Goal: Task Accomplishment & Management: Manage account settings

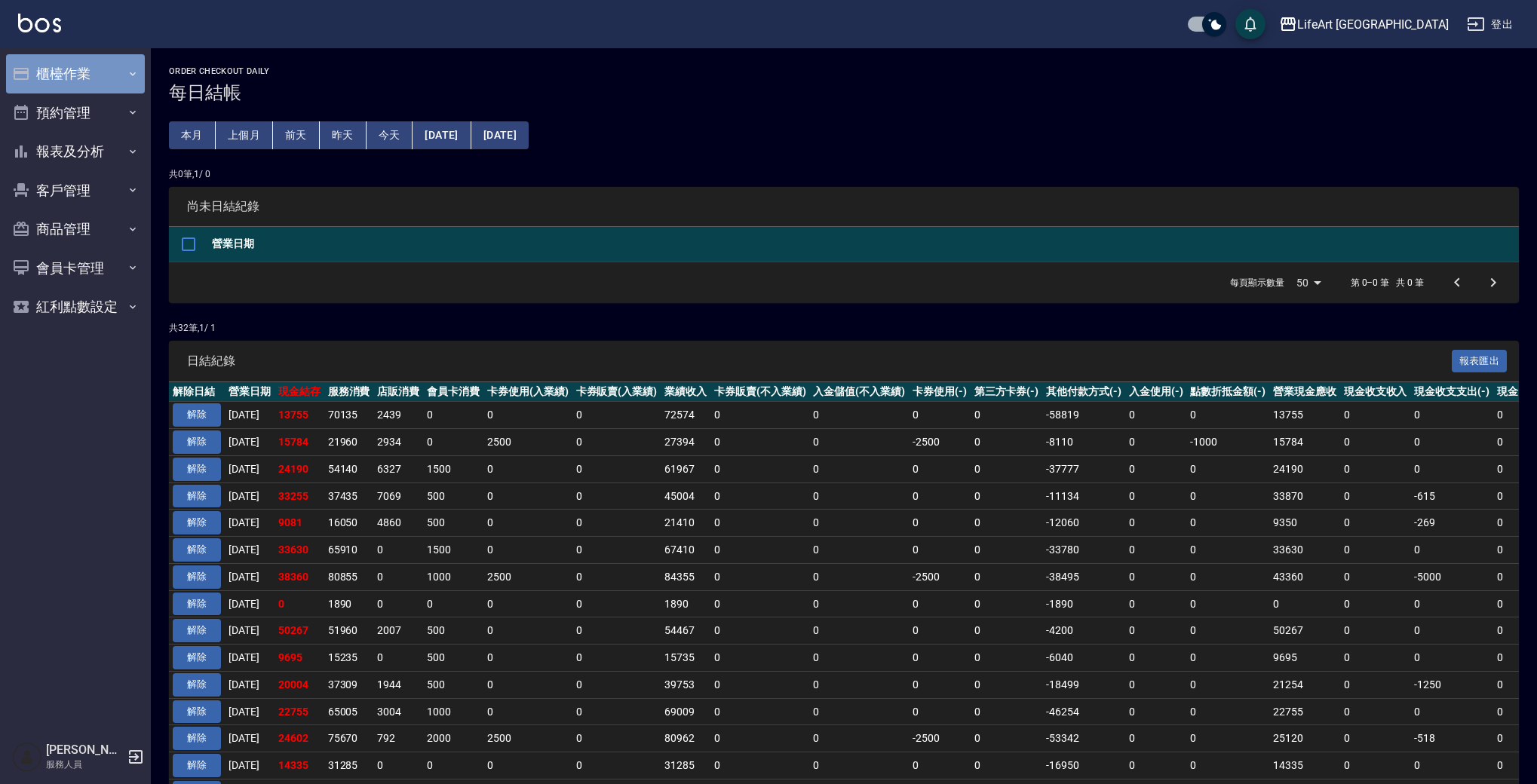
drag, startPoint x: 78, startPoint y: 72, endPoint x: 81, endPoint y: 91, distance: 19.2
click at [78, 72] on button "櫃檯作業" at bounding box center [76, 73] width 138 height 39
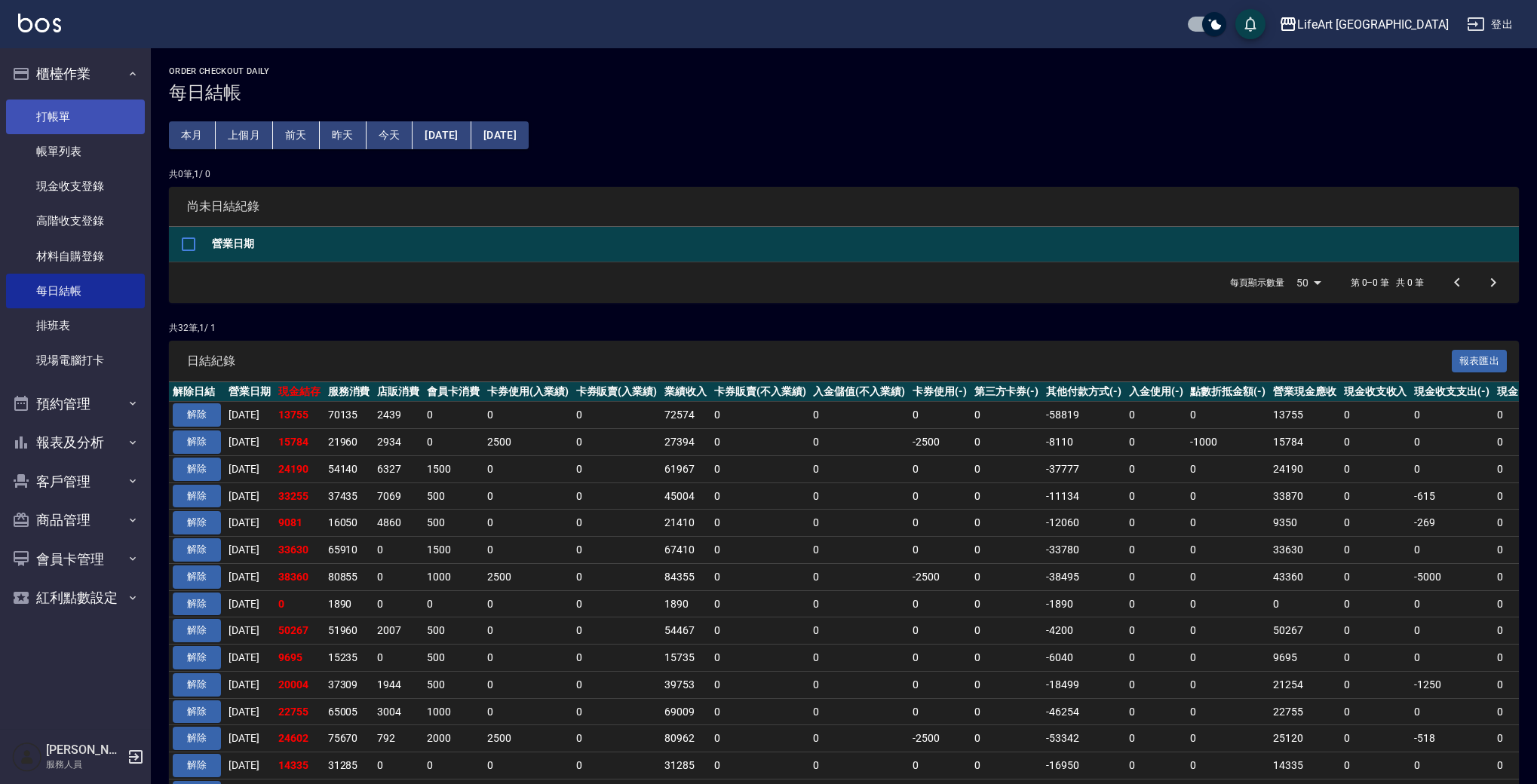
click at [68, 122] on link "打帳單" at bounding box center [76, 117] width 138 height 35
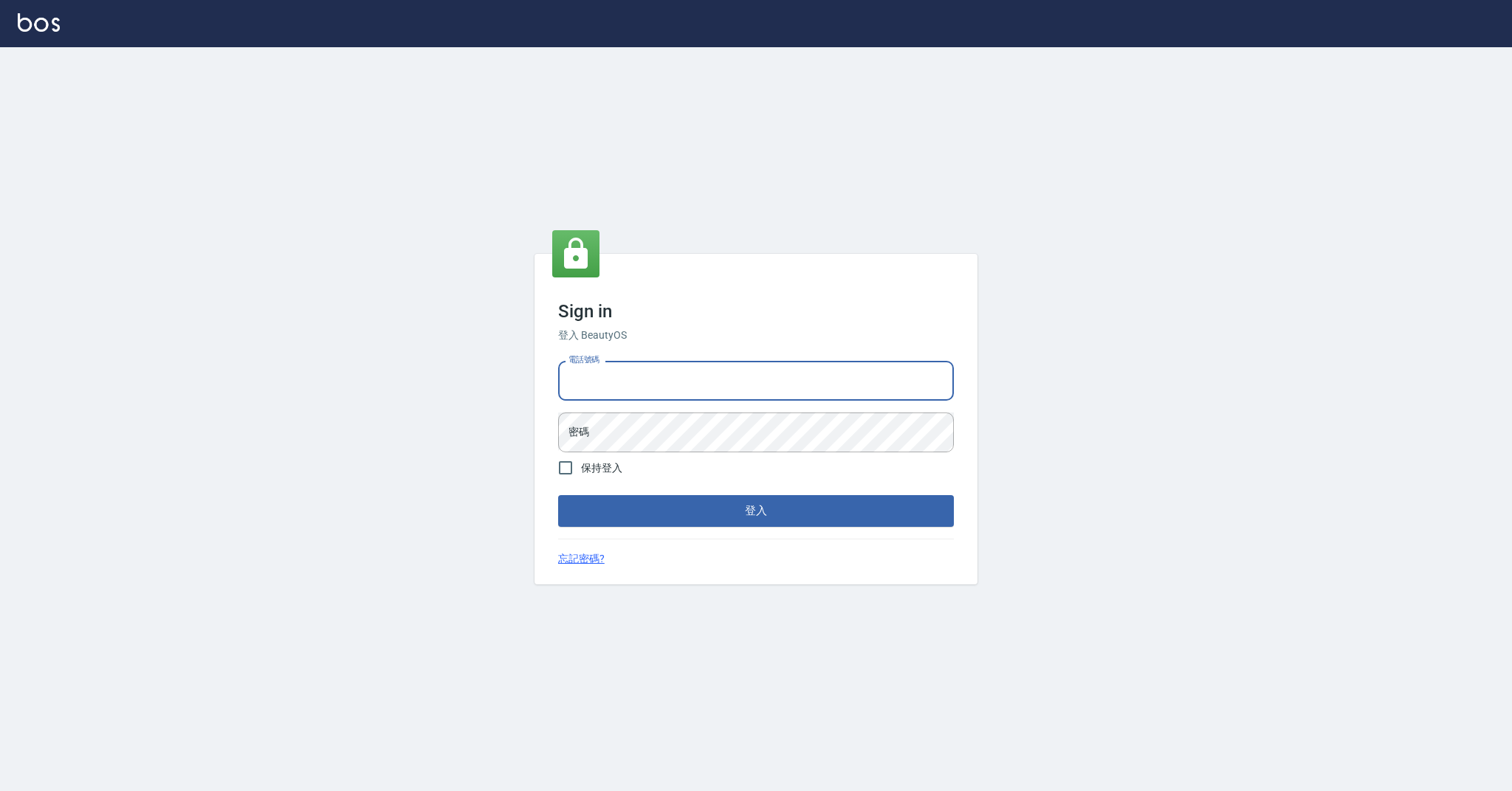
type input "0989368139"
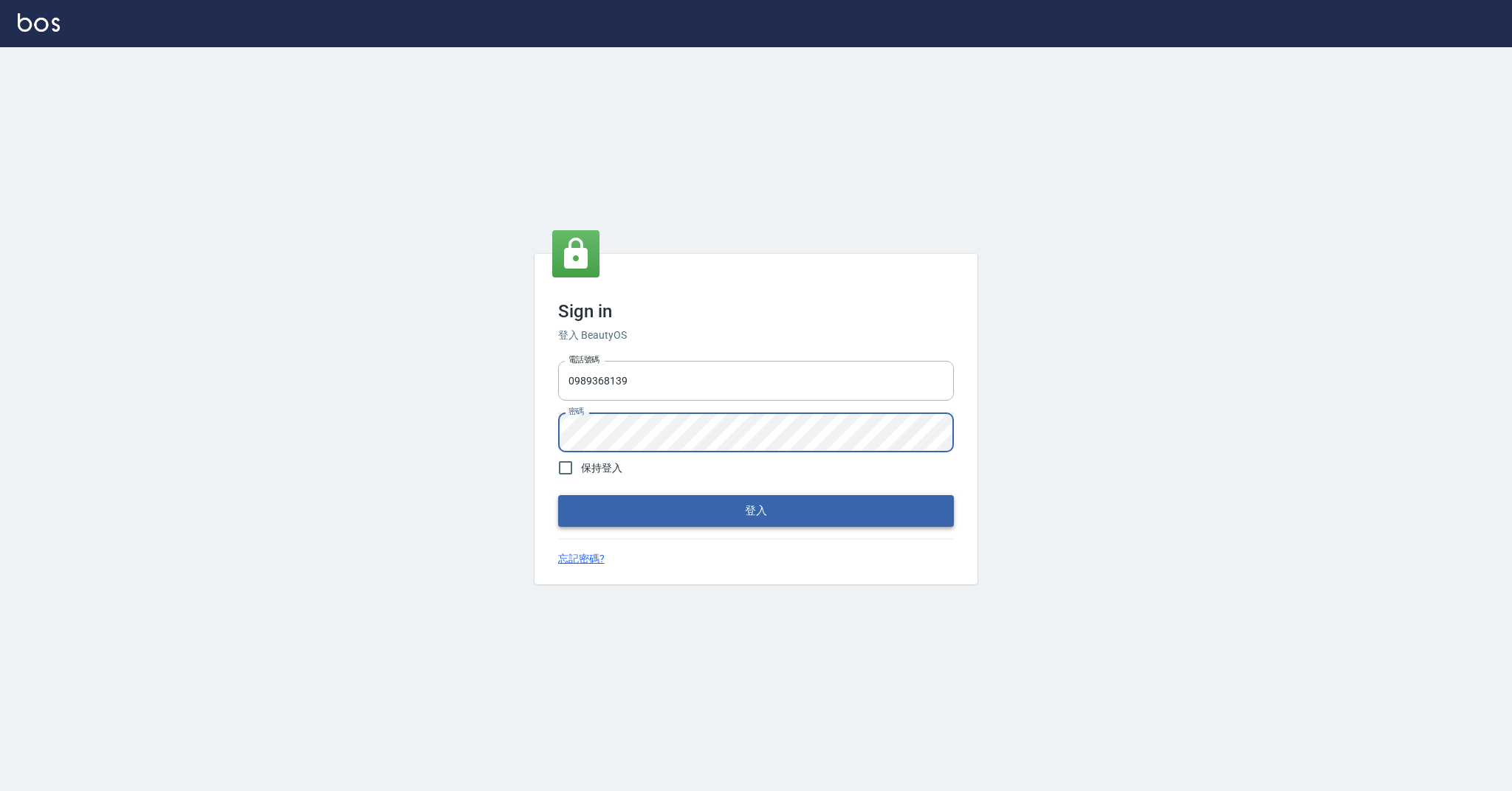
click at [753, 514] on button "登入" at bounding box center [756, 511] width 396 height 31
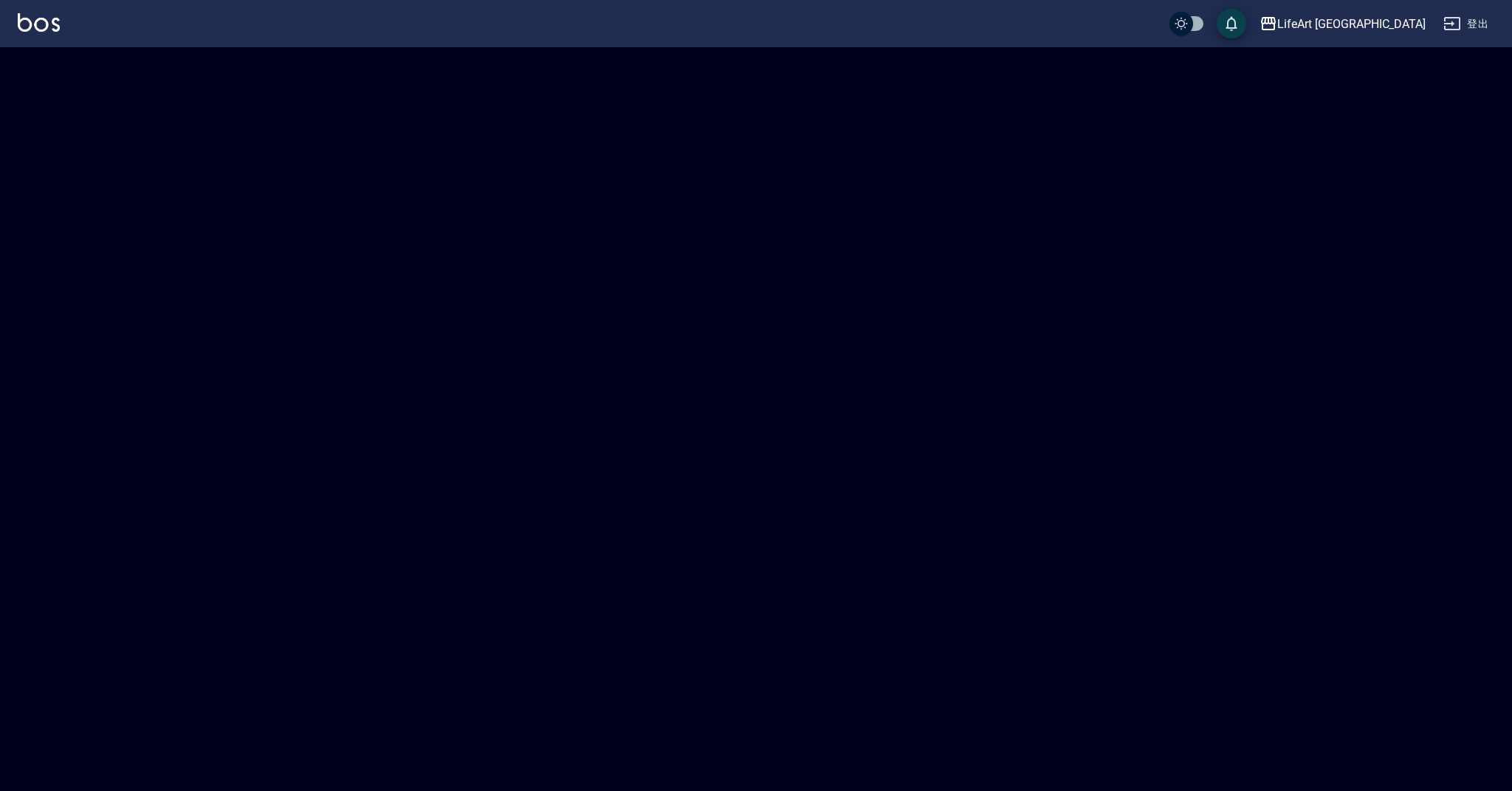
checkbox input "true"
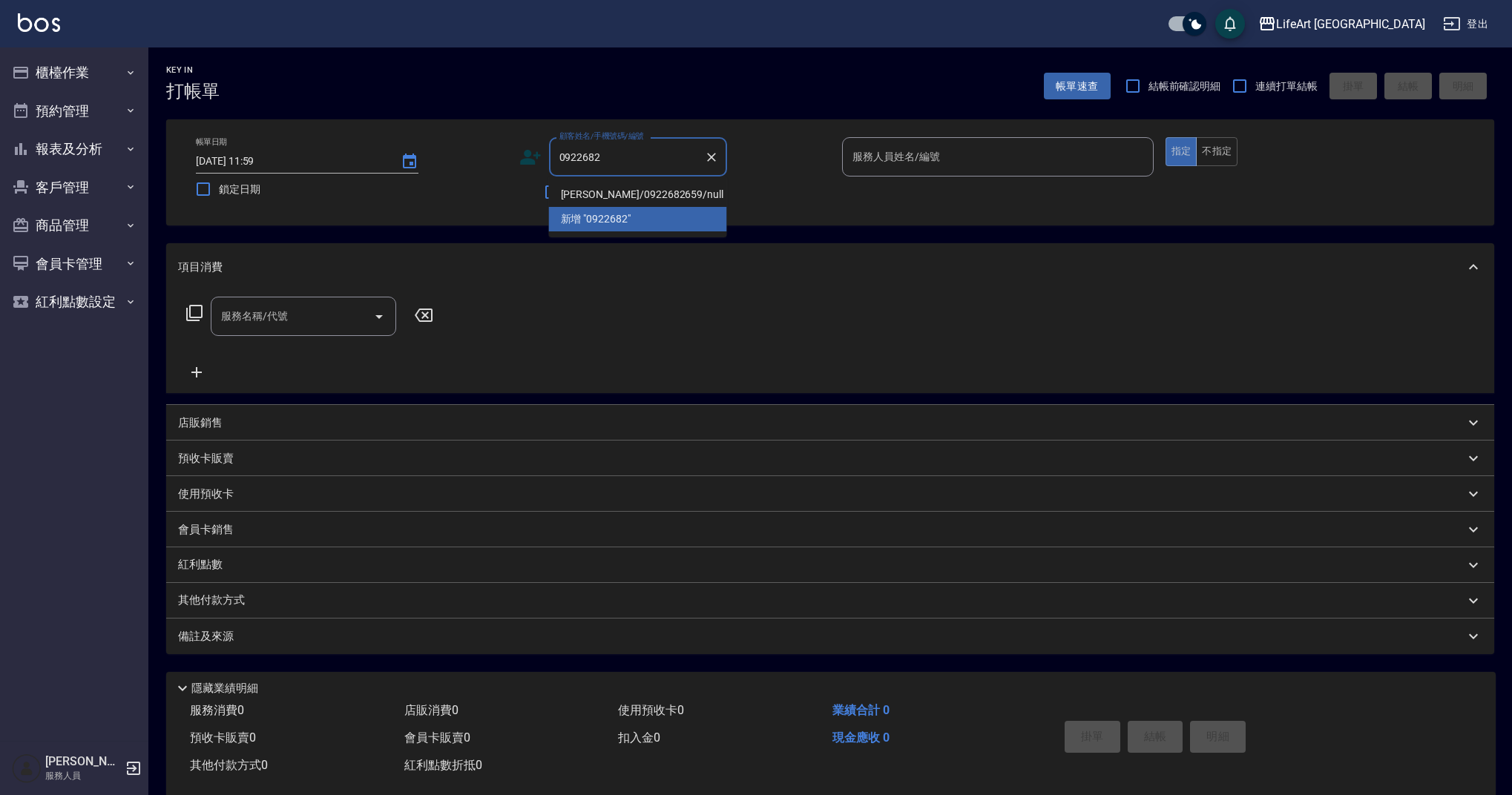
click at [603, 198] on li "[PERSON_NAME]/0922682659/null" at bounding box center [639, 194] width 178 height 24
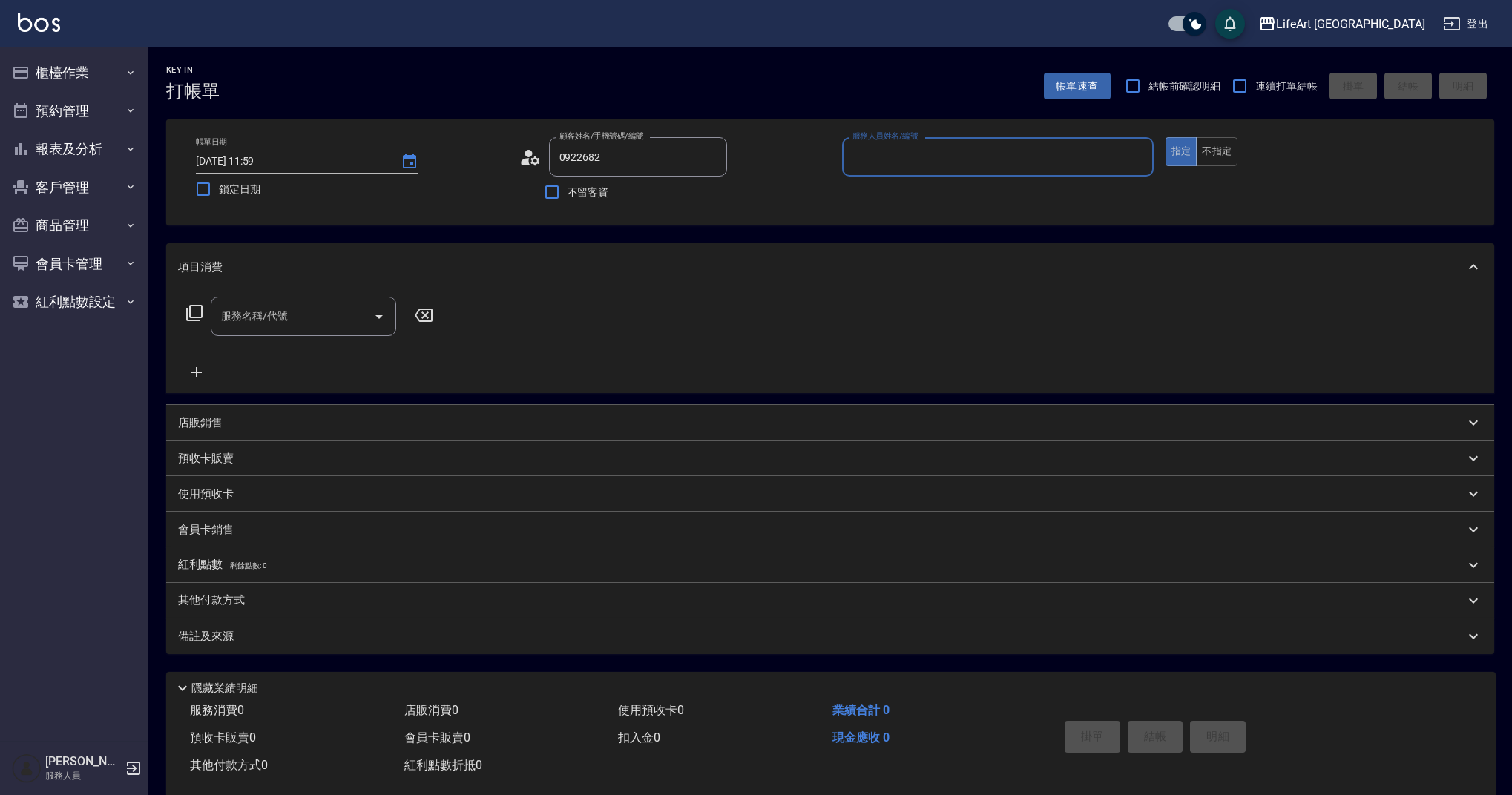
type input "[PERSON_NAME]/0922682659/null"
click at [889, 167] on input "服務人員姓名/編號" at bounding box center [998, 156] width 298 height 26
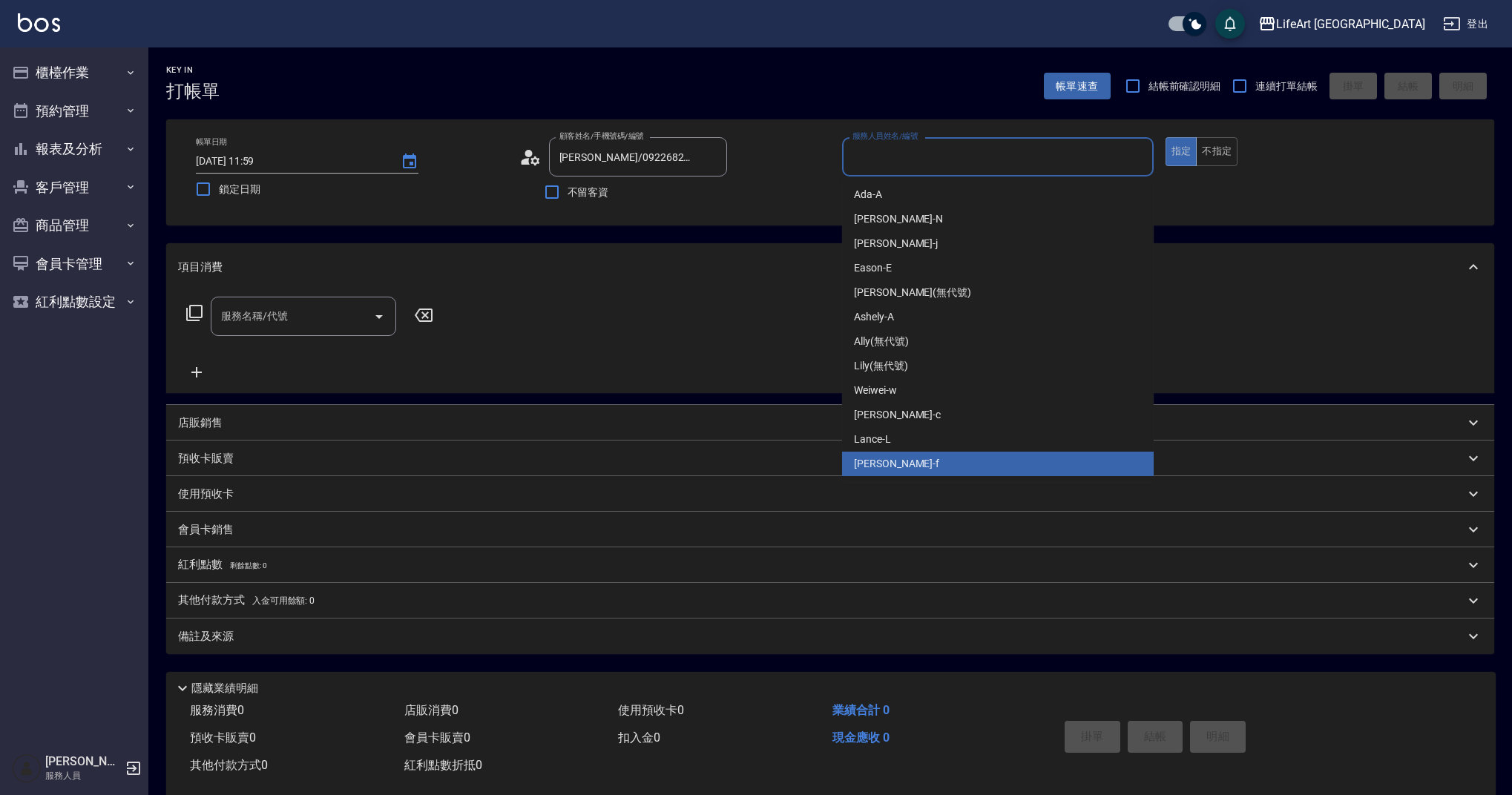
click at [869, 472] on div "Finney -f" at bounding box center [998, 463] width 311 height 24
type input "Finney-f"
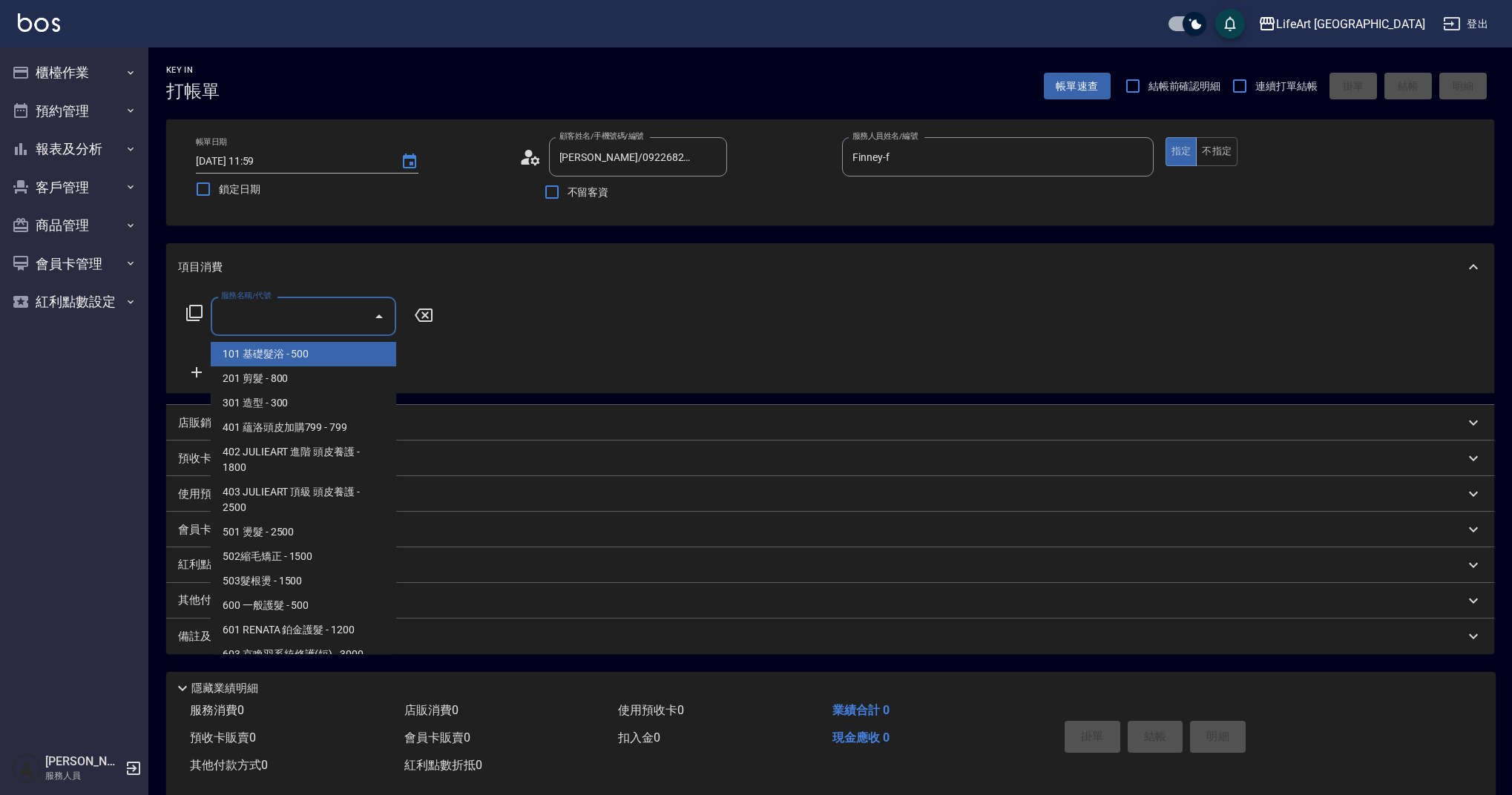
click at [280, 311] on div "服務名稱/代號 服務名稱/代號" at bounding box center [303, 316] width 185 height 39
drag, startPoint x: 307, startPoint y: 373, endPoint x: 412, endPoint y: 347, distance: 108.2
click at [307, 373] on span "201 剪髮 - 800" at bounding box center [303, 378] width 185 height 24
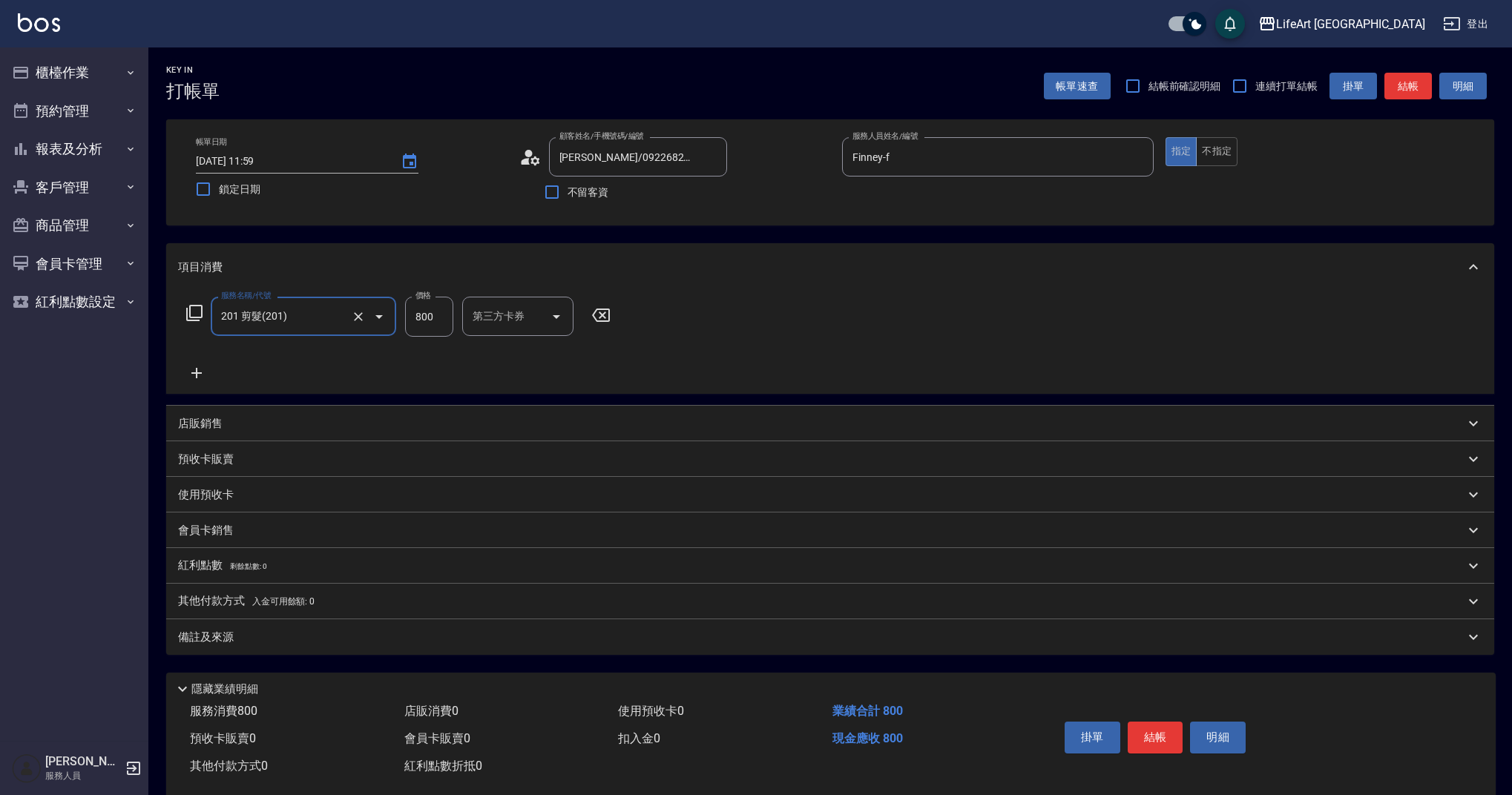
type input "201 剪髮(201)"
drag, startPoint x: 435, startPoint y: 315, endPoint x: 383, endPoint y: 304, distance: 53.2
click at [431, 315] on input "800" at bounding box center [430, 316] width 49 height 40
drag, startPoint x: 427, startPoint y: 324, endPoint x: 418, endPoint y: 325, distance: 9.1
click at [421, 325] on input "800" at bounding box center [430, 316] width 49 height 40
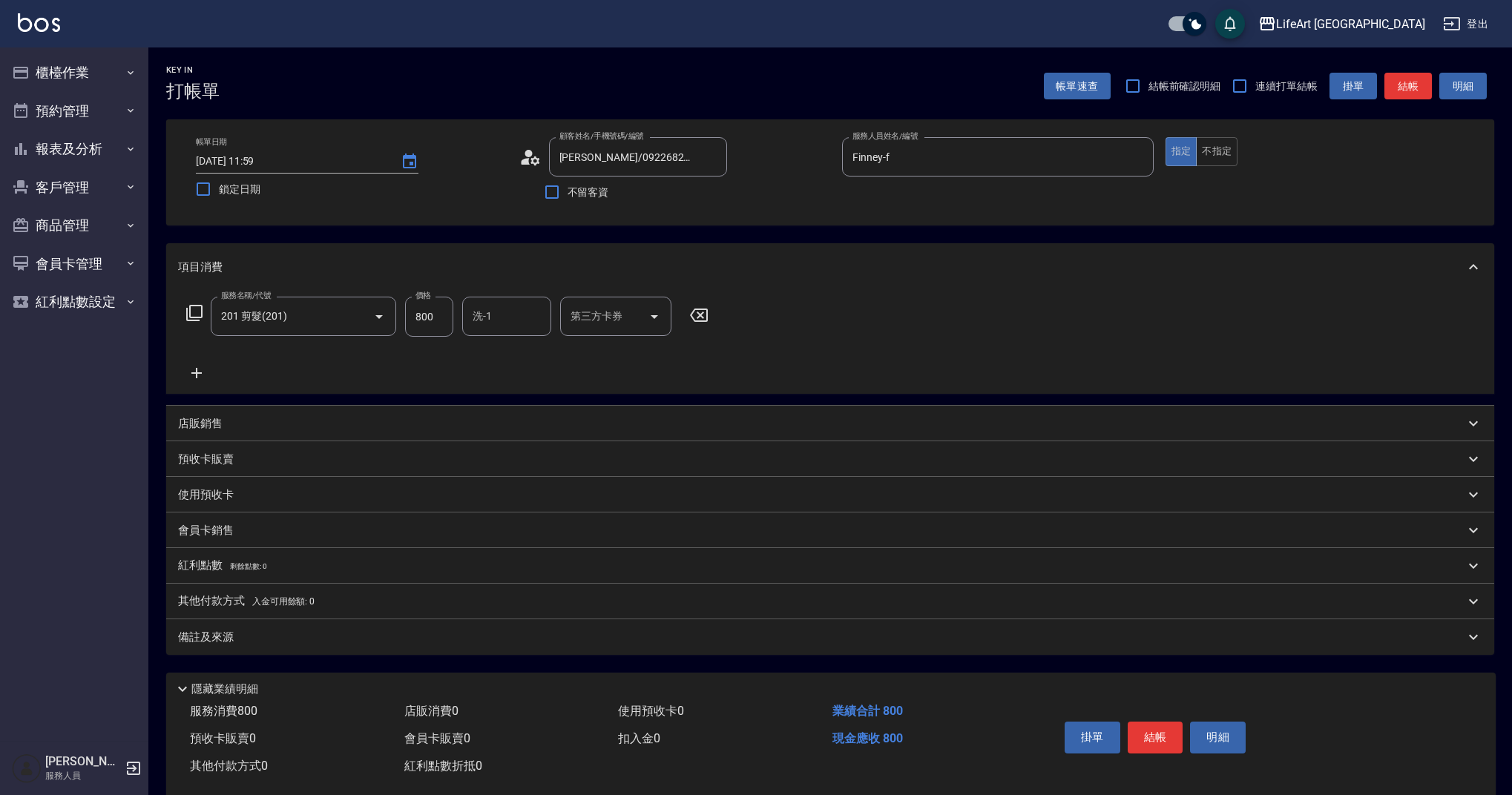
click at [401, 323] on div "服務名稱/代號 201 剪髮(201) 服務名稱/代號 價格 800 價格 洗-1 洗-1 第三方卡券 第三方卡券" at bounding box center [448, 316] width 539 height 40
drag, startPoint x: 437, startPoint y: 315, endPoint x: 360, endPoint y: 321, distance: 77.2
click at [360, 321] on div "服務名稱/代號 201 剪髮(201) 服務名稱/代號 價格 800 價格 洗-1 洗-1 第三方卡券 第三方卡券" at bounding box center [448, 316] width 539 height 40
type input "1000"
click at [549, 638] on div "備註及來源" at bounding box center [822, 638] width 1287 height 16
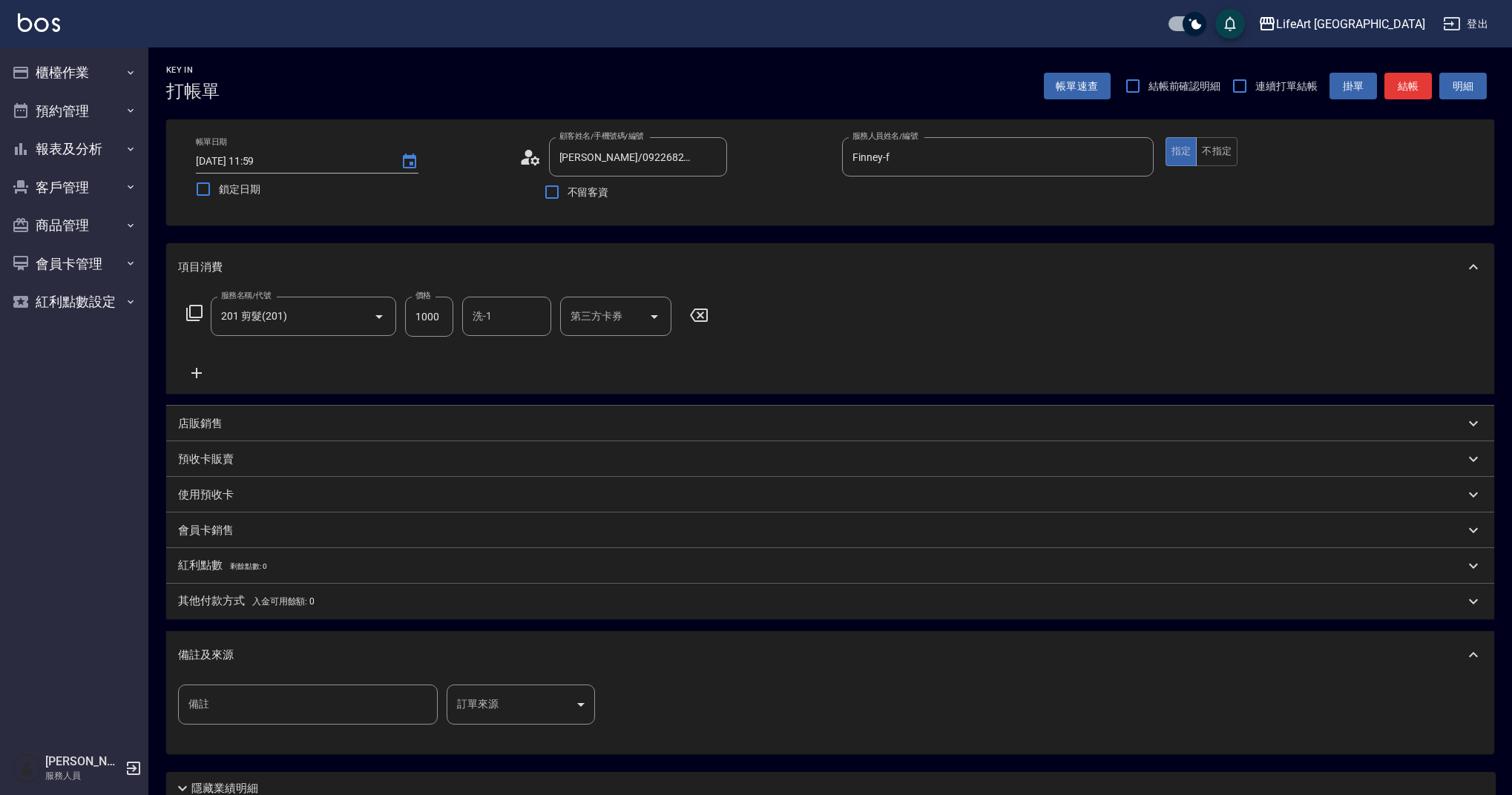
click at [554, 710] on body "LifeArt 蘆洲 登出 櫃檯作業 打帳單 帳單列表 現金收支登錄 高階收支登錄 材料自購登錄 每日結帳 排班表 現場電腦打卡 預約管理 預約管理 單日預約…" at bounding box center [756, 458] width 1512 height 916
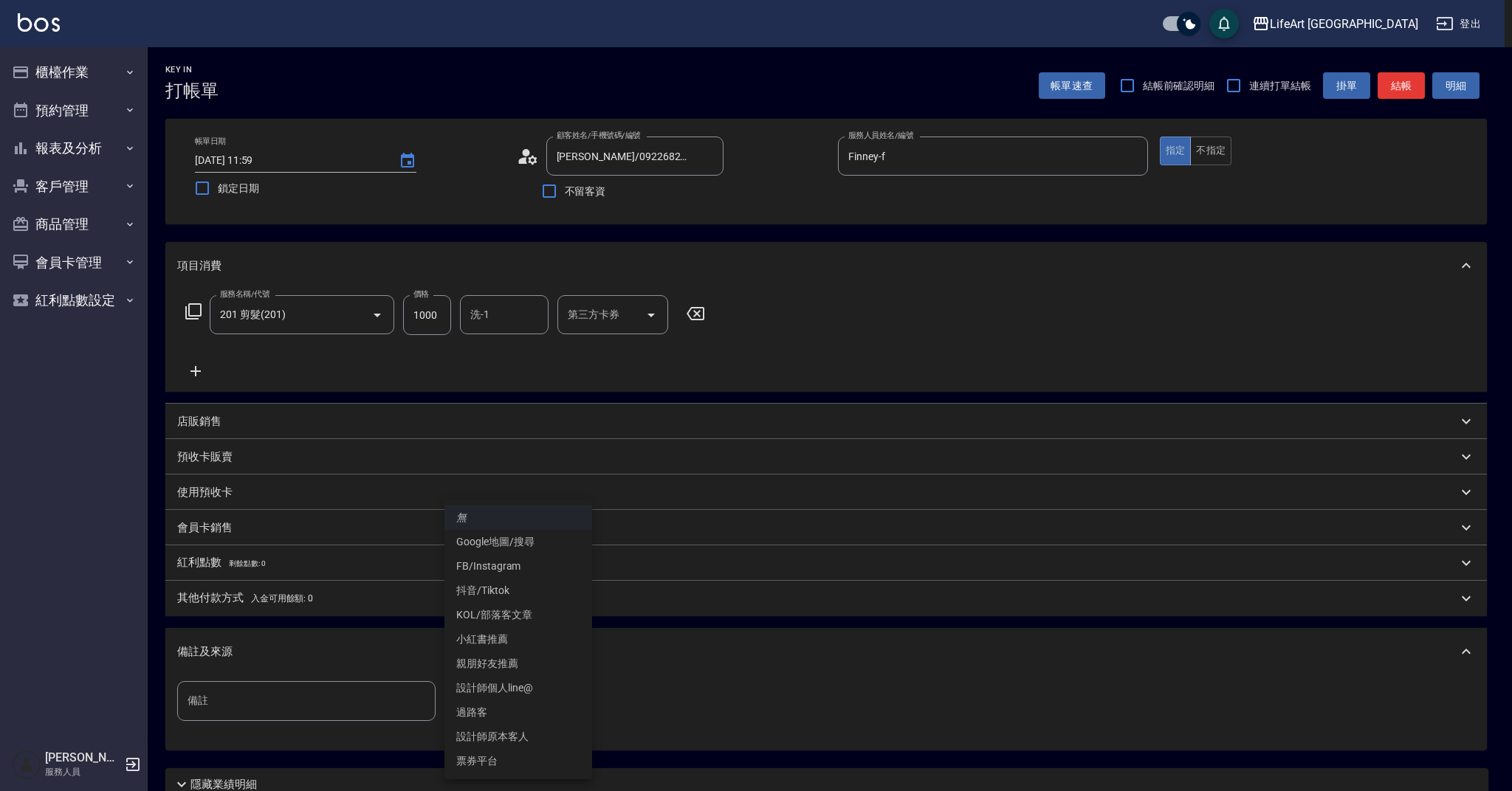
click at [502, 726] on li "設計師原本客人" at bounding box center [519, 737] width 148 height 24
type input "設計師原本客人"
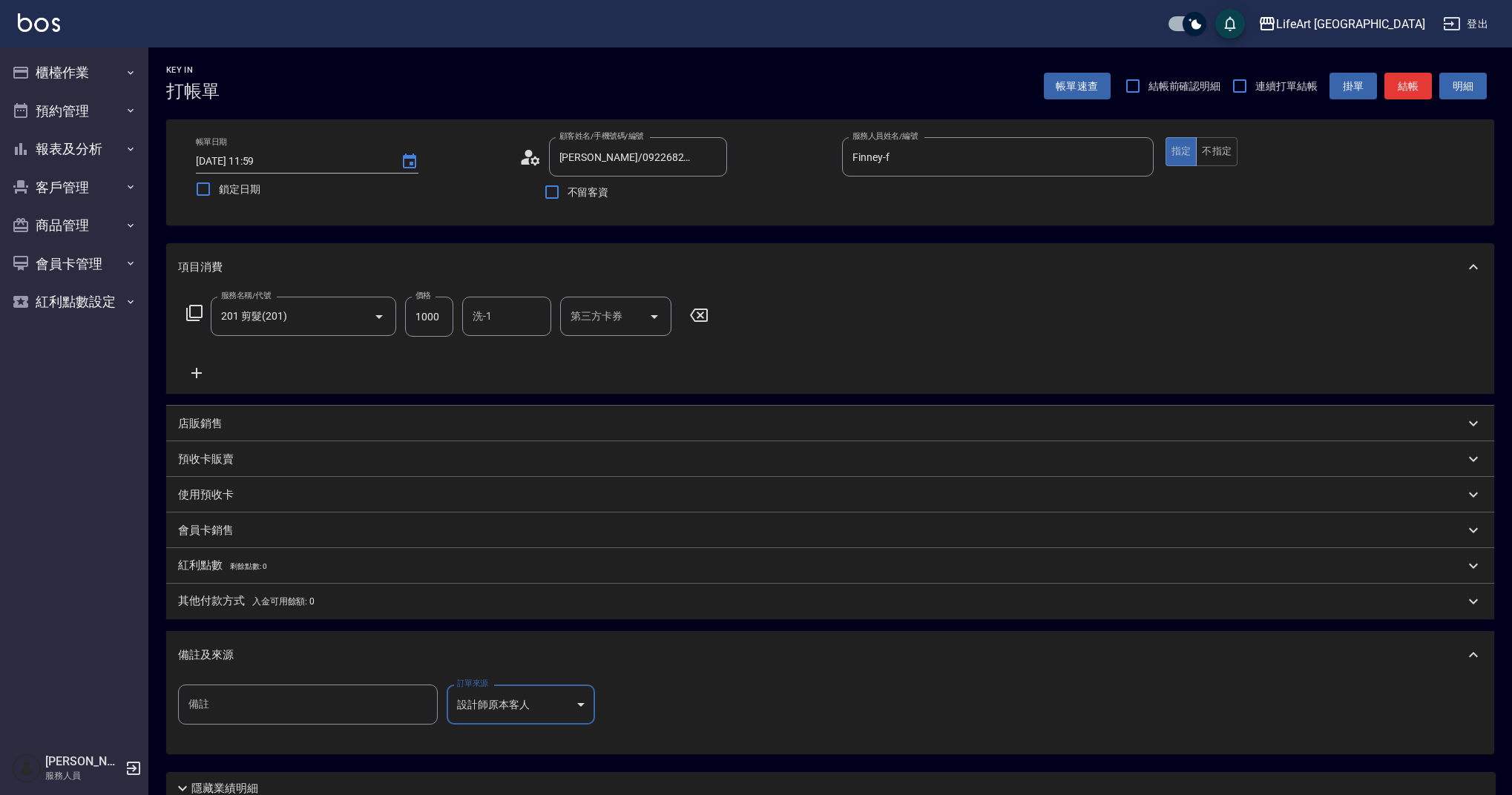
click at [585, 657] on div "備註及來源" at bounding box center [822, 656] width 1287 height 16
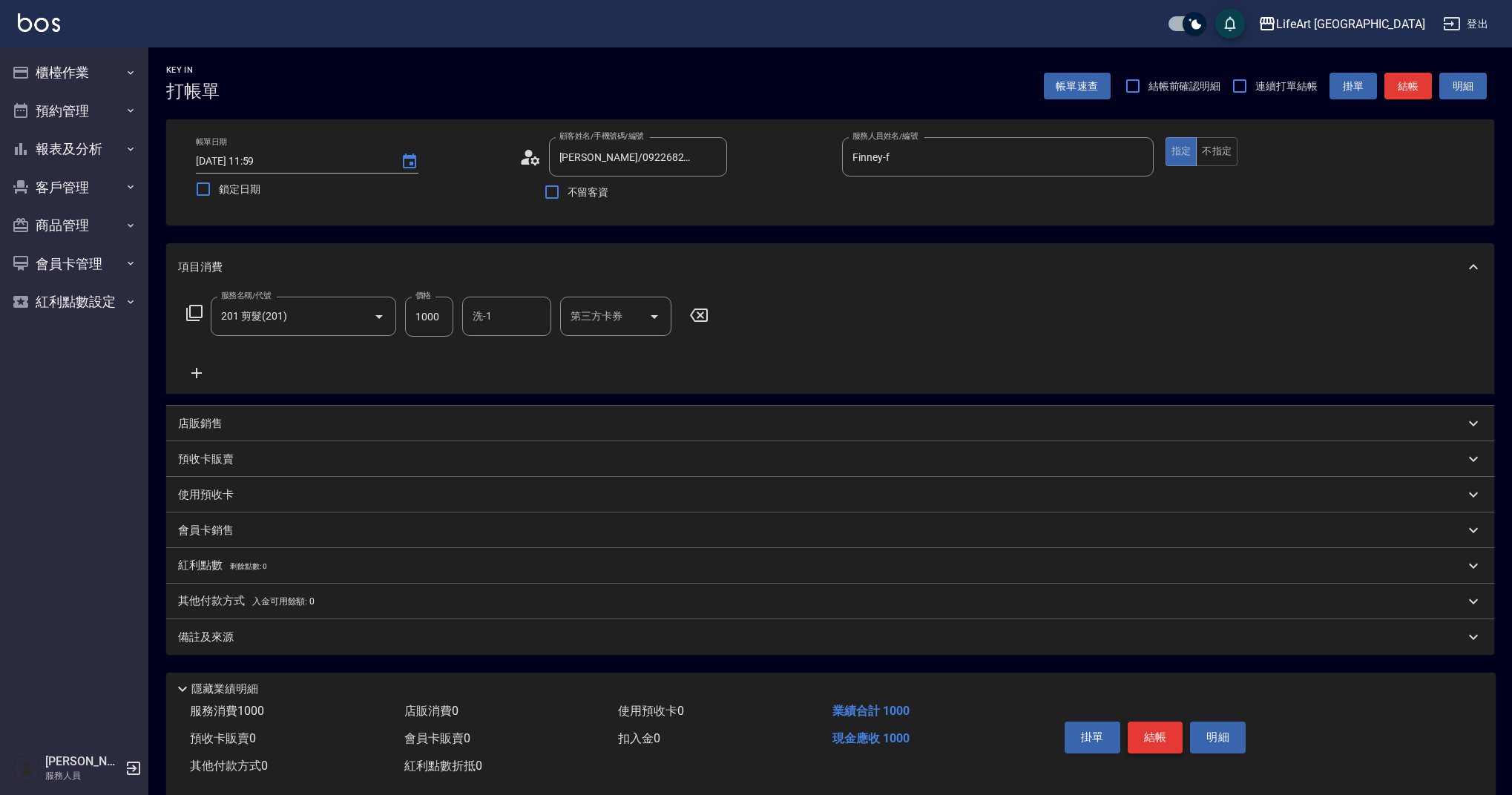
click at [1165, 732] on button "結帳" at bounding box center [1155, 737] width 56 height 31
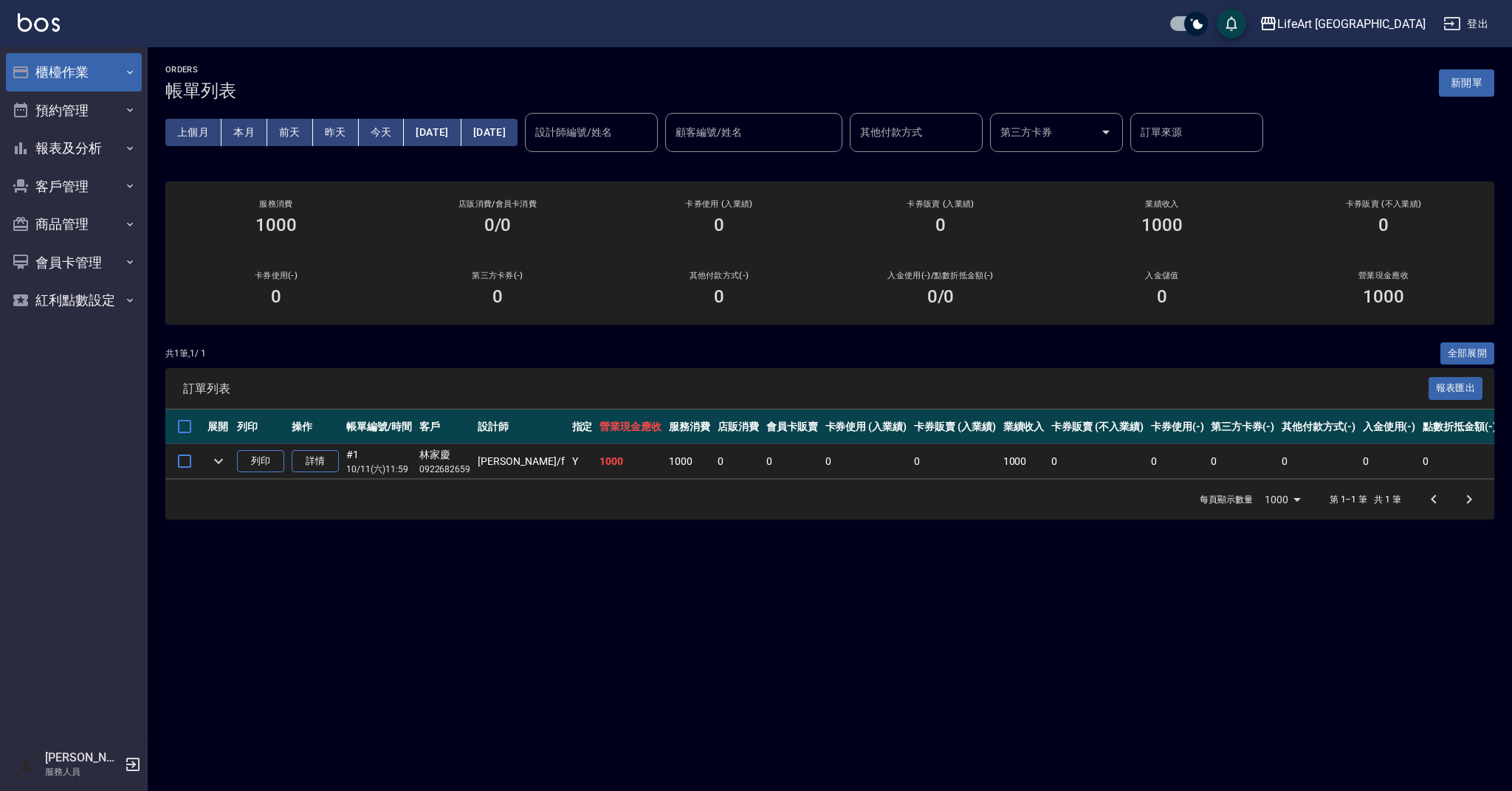
click at [65, 74] on button "櫃檯作業" at bounding box center [74, 72] width 136 height 38
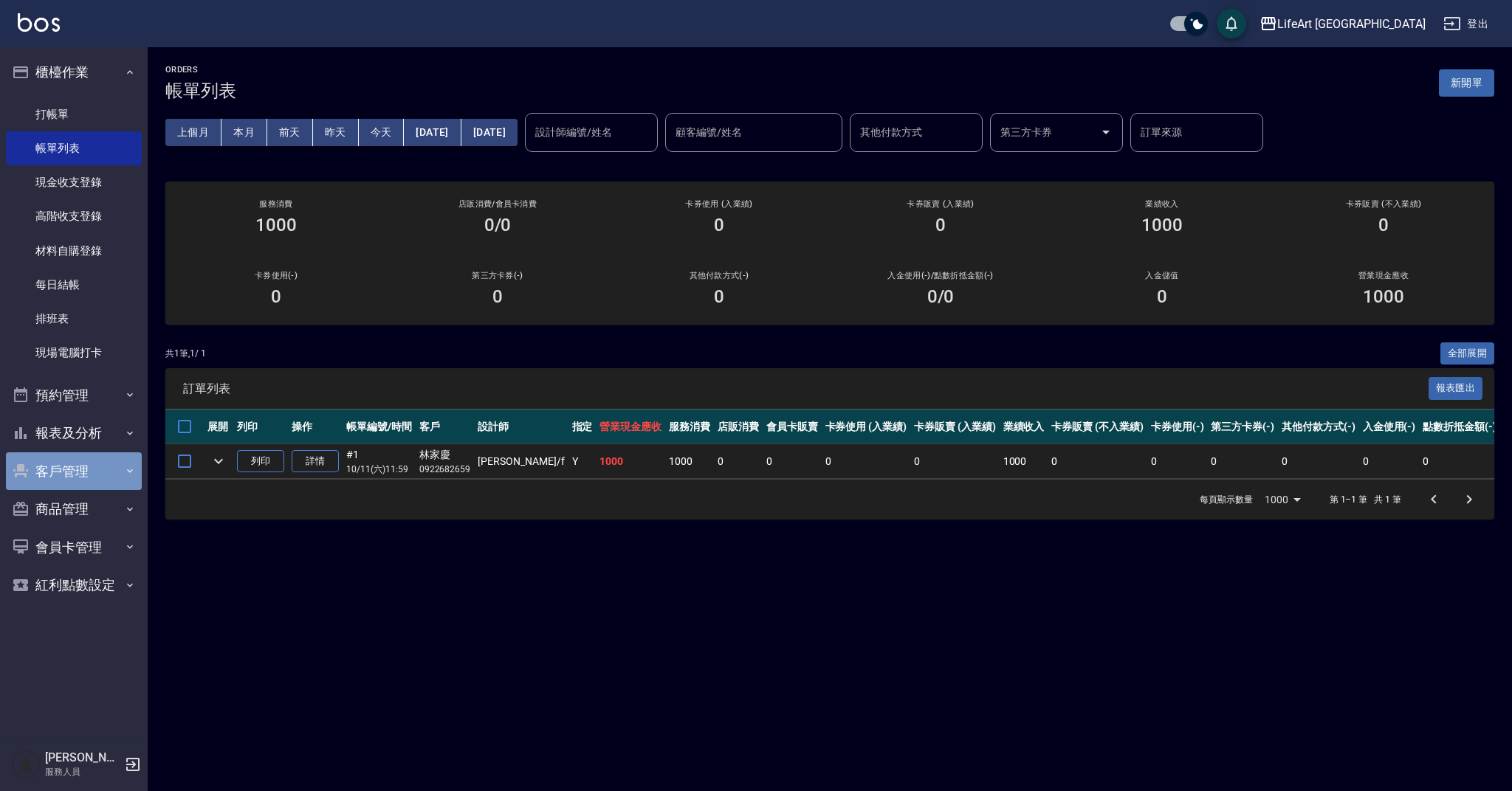
click at [99, 470] on button "客戶管理" at bounding box center [74, 471] width 136 height 38
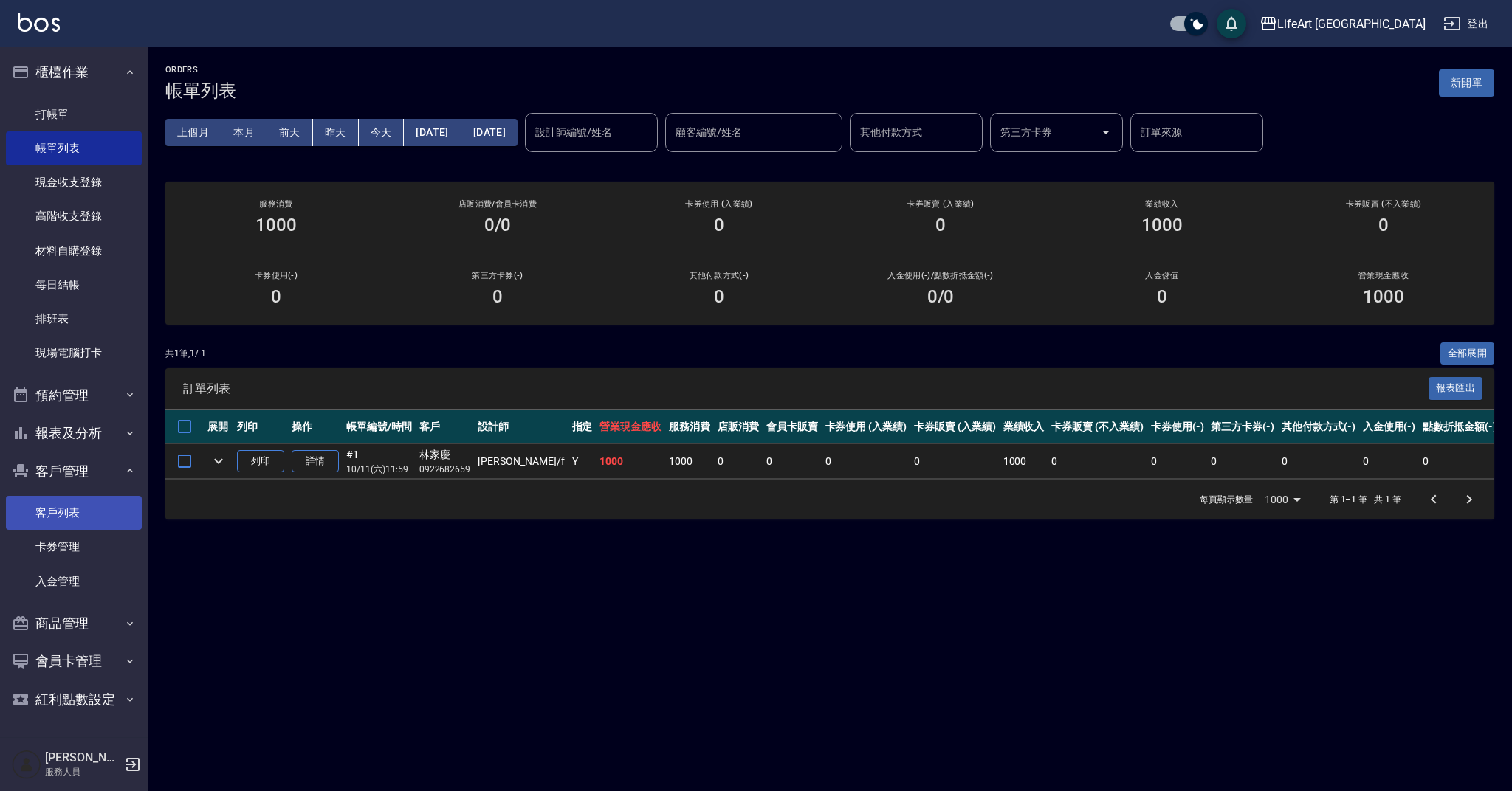
click at [69, 514] on link "客戶列表" at bounding box center [74, 513] width 136 height 34
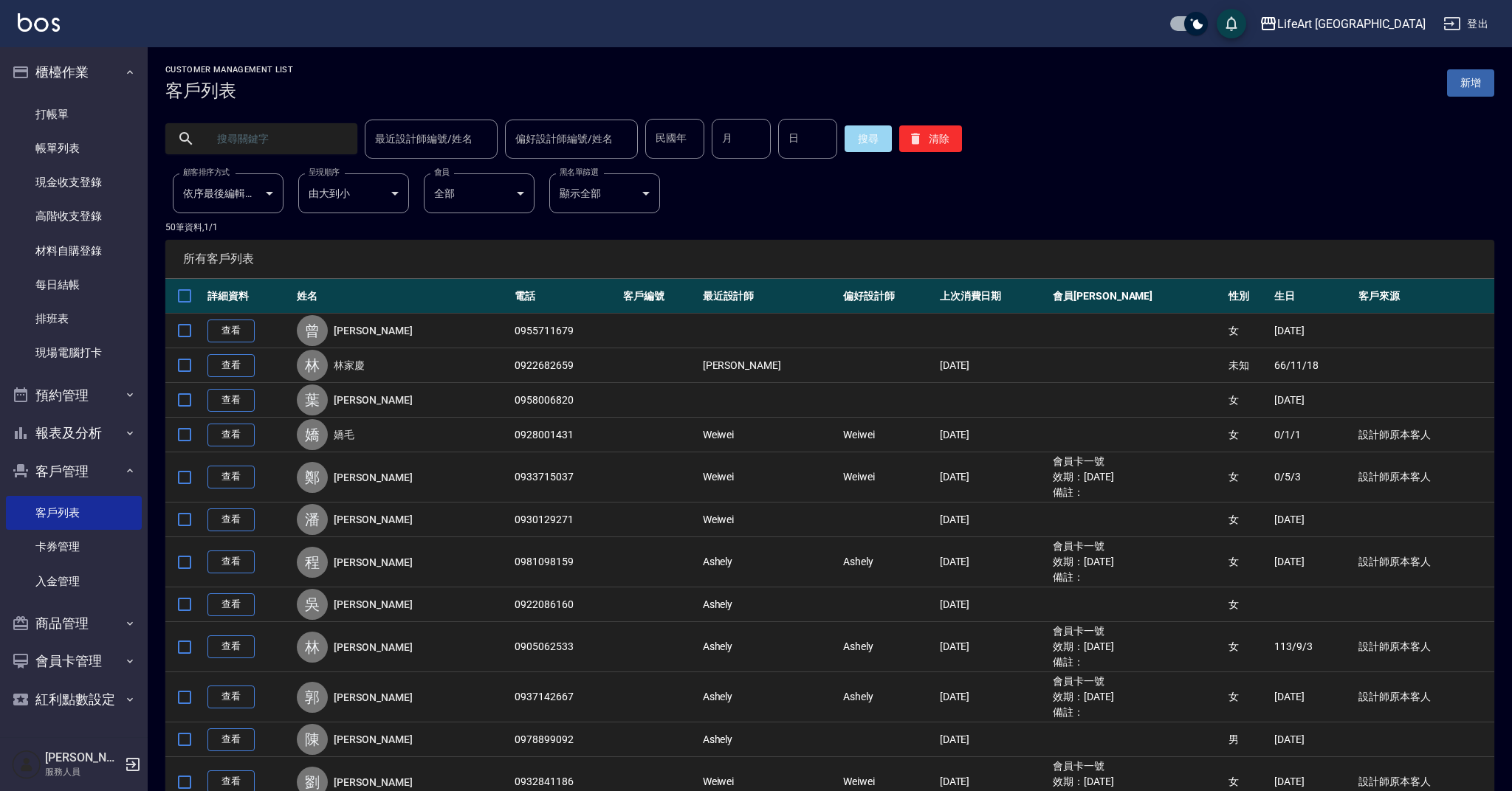
click at [301, 149] on input "text" at bounding box center [276, 139] width 139 height 40
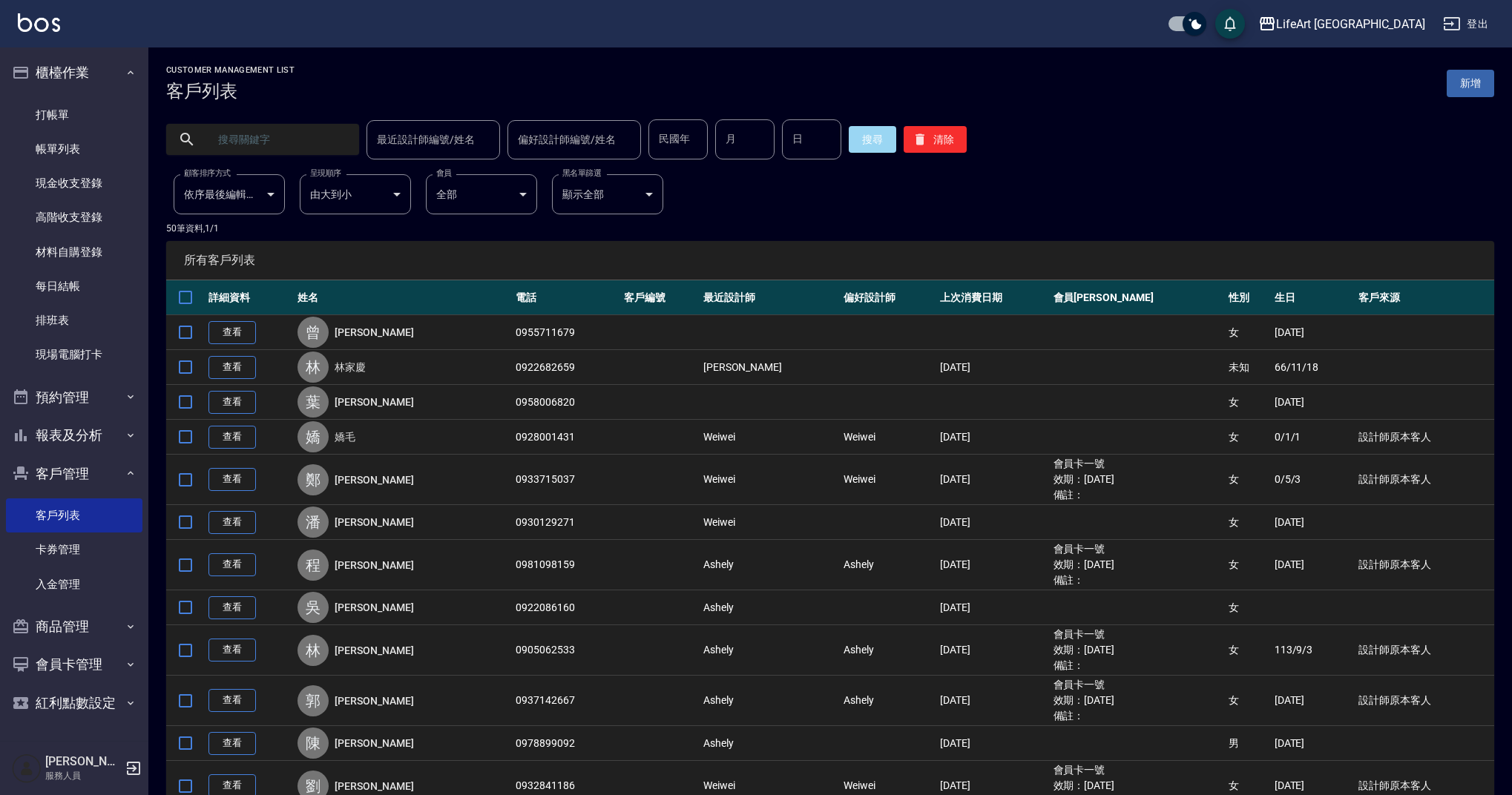
click at [290, 142] on input "text" at bounding box center [277, 139] width 139 height 40
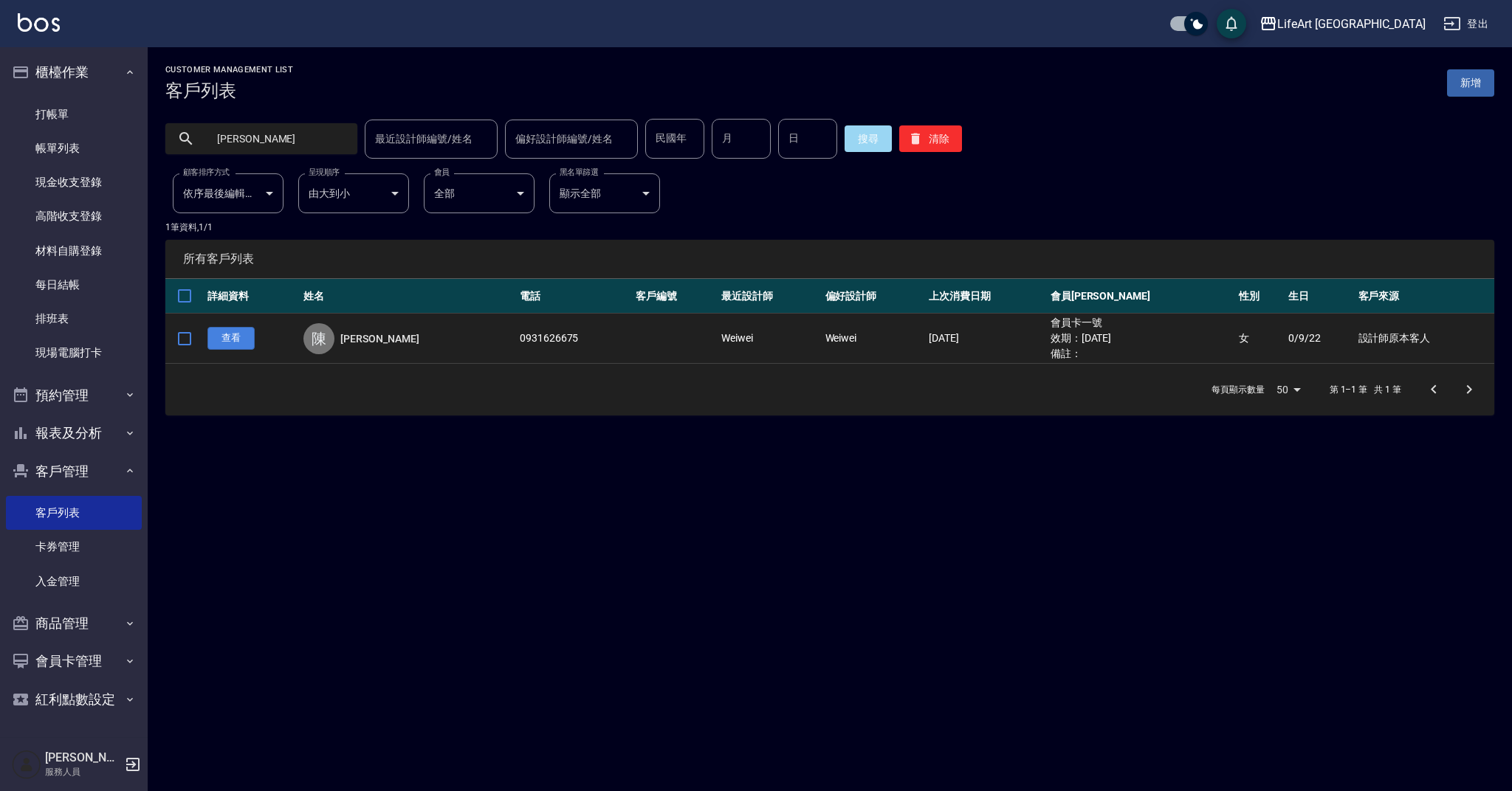
type input "[PERSON_NAME]"
click at [234, 343] on link "查看" at bounding box center [231, 338] width 48 height 23
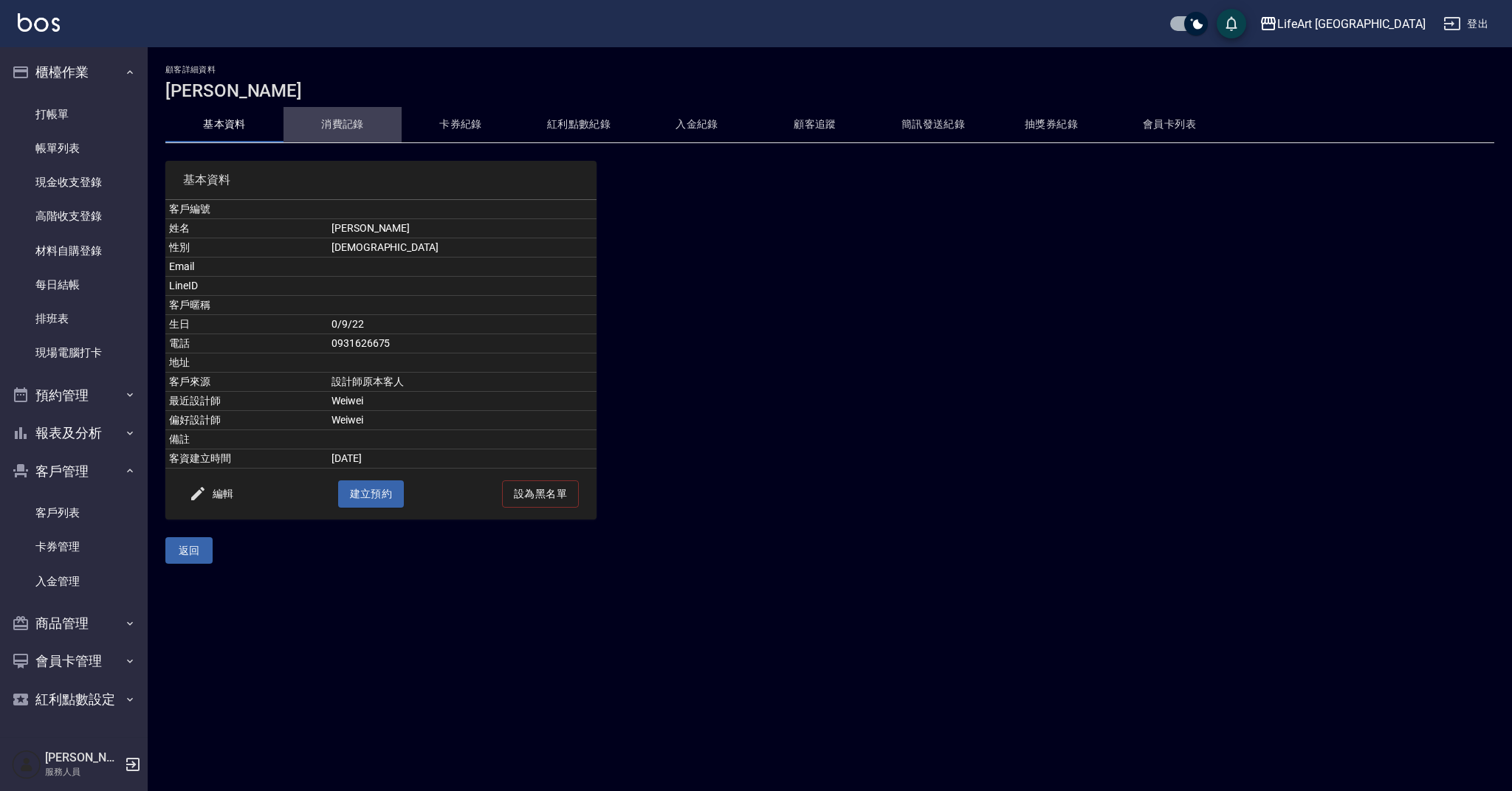
click at [344, 119] on button "消費記錄" at bounding box center [343, 125] width 118 height 36
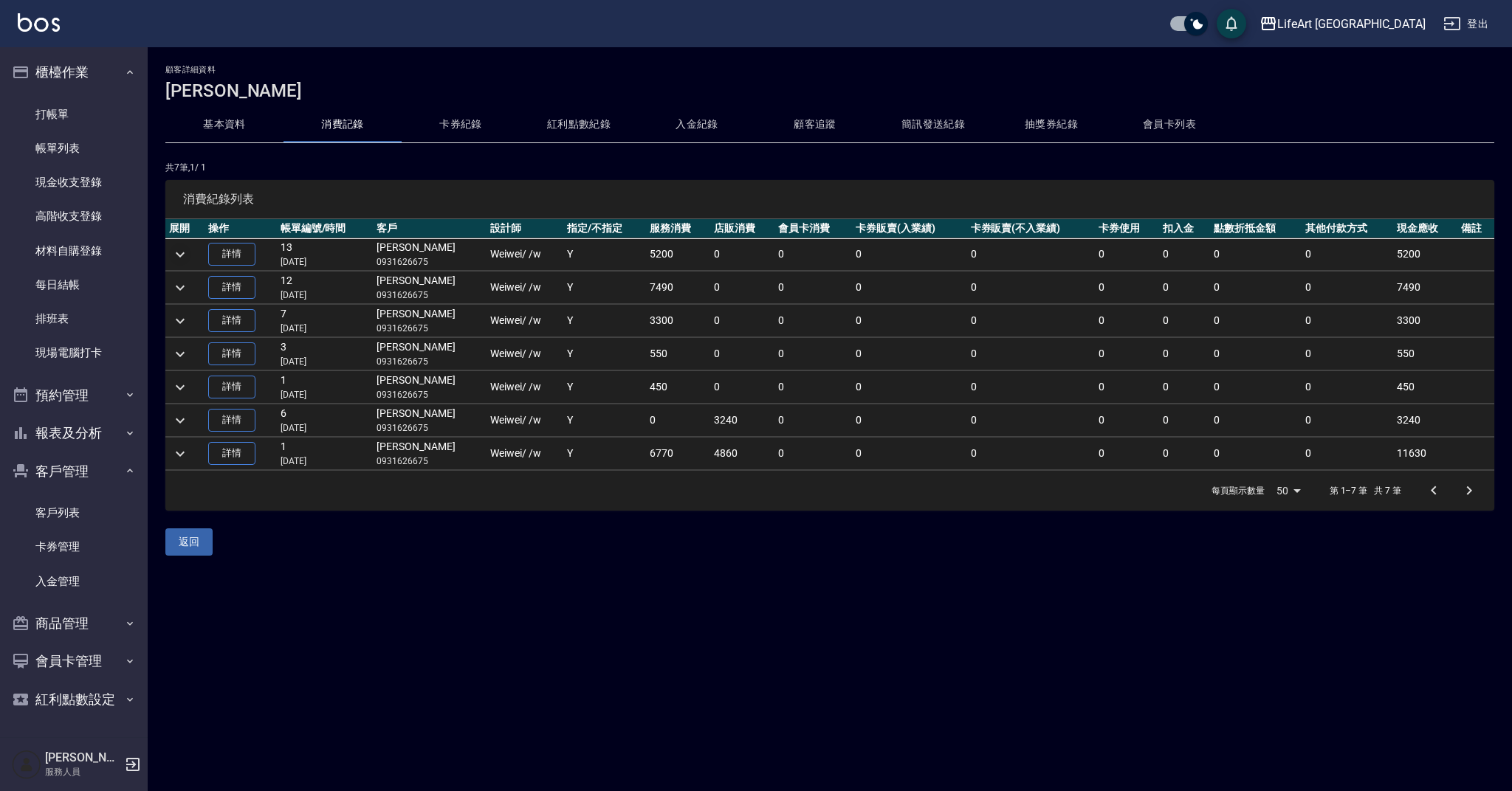
click at [182, 255] on icon "expand row" at bounding box center [180, 254] width 9 height 5
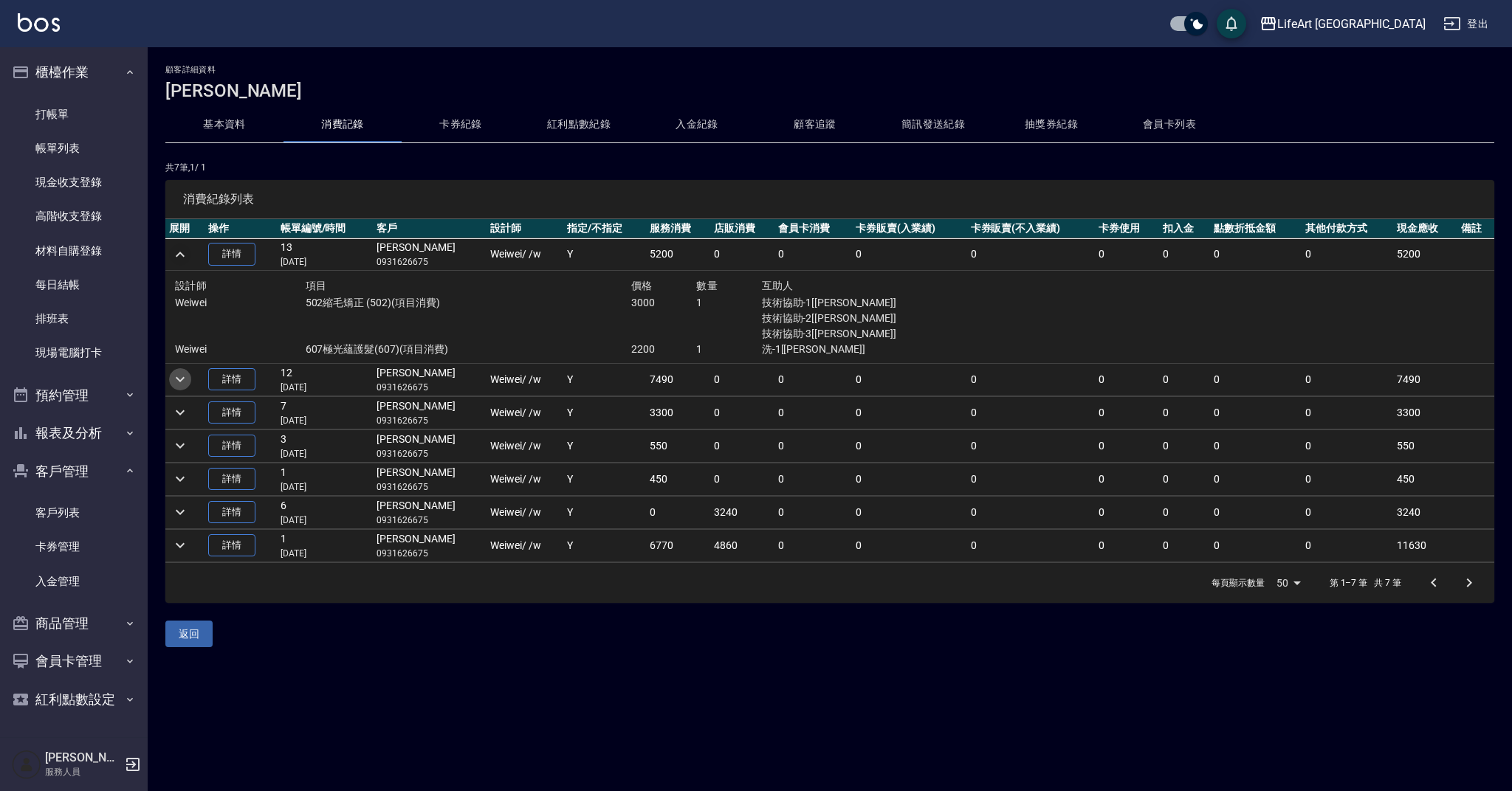
click at [182, 378] on icon "expand row" at bounding box center [180, 379] width 9 height 5
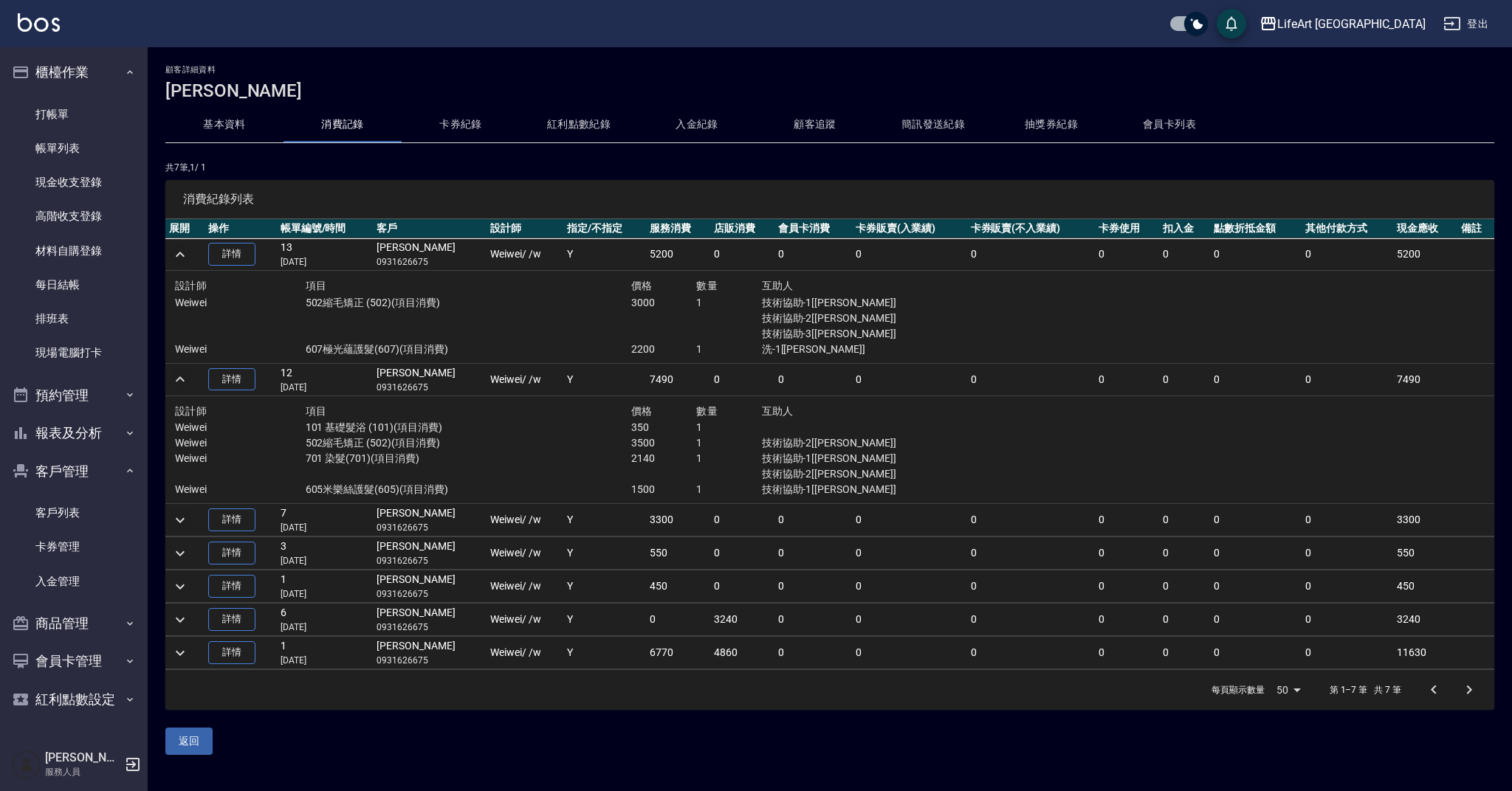
click at [182, 518] on icon "expand row" at bounding box center [180, 520] width 18 height 18
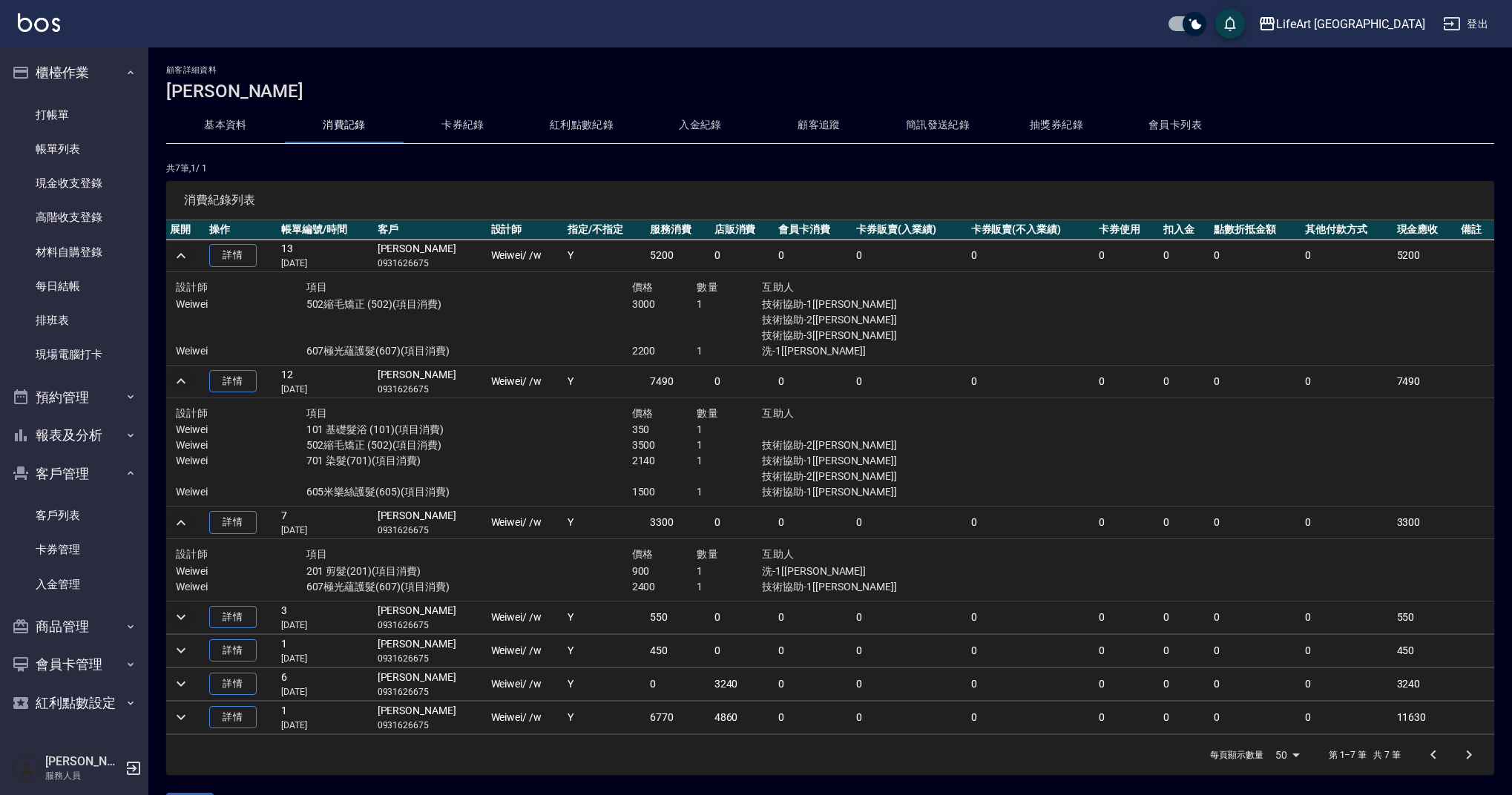
click at [185, 610] on icon "expand row" at bounding box center [181, 617] width 18 height 18
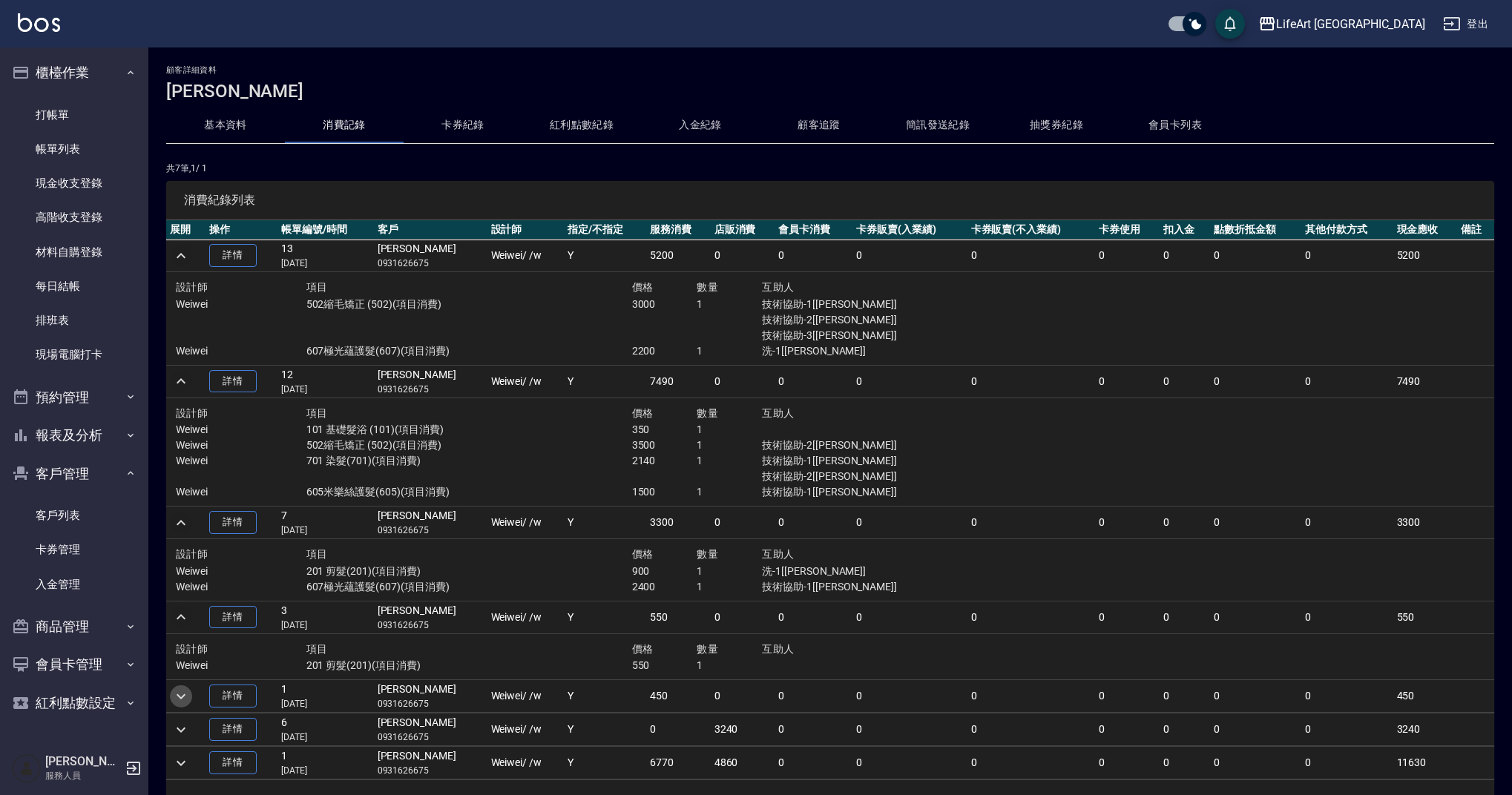
click at [183, 698] on icon "expand row" at bounding box center [181, 696] width 18 height 18
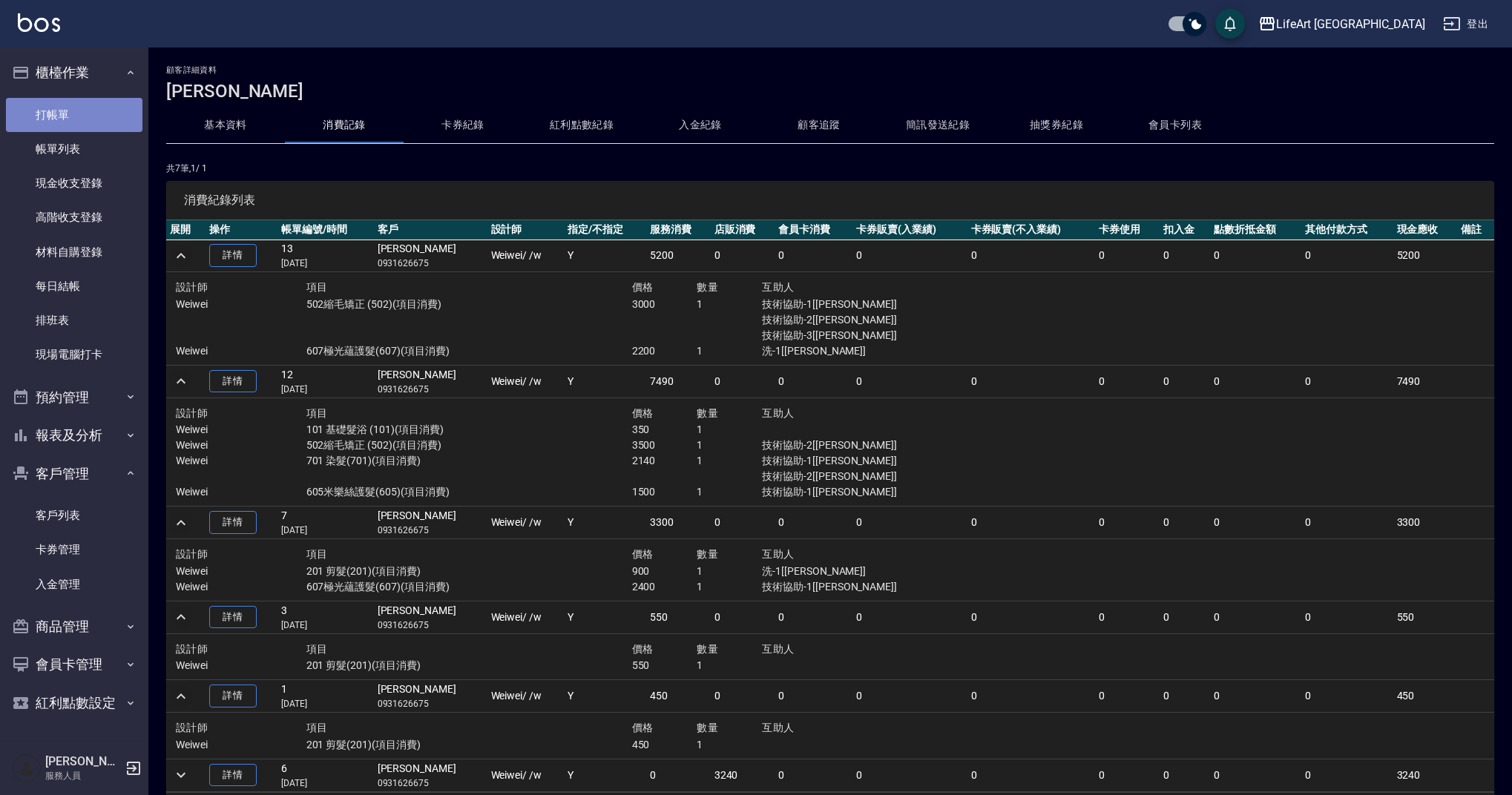
click at [104, 103] on link "打帳單" at bounding box center [74, 115] width 136 height 34
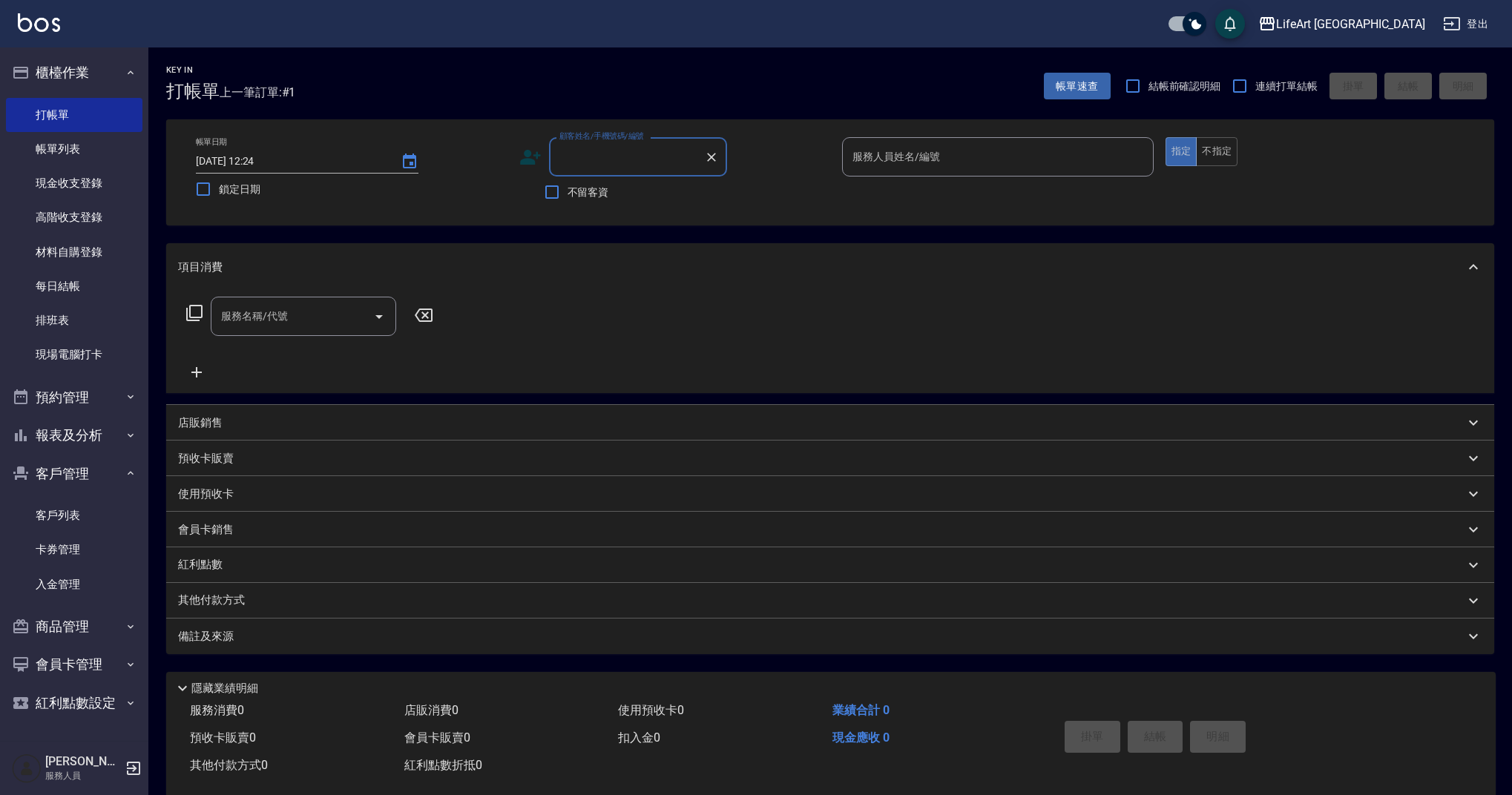
click at [562, 155] on input "顧客姓名/手機號碼/編號" at bounding box center [627, 156] width 142 height 26
type input "v"
drag, startPoint x: 633, startPoint y: 196, endPoint x: 649, endPoint y: 203, distance: 17.5
click at [633, 196] on li "[PERSON_NAME]/0933049378/" at bounding box center [639, 194] width 178 height 24
type input "[PERSON_NAME]/0933049378/"
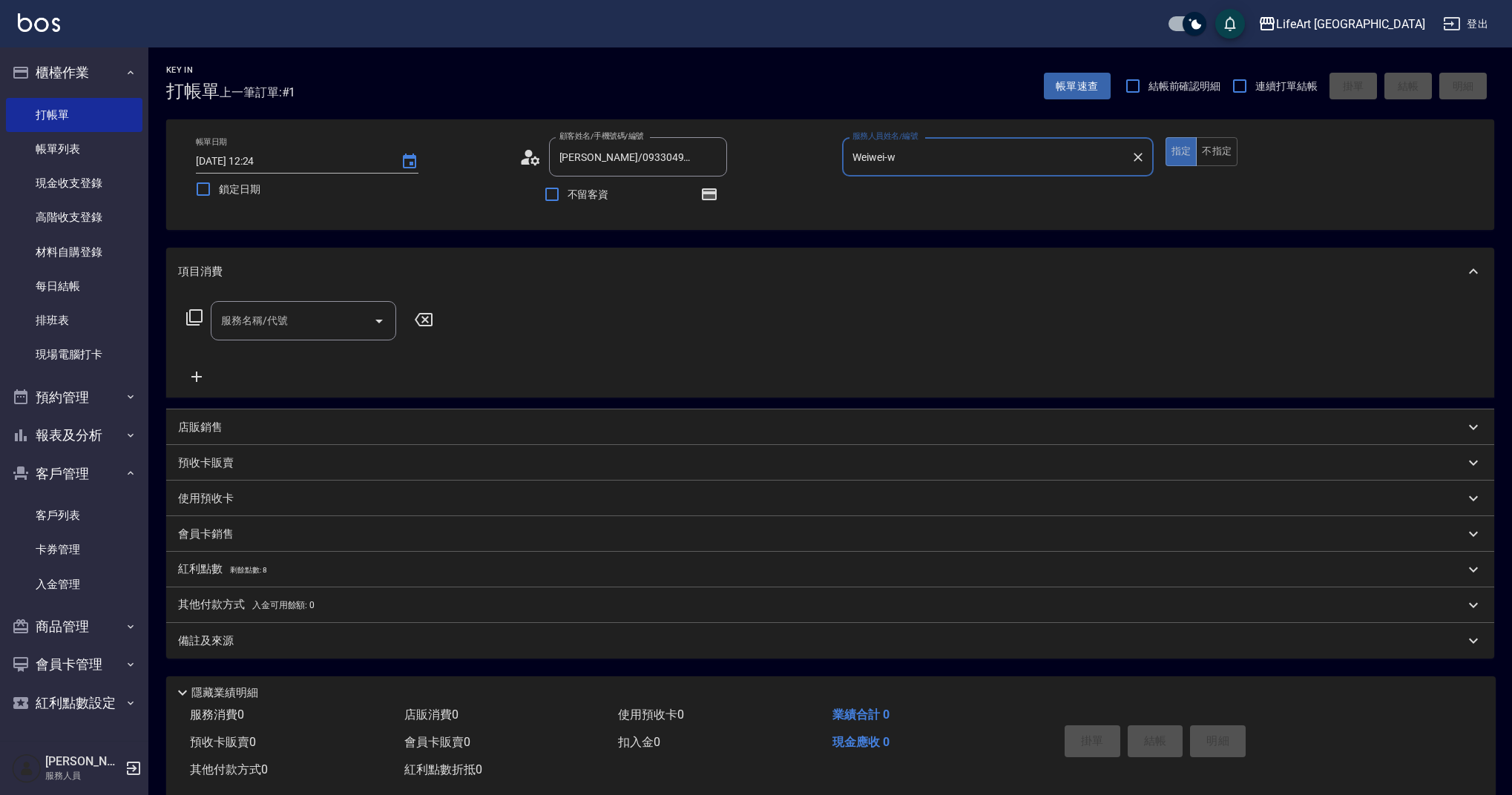
type input "Weiwei-w"
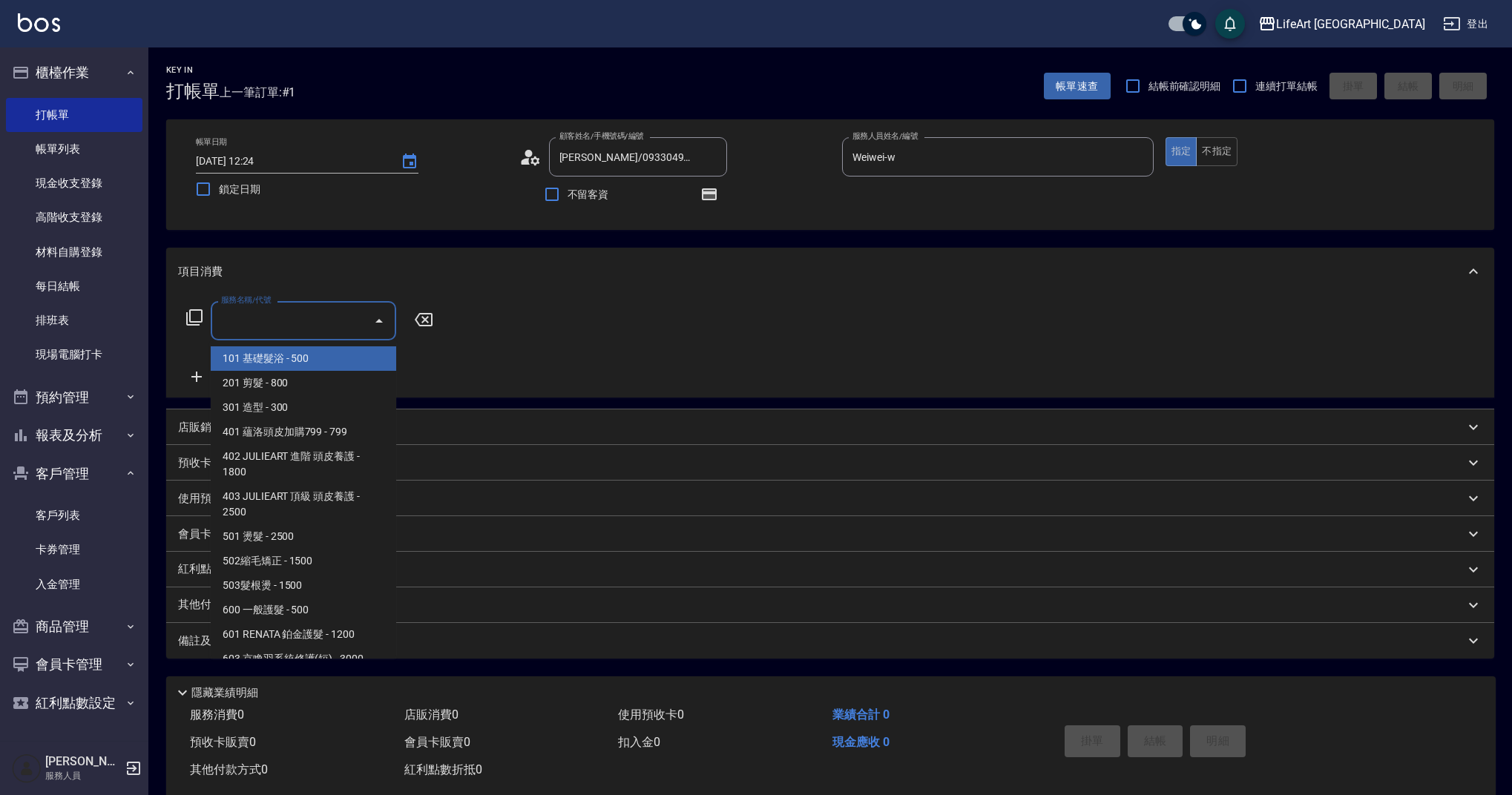
click at [326, 308] on input "服務名稱/代號" at bounding box center [292, 320] width 149 height 26
click at [308, 381] on span "201 剪髮 - 800" at bounding box center [303, 383] width 185 height 24
type input "201 剪髮(201)"
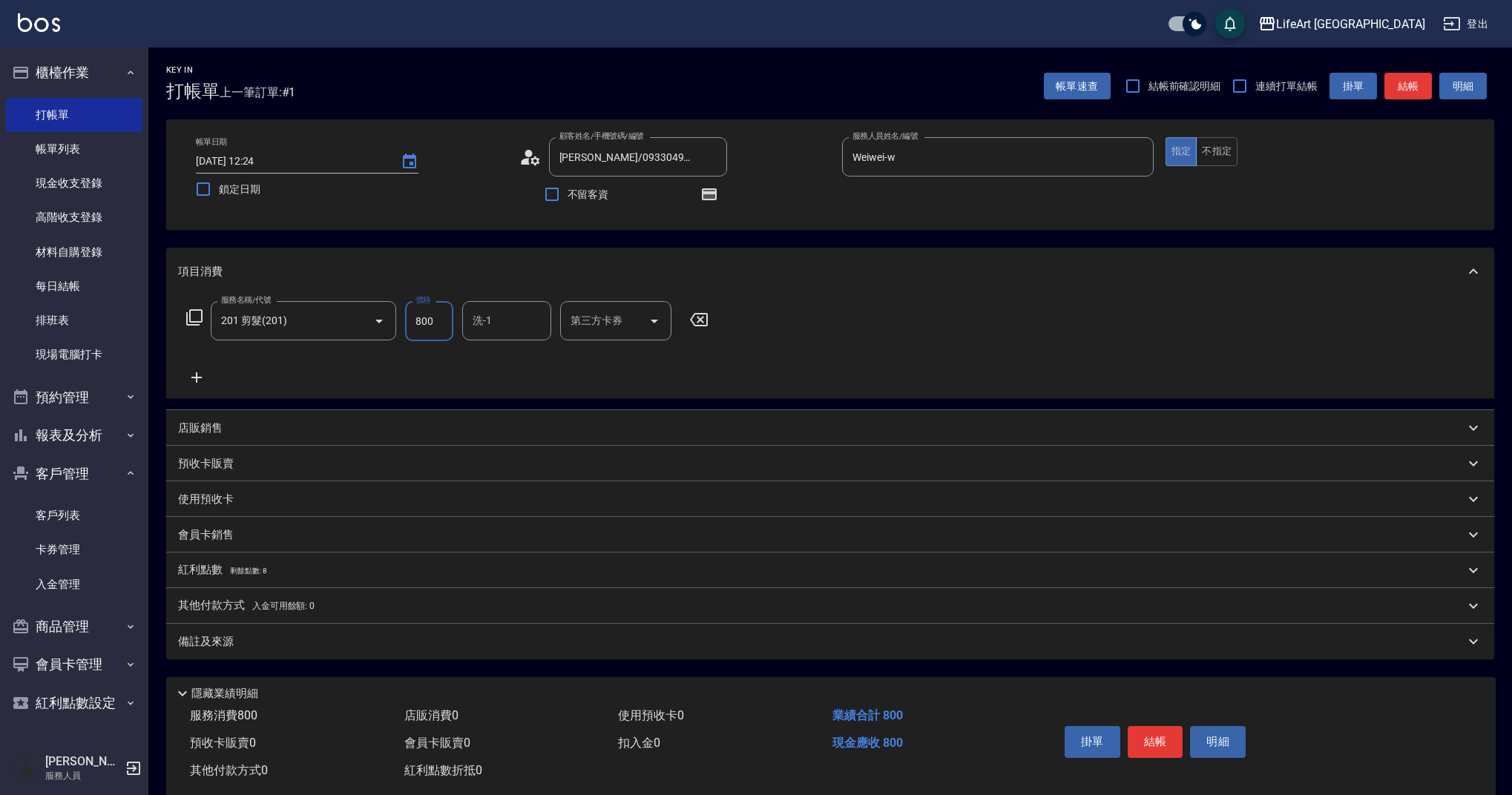
drag, startPoint x: 444, startPoint y: 321, endPoint x: 406, endPoint y: 326, distance: 38.3
click at [406, 326] on input "800" at bounding box center [430, 321] width 49 height 40
type input "900"
click at [514, 323] on input "洗-1" at bounding box center [506, 320] width 76 height 26
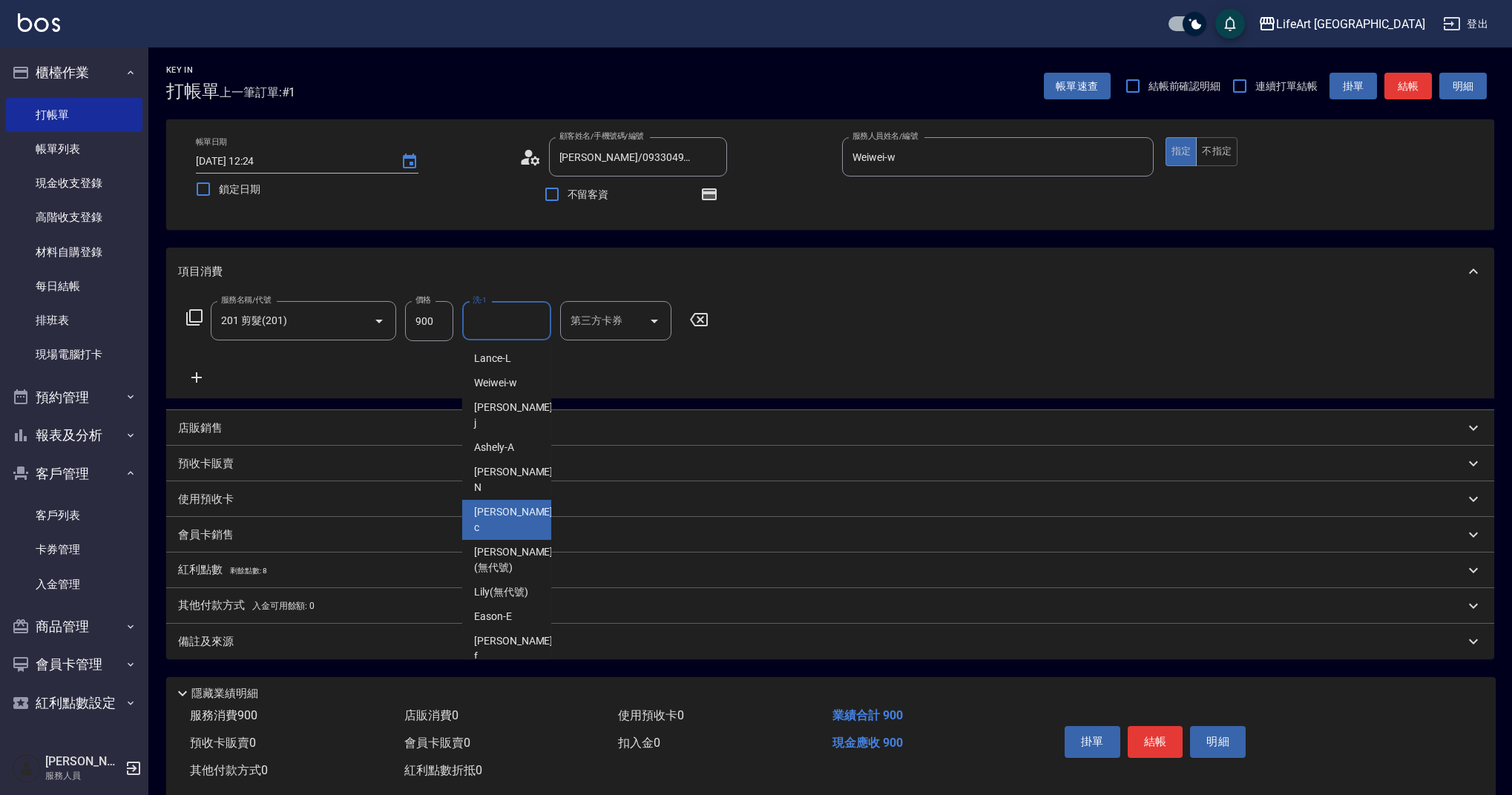
click at [481, 505] on span "Casey -c" at bounding box center [515, 520] width 81 height 31
type input "Casey-c"
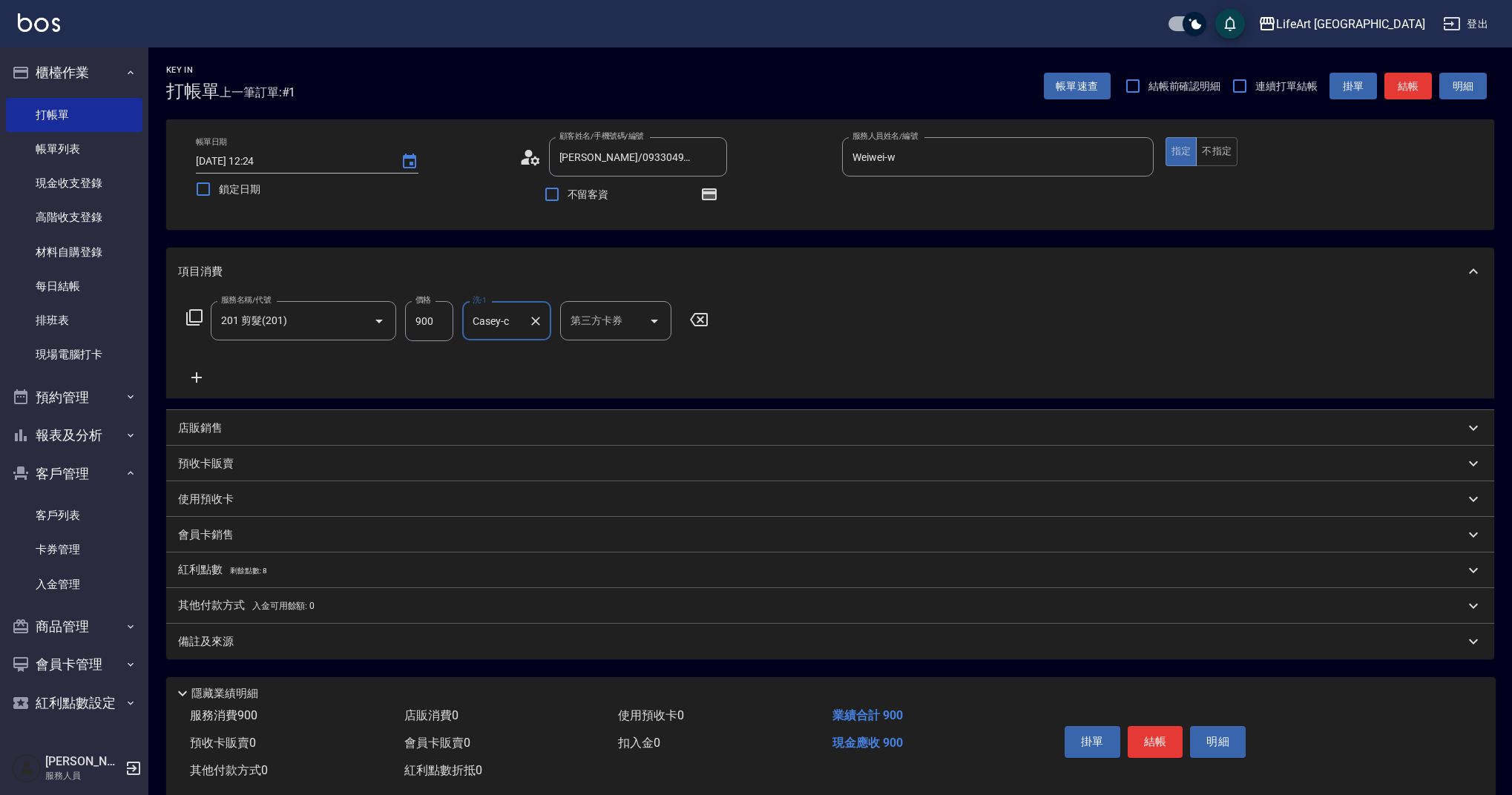
click at [255, 646] on div "備註及來源" at bounding box center [822, 642] width 1287 height 16
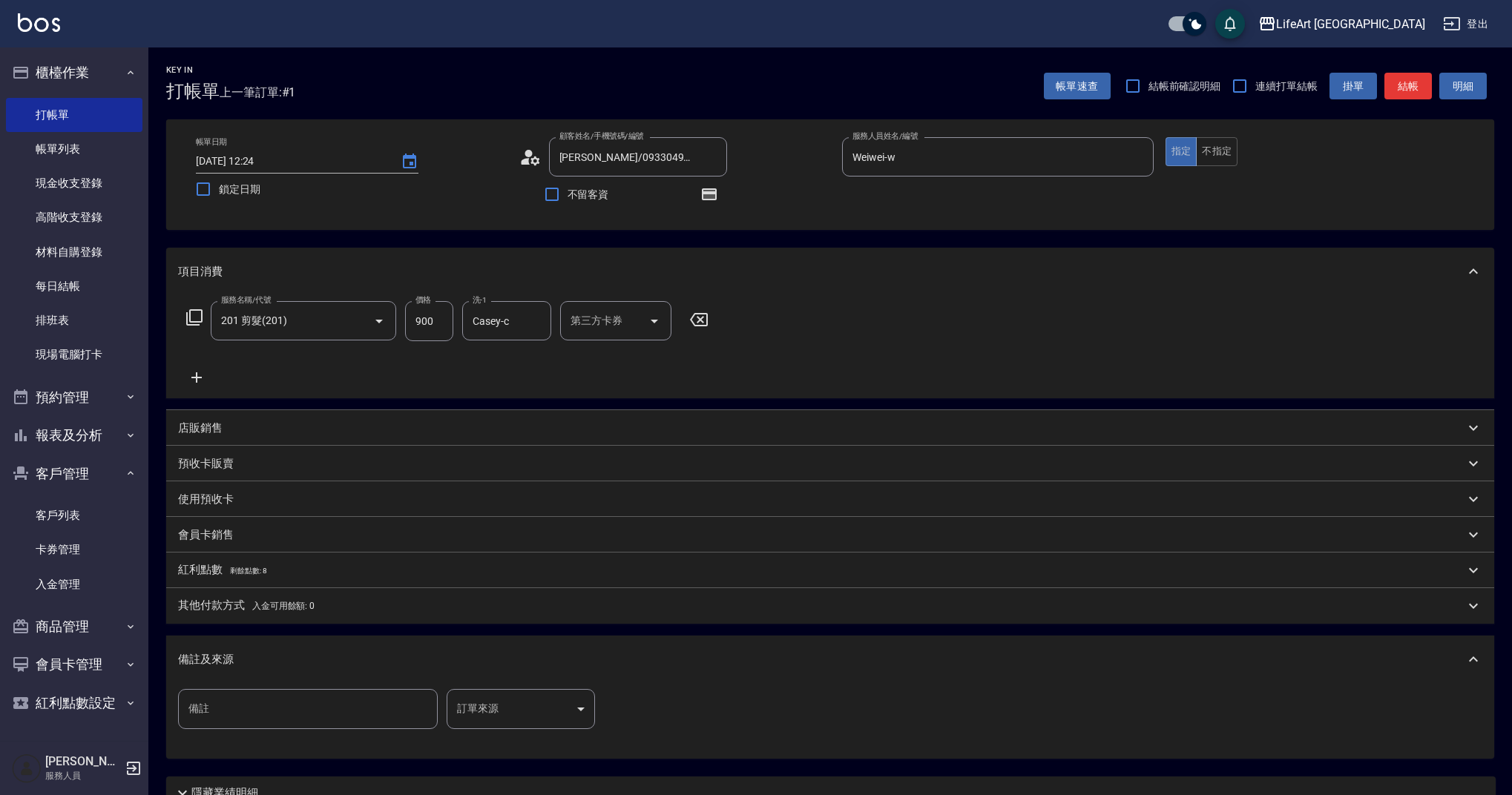
click at [519, 722] on body "LifeArt 蘆洲 登出 櫃檯作業 打帳單 帳單列表 現金收支登錄 高階收支登錄 材料自購登錄 每日結帳 排班表 現場電腦打卡 預約管理 預約管理 單日預約…" at bounding box center [756, 460] width 1512 height 920
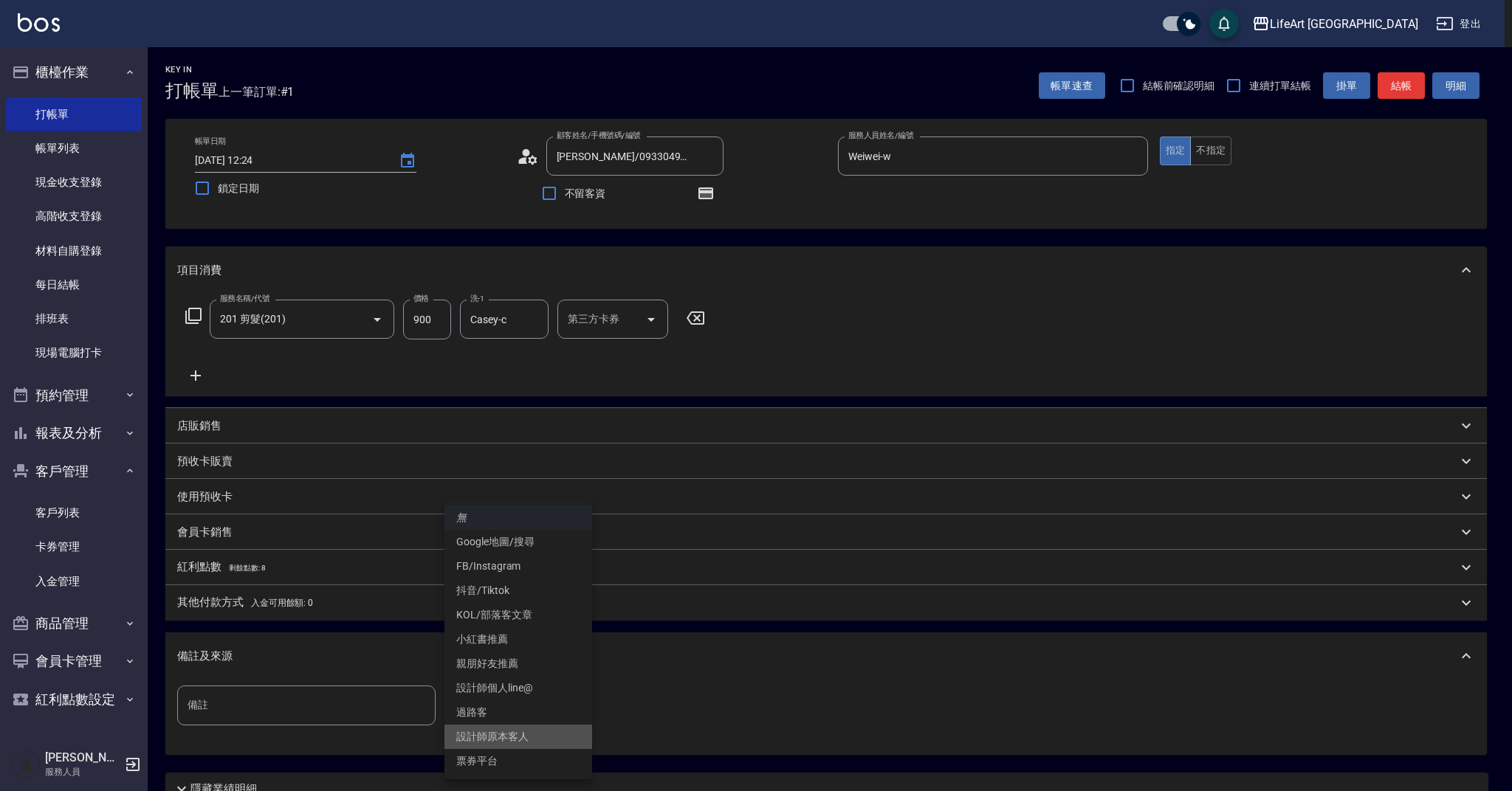
click at [517, 744] on li "設計師原本客人" at bounding box center [519, 737] width 148 height 24
type input "設計師原本客人"
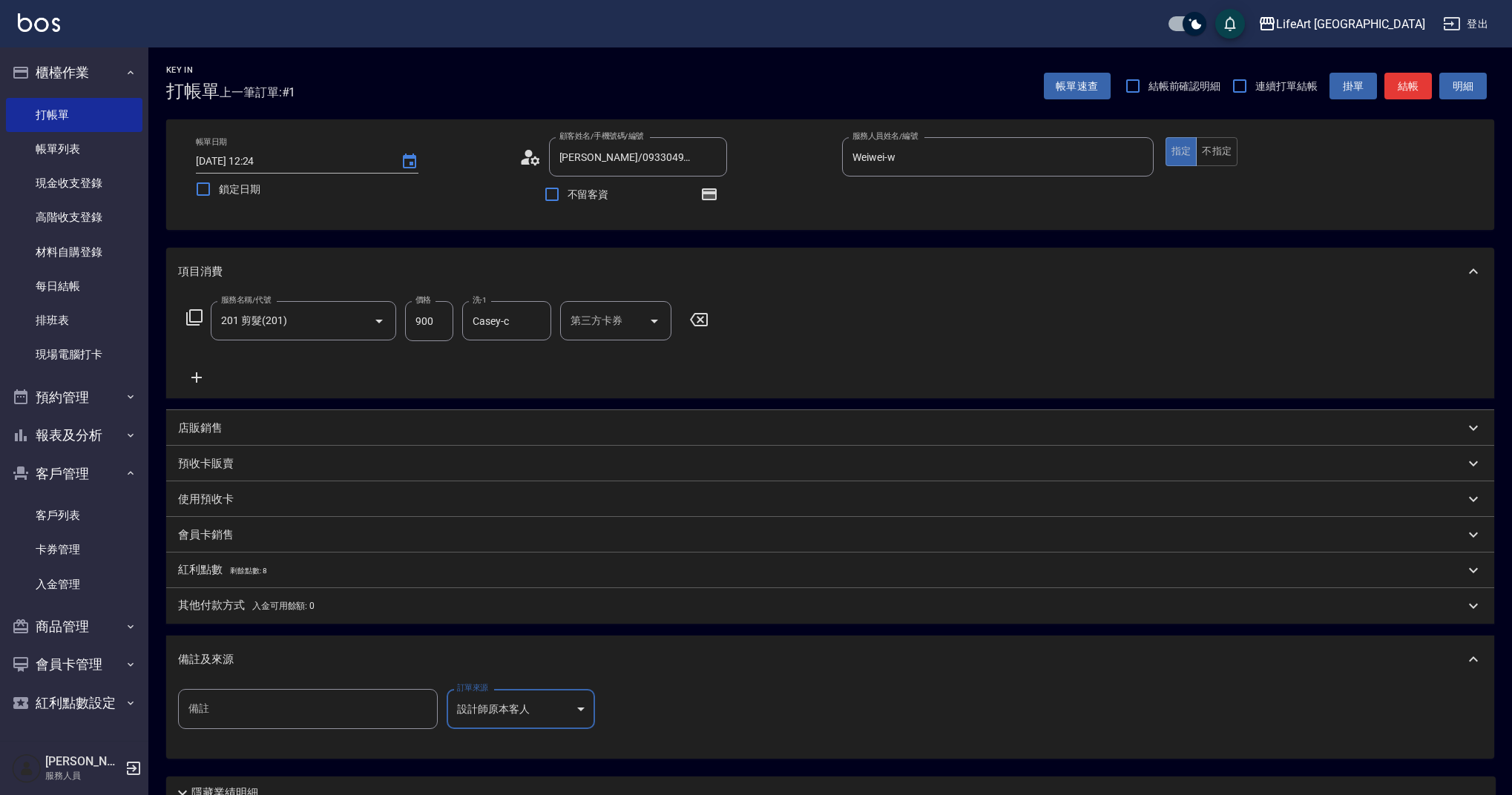
scroll to position [131, 0]
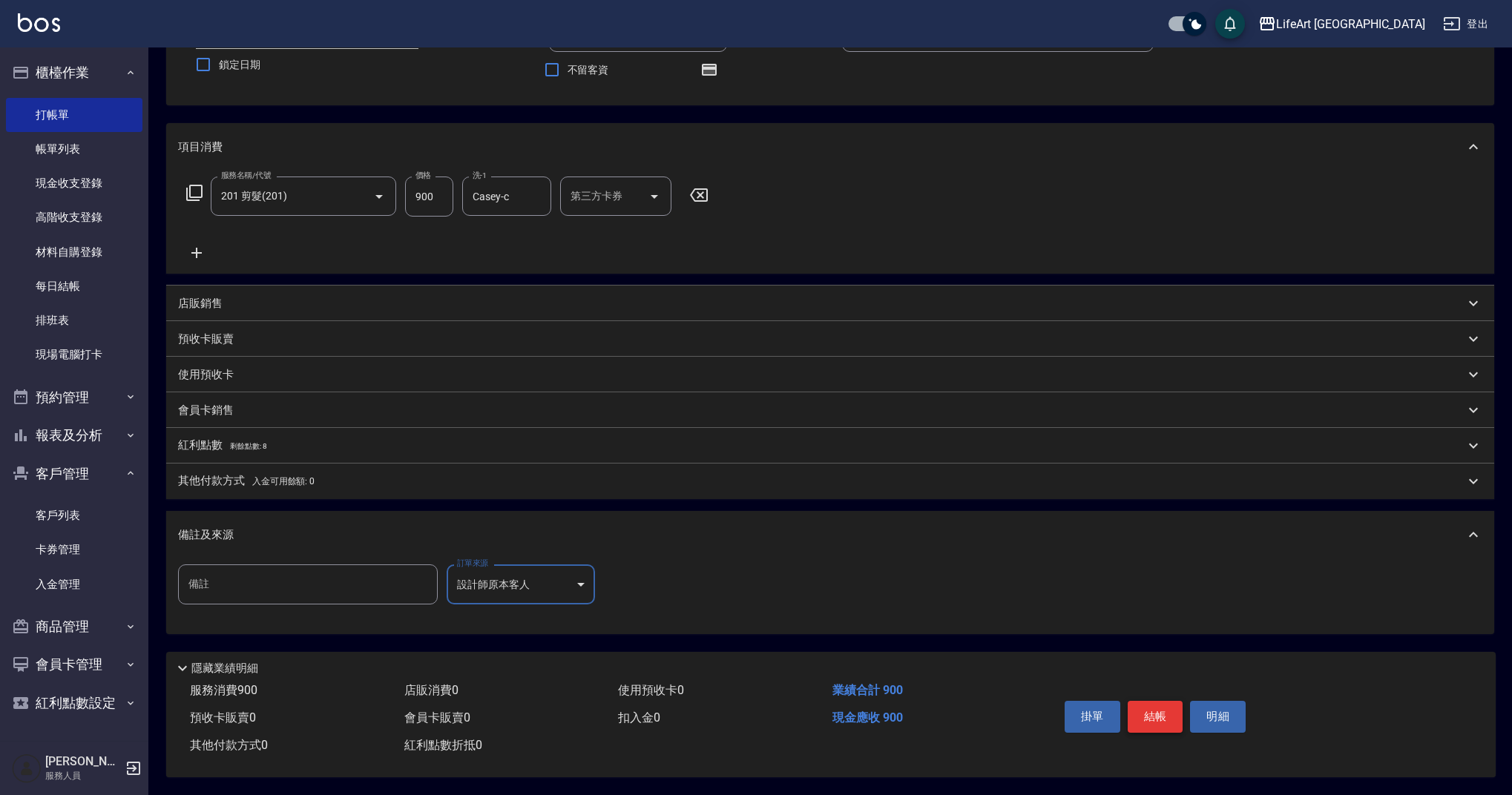
click at [1160, 718] on button "結帳" at bounding box center [1155, 717] width 56 height 31
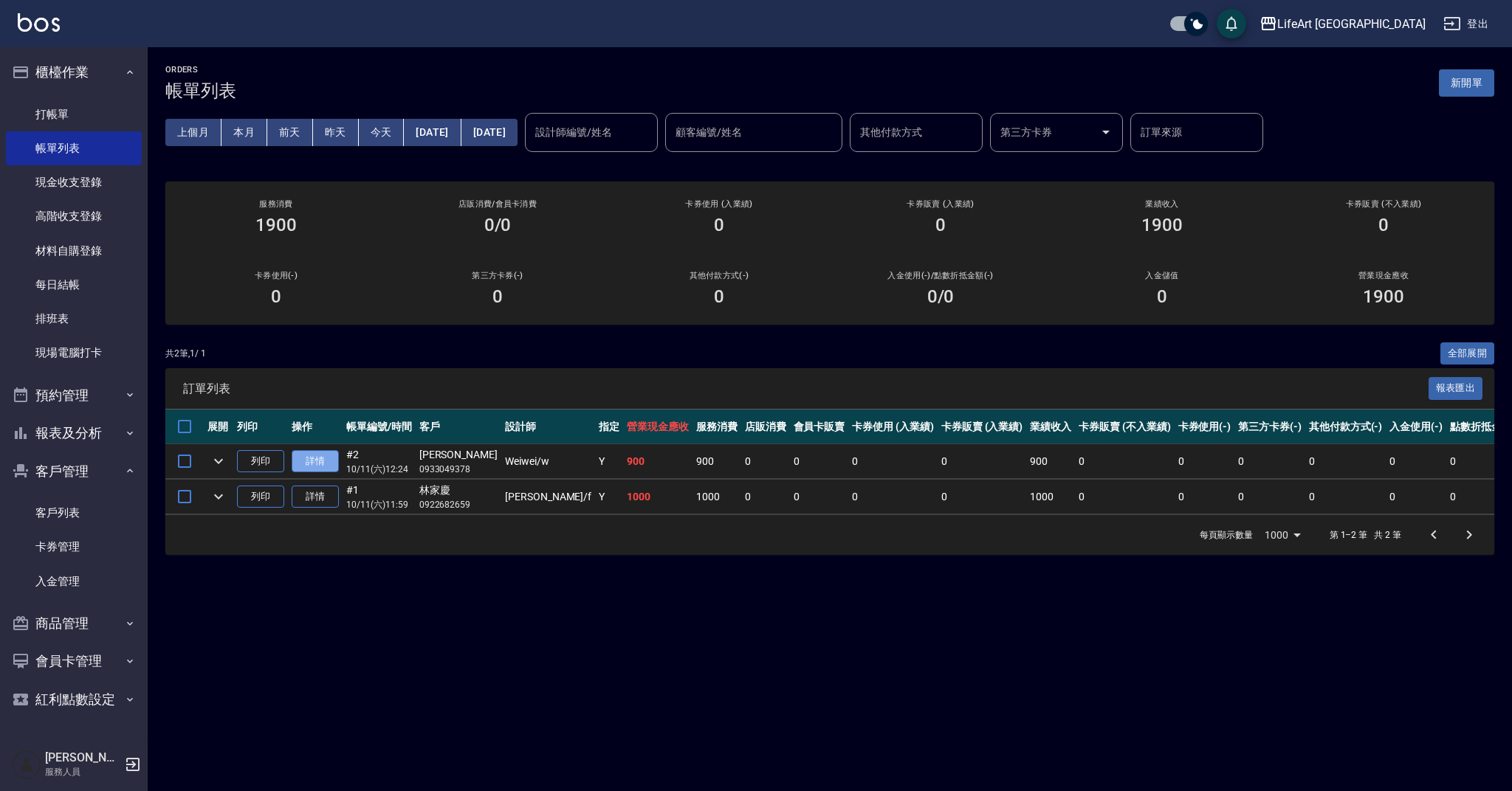
click at [307, 459] on link "詳情" at bounding box center [315, 461] width 48 height 23
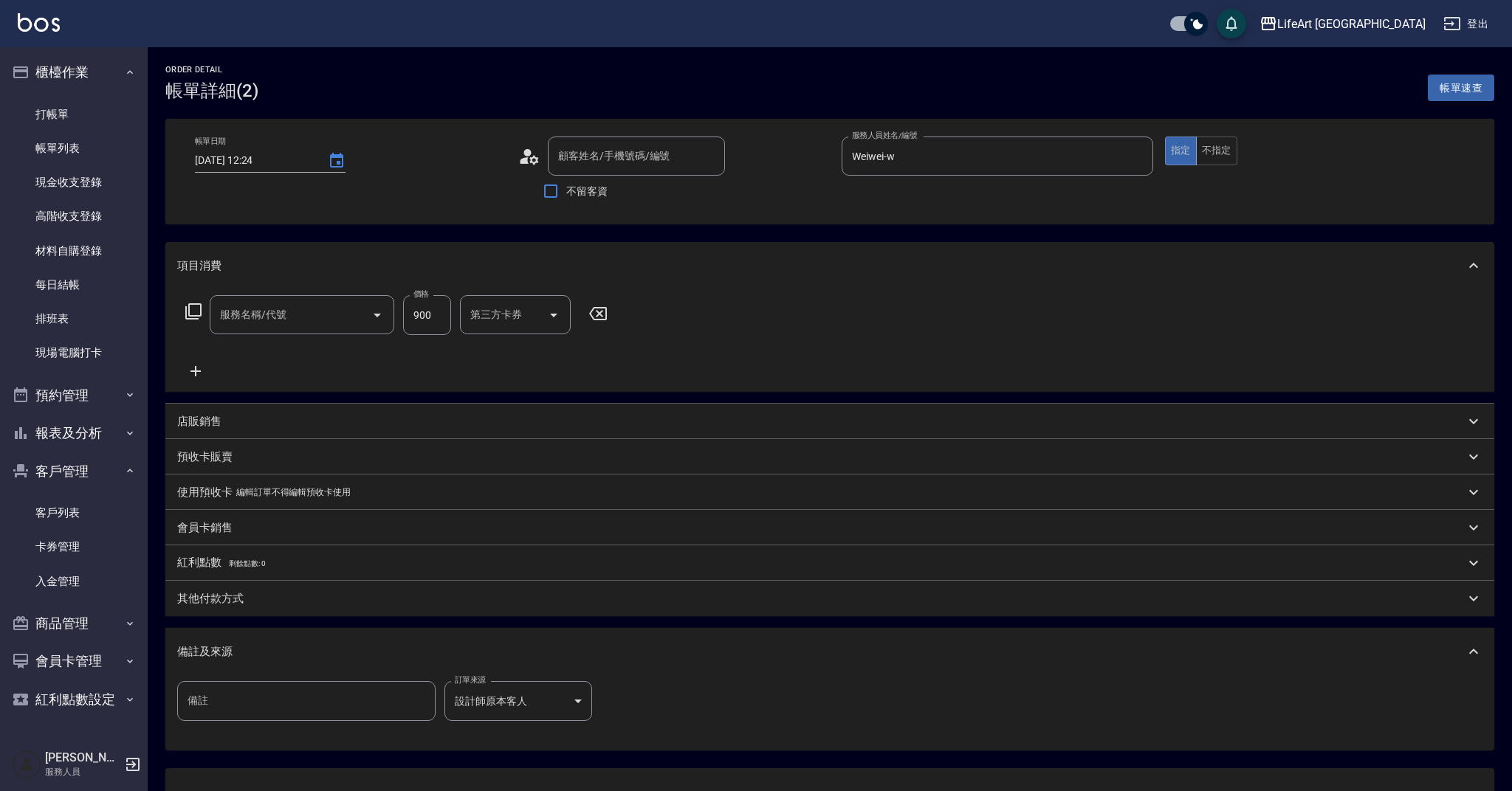
type input "2025/10/11 12:24"
type input "[PERSON_NAME]/0933049378/"
type input "Weiwei-w"
type input "201 剪髮(201)"
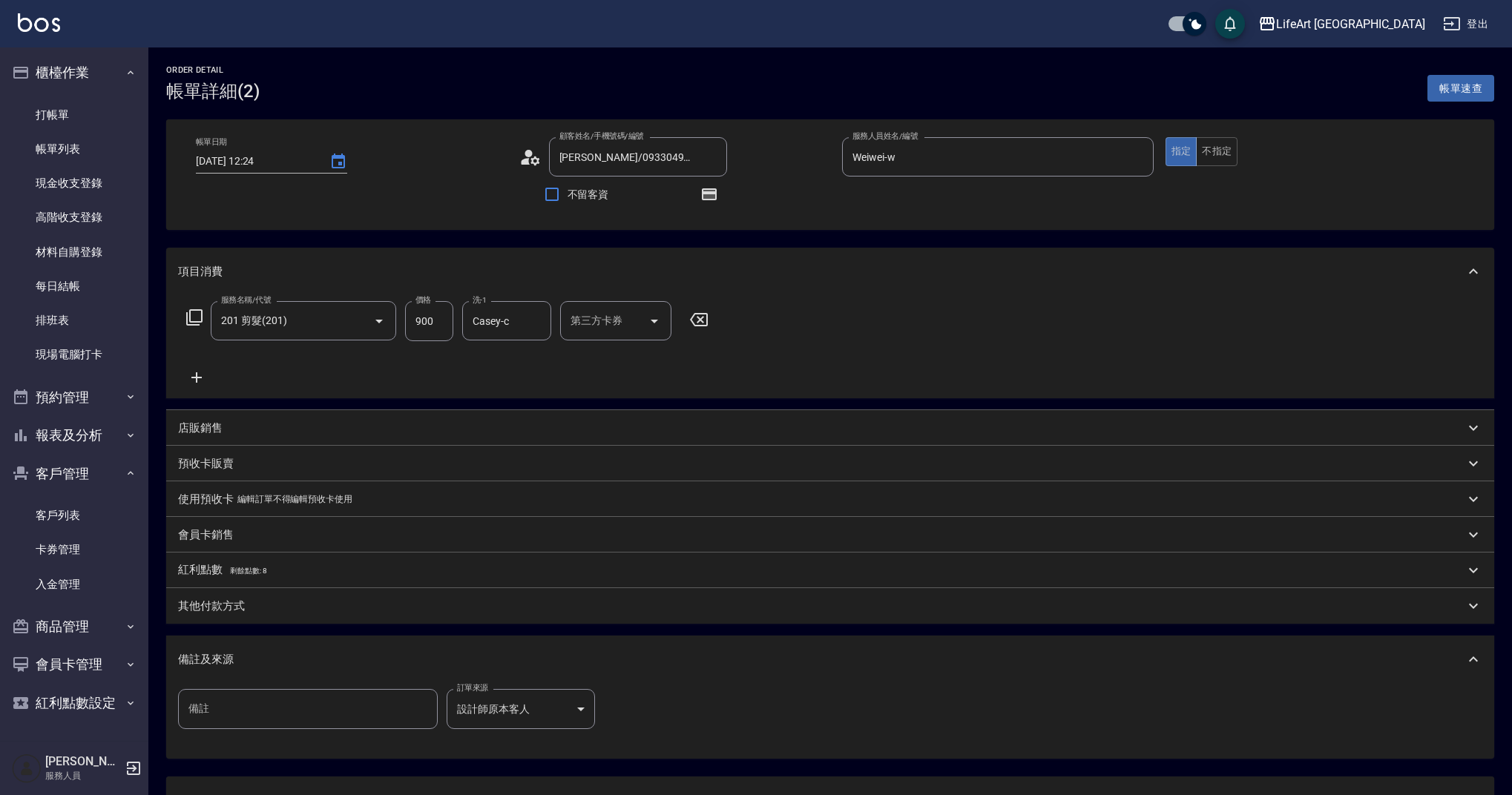
click at [533, 162] on icon at bounding box center [535, 160] width 9 height 9
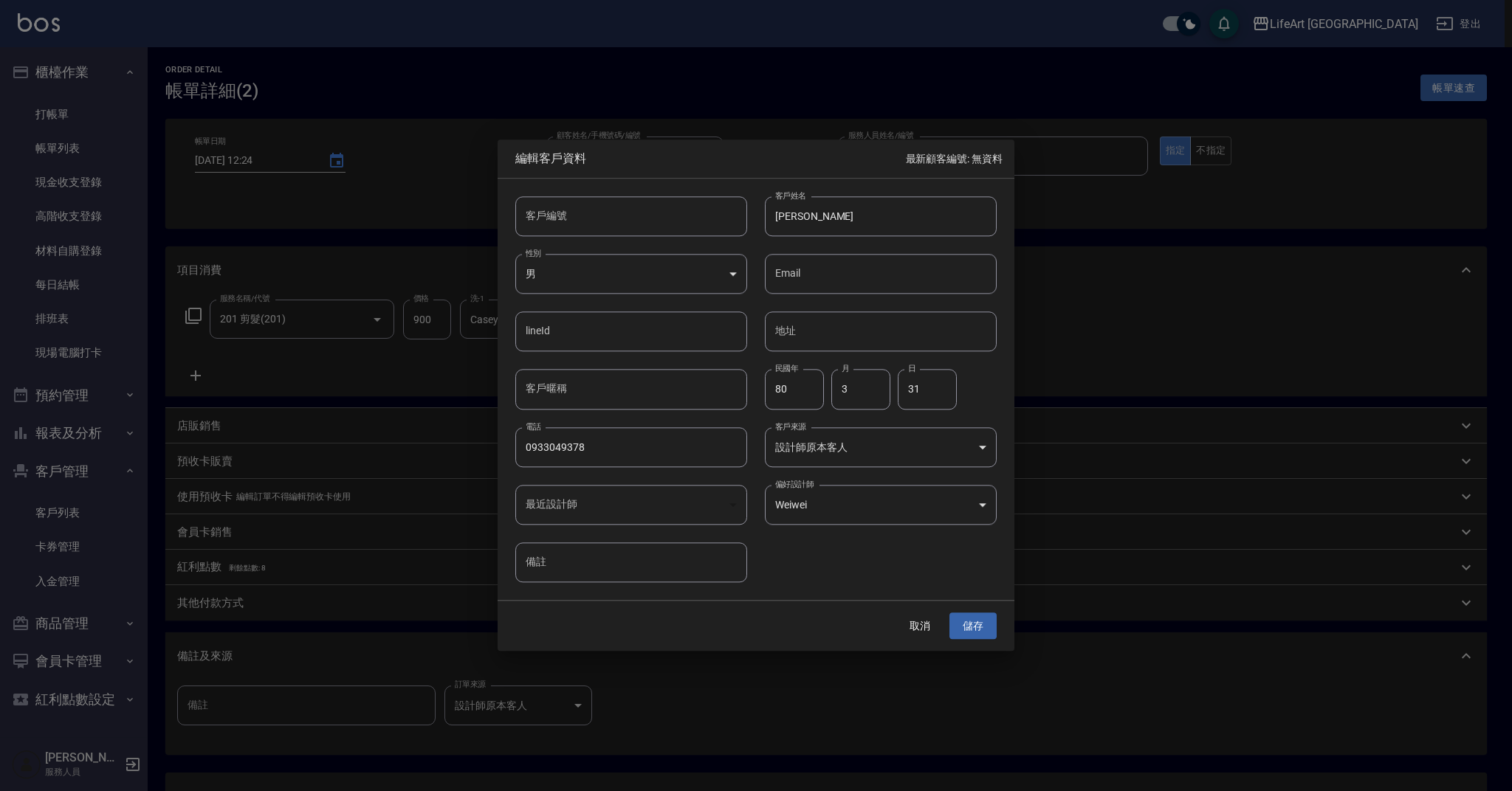
type input "1a5e0254-7032-42c3-955e-329f2b2184df"
click at [927, 629] on button "取消" at bounding box center [920, 626] width 48 height 27
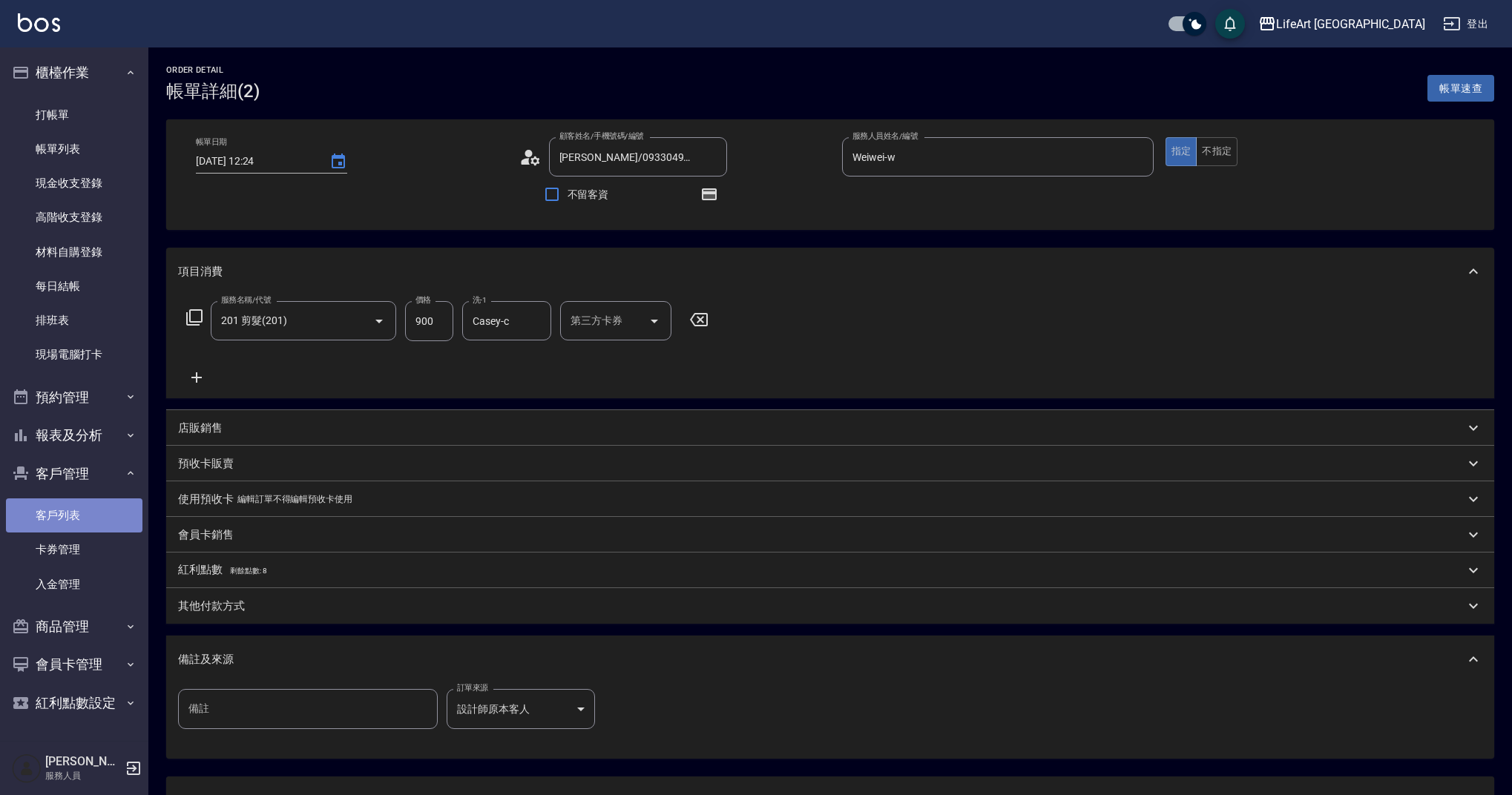
click at [99, 506] on link "客戶列表" at bounding box center [74, 516] width 136 height 34
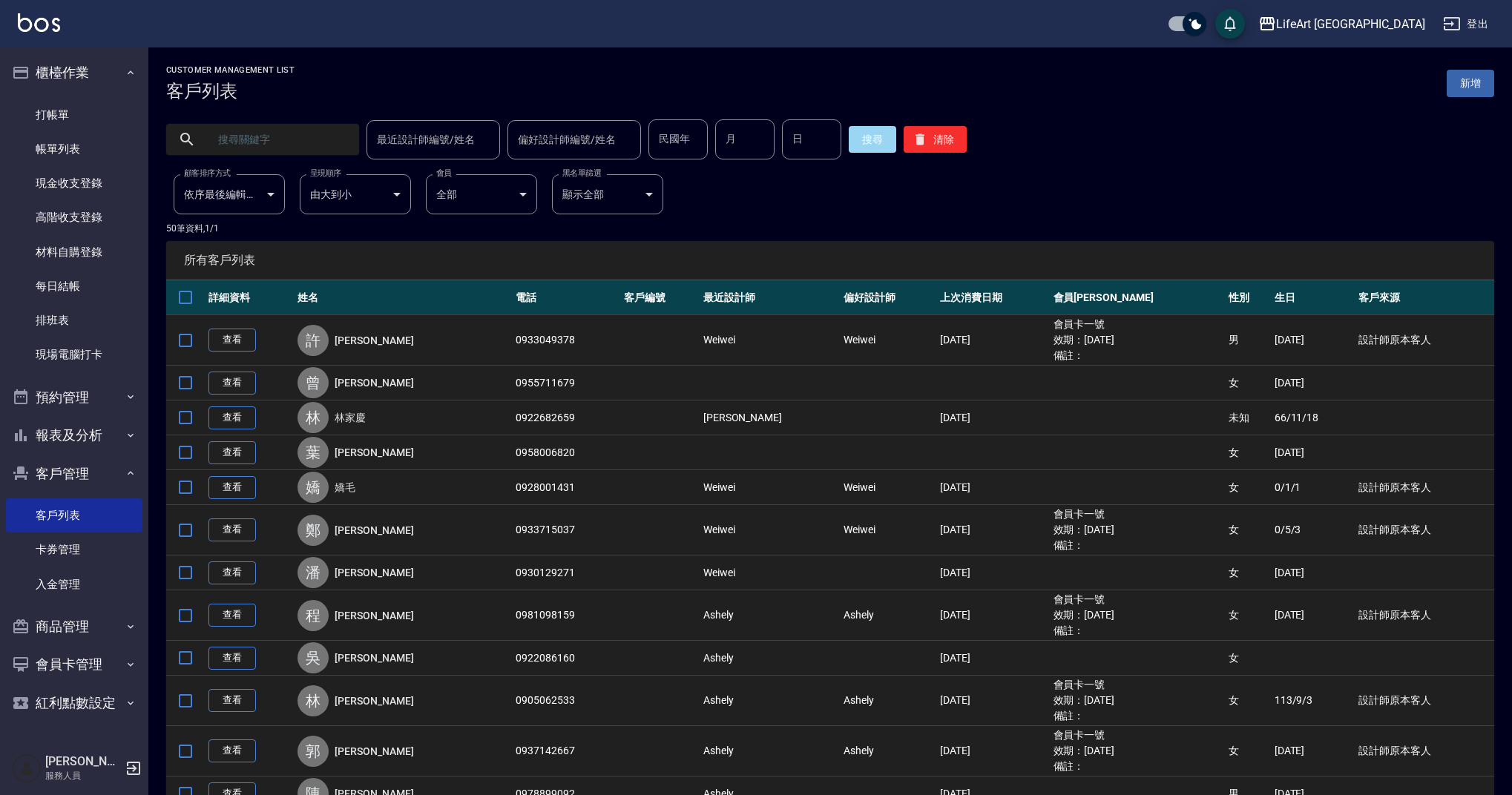
click at [246, 142] on input "text" at bounding box center [277, 139] width 139 height 40
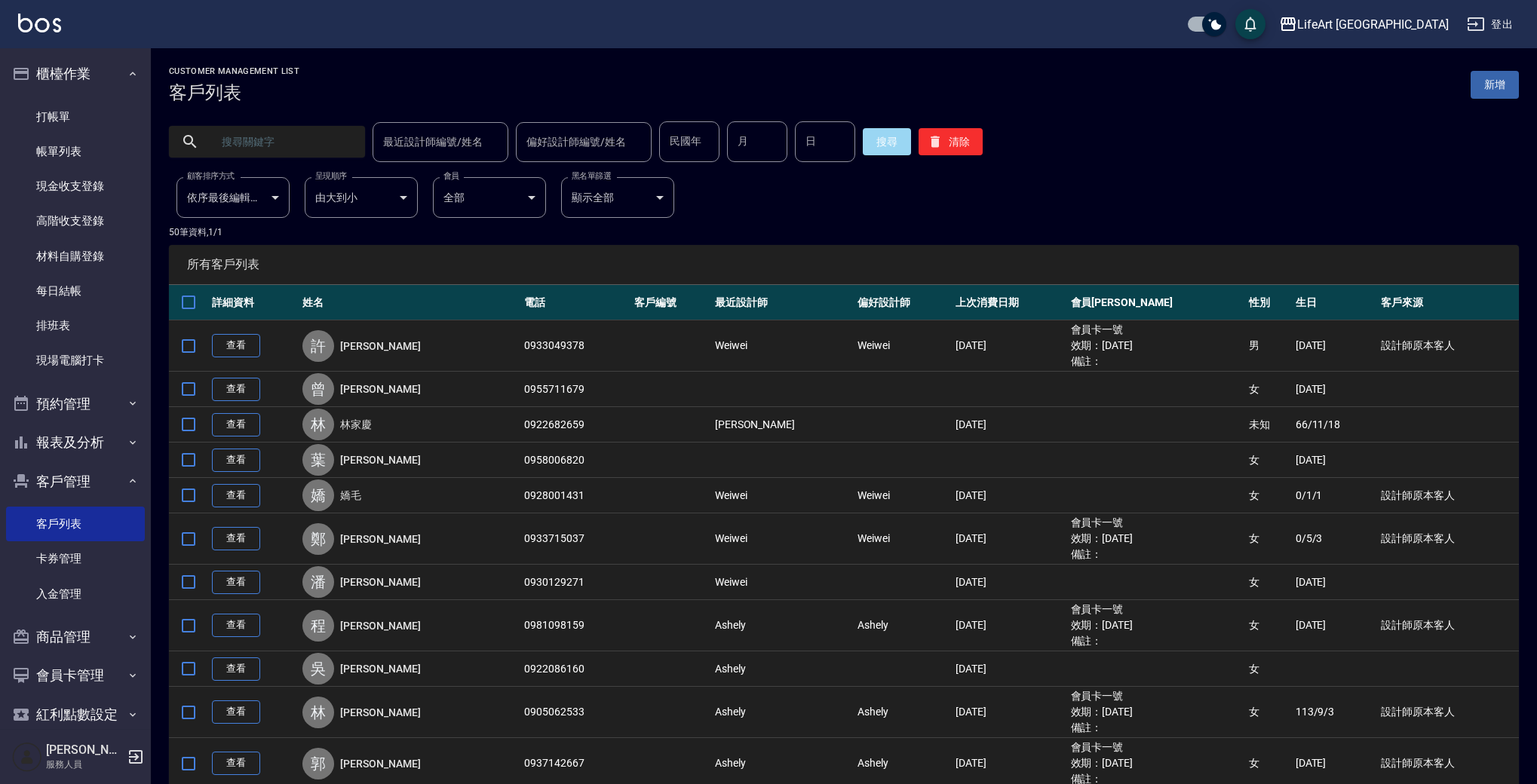
click at [239, 326] on td "查看" at bounding box center [254, 346] width 91 height 51
click at [239, 336] on link "查看" at bounding box center [235, 345] width 49 height 23
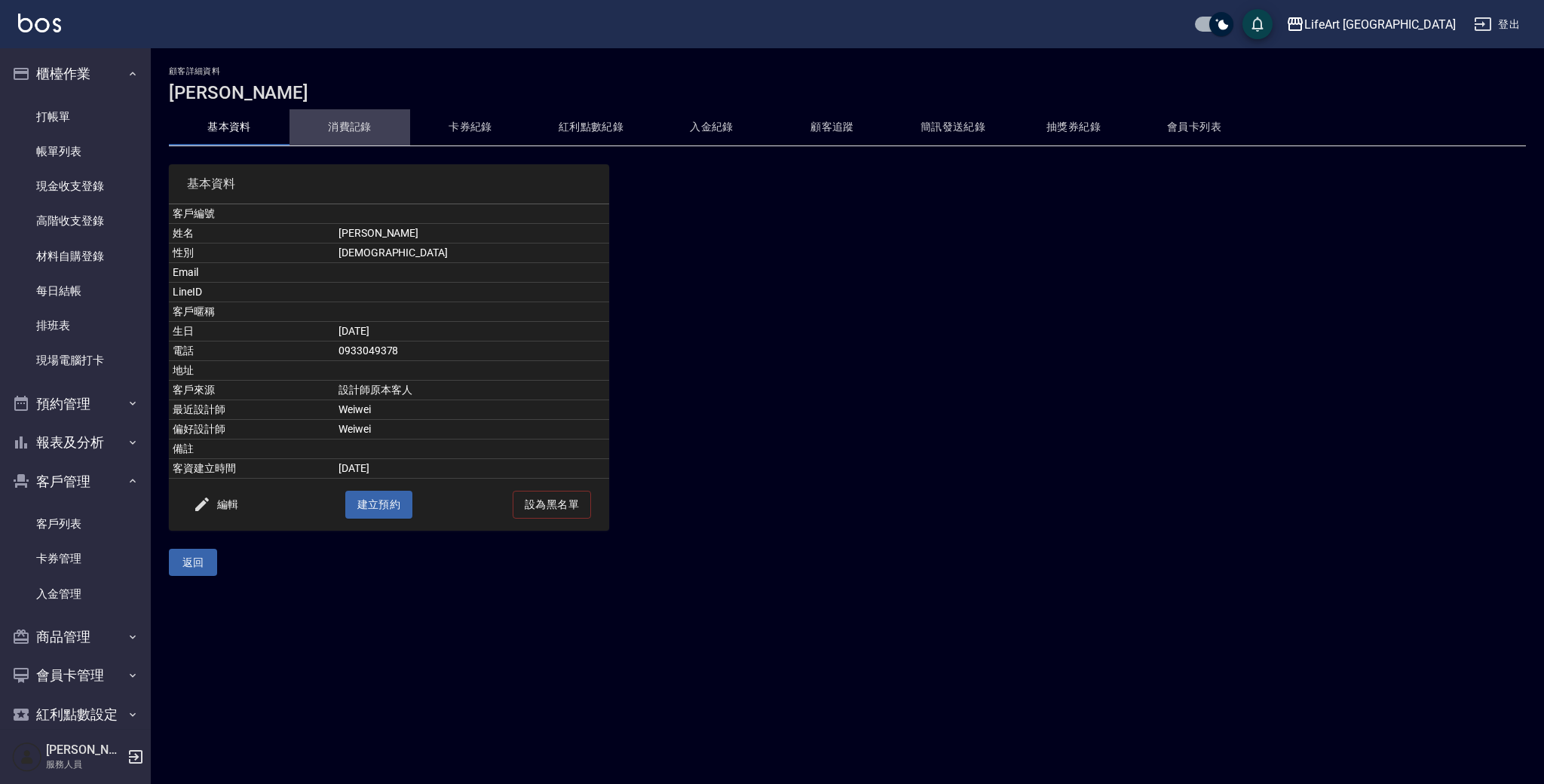
click at [352, 126] on button "消費記錄" at bounding box center [350, 127] width 121 height 37
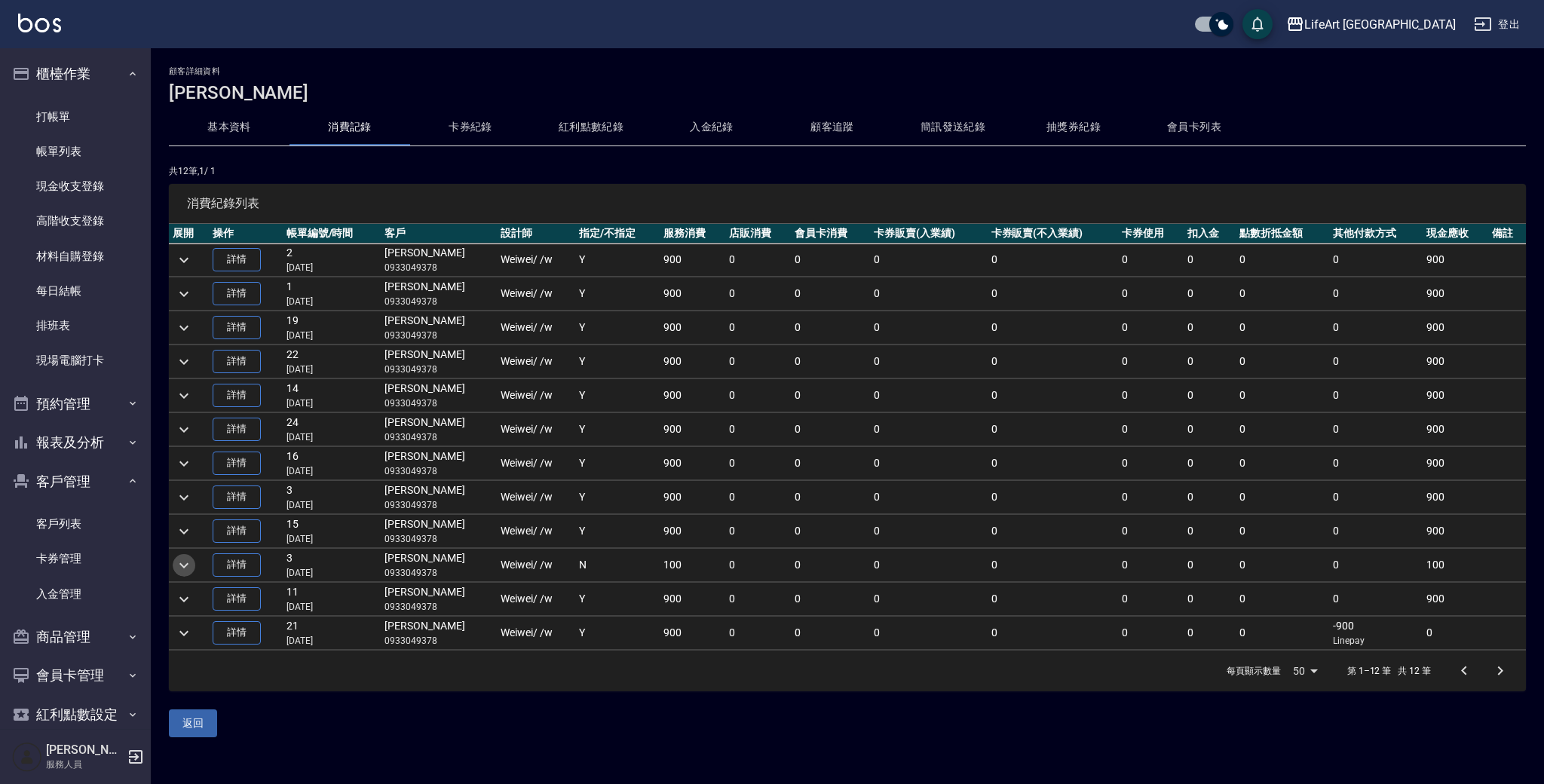
click at [184, 568] on icon "expand row" at bounding box center [184, 565] width 9 height 6
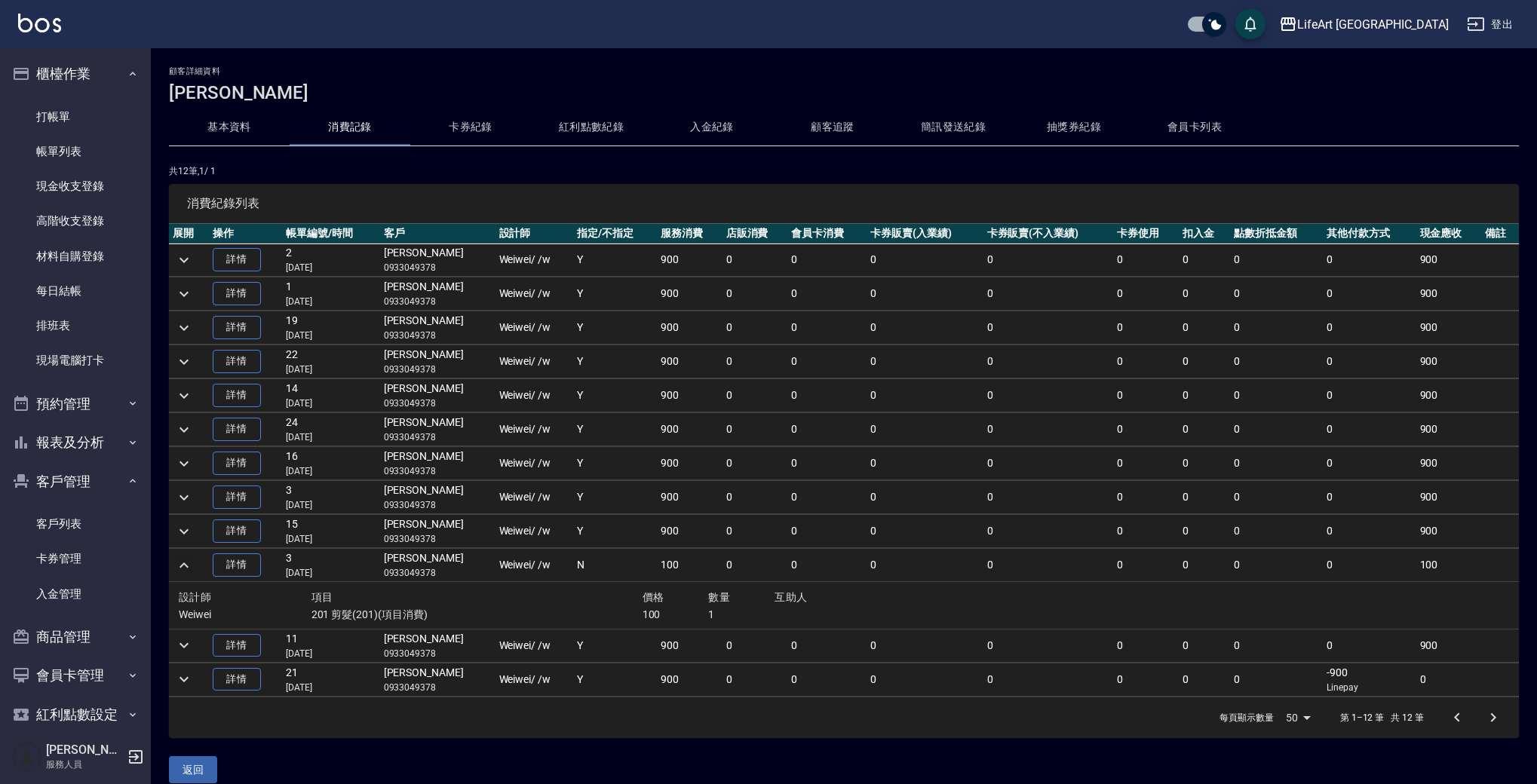
click at [183, 568] on icon "expand row" at bounding box center [184, 565] width 18 height 18
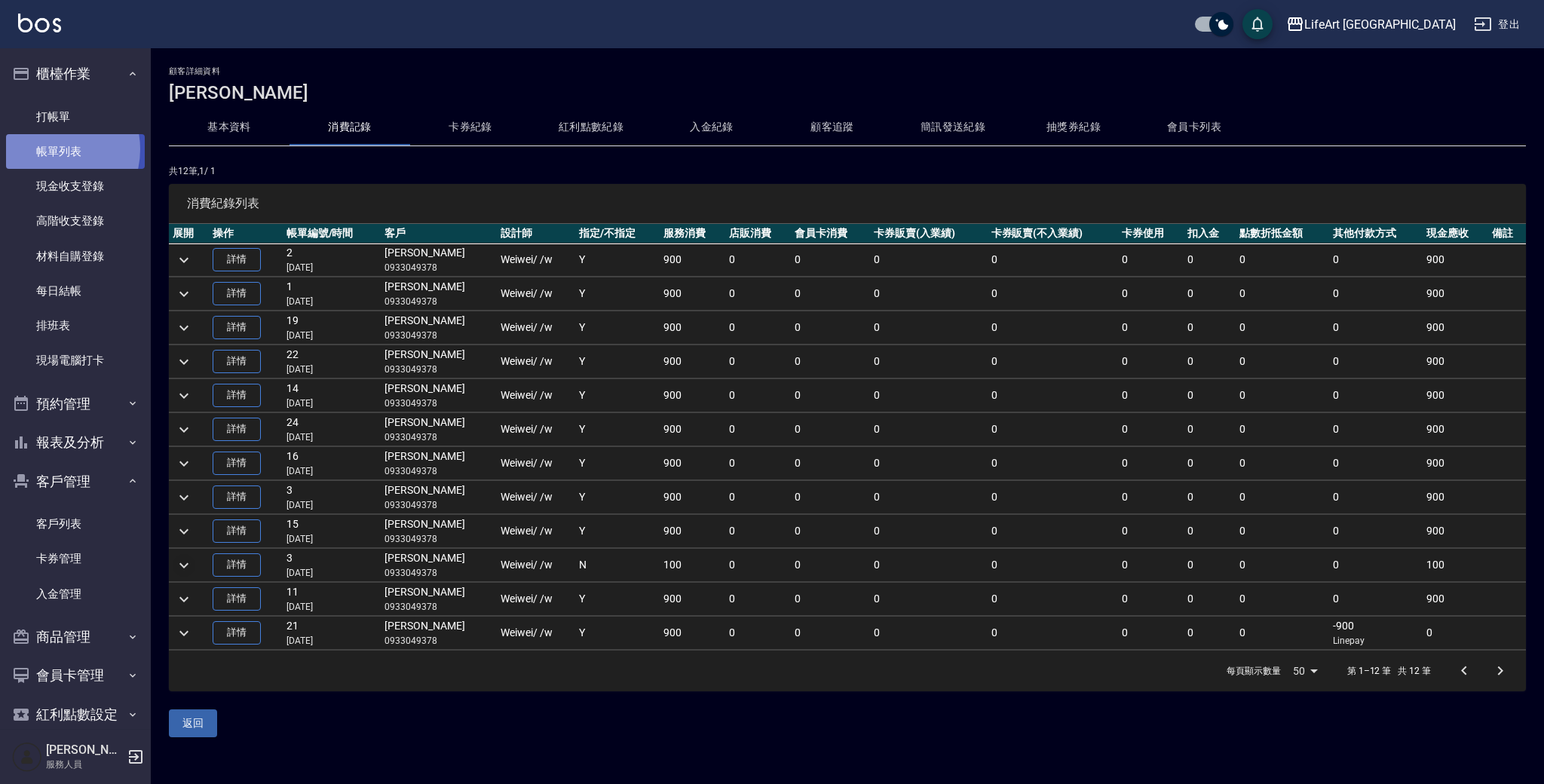
click at [50, 149] on link "帳單列表" at bounding box center [76, 152] width 138 height 35
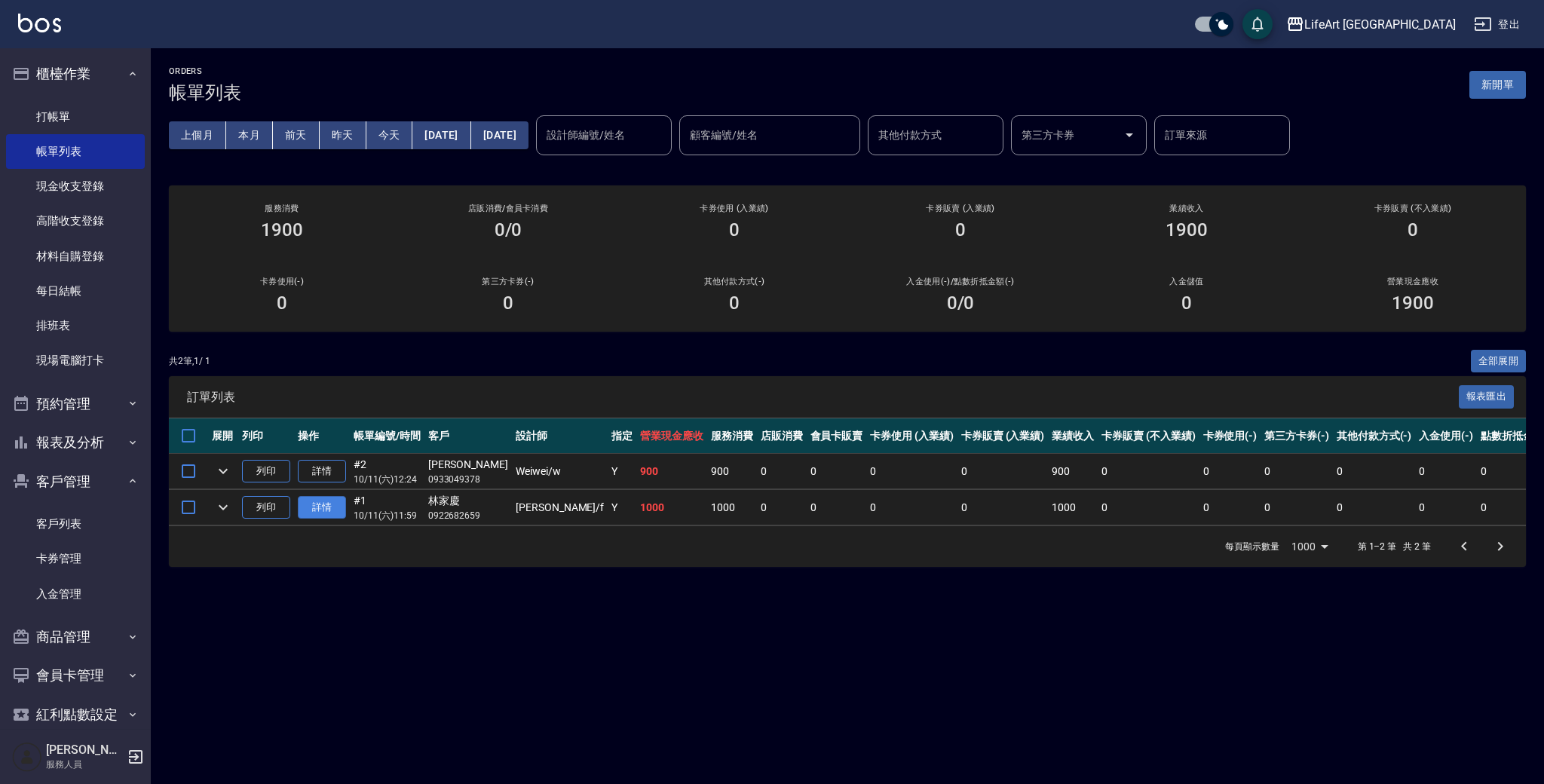
click at [340, 504] on link "詳情" at bounding box center [321, 507] width 49 height 23
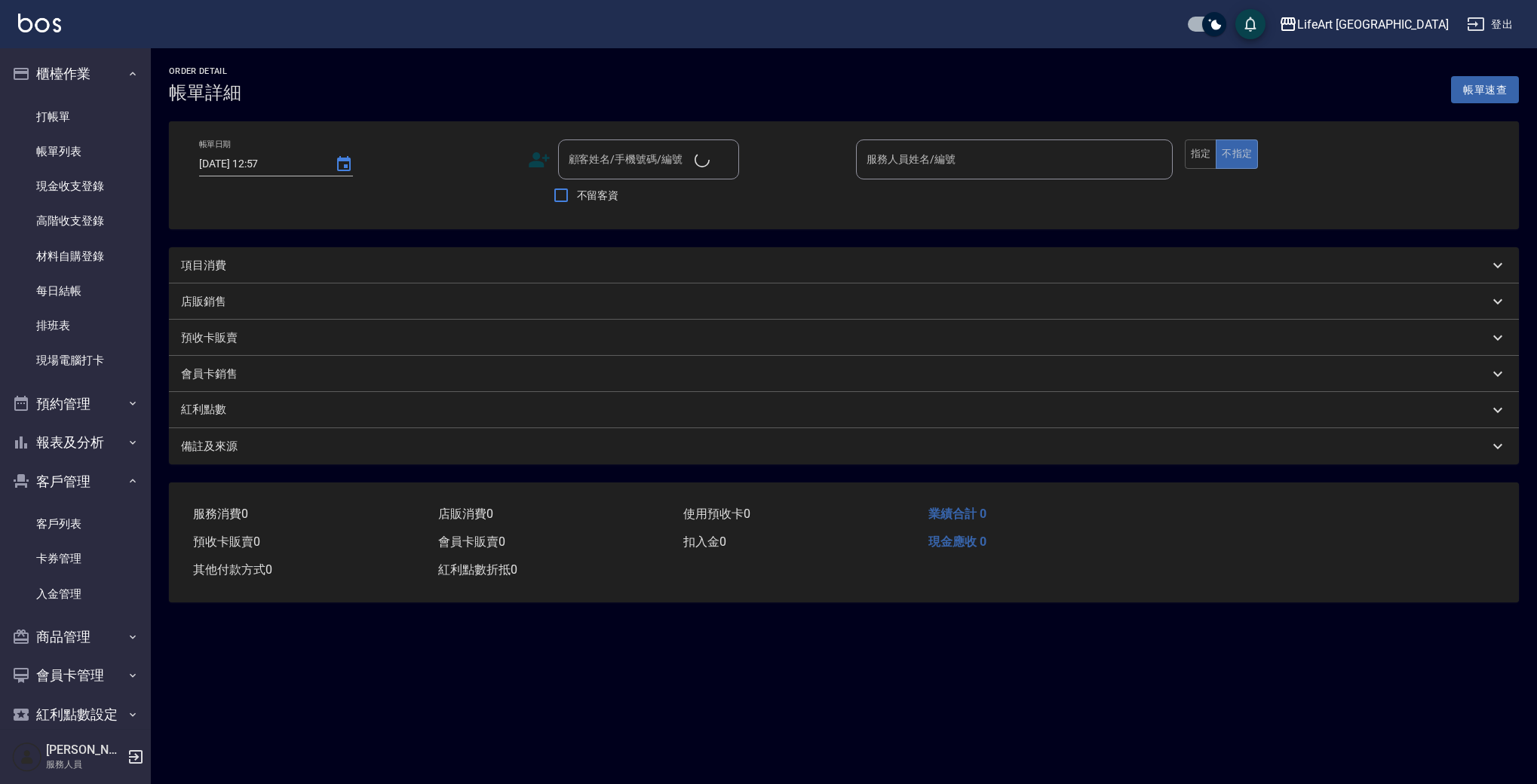
type input "2025/10/11 11:59"
type input "[PERSON_NAME]/0922682659/null"
type input "Finney-f"
type input "設計師原本客人"
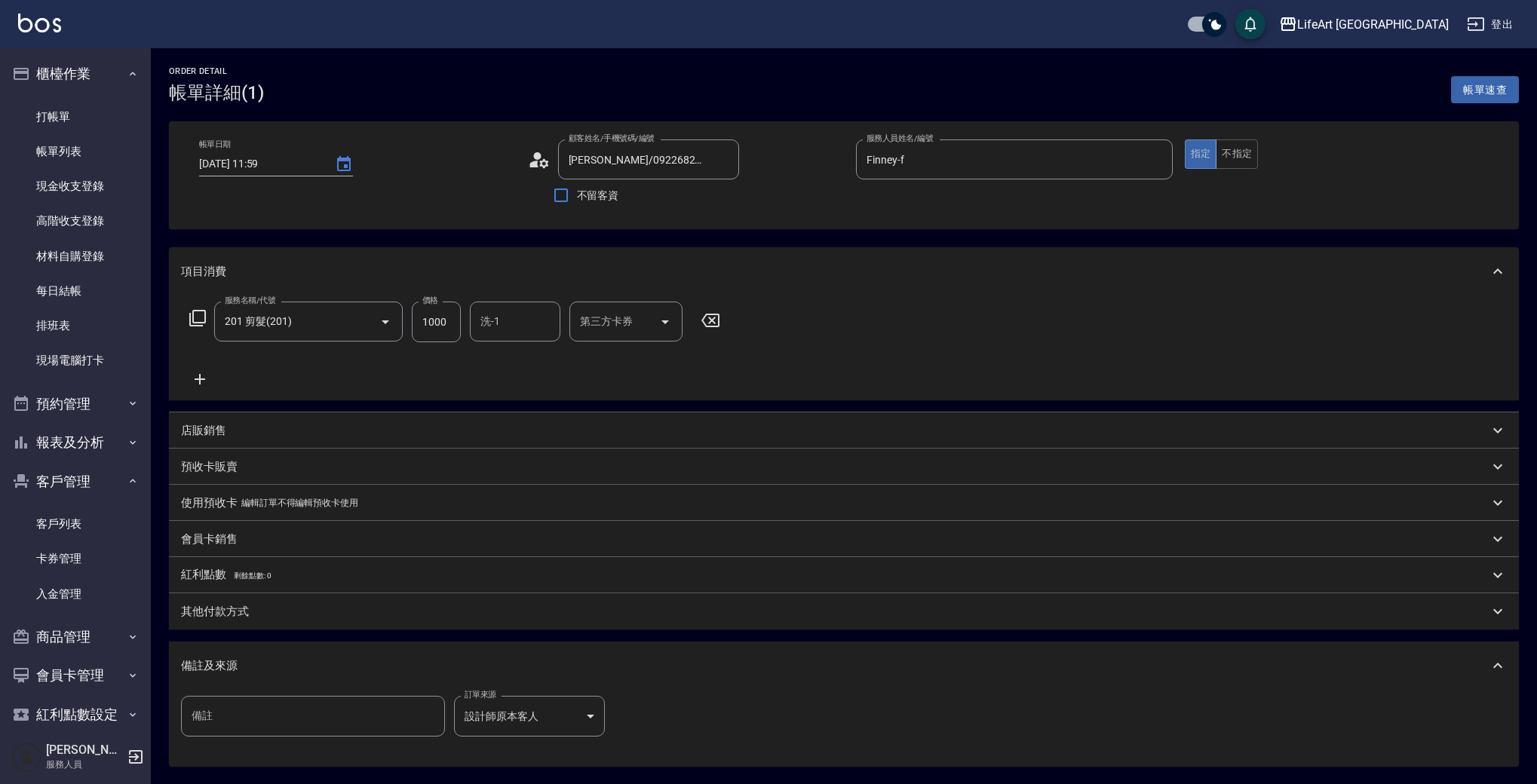
click at [515, 336] on div "洗-1" at bounding box center [516, 321] width 91 height 40
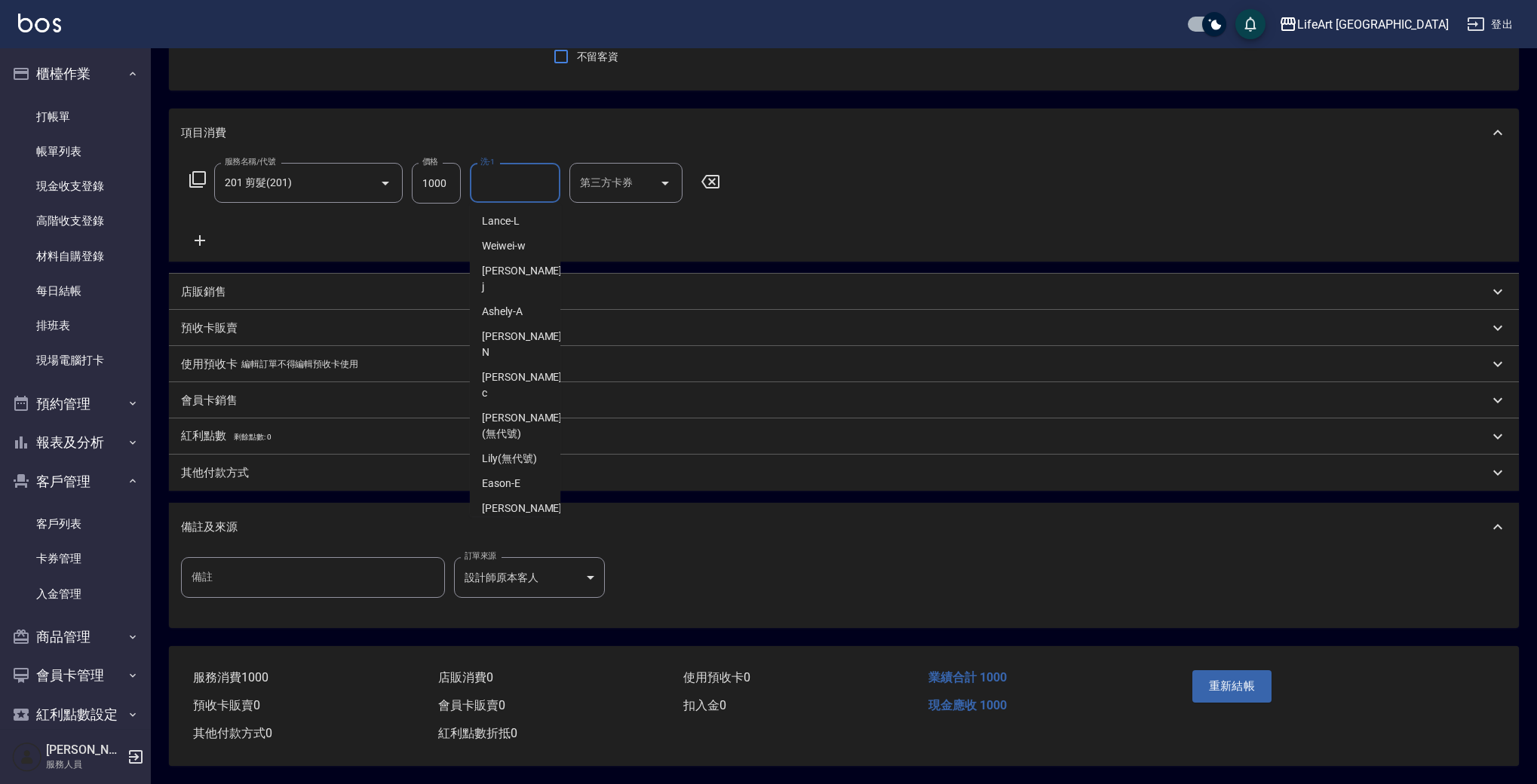
click at [1252, 696] on div "重新結帳" at bounding box center [1260, 697] width 149 height 65
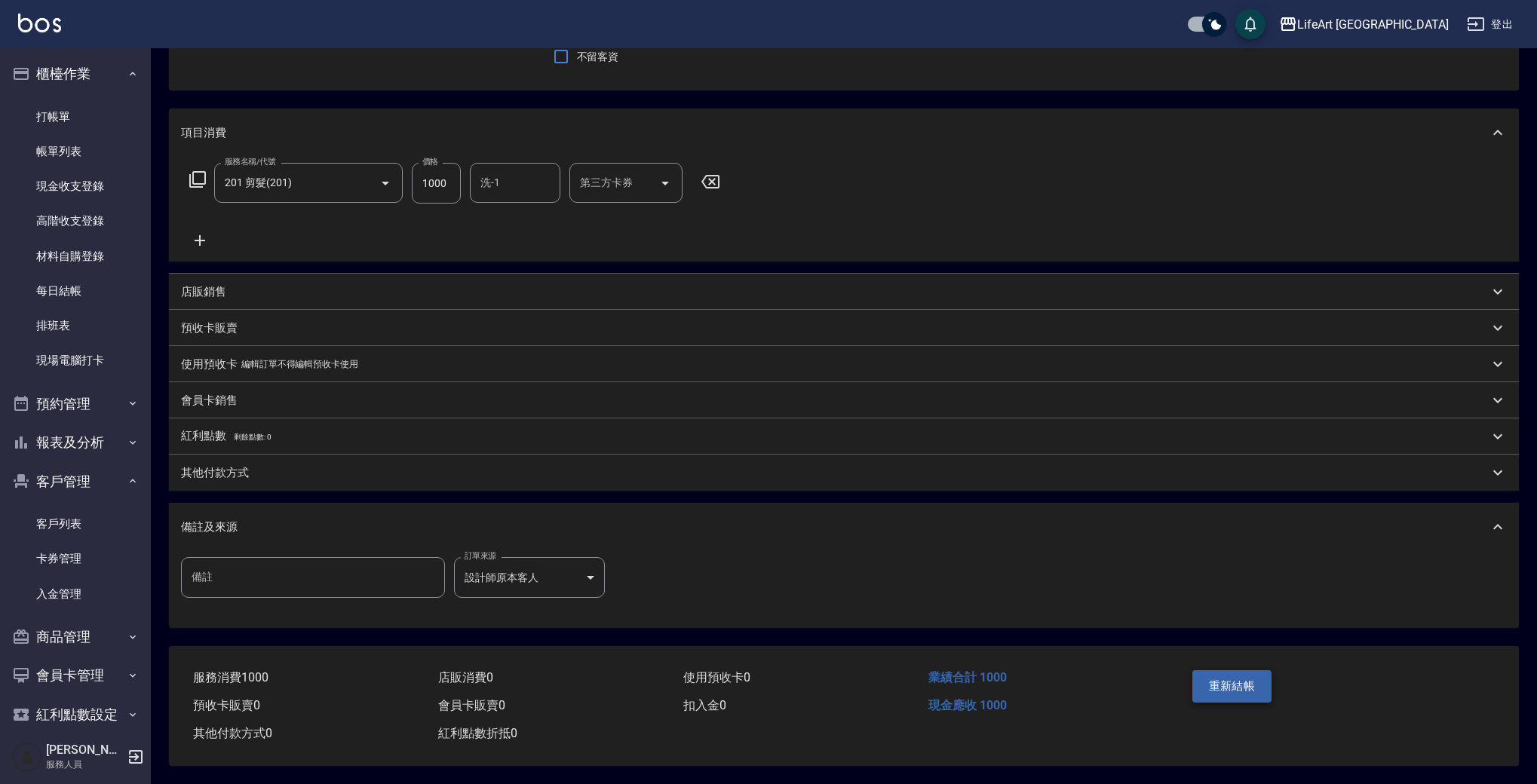
click at [1251, 687] on button "重新結帳" at bounding box center [1232, 686] width 80 height 32
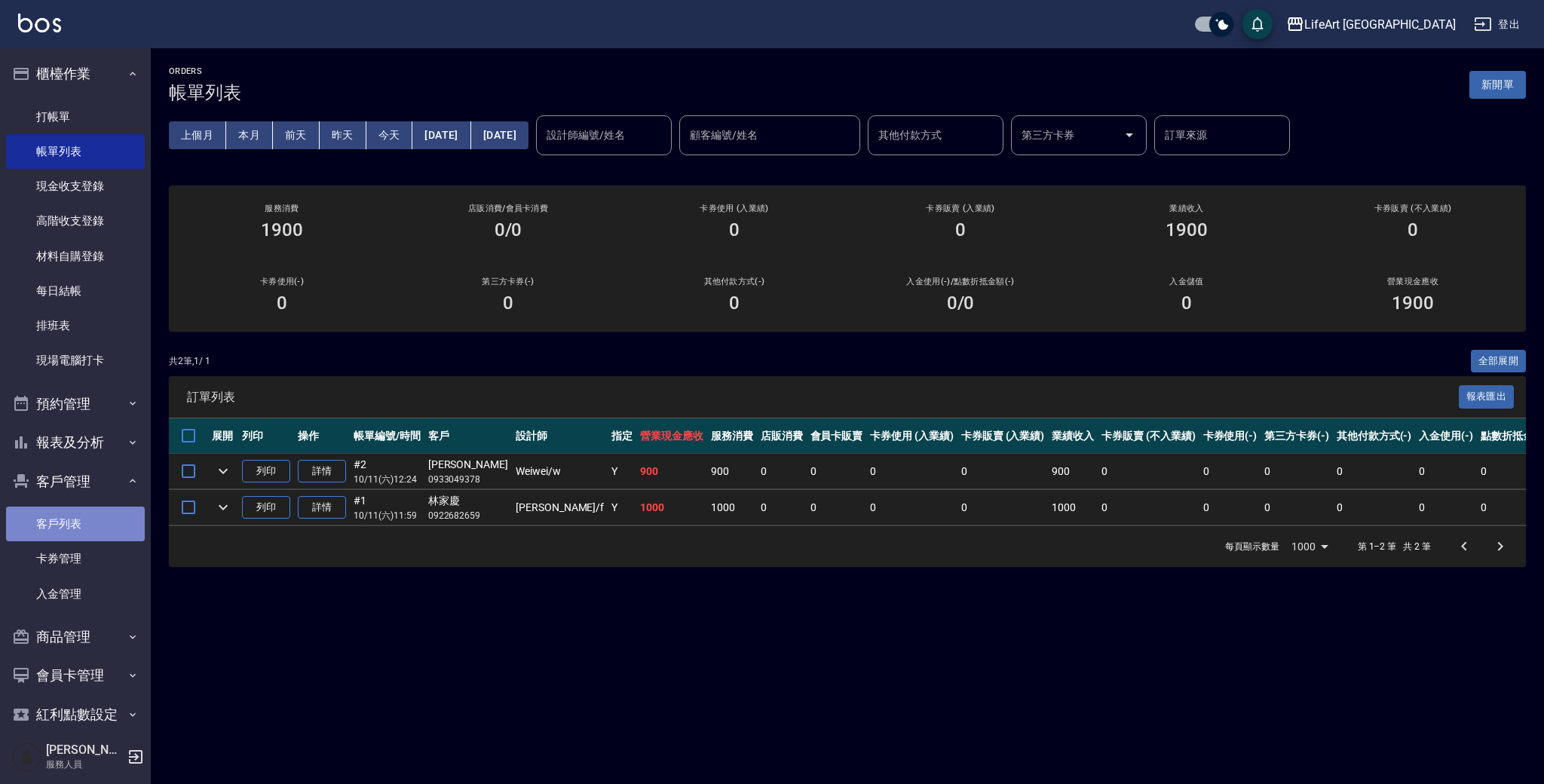
click at [103, 517] on link "客戶列表" at bounding box center [76, 524] width 138 height 35
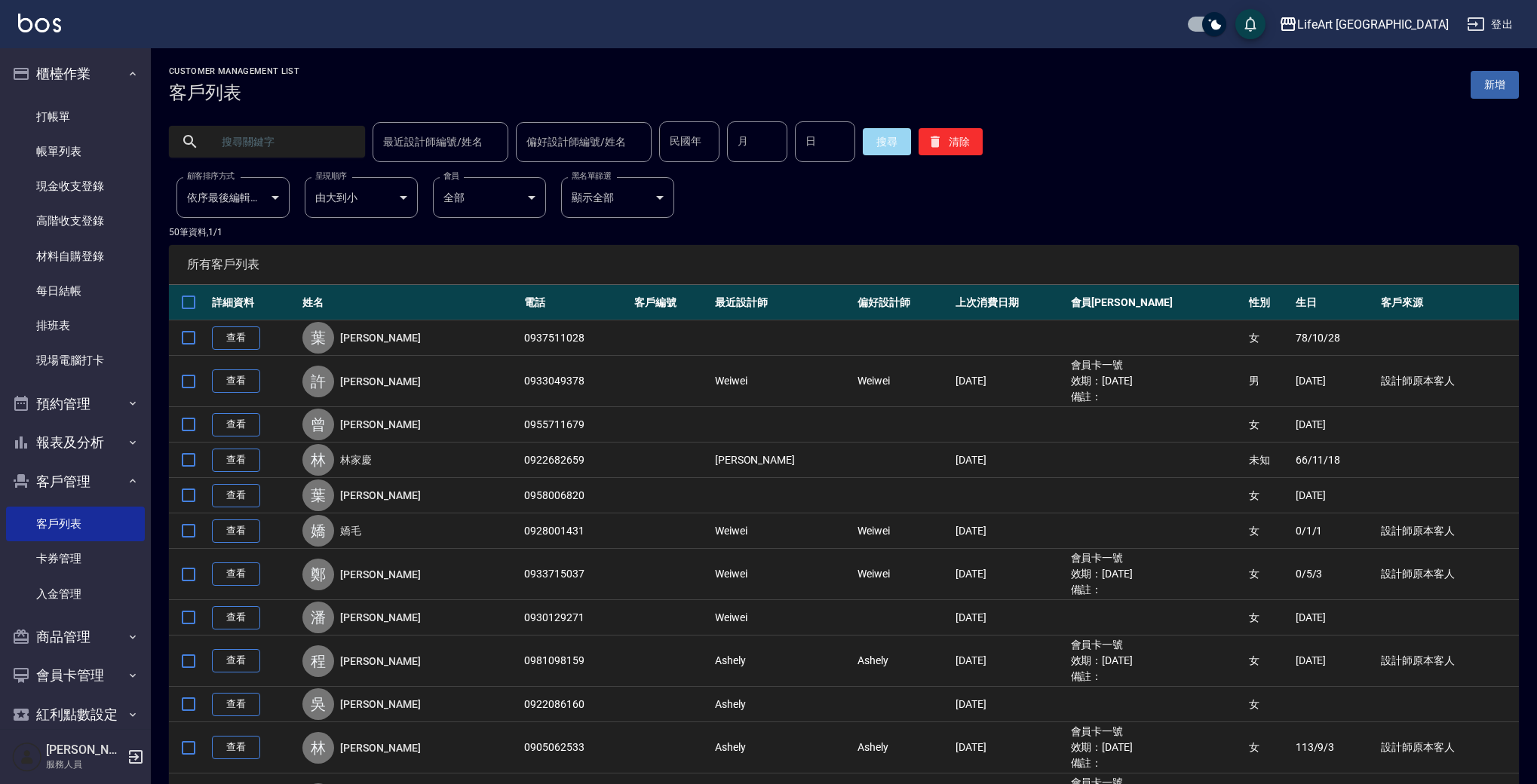
click at [329, 136] on input "text" at bounding box center [282, 142] width 142 height 41
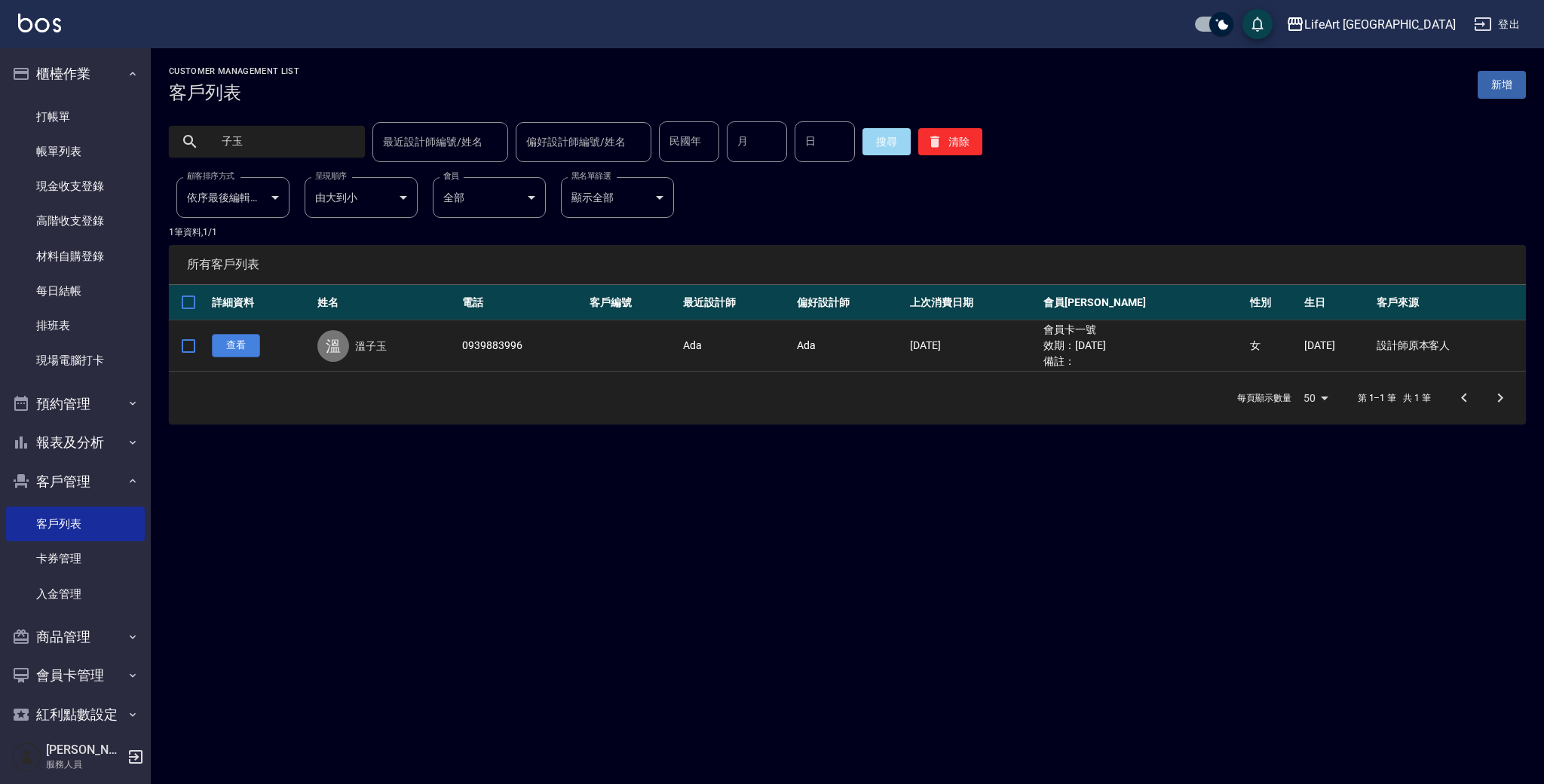
type input "子玉"
click at [248, 351] on link "查看" at bounding box center [235, 345] width 49 height 23
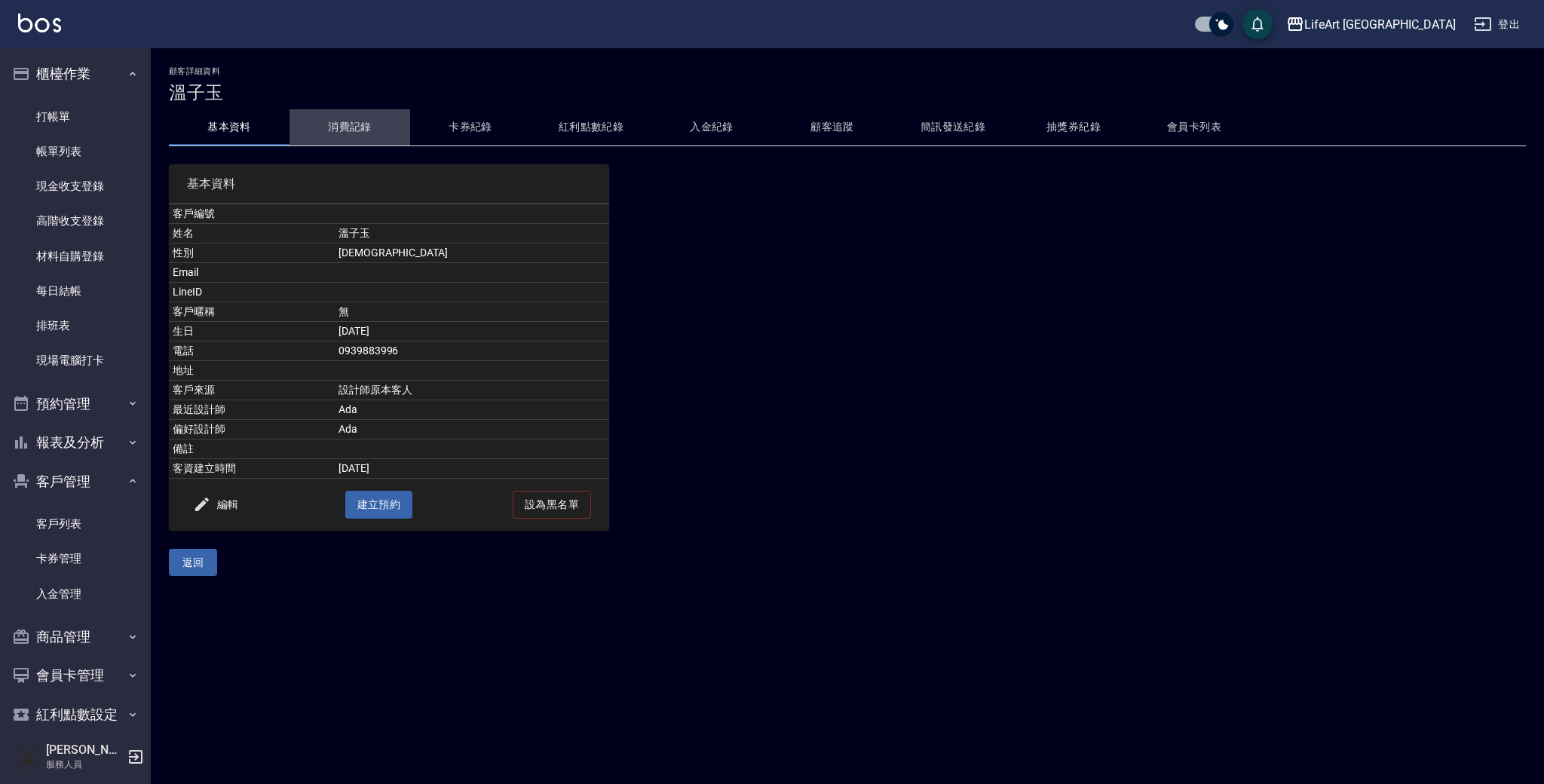
click at [357, 121] on button "消費記錄" at bounding box center [350, 127] width 121 height 37
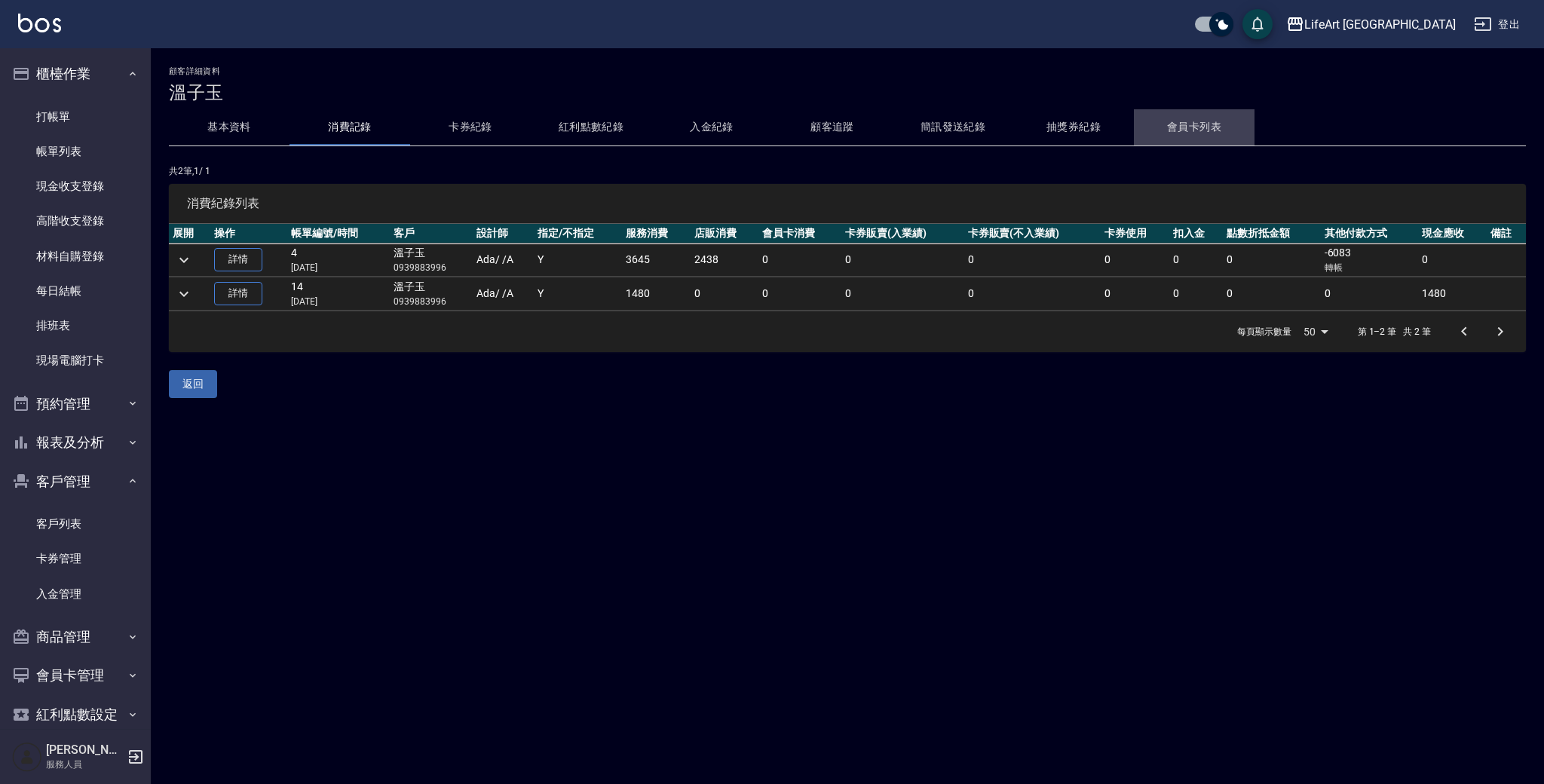
click at [1189, 127] on button "會員卡列表" at bounding box center [1195, 127] width 121 height 37
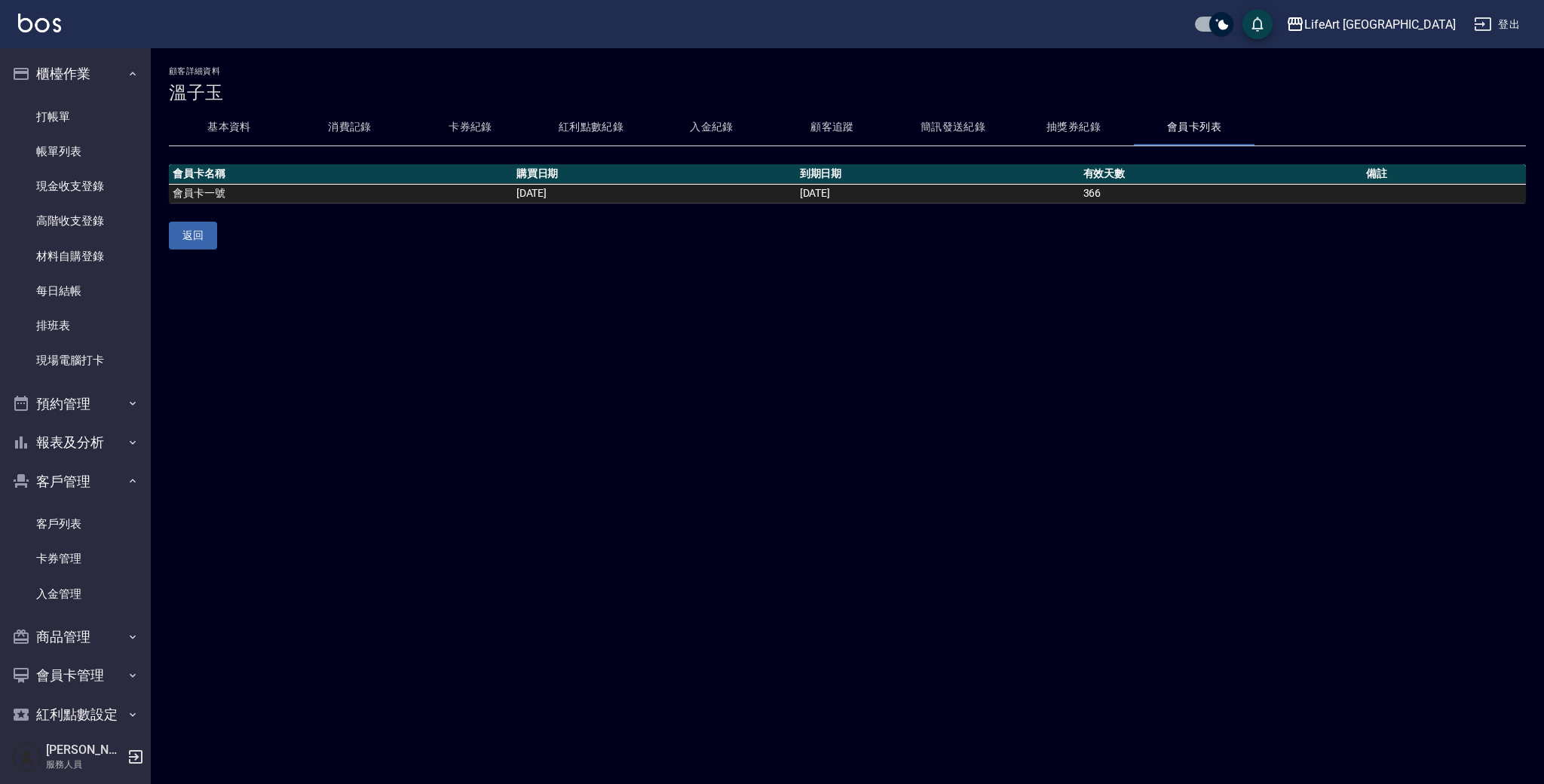
click at [369, 133] on button "消費記錄" at bounding box center [350, 127] width 121 height 37
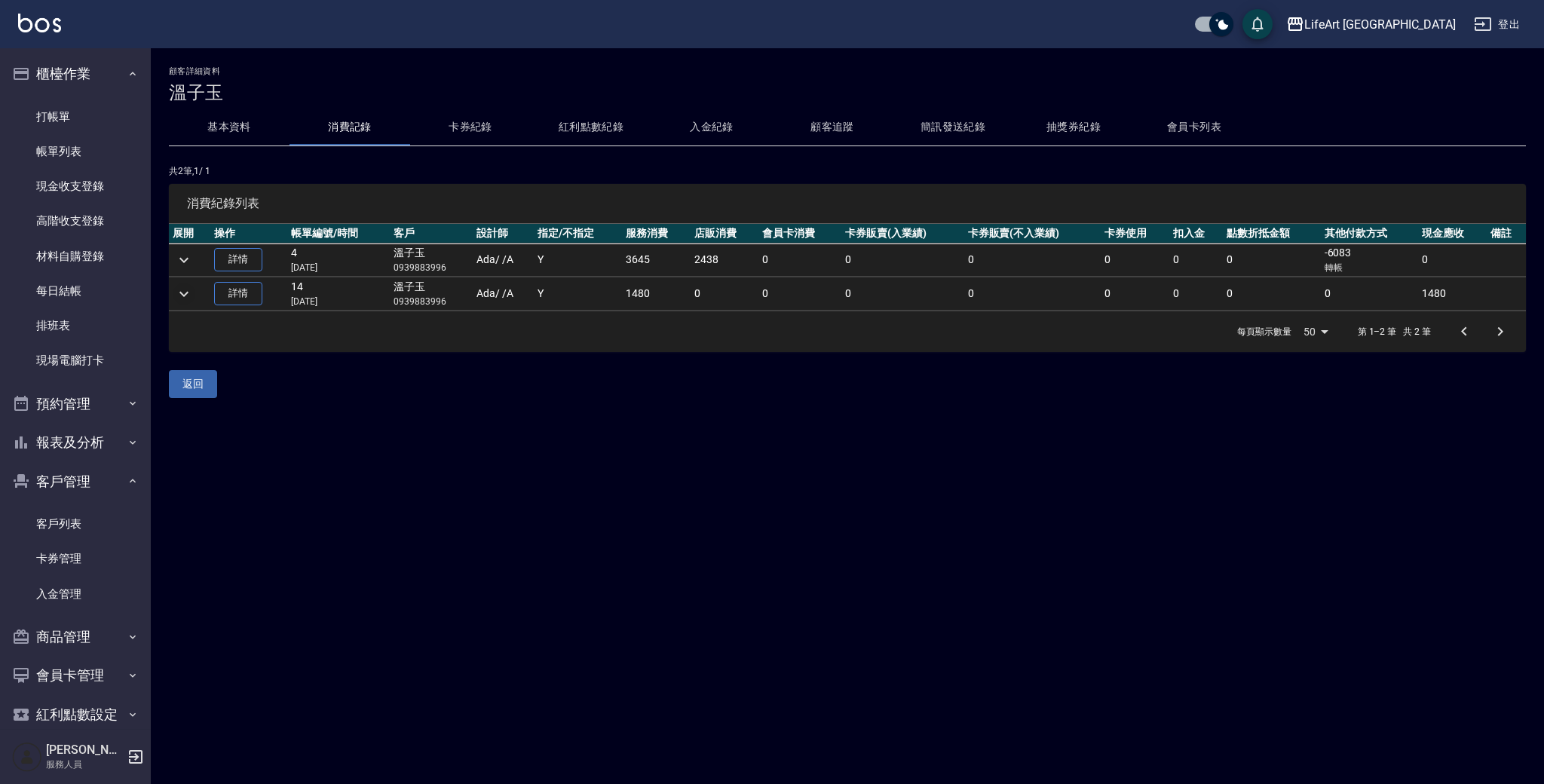
click at [177, 293] on icon "expand row" at bounding box center [184, 293] width 18 height 18
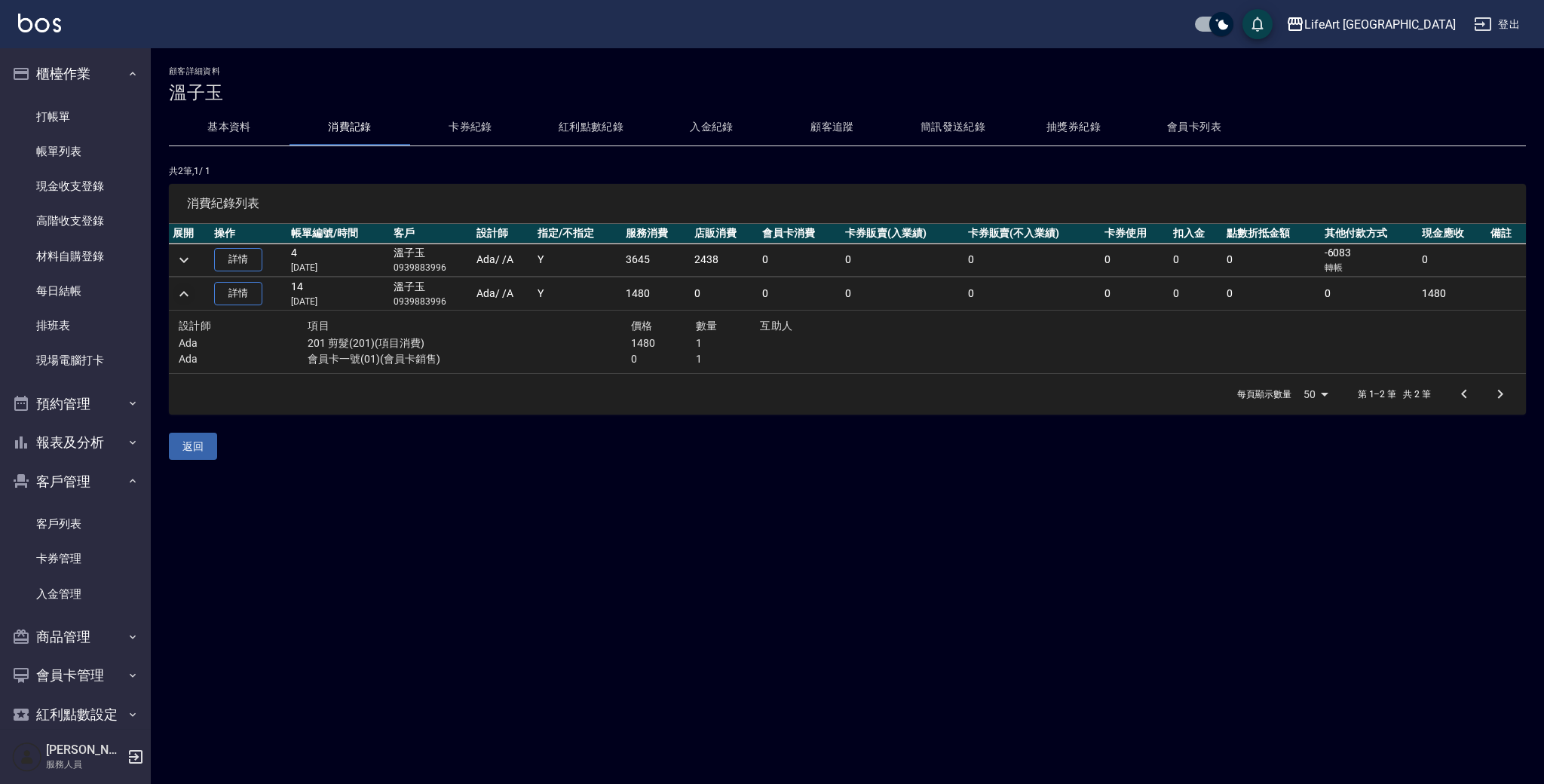
click at [177, 293] on icon "expand row" at bounding box center [184, 293] width 18 height 18
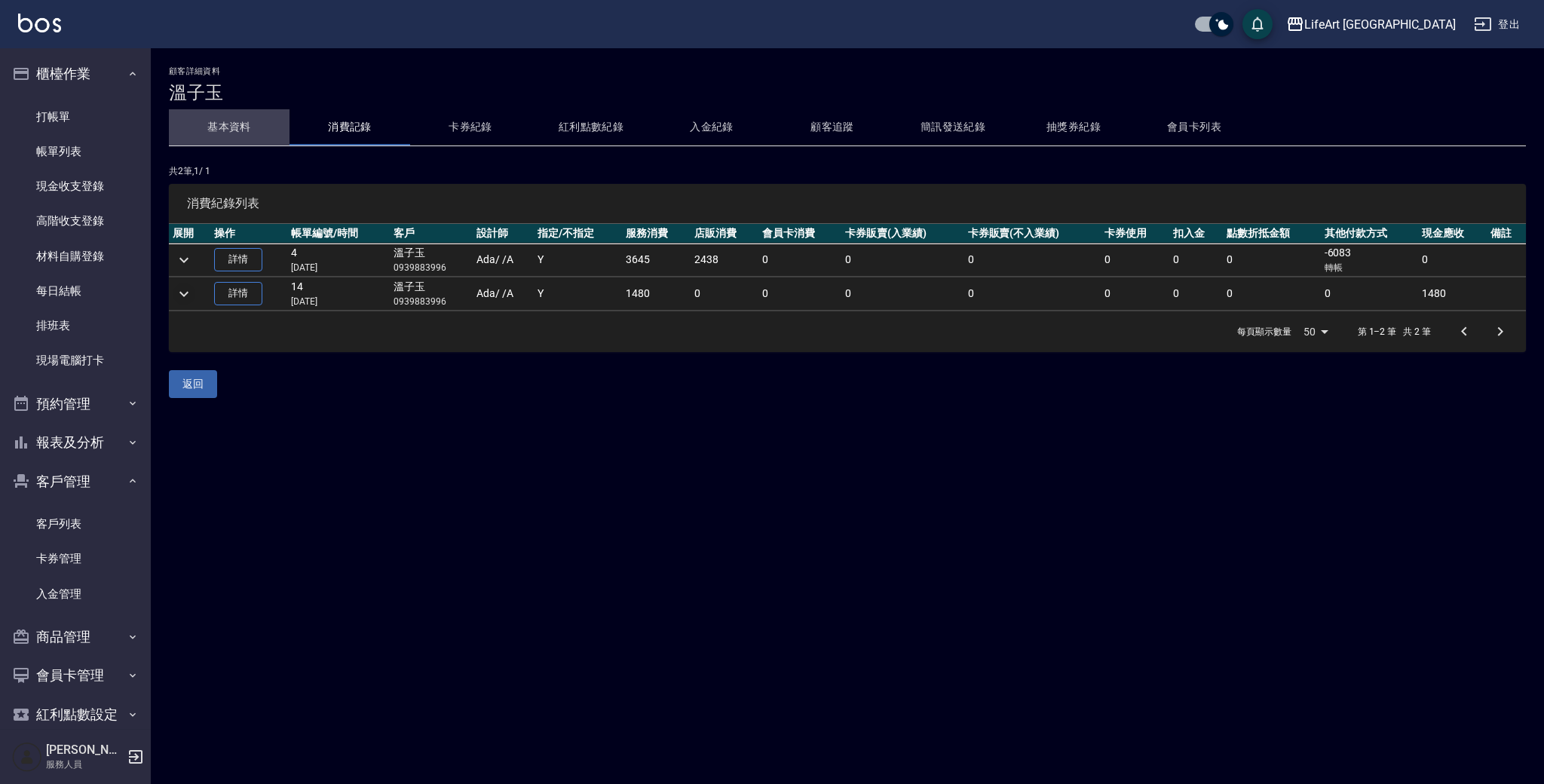
click at [249, 134] on button "基本資料" at bounding box center [229, 127] width 121 height 37
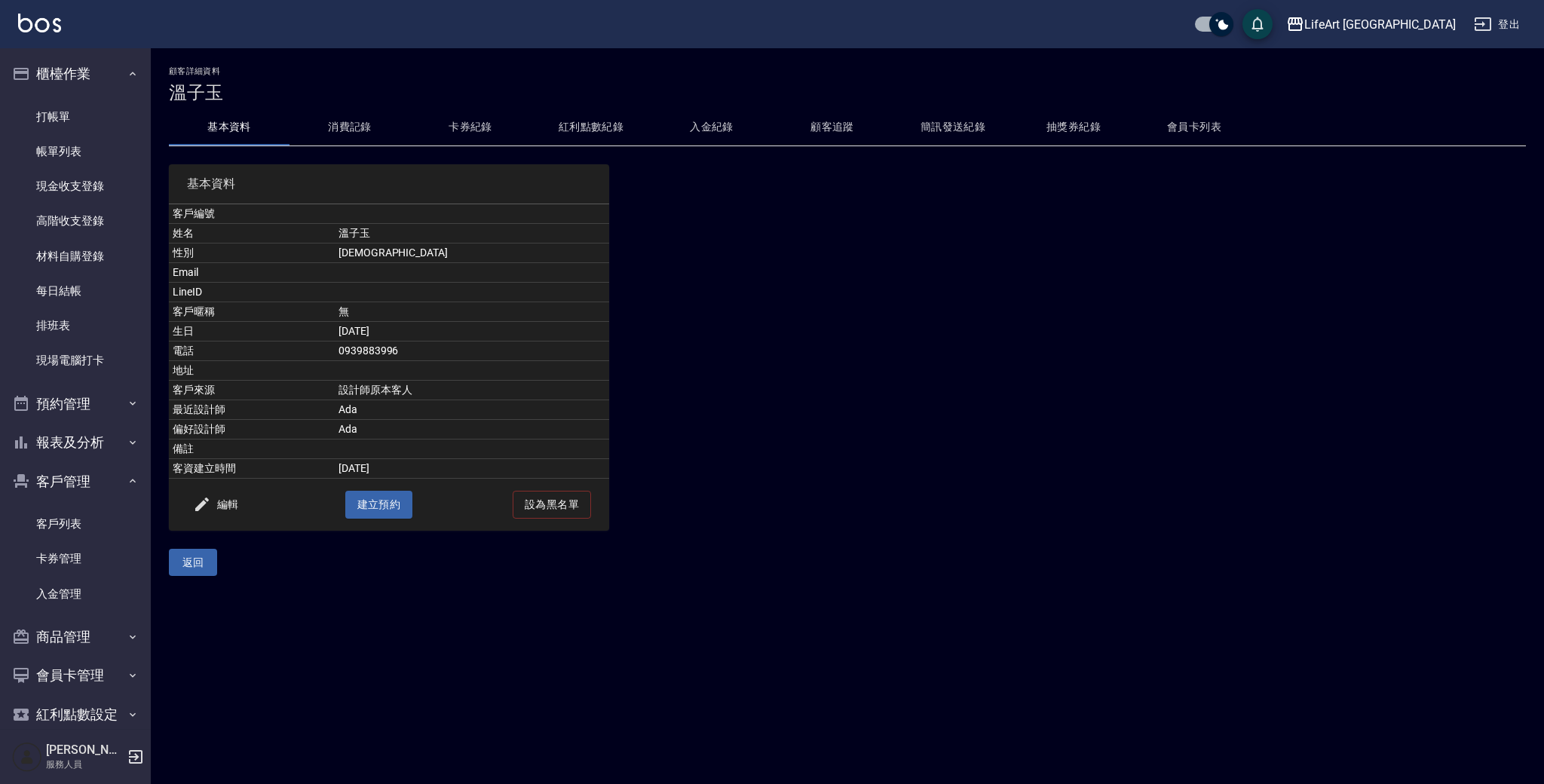
click at [409, 351] on td "0939883996" at bounding box center [472, 351] width 274 height 20
copy td "0939883996"
click at [51, 164] on link "帳單列表" at bounding box center [76, 152] width 138 height 35
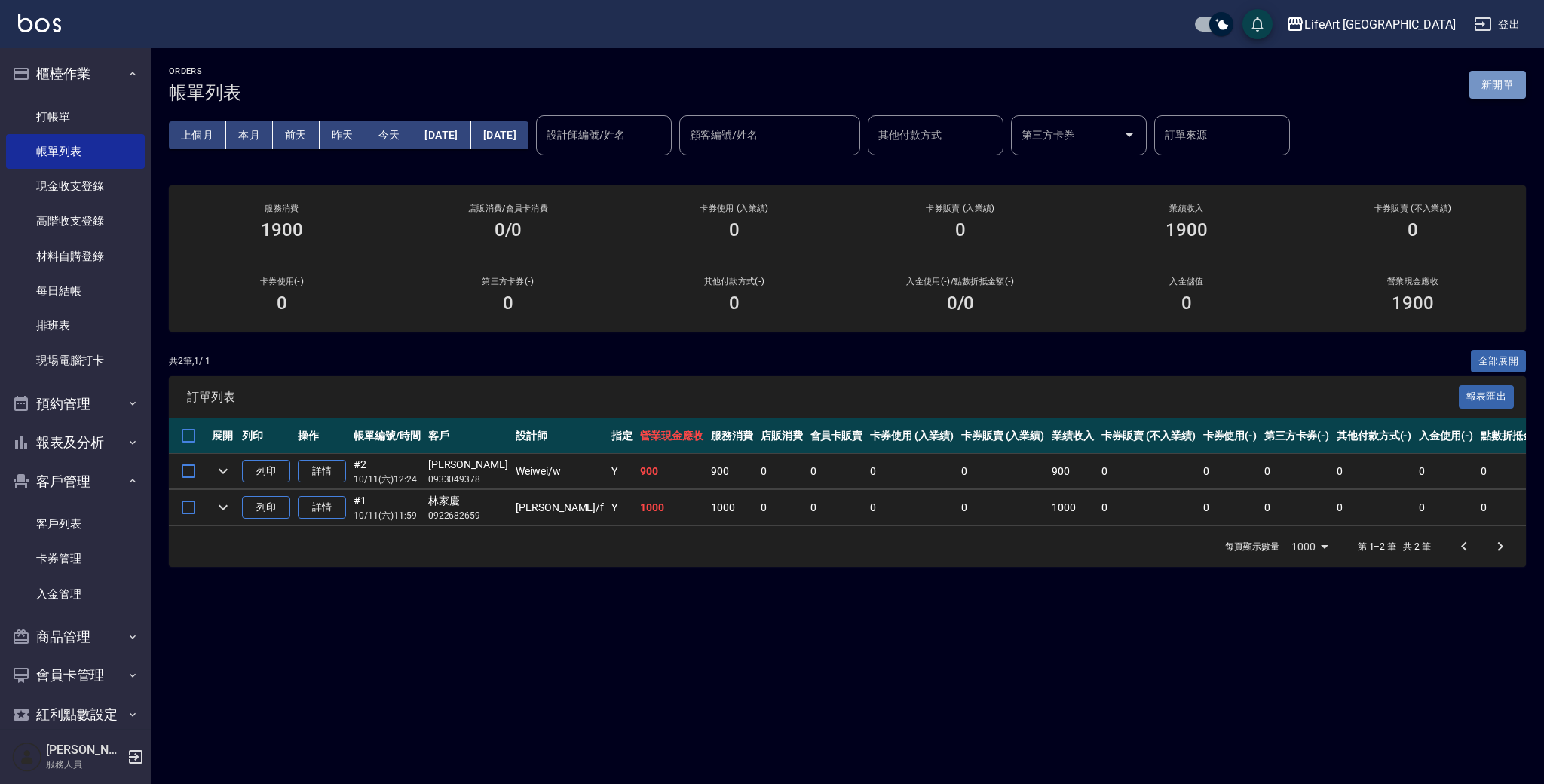
click at [1489, 93] on button "新開單" at bounding box center [1498, 84] width 56 height 28
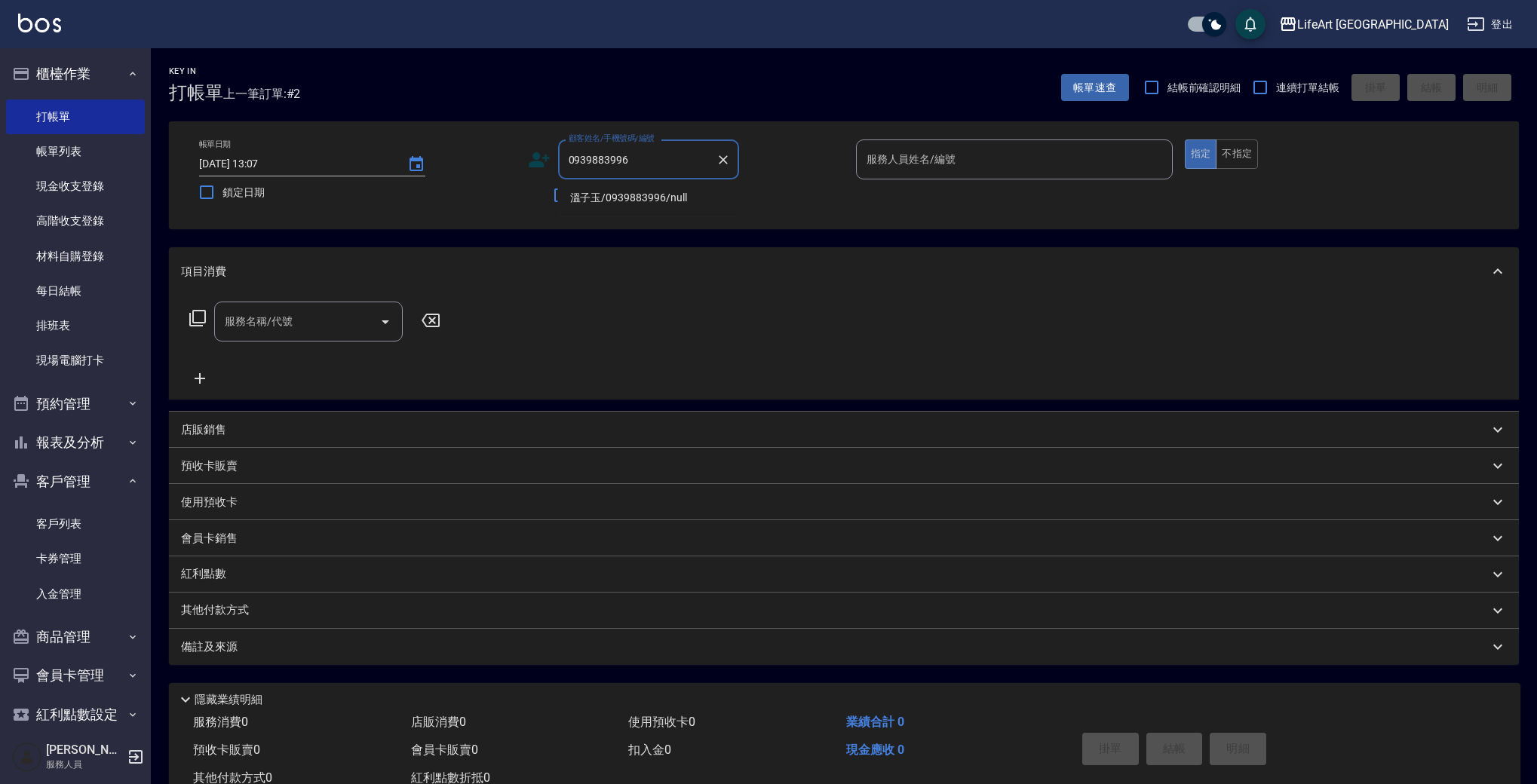
click at [641, 200] on li "溫子玉/0939883996/null" at bounding box center [649, 197] width 181 height 25
type input "溫子玉/0939883996/null"
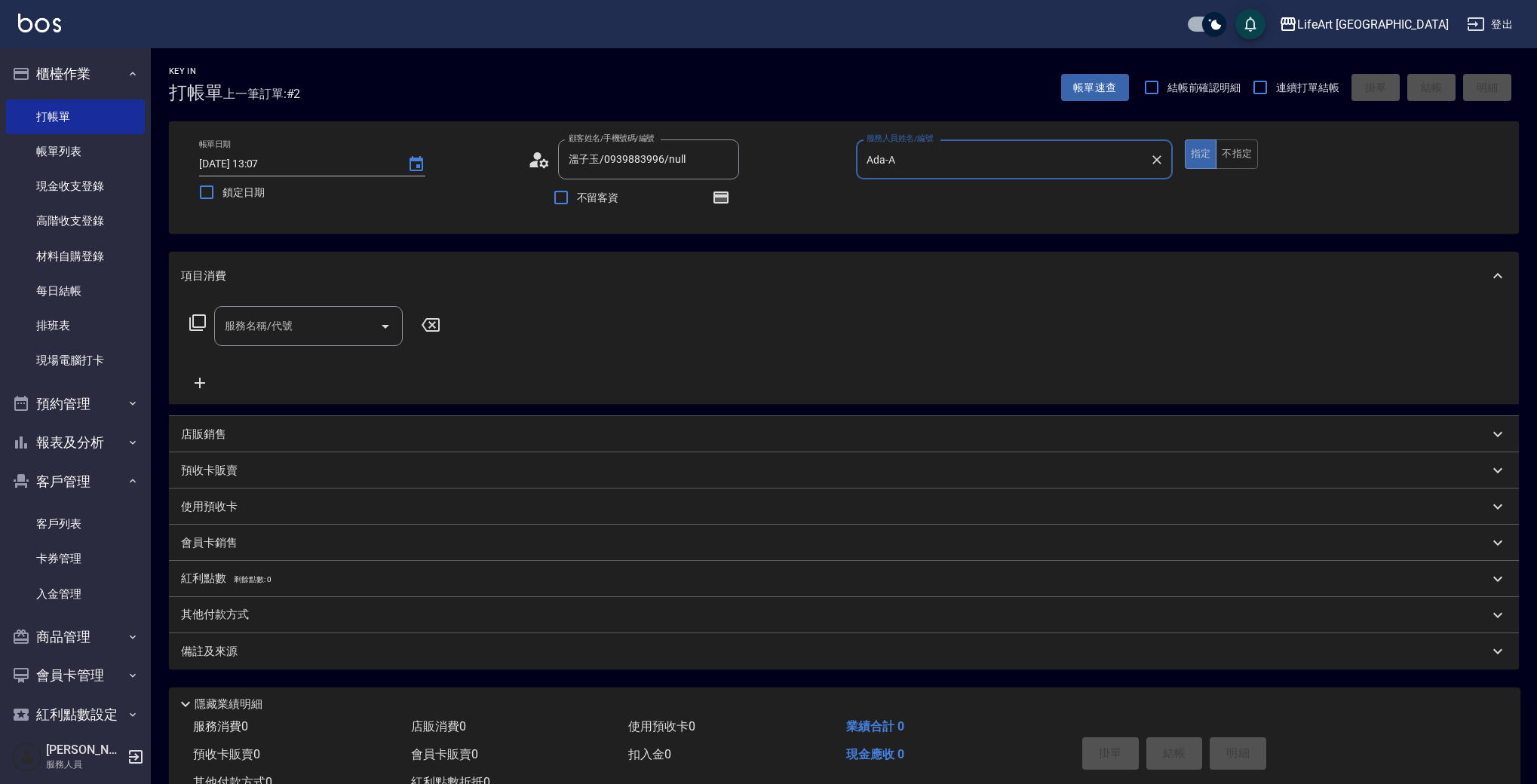
type input "Ada-A"
click at [715, 199] on icon "button" at bounding box center [721, 197] width 12 height 9
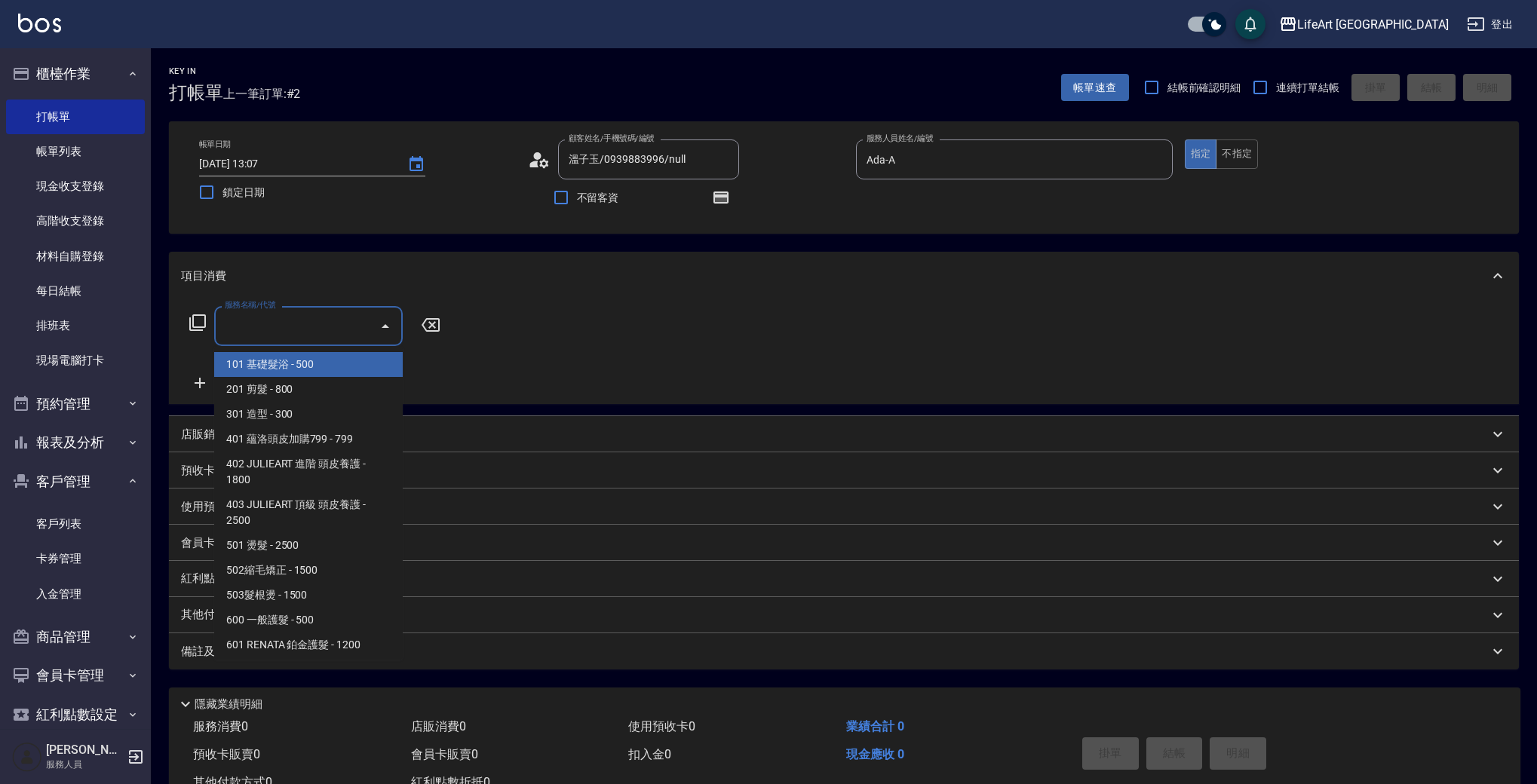
drag, startPoint x: 295, startPoint y: 326, endPoint x: 295, endPoint y: 342, distance: 16.0
click at [295, 325] on input "服務名稱/代號" at bounding box center [297, 325] width 152 height 26
click at [298, 386] on span "201 剪髮 - 800" at bounding box center [308, 389] width 189 height 25
type input "201 剪髮(201)"
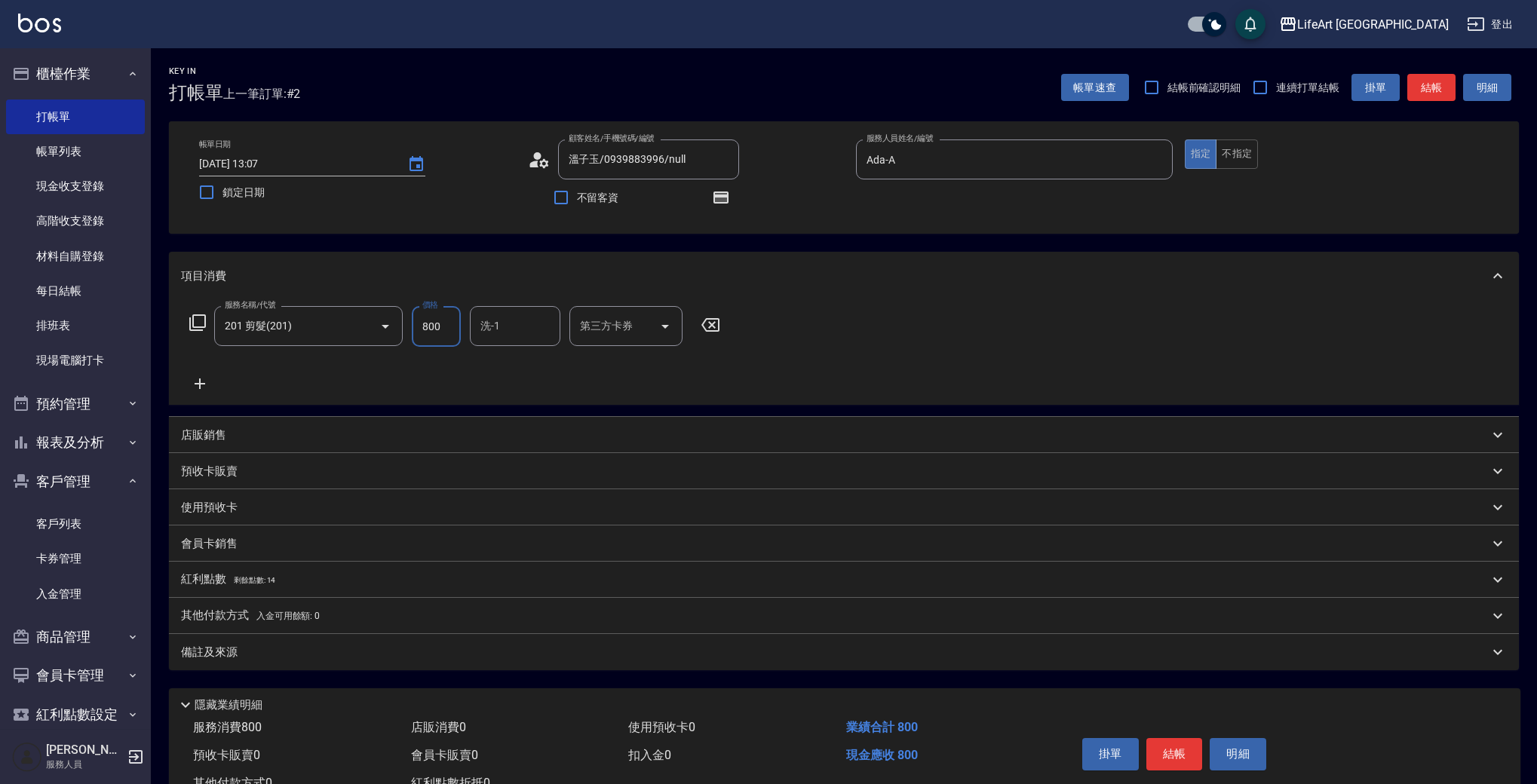
click at [431, 337] on input "800" at bounding box center [437, 326] width 49 height 41
click at [431, 336] on input "800" at bounding box center [437, 326] width 49 height 41
type input "945"
click at [345, 645] on div "備註及來源" at bounding box center [835, 653] width 1308 height 16
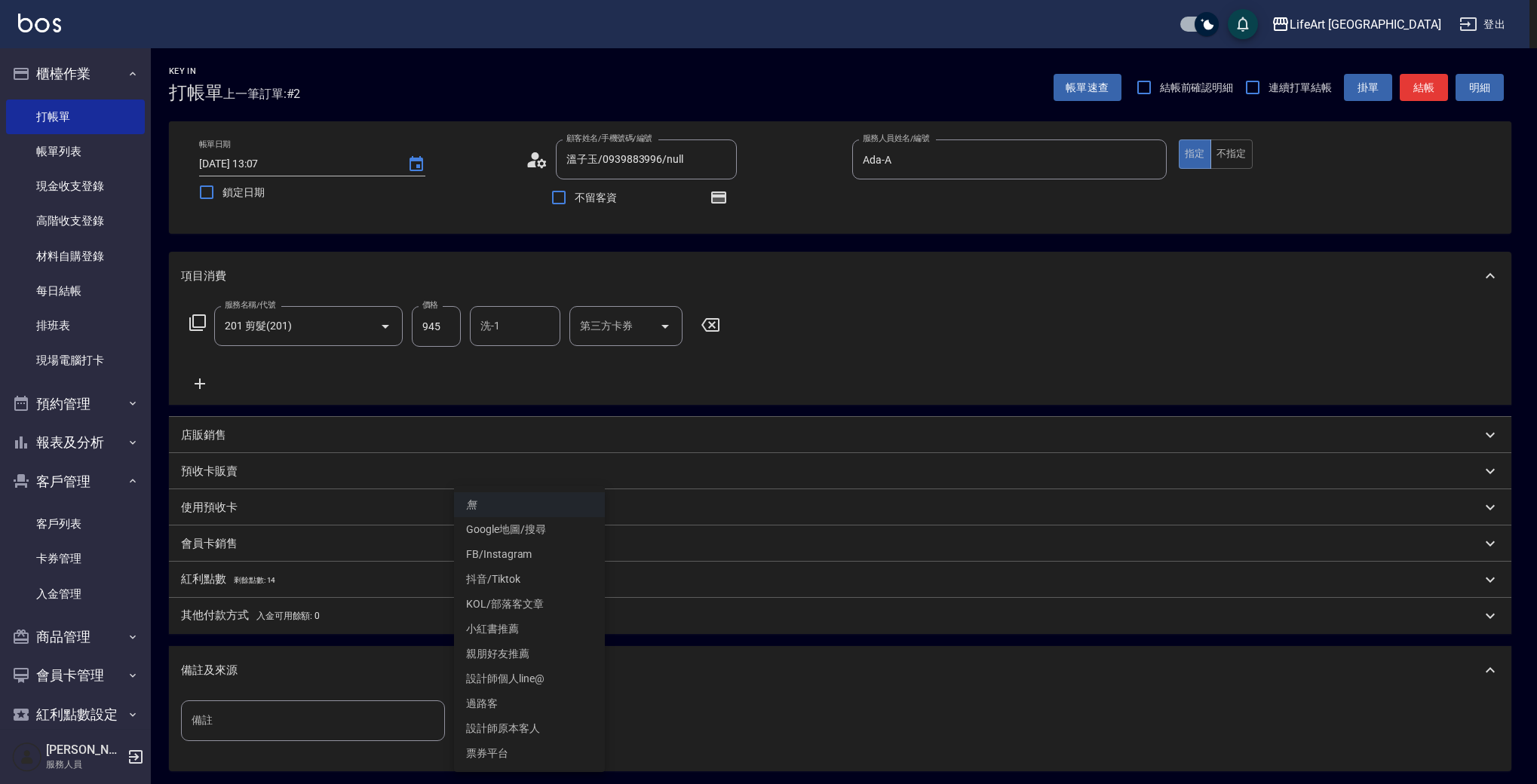
click at [567, 704] on body "LifeArt 蘆洲 登出 櫃檯作業 打帳單 帳單列表 現金收支登錄 高階收支登錄 材料自購登錄 每日結帳 排班表 現場電腦打卡 預約管理 預約管理 單日預約…" at bounding box center [768, 468] width 1537 height 935
click at [549, 726] on li "設計師原本客人" at bounding box center [530, 728] width 151 height 25
type input "設計師原本客人"
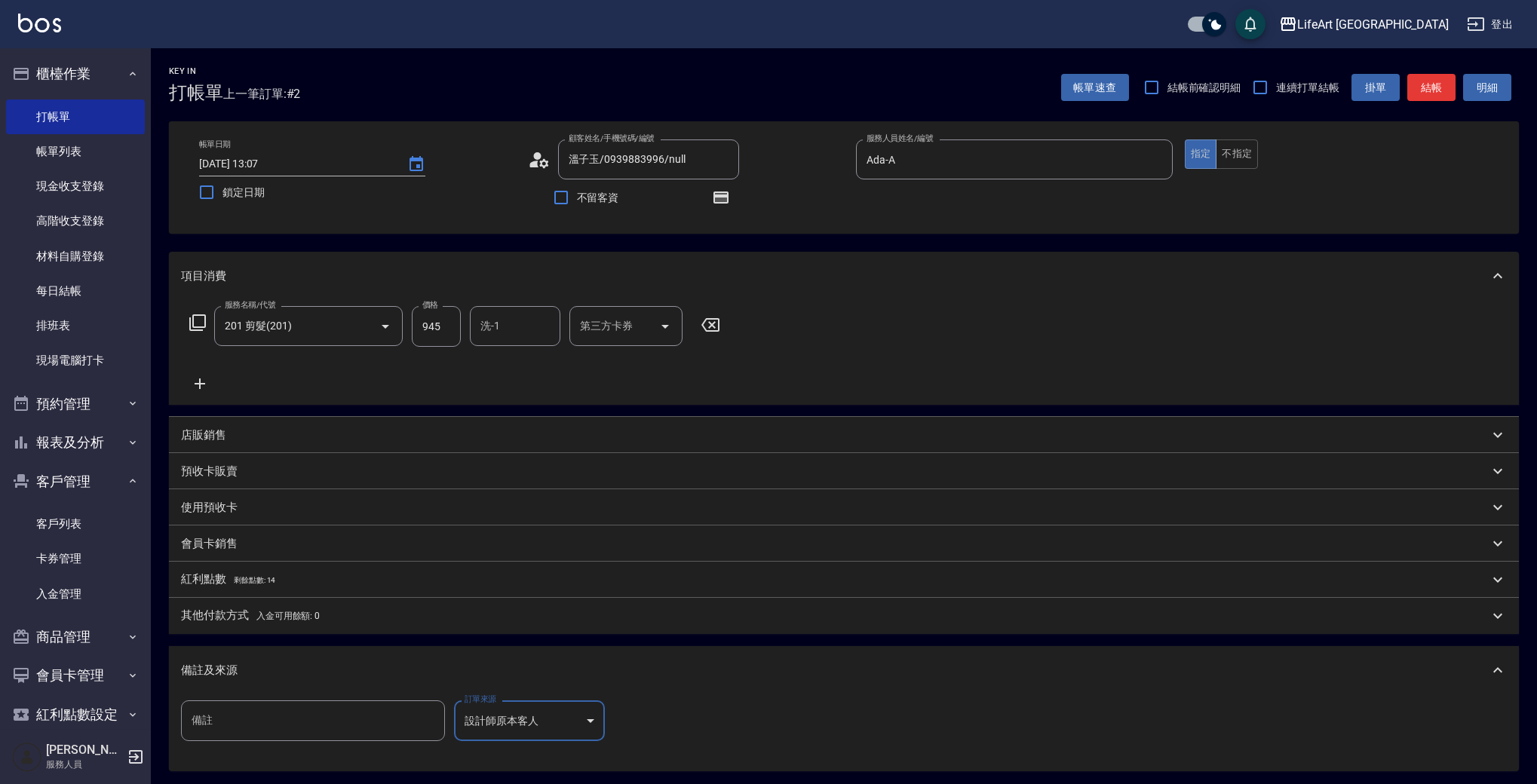
click at [263, 585] on p "紅利點數 剩餘點數: 14" at bounding box center [228, 580] width 94 height 17
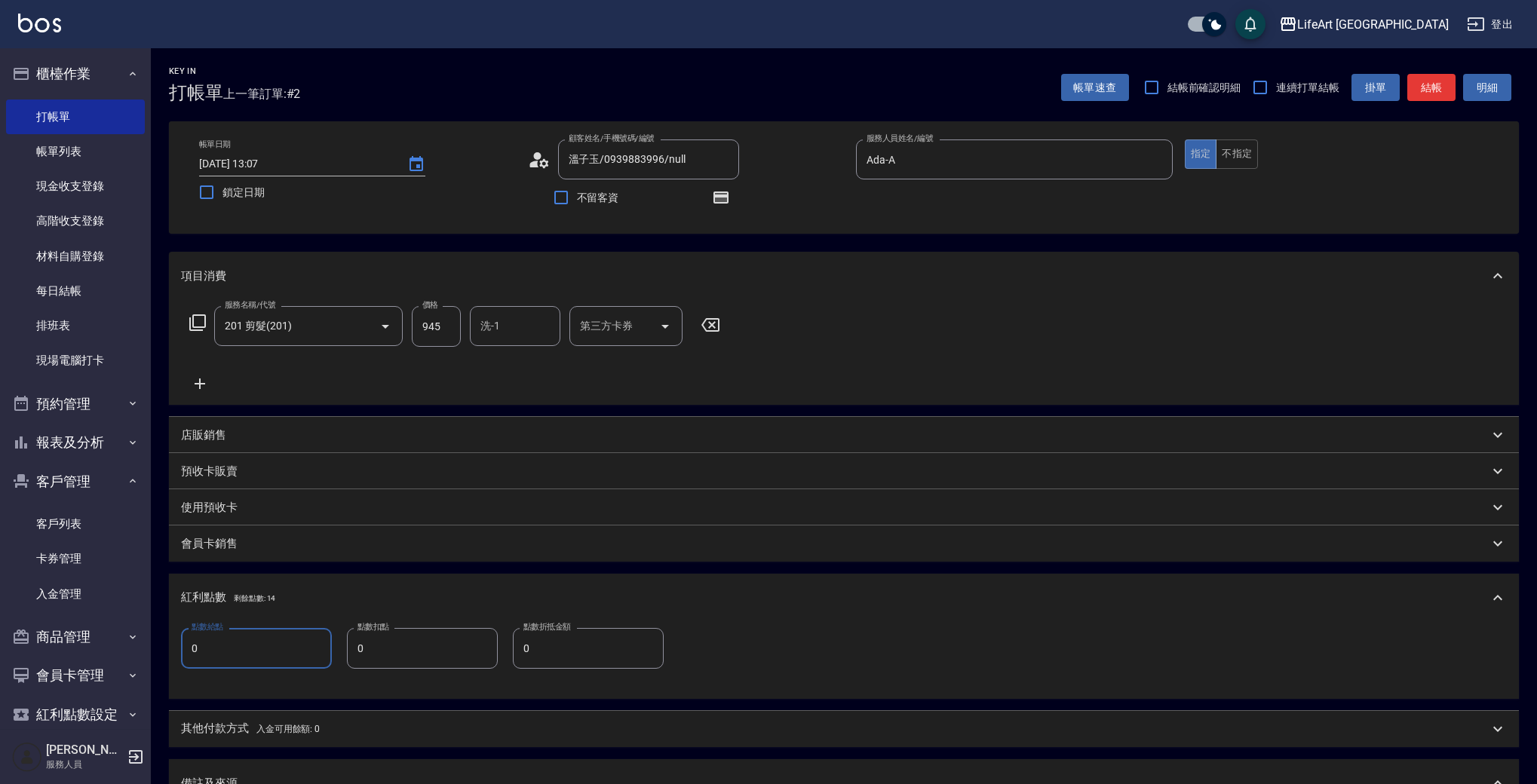
click at [261, 634] on input "0" at bounding box center [257, 648] width 151 height 41
type input "1"
click at [1426, 86] on button "結帳" at bounding box center [1431, 87] width 49 height 28
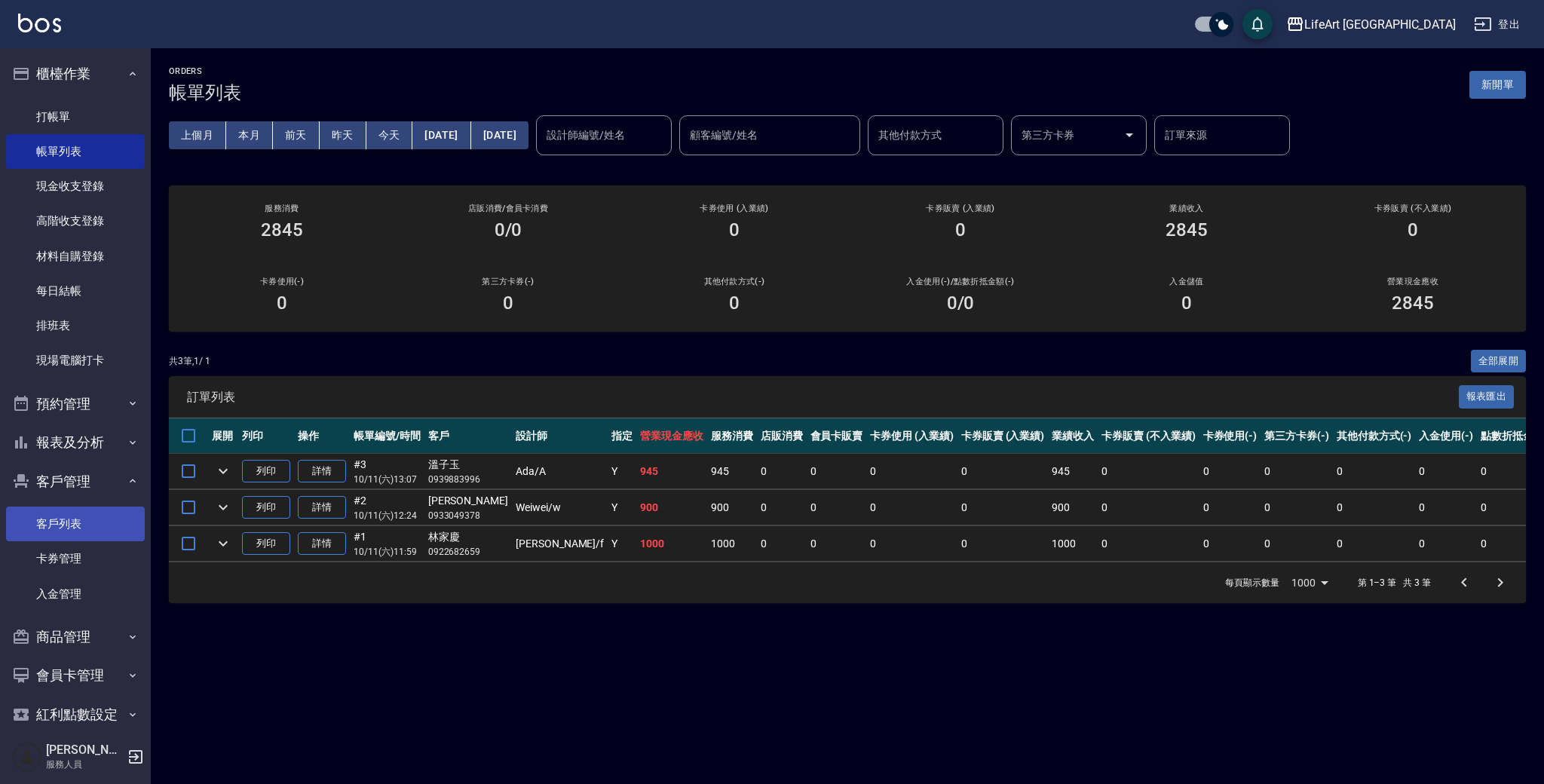
click at [84, 514] on link "客戶列表" at bounding box center [76, 524] width 138 height 35
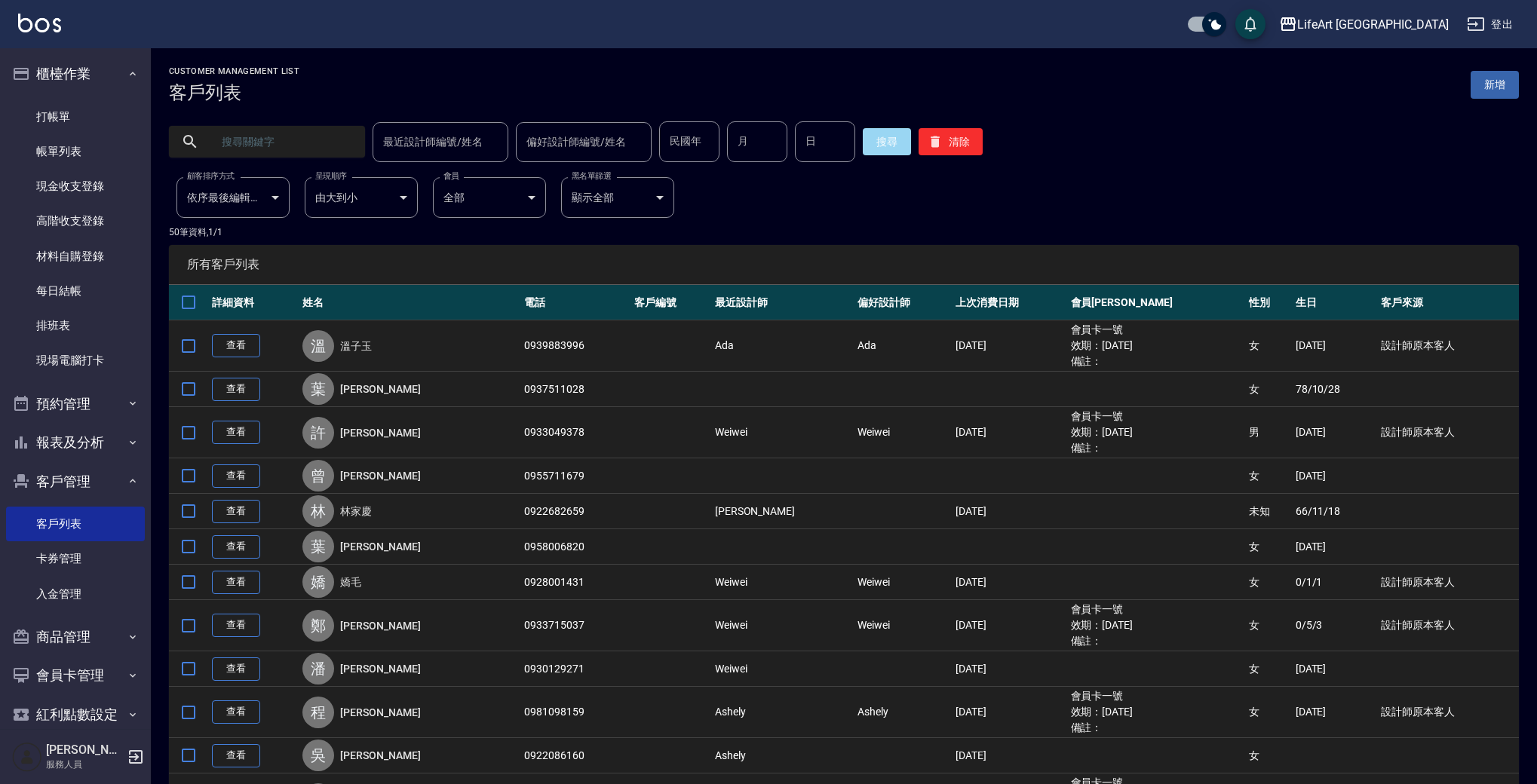
click at [290, 146] on input "text" at bounding box center [282, 142] width 142 height 41
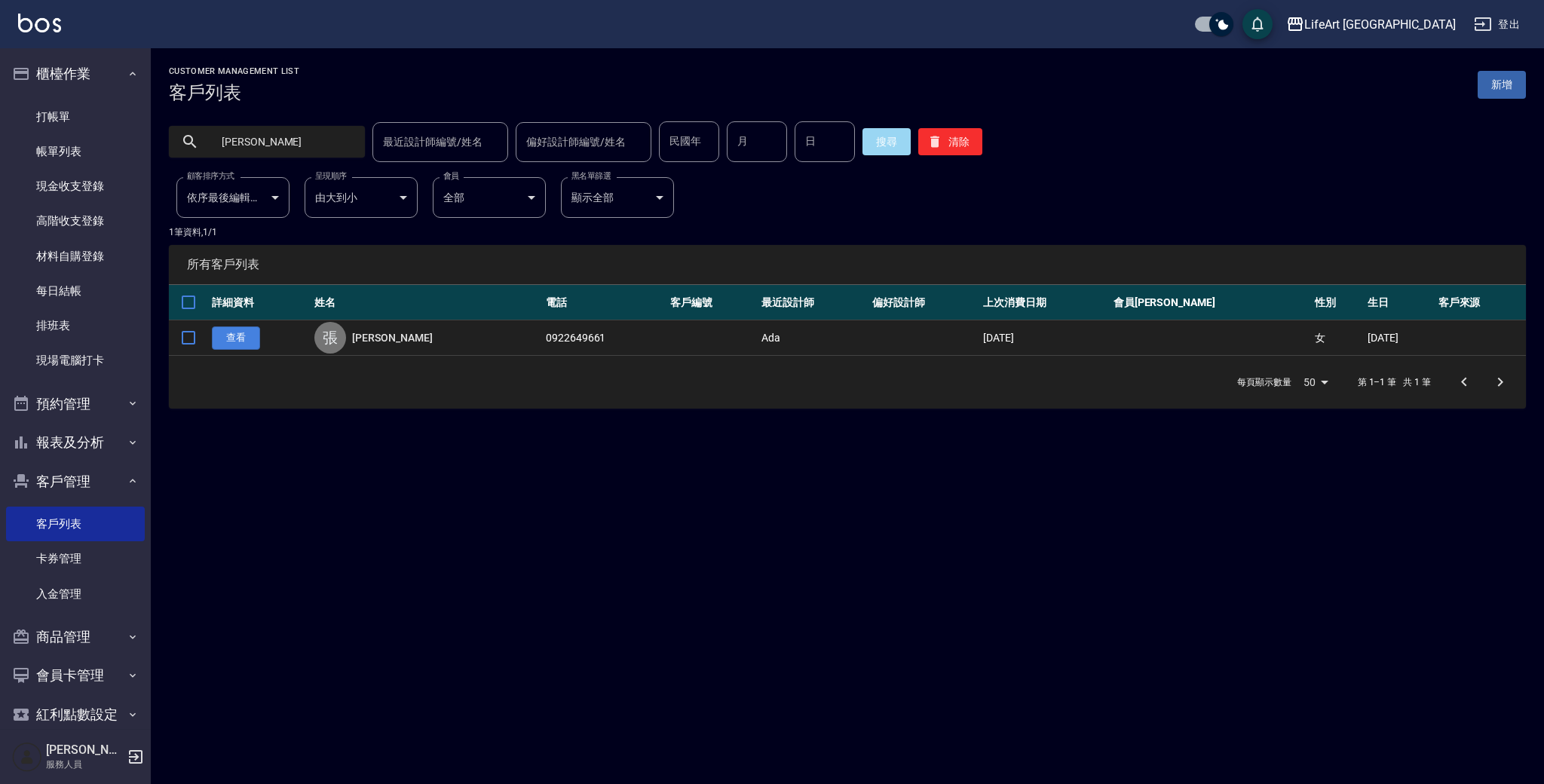
type input "可欣"
click at [224, 339] on link "查看" at bounding box center [235, 337] width 49 height 23
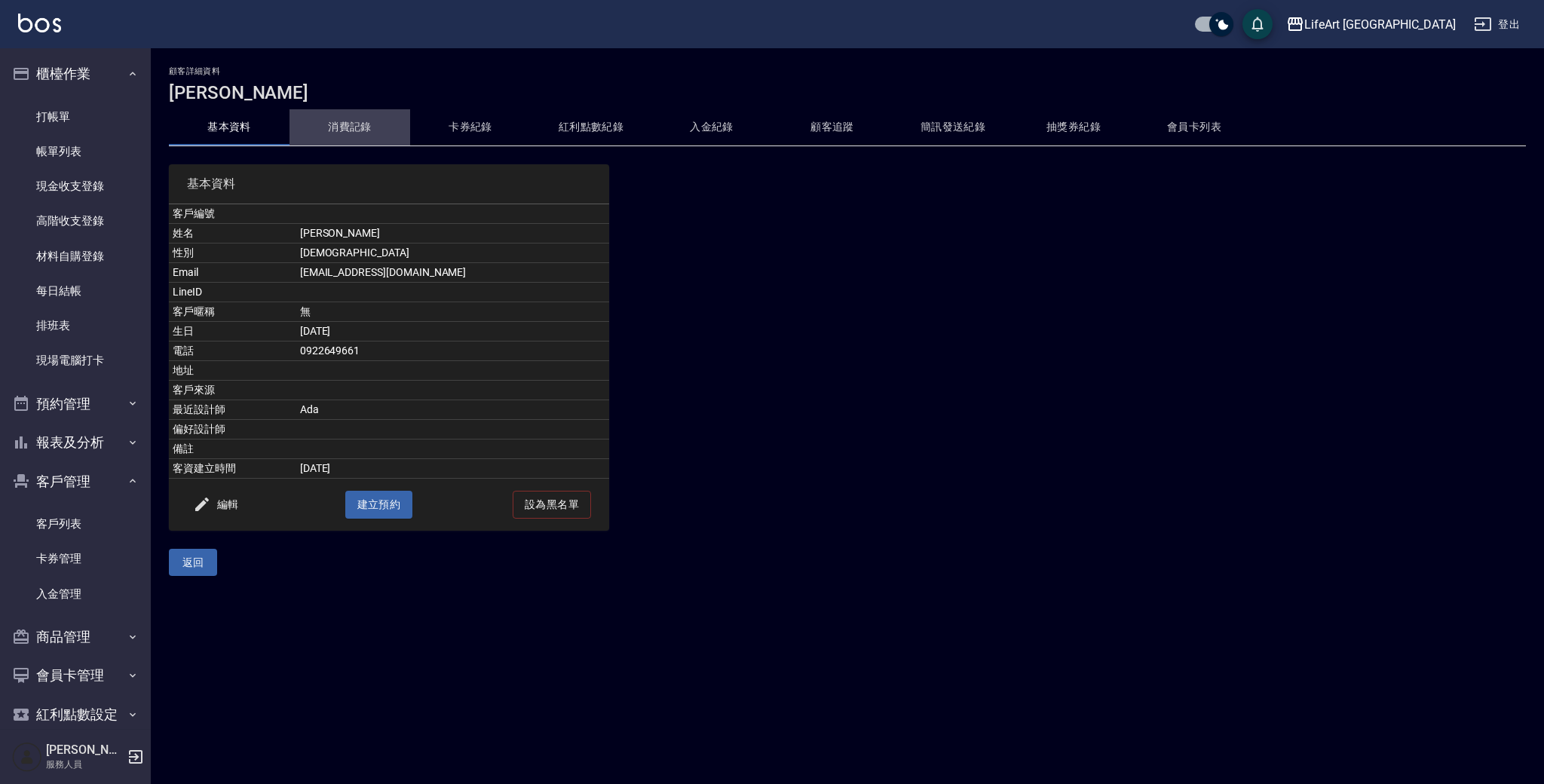
click at [383, 132] on button "消費記錄" at bounding box center [350, 127] width 121 height 37
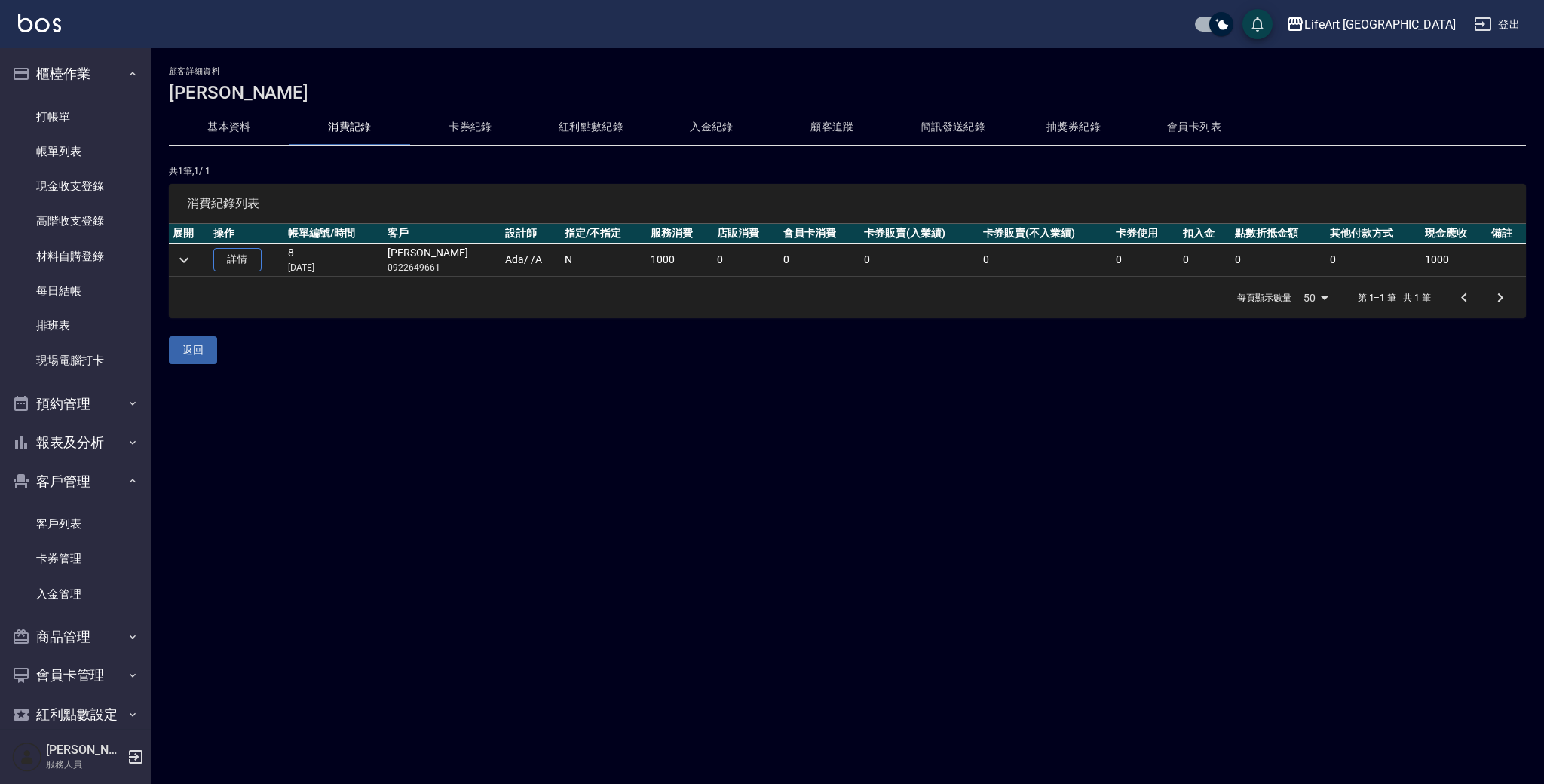
click at [242, 129] on button "基本資料" at bounding box center [229, 127] width 121 height 37
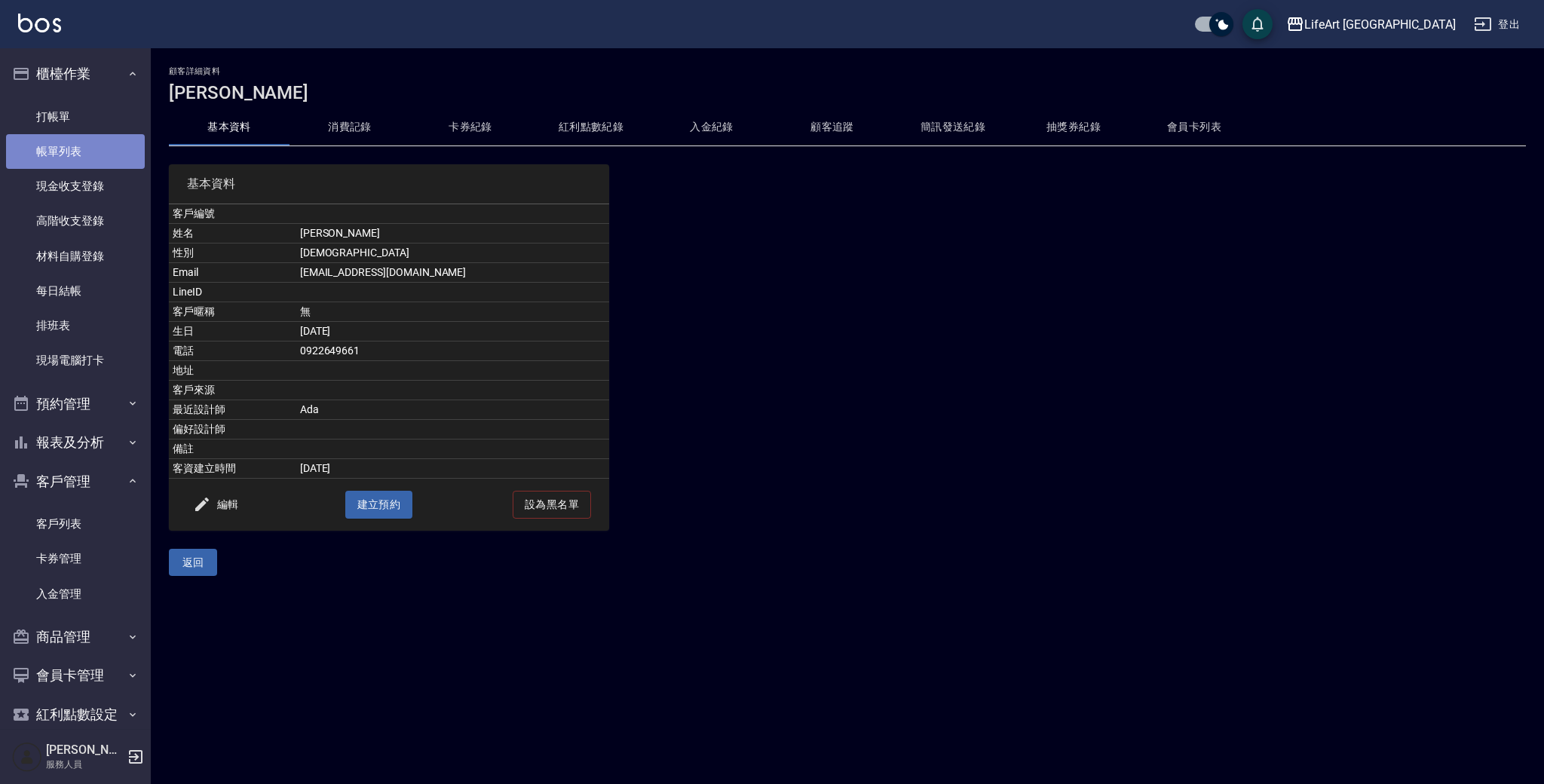
click at [94, 155] on link "帳單列表" at bounding box center [76, 152] width 138 height 35
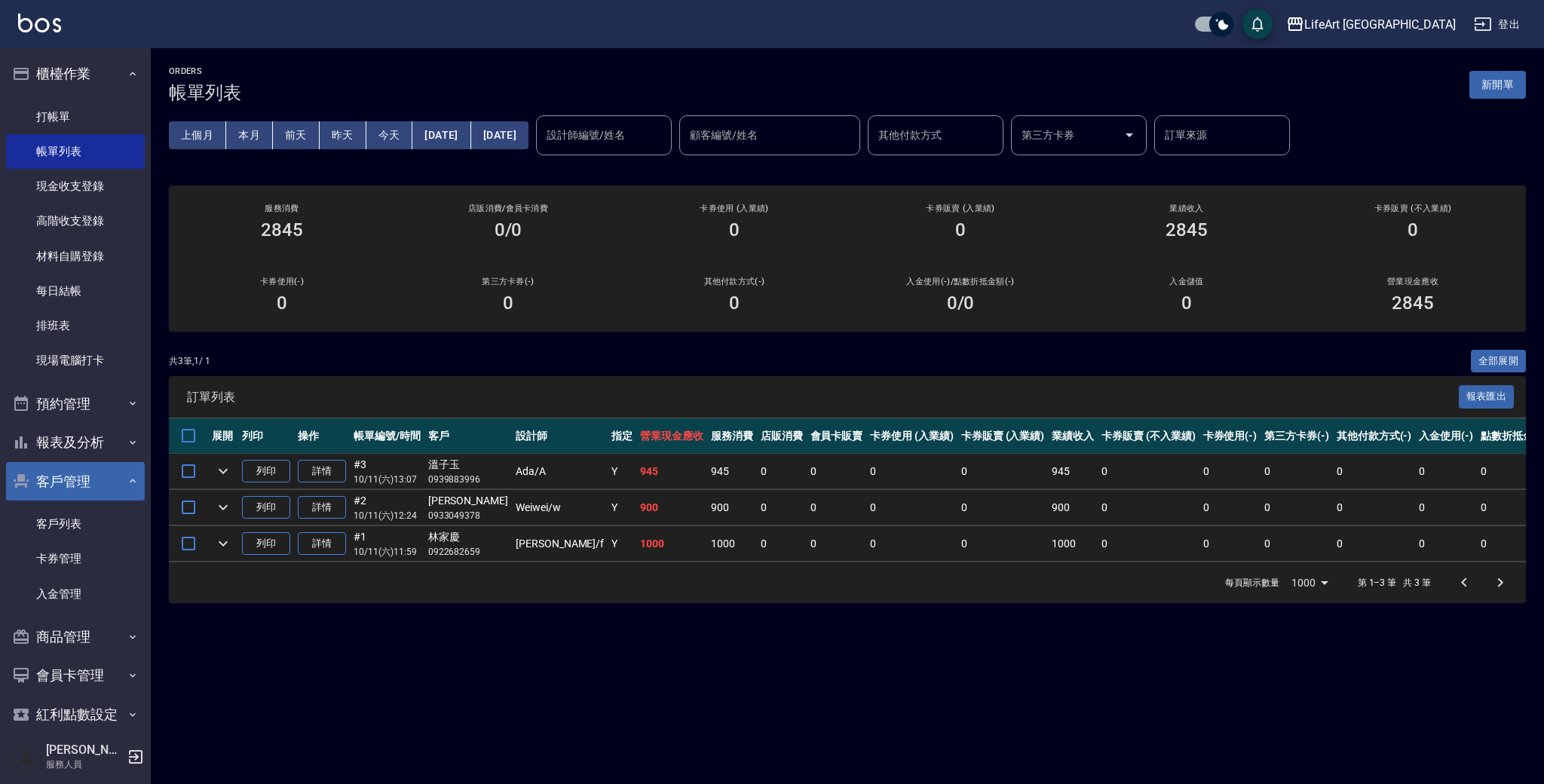
click at [79, 496] on button "客戶管理" at bounding box center [76, 481] width 138 height 39
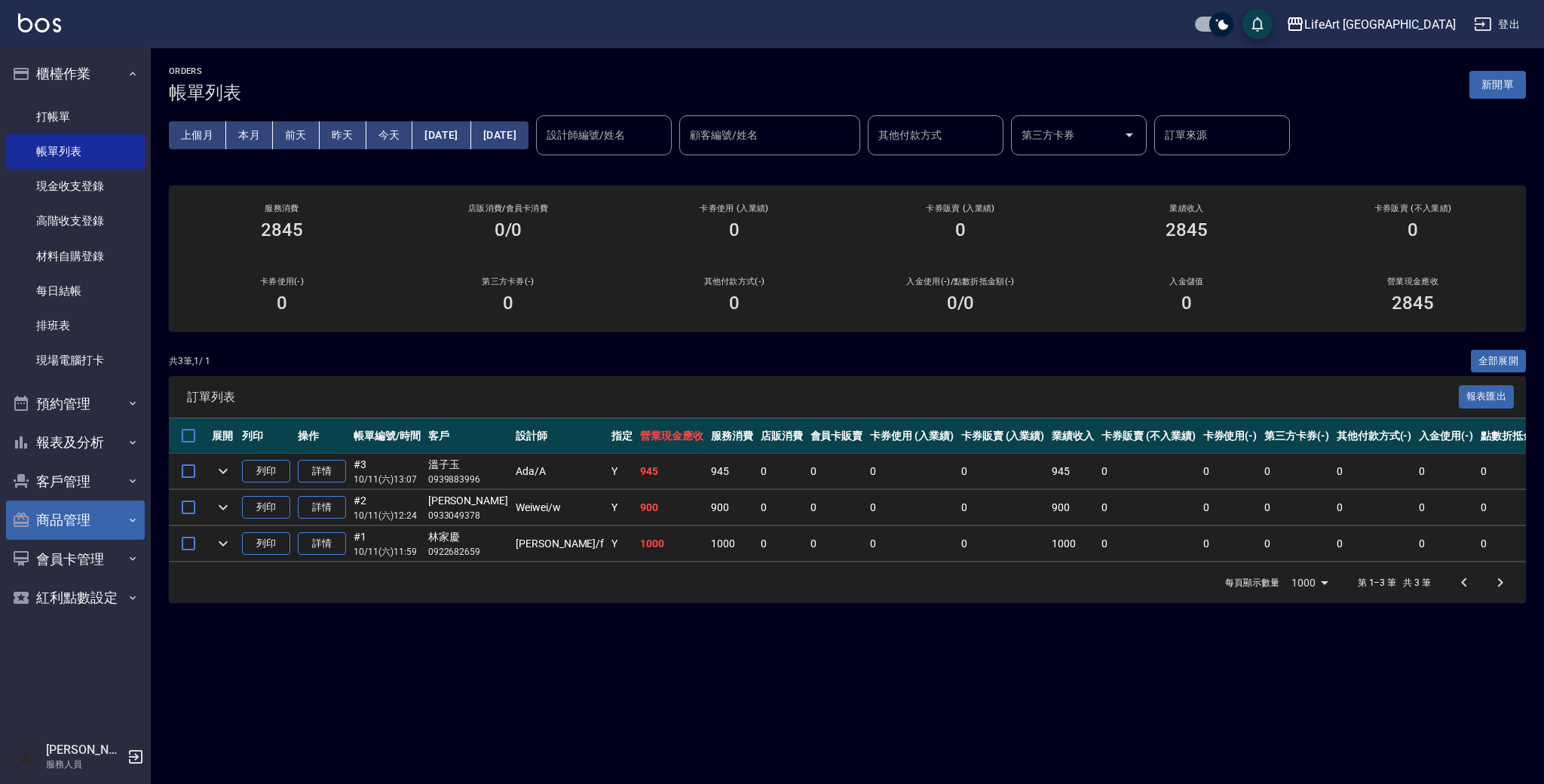
click at [79, 530] on button "商品管理" at bounding box center [76, 519] width 138 height 39
click at [147, 514] on nav "櫃檯作業 打帳單 帳單列表 現金收支登錄 高階收支登錄 材料自購登錄 每日結帳 排班表 現場電腦打卡 預約管理 預約管理 單日預約紀錄 單週預約紀錄 報表及分…" at bounding box center [76, 389] width 151 height 681
click at [141, 518] on button "商品管理" at bounding box center [76, 519] width 138 height 39
click at [95, 482] on button "客戶管理" at bounding box center [76, 481] width 138 height 39
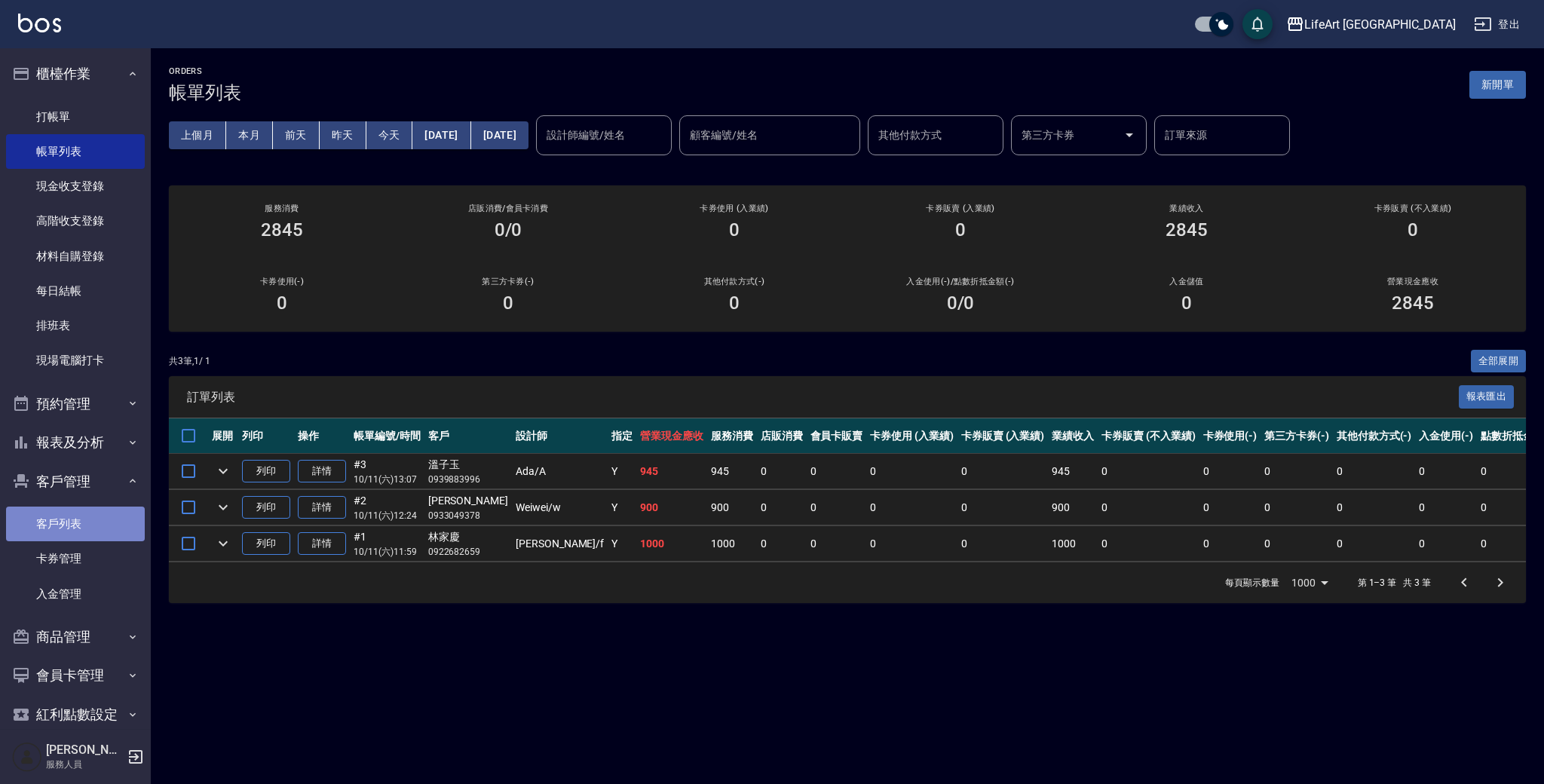
click at [89, 522] on link "客戶列表" at bounding box center [76, 524] width 138 height 35
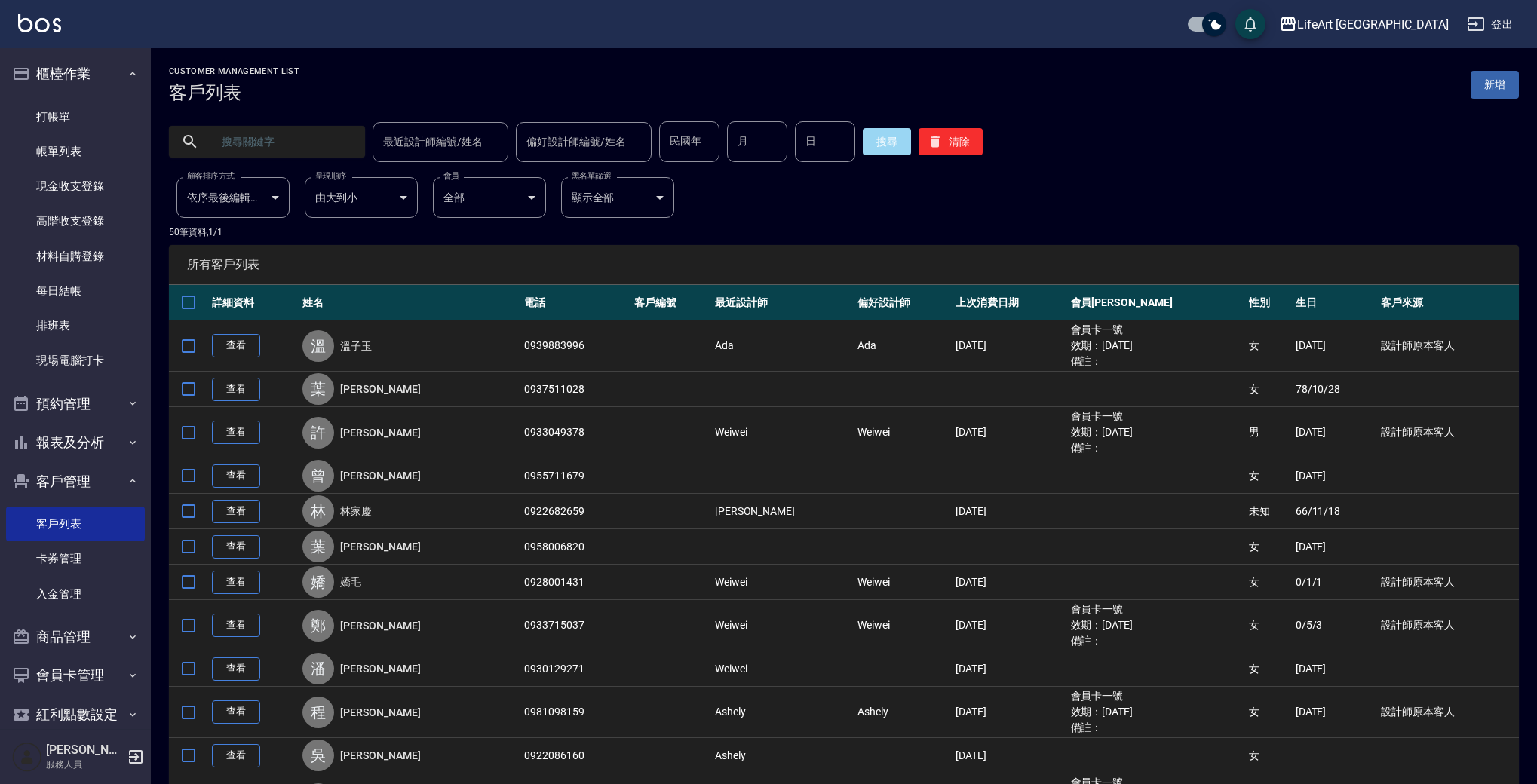
click at [293, 138] on input "text" at bounding box center [282, 142] width 142 height 41
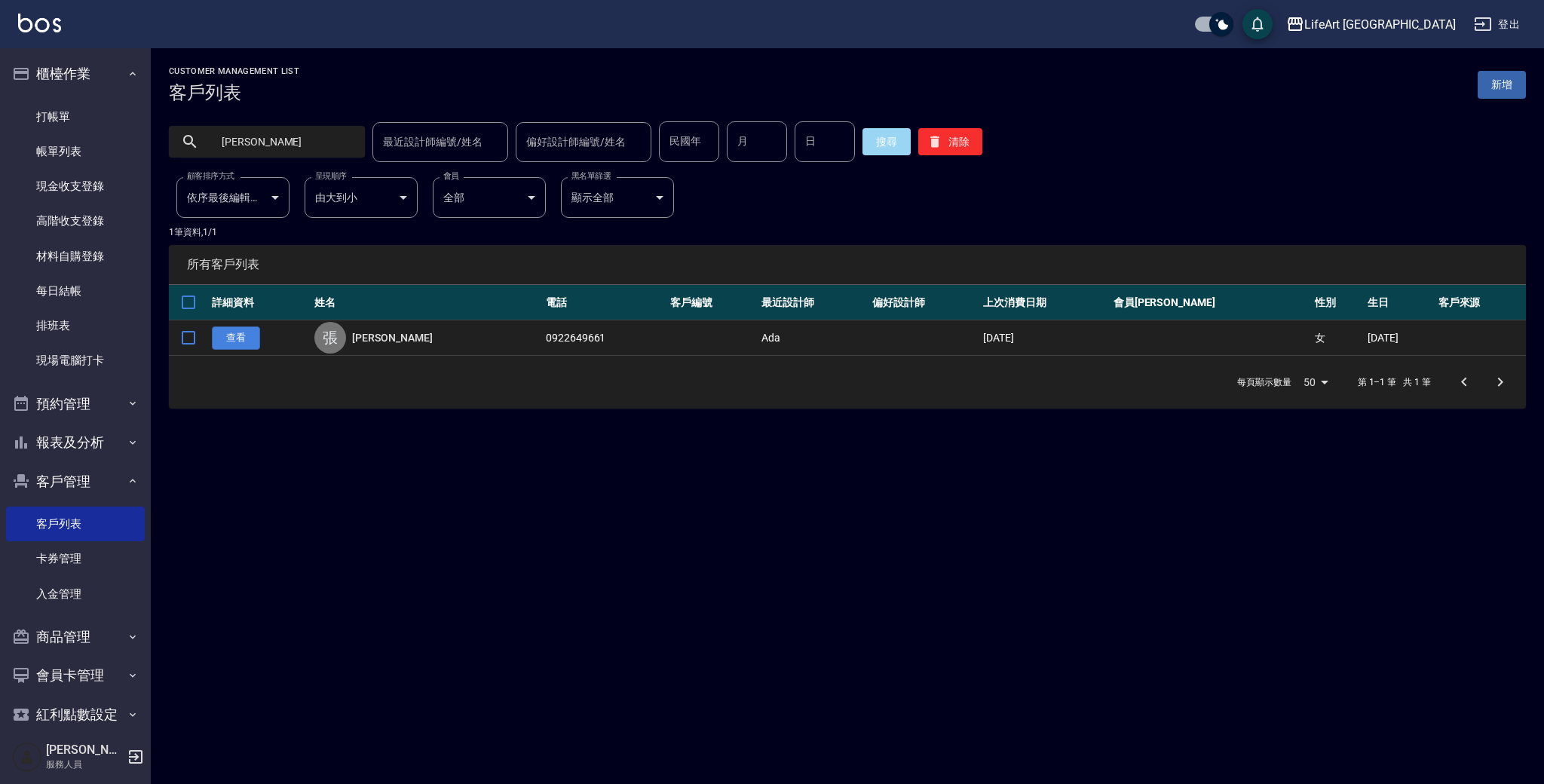
type input "可欣"
click at [246, 331] on link "查看" at bounding box center [235, 337] width 49 height 23
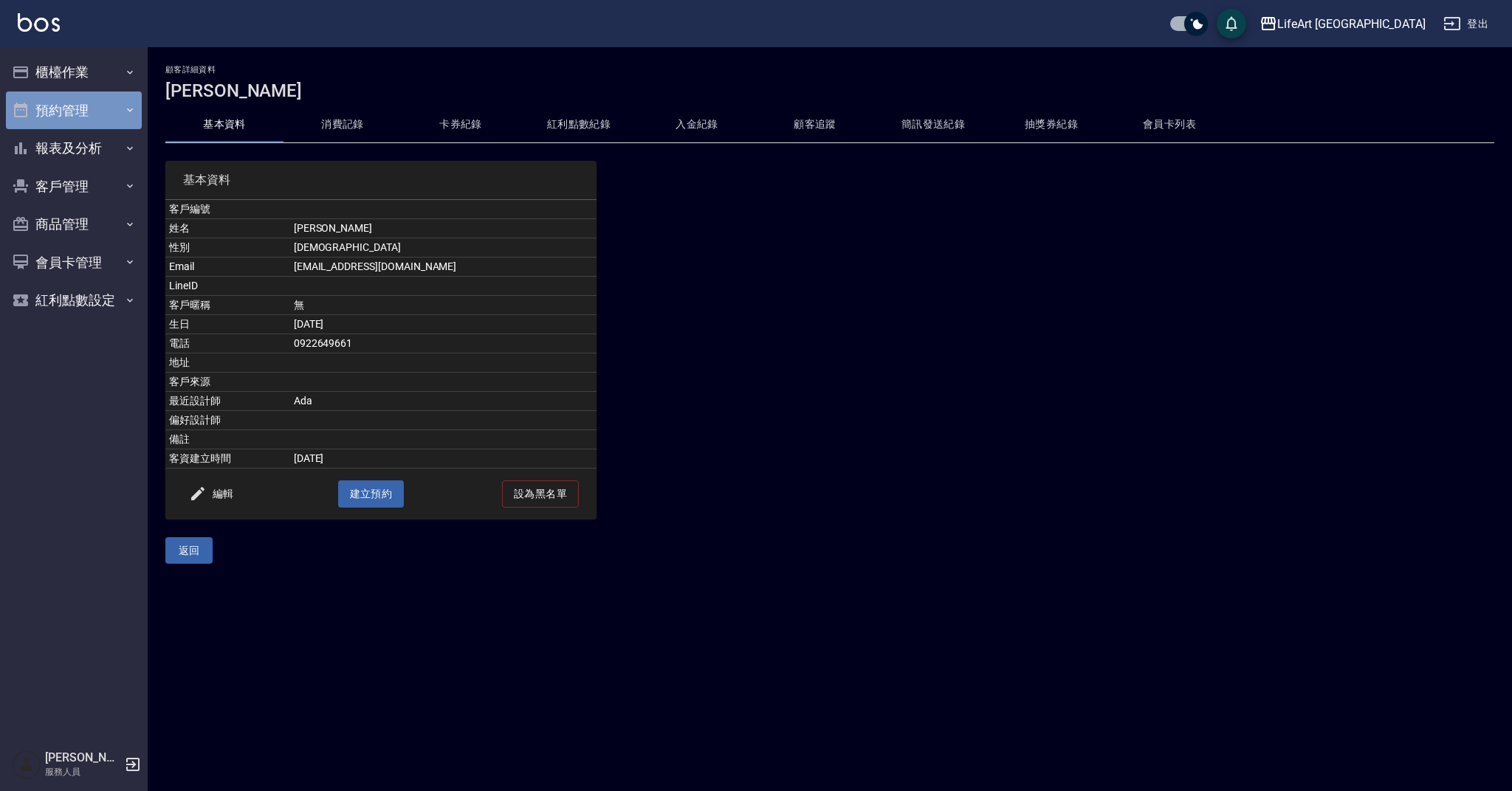
click at [89, 114] on button "預約管理" at bounding box center [74, 111] width 136 height 38
click at [89, 113] on button "預約管理" at bounding box center [74, 111] width 136 height 38
click at [92, 68] on button "櫃檯作業" at bounding box center [74, 72] width 136 height 38
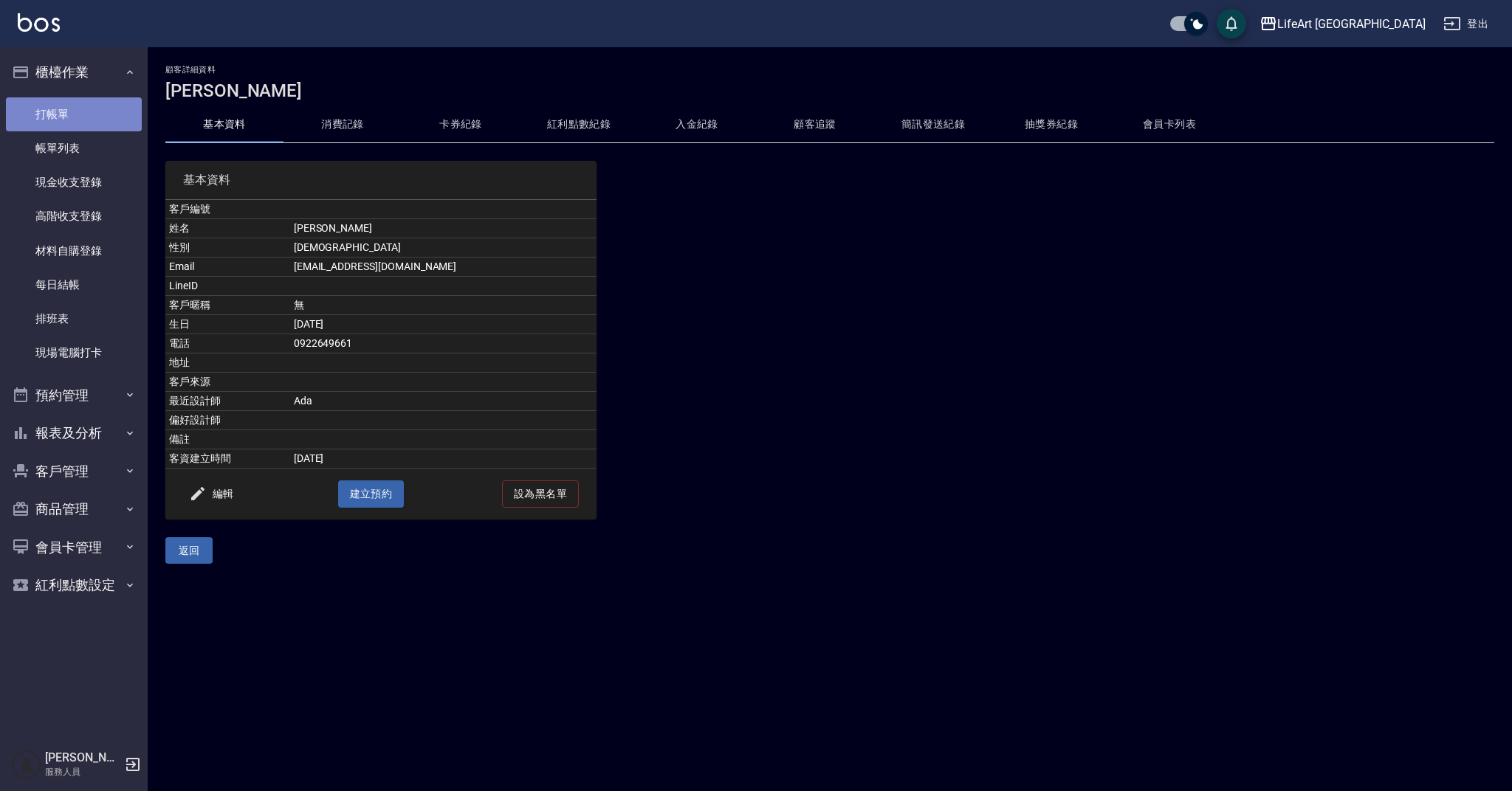
click at [94, 118] on link "打帳單" at bounding box center [74, 114] width 136 height 34
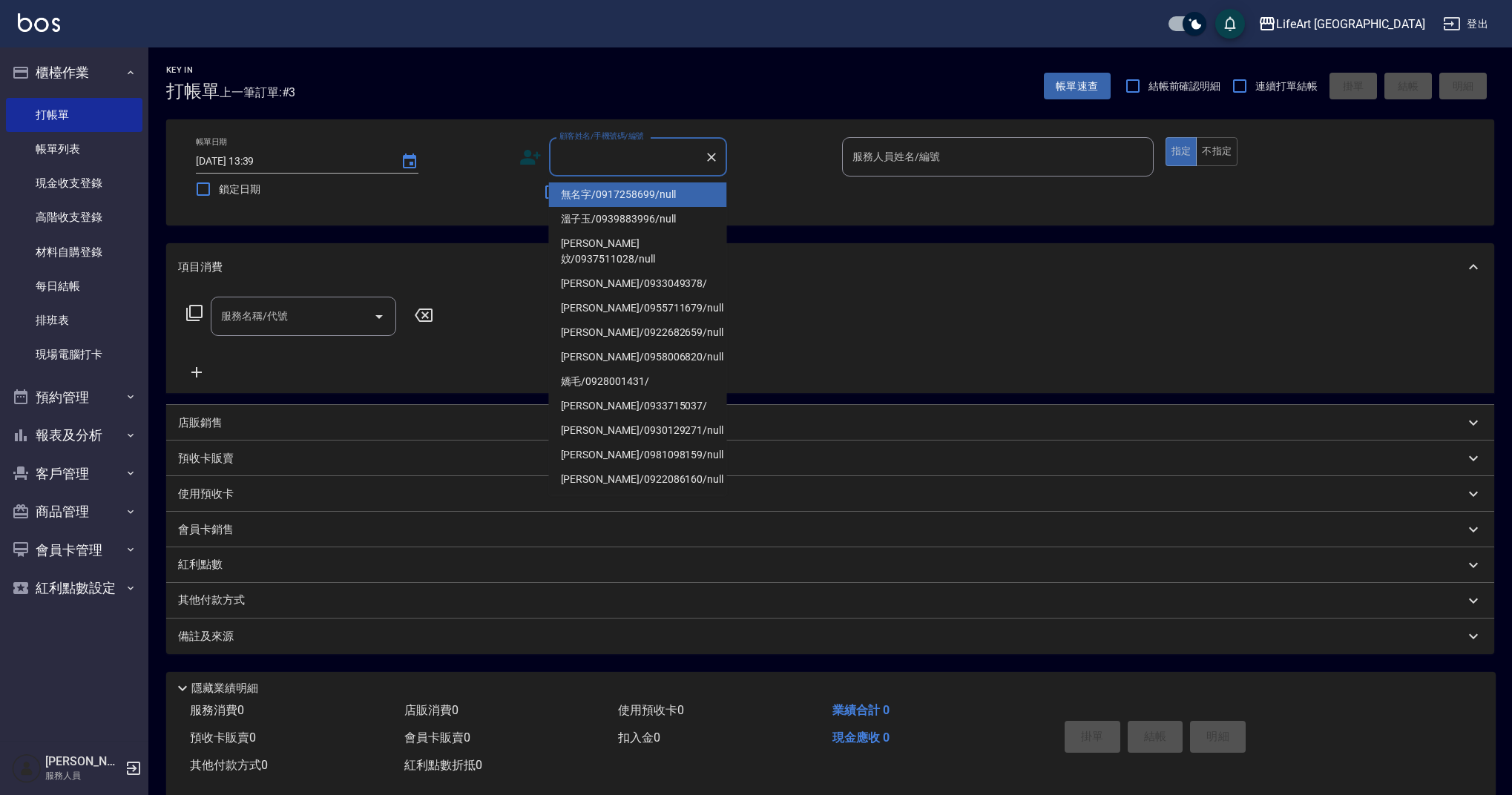
click at [589, 151] on input "顧客姓名/手機號碼/編號" at bounding box center [627, 156] width 142 height 26
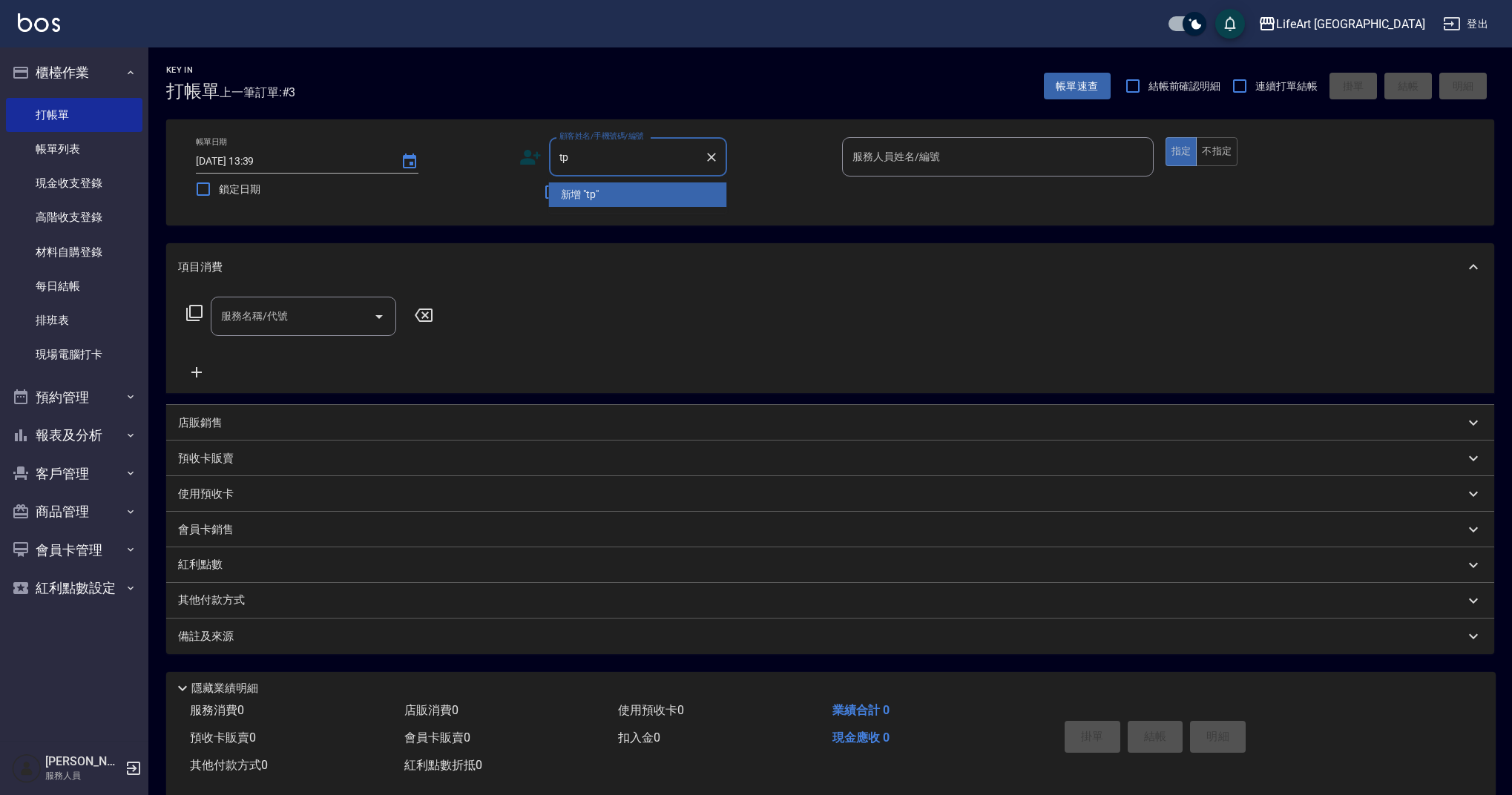
type input "t"
click at [602, 192] on li "[PERSON_NAME]/0931626675/" at bounding box center [639, 194] width 178 height 24
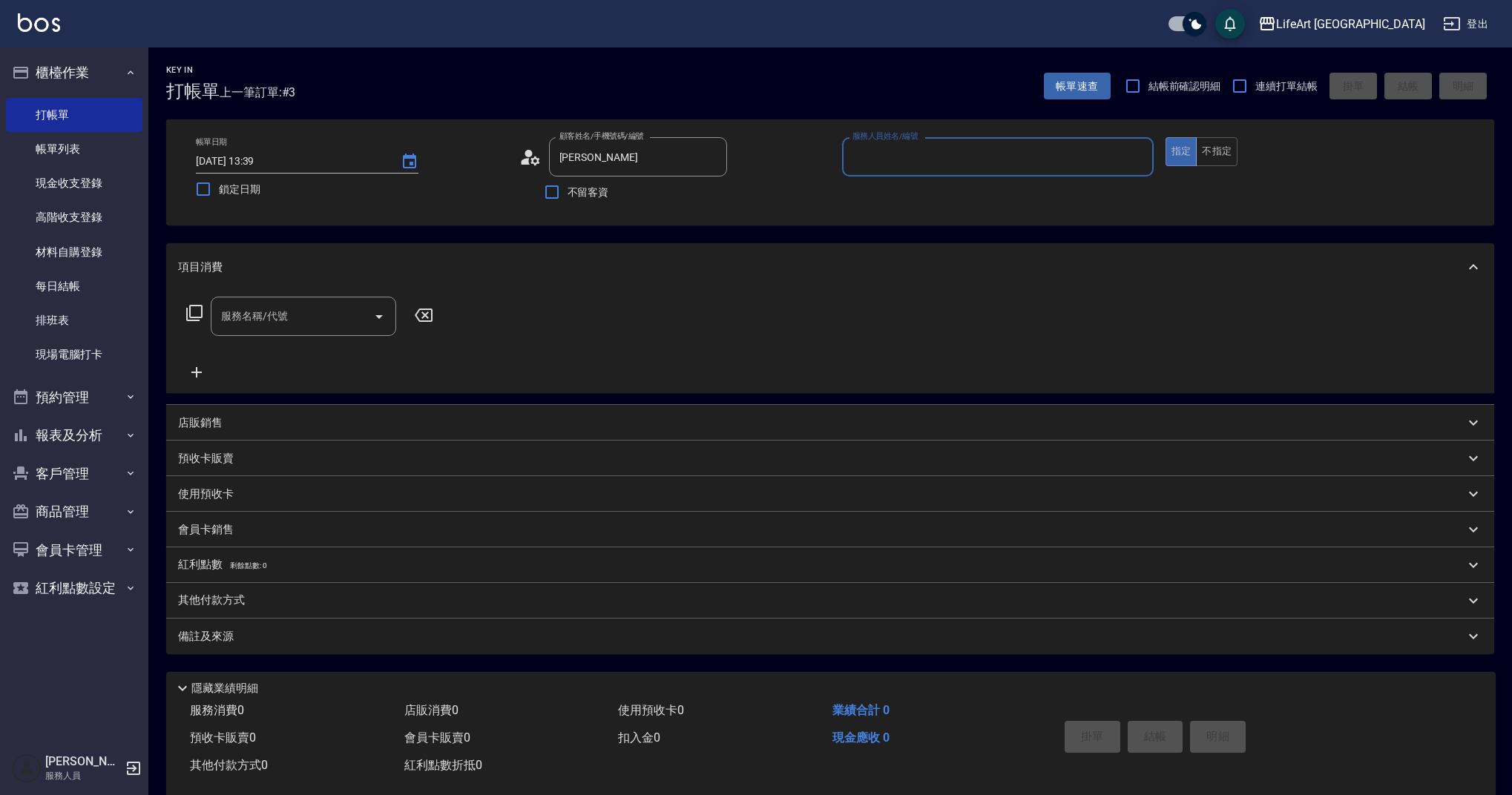
type input "[PERSON_NAME]/0931626675/"
type input "Weiwei-w"
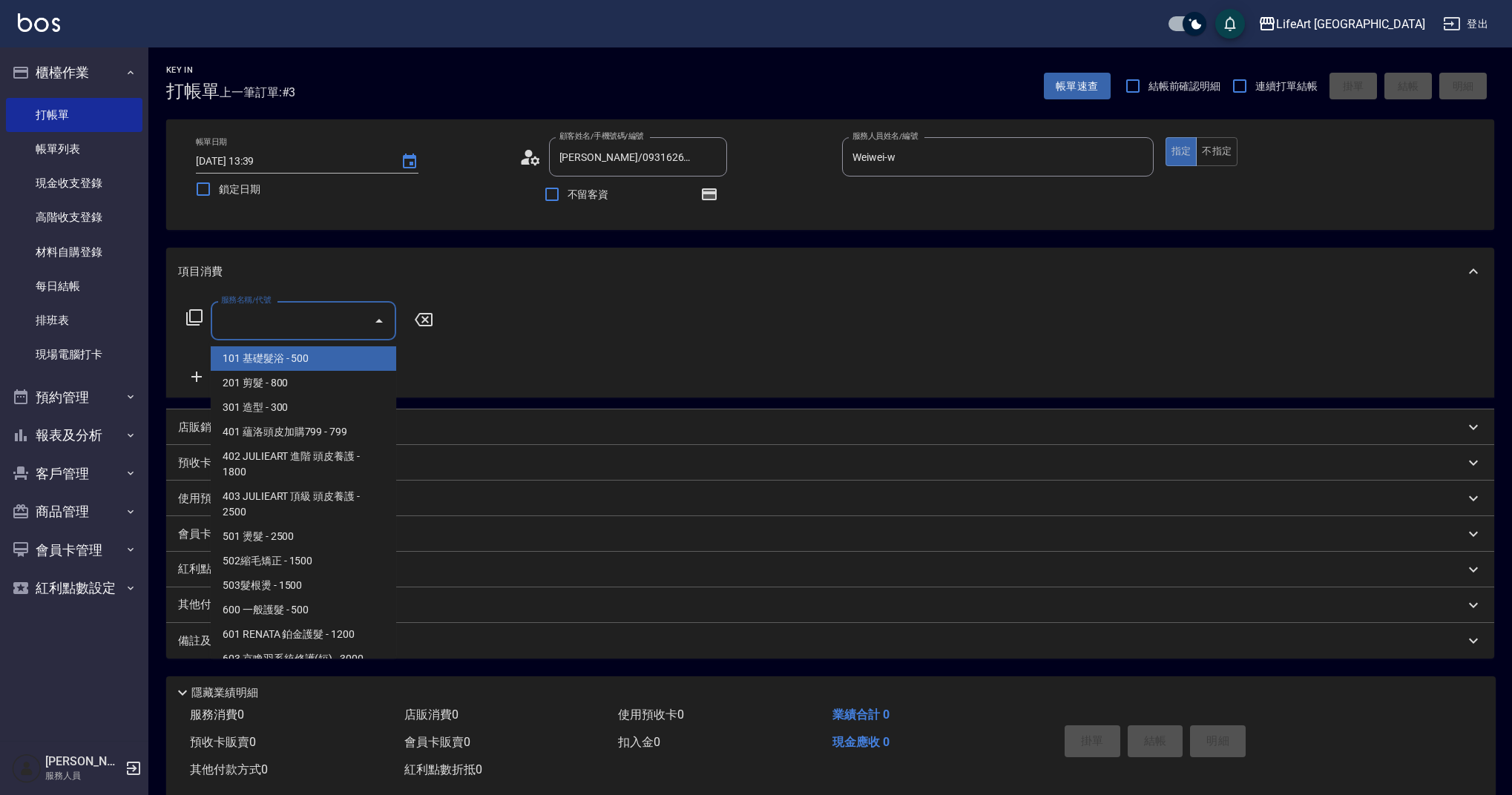
drag, startPoint x: 262, startPoint y: 331, endPoint x: 282, endPoint y: 340, distance: 21.9
click at [262, 331] on input "服務名稱/代號" at bounding box center [292, 320] width 149 height 26
click at [265, 386] on span "201 剪髮 - 800" at bounding box center [303, 383] width 185 height 24
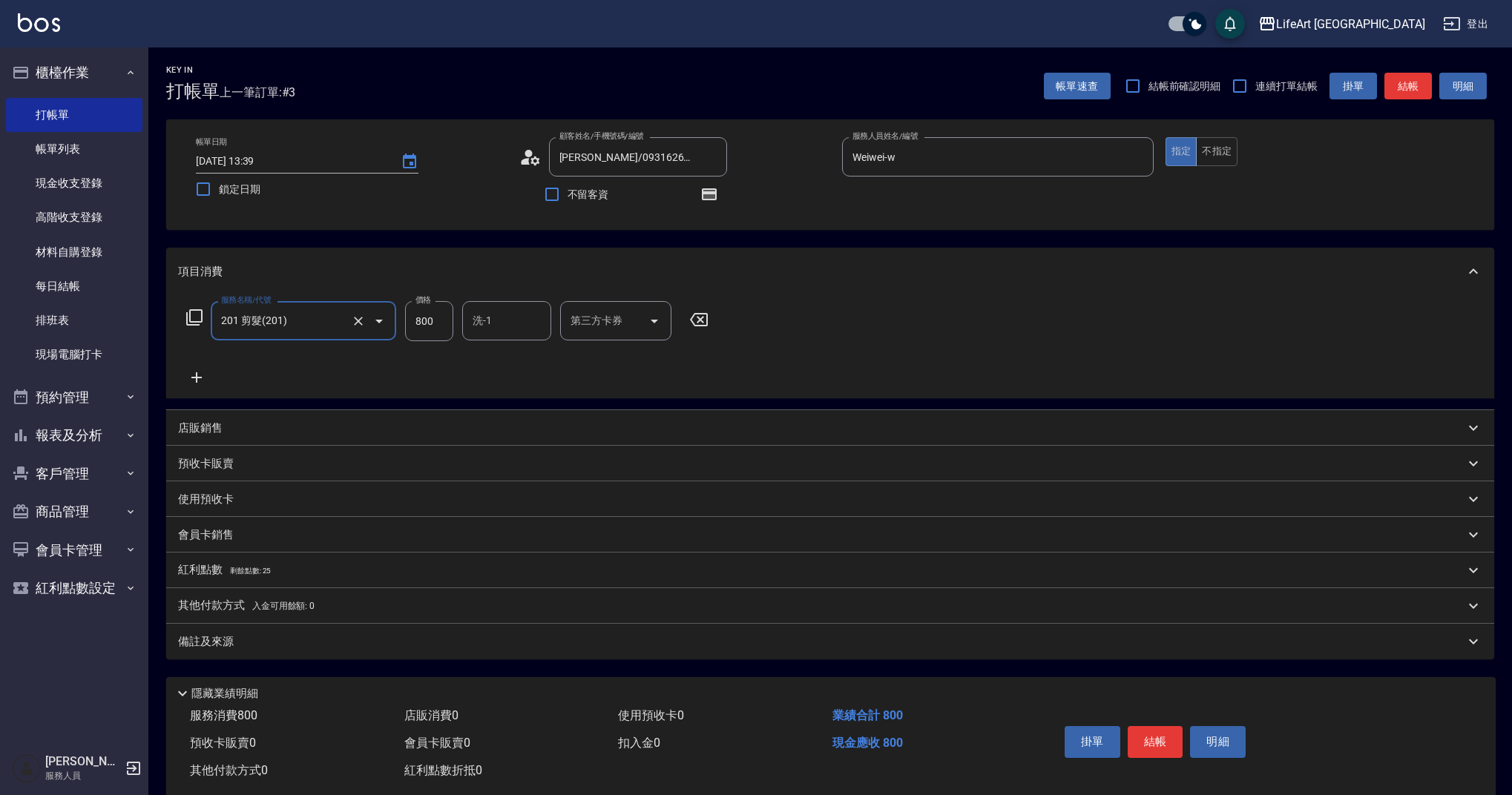
click at [387, 325] on icon "Open" at bounding box center [379, 321] width 18 height 18
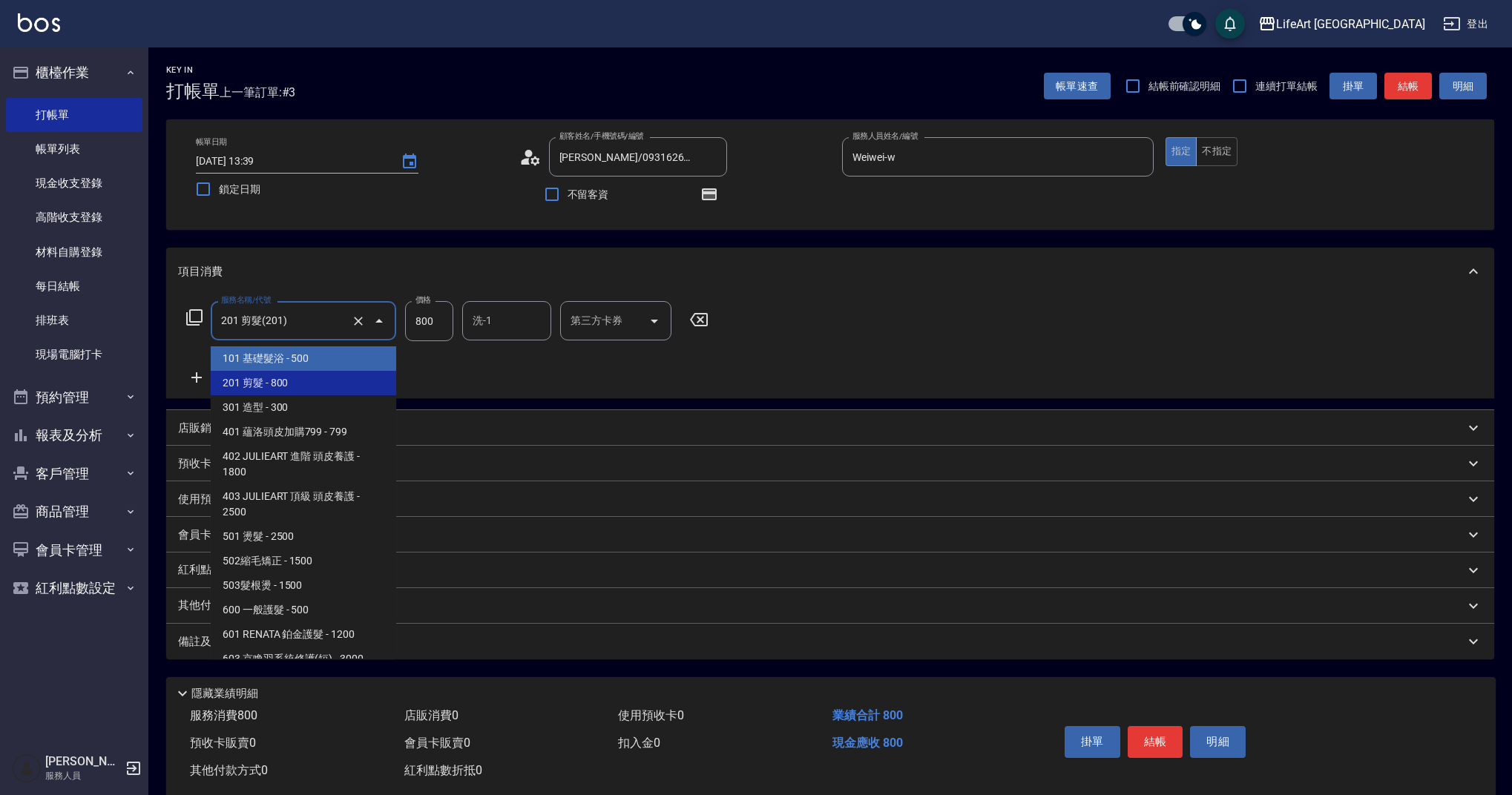
click at [311, 353] on span "101 基礎髮浴 - 500" at bounding box center [303, 358] width 185 height 24
type input "101 基礎髮浴 (101)"
type input "500"
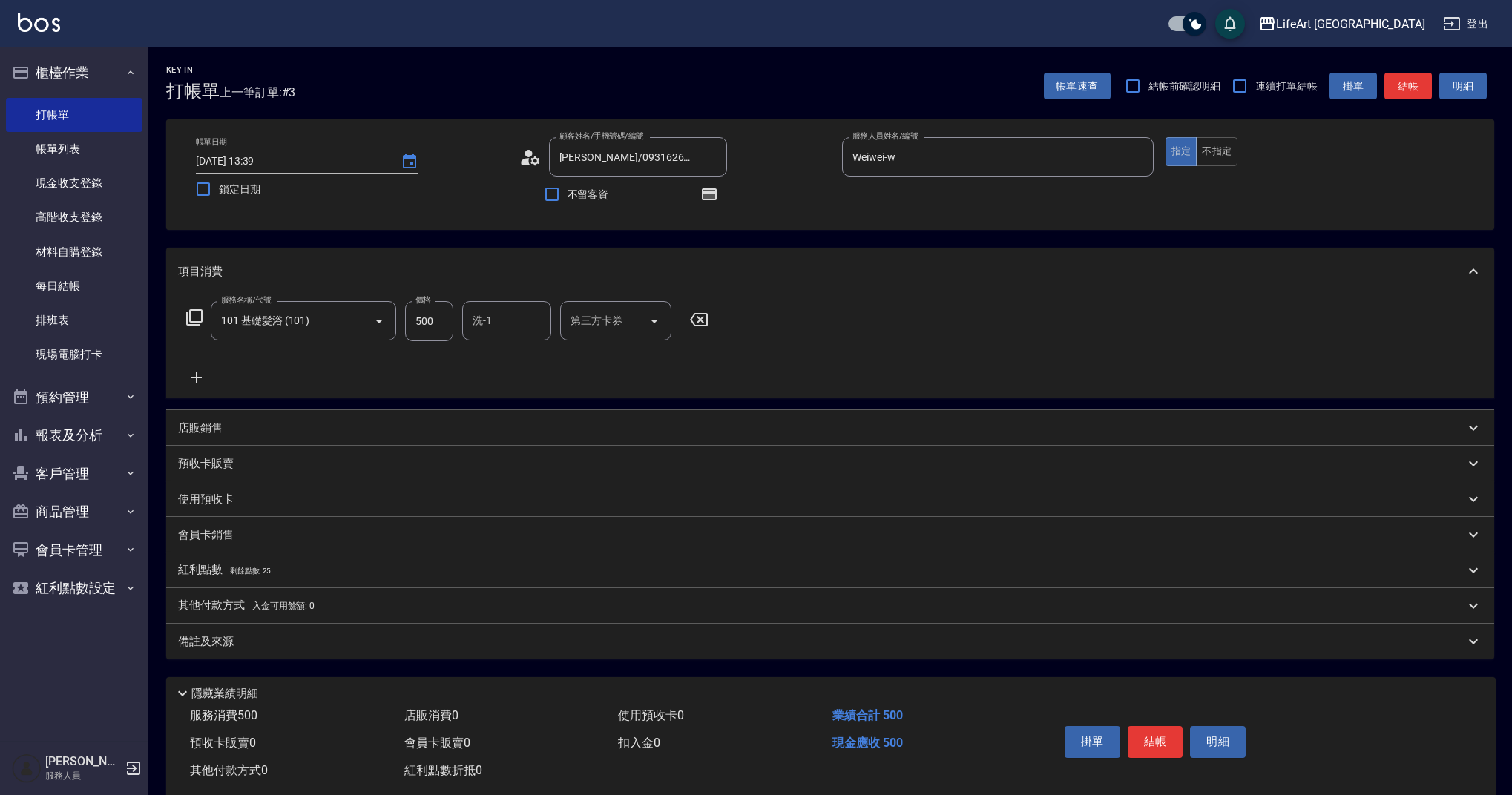
click at [203, 372] on icon at bounding box center [196, 377] width 37 height 18
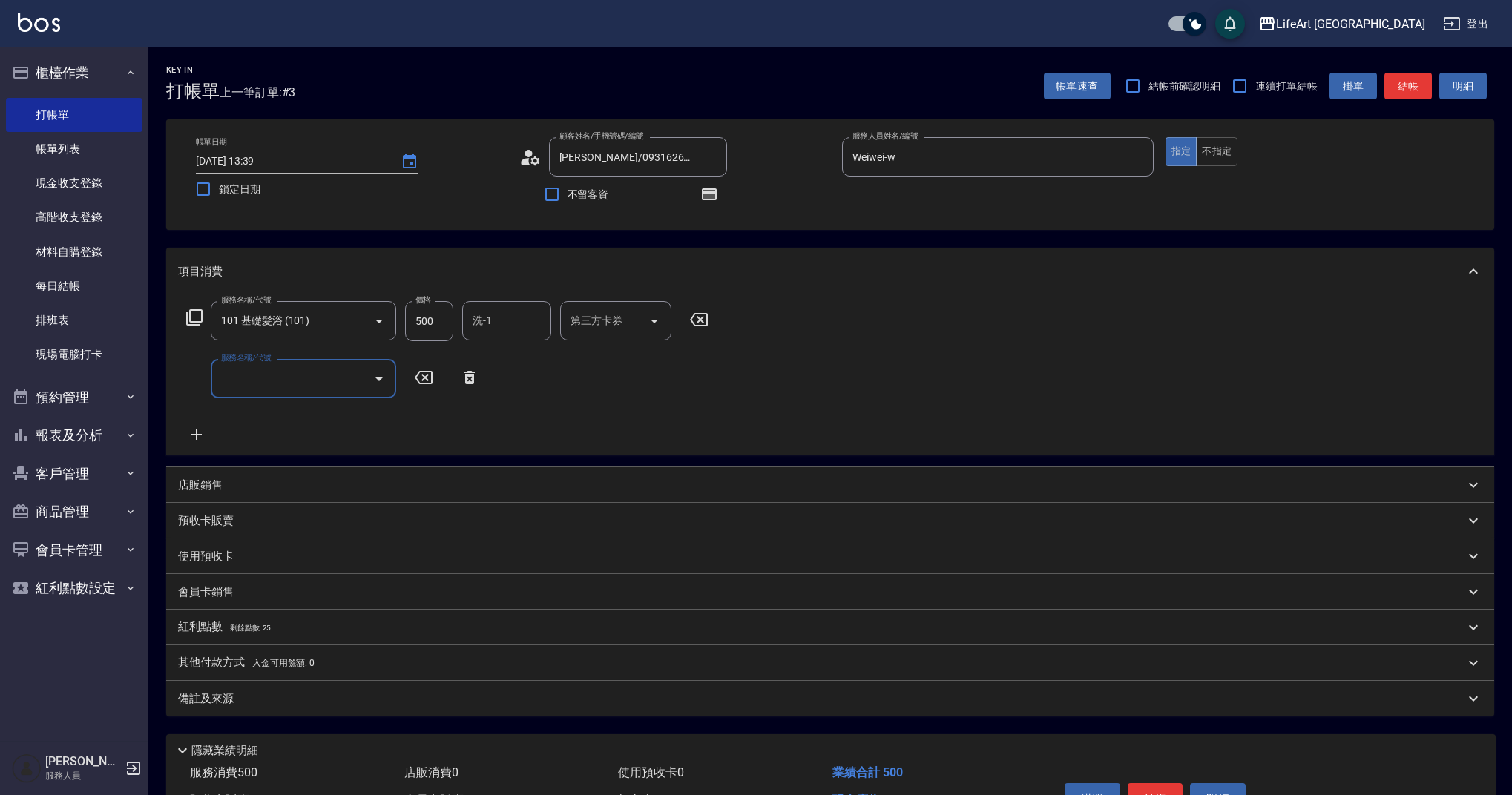
click at [261, 394] on div "服務名稱/代號" at bounding box center [303, 379] width 185 height 39
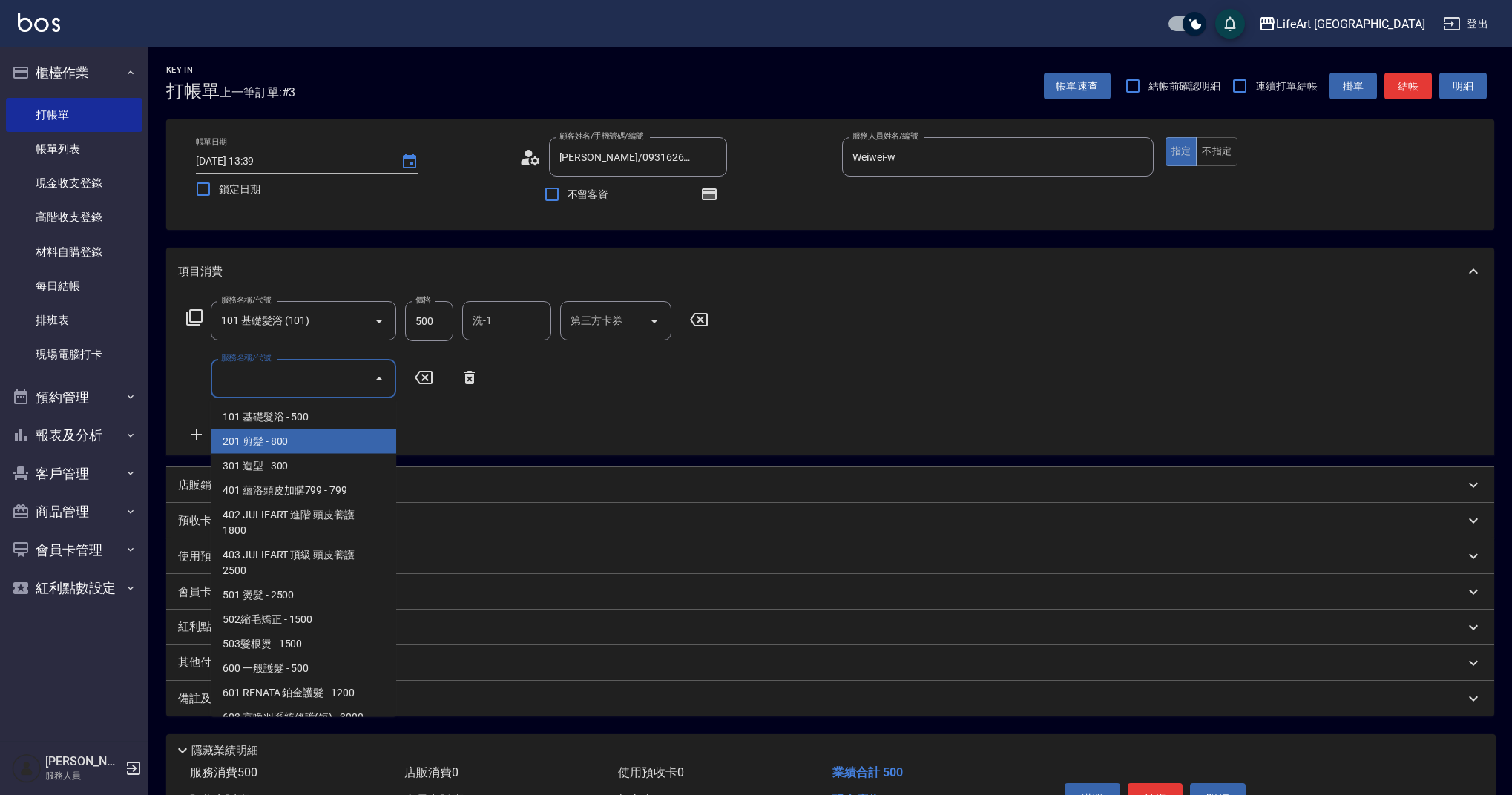
scroll to position [190, 0]
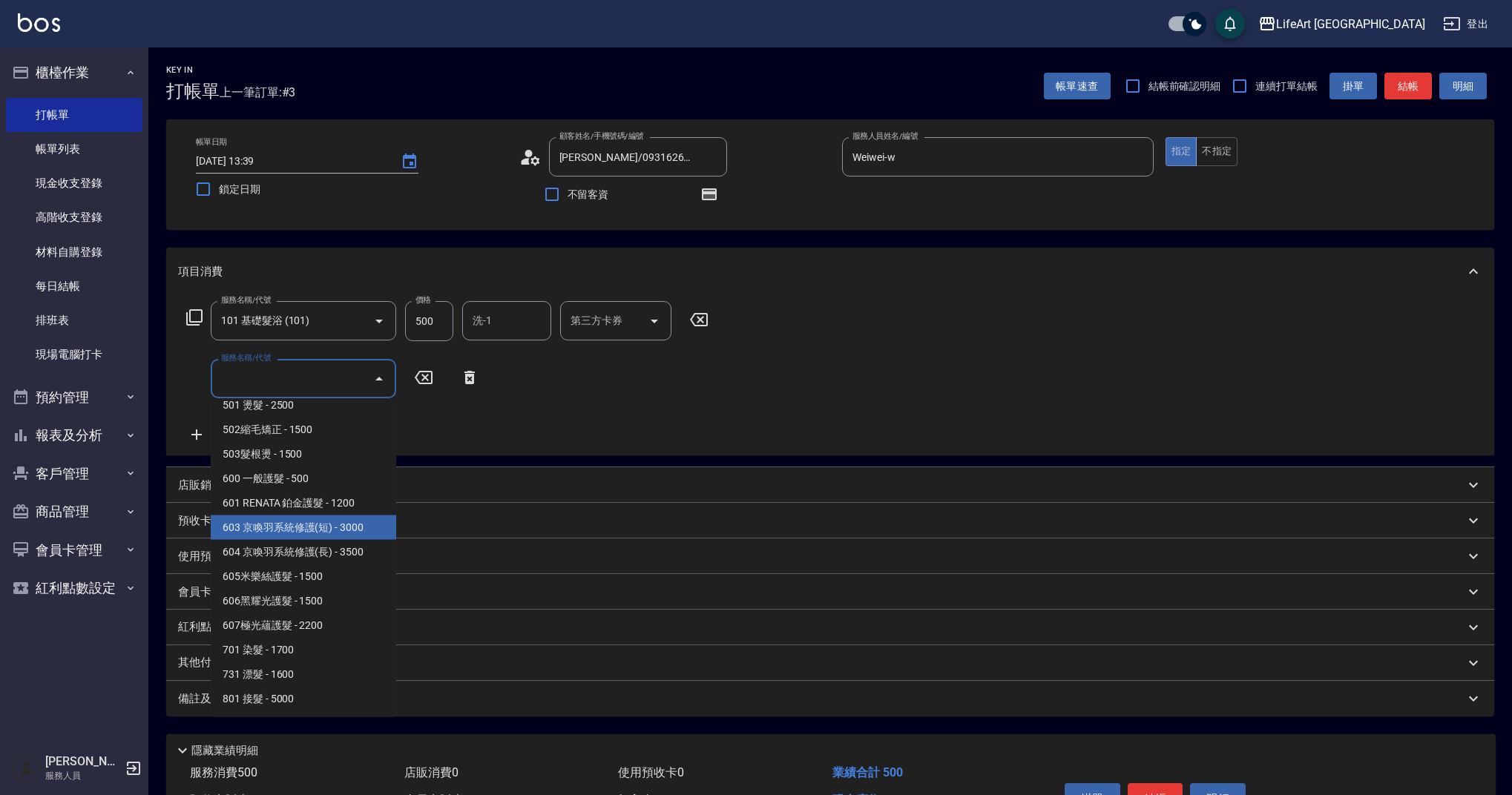
click at [301, 529] on span "603 京喚羽系統修護(短) - 3000" at bounding box center [303, 527] width 185 height 24
type input "603 京喚羽系統修護(短)(603)"
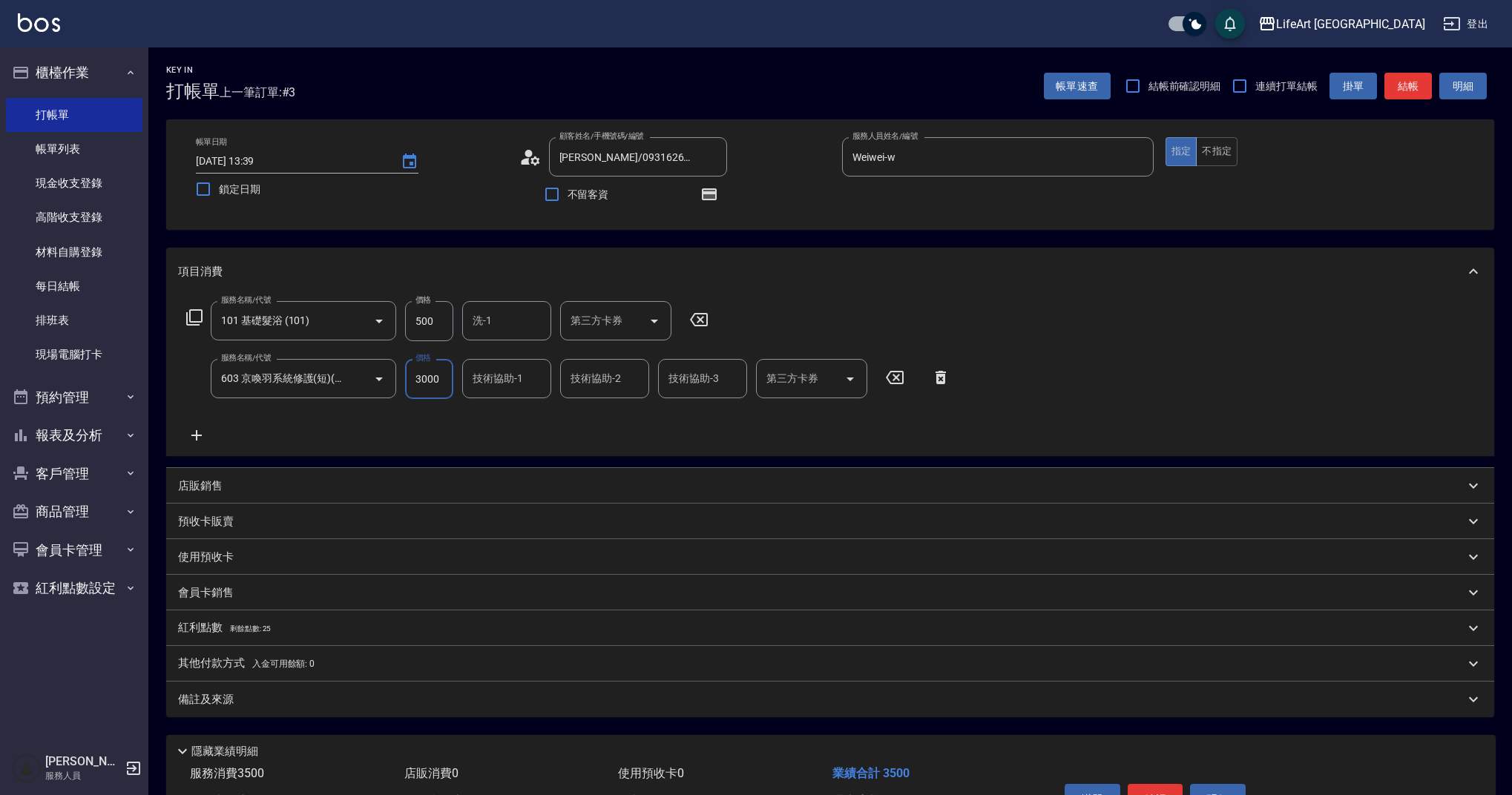
drag, startPoint x: 449, startPoint y: 381, endPoint x: 405, endPoint y: 380, distance: 44.0
click at [405, 380] on input "3000" at bounding box center [430, 379] width 49 height 40
type input "2500"
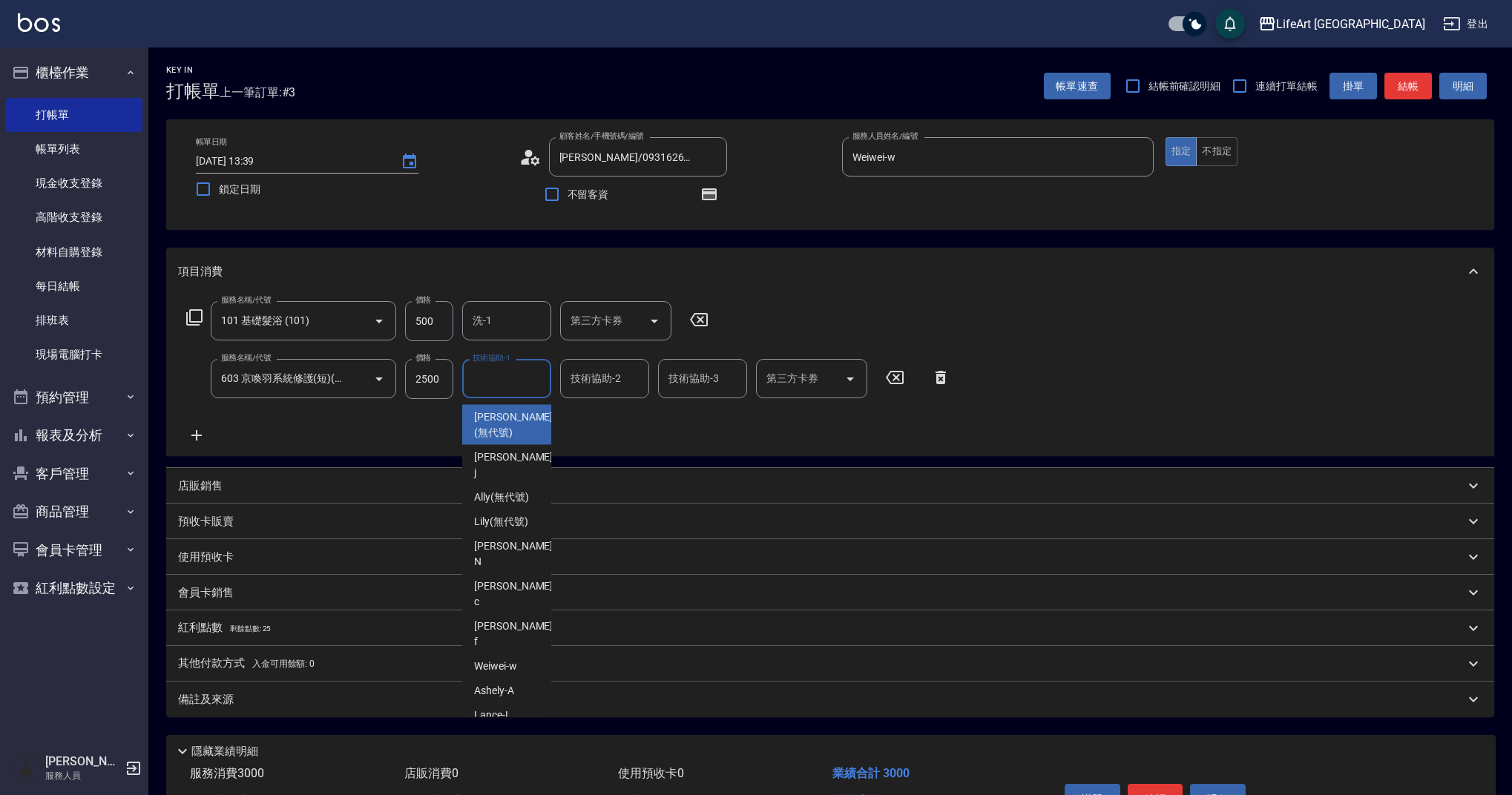
click at [506, 368] on div "技術協助-1 技術協助-1" at bounding box center [507, 379] width 89 height 39
click at [491, 578] on span "Casey -c" at bounding box center [515, 594] width 81 height 31
type input "Casey-c"
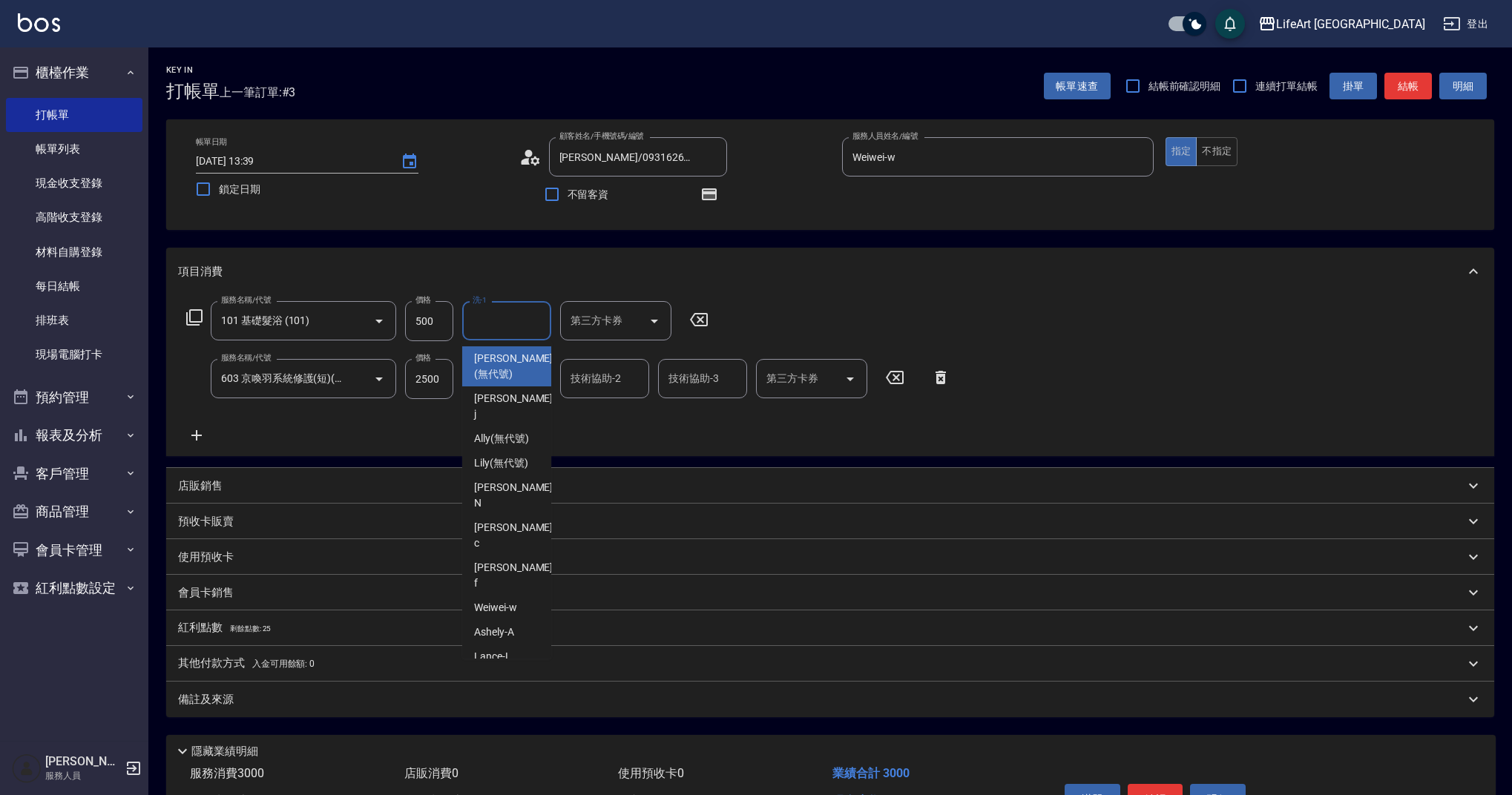
click at [514, 322] on input "洗-1" at bounding box center [506, 320] width 76 height 26
click at [478, 520] on span "Casey -c" at bounding box center [515, 536] width 81 height 31
type input "Casey-c"
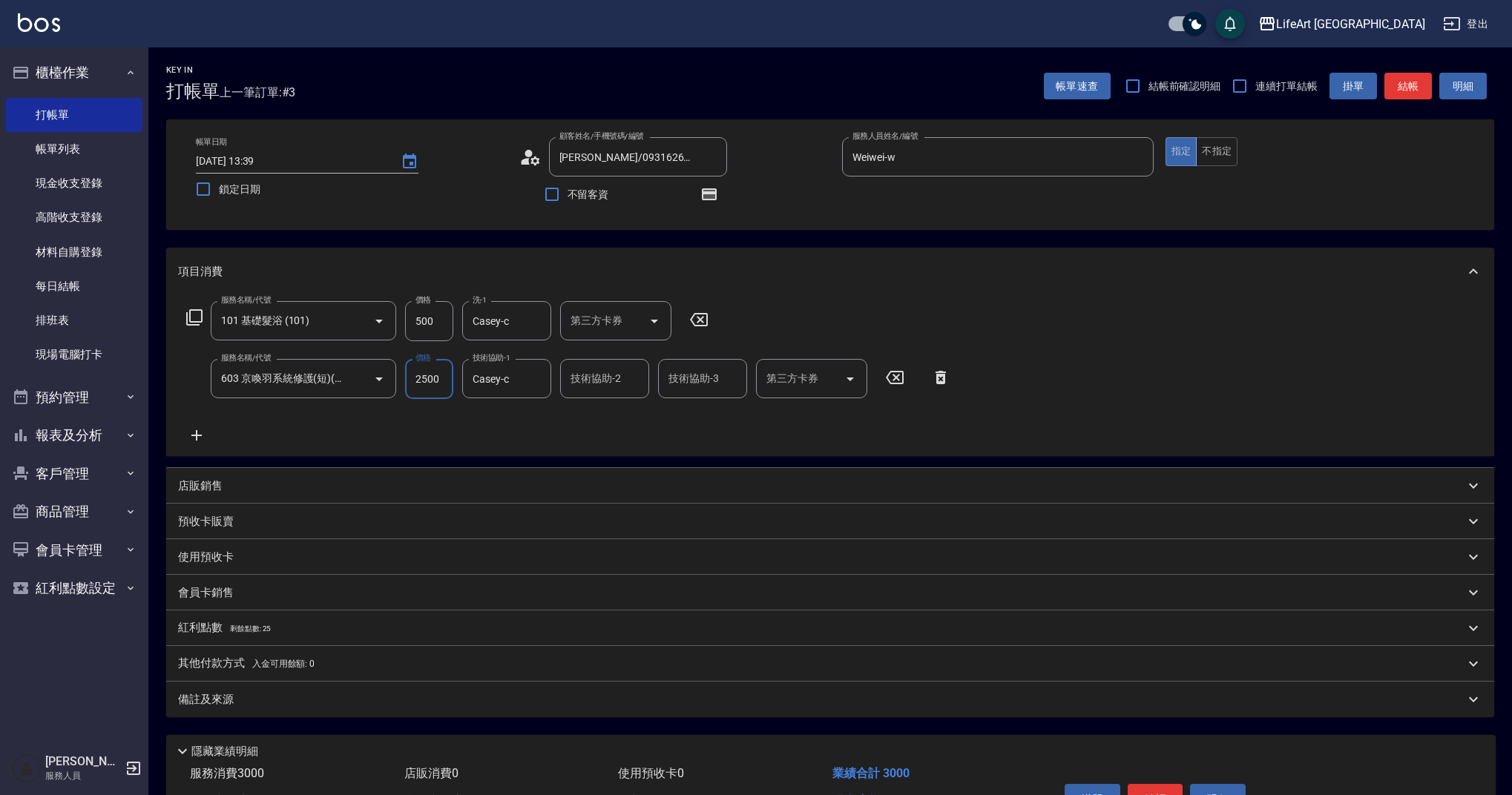
drag, startPoint x: 442, startPoint y: 330, endPoint x: 397, endPoint y: 326, distance: 45.2
click at [397, 326] on div "服務名稱/代號 101 基礎髮浴 (101) 服務名稱/代號 價格 500 價格 洗-1 Casey-c 洗-1 第三方卡券 第三方卡券" at bounding box center [448, 321] width 539 height 40
drag, startPoint x: 446, startPoint y: 319, endPoint x: 379, endPoint y: 319, distance: 67.0
click at [379, 319] on div "服務名稱/代號 101 基礎髮浴 (101) 服務名稱/代號 價格 500 價格 洗-1 Casey-c 洗-1 第三方卡券 第三方卡券" at bounding box center [448, 321] width 539 height 40
type input "450"
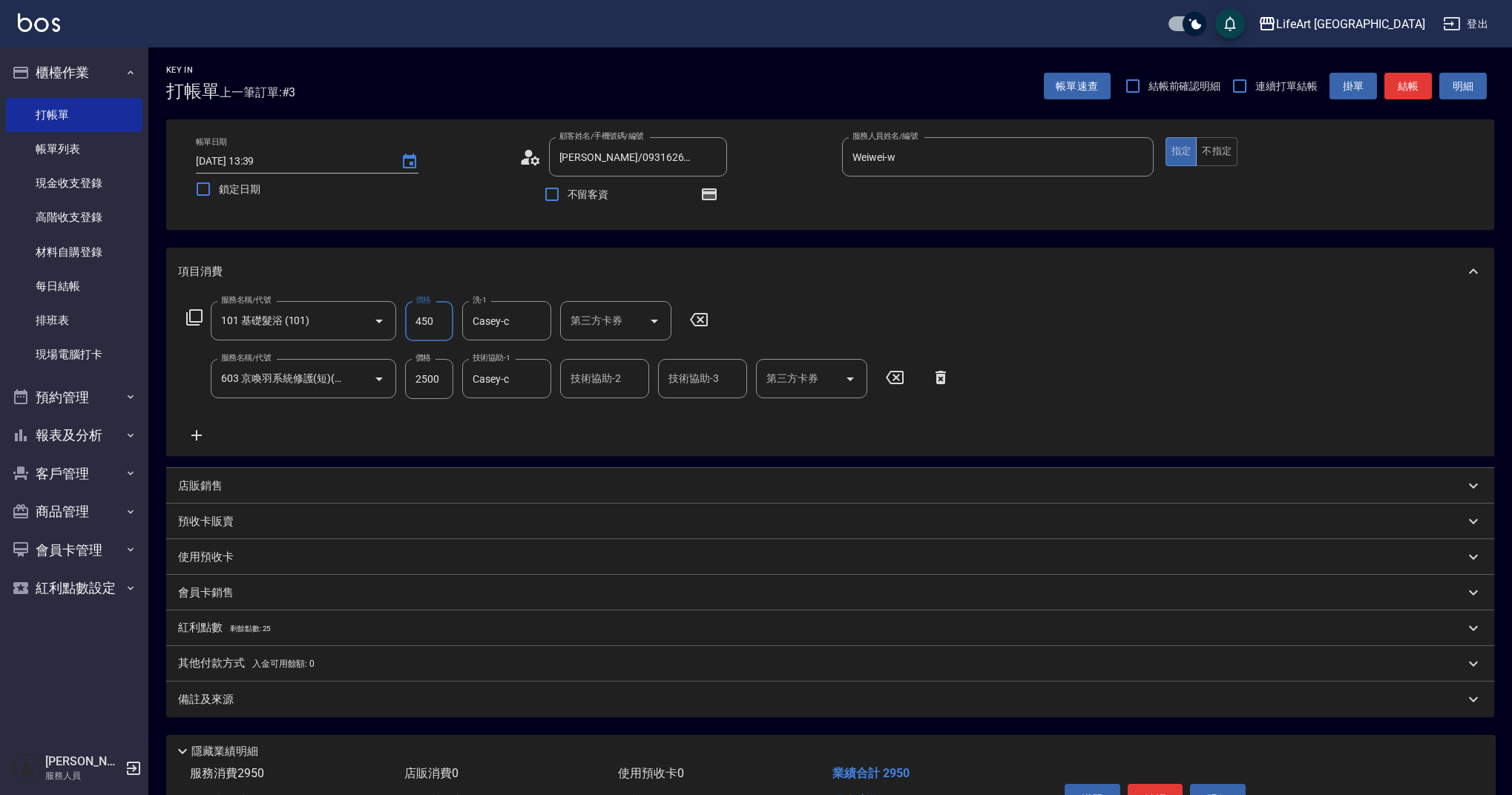
click at [712, 192] on icon "button" at bounding box center [709, 194] width 15 height 12
click at [250, 713] on div "備註及來源" at bounding box center [830, 700] width 1328 height 36
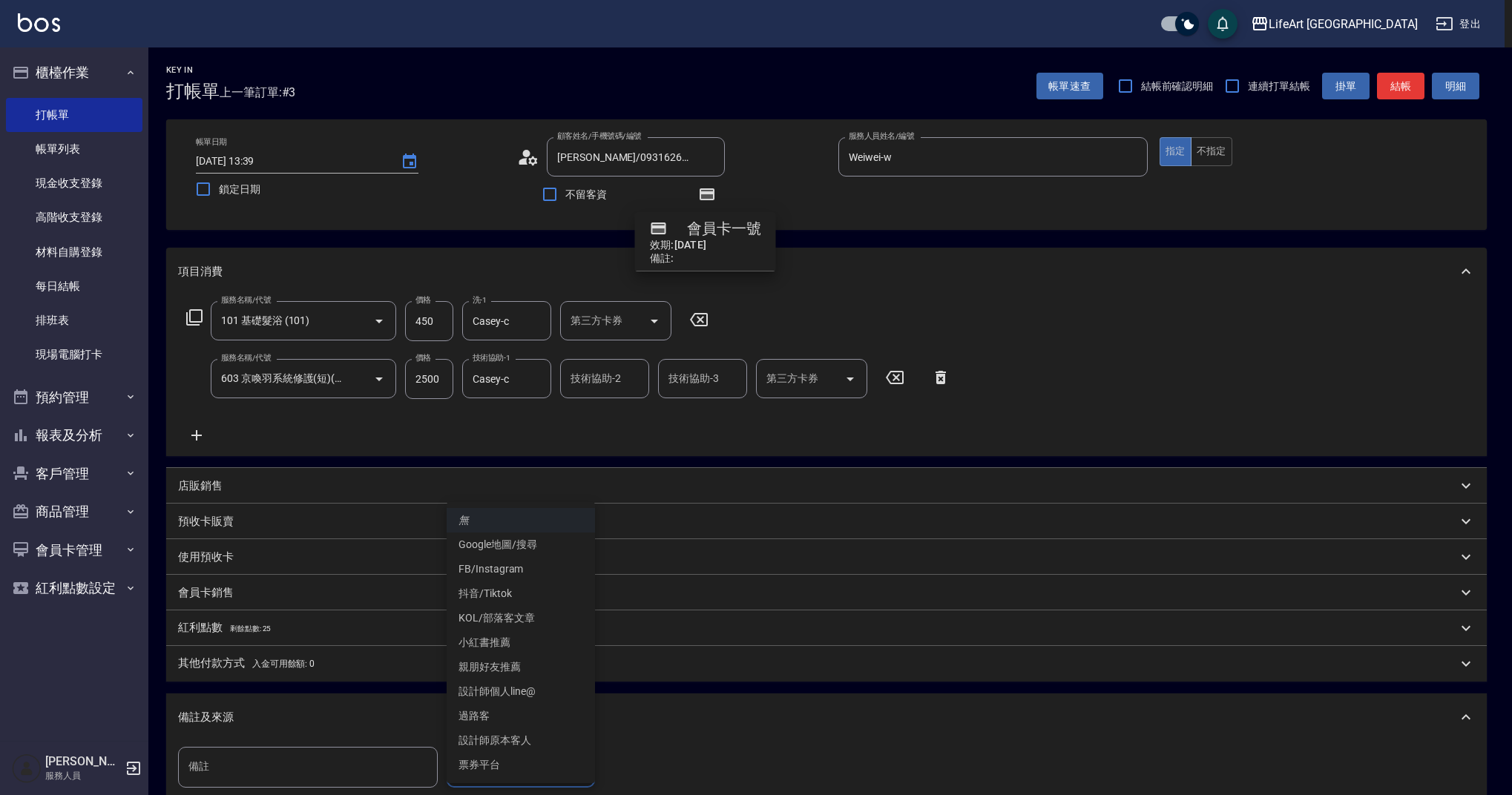
click at [520, 770] on body "LifeArt 蘆洲 登出 櫃檯作業 打帳單 帳單列表 現金收支登錄 高階收支登錄 材料自購登錄 每日結帳 排班表 現場電腦打卡 預約管理 預約管理 單日預約…" at bounding box center [756, 489] width 1512 height 978
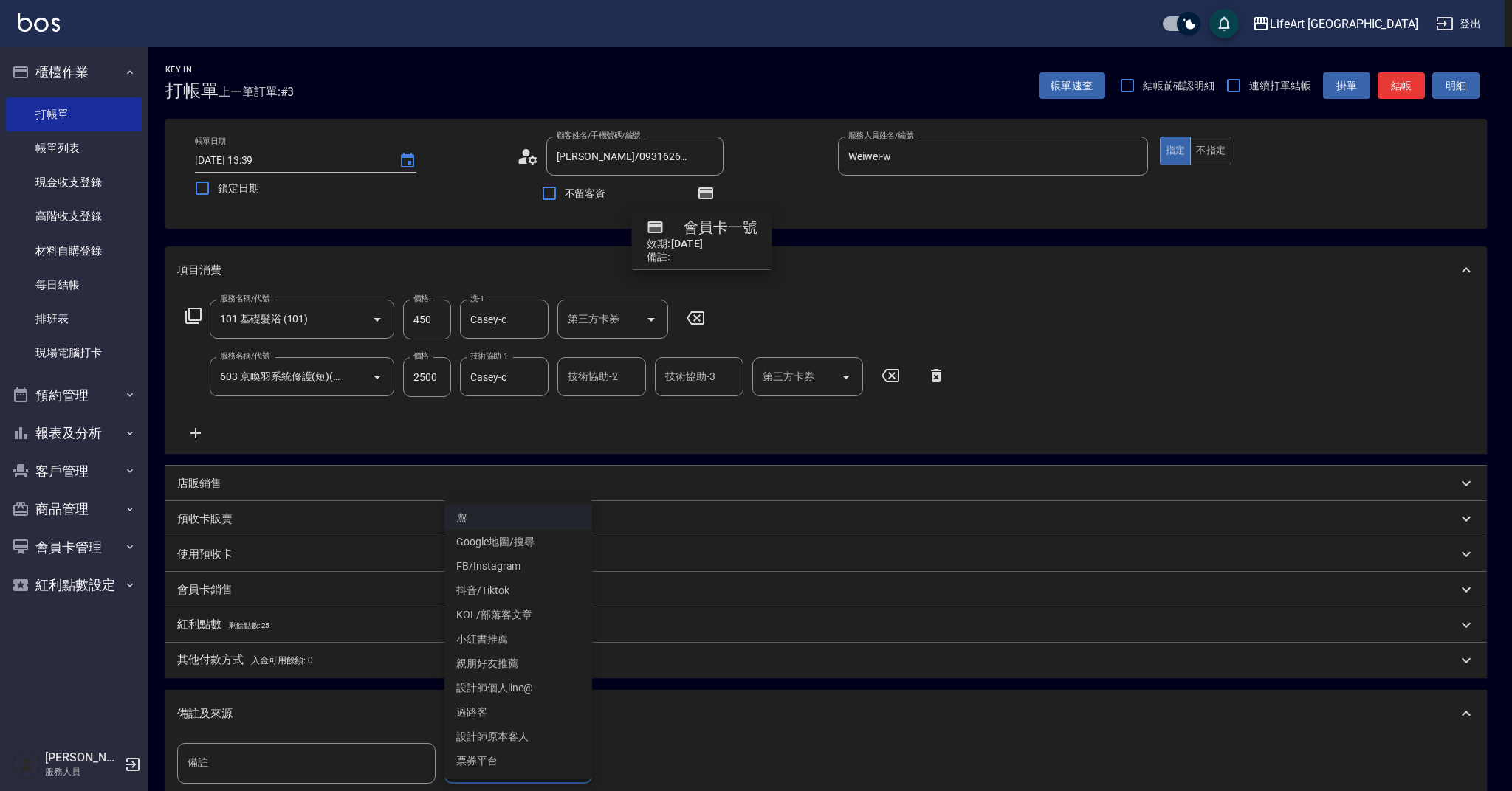
click at [553, 730] on li "設計師原本客人" at bounding box center [519, 737] width 148 height 24
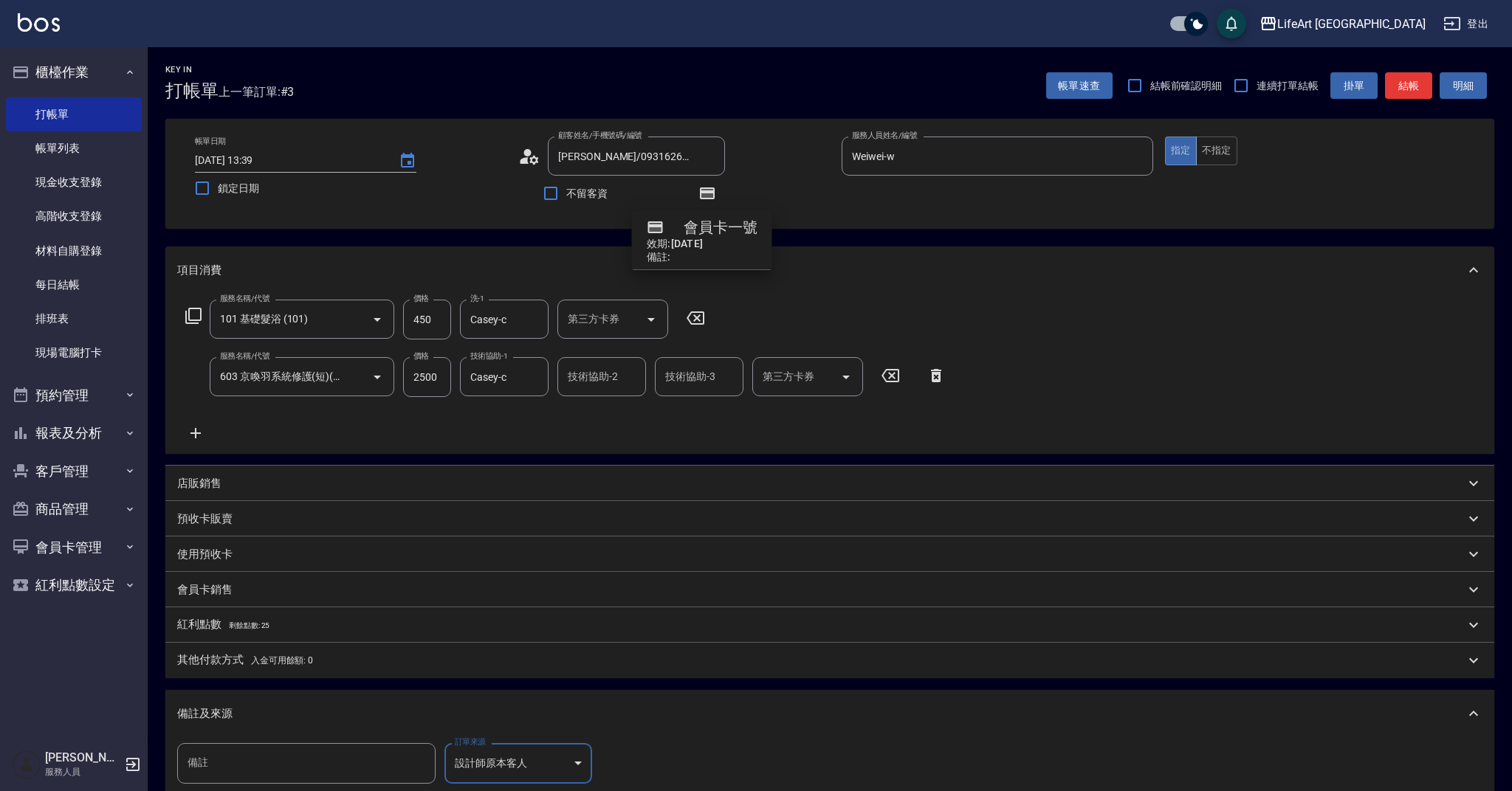
type input "設計師原本客人"
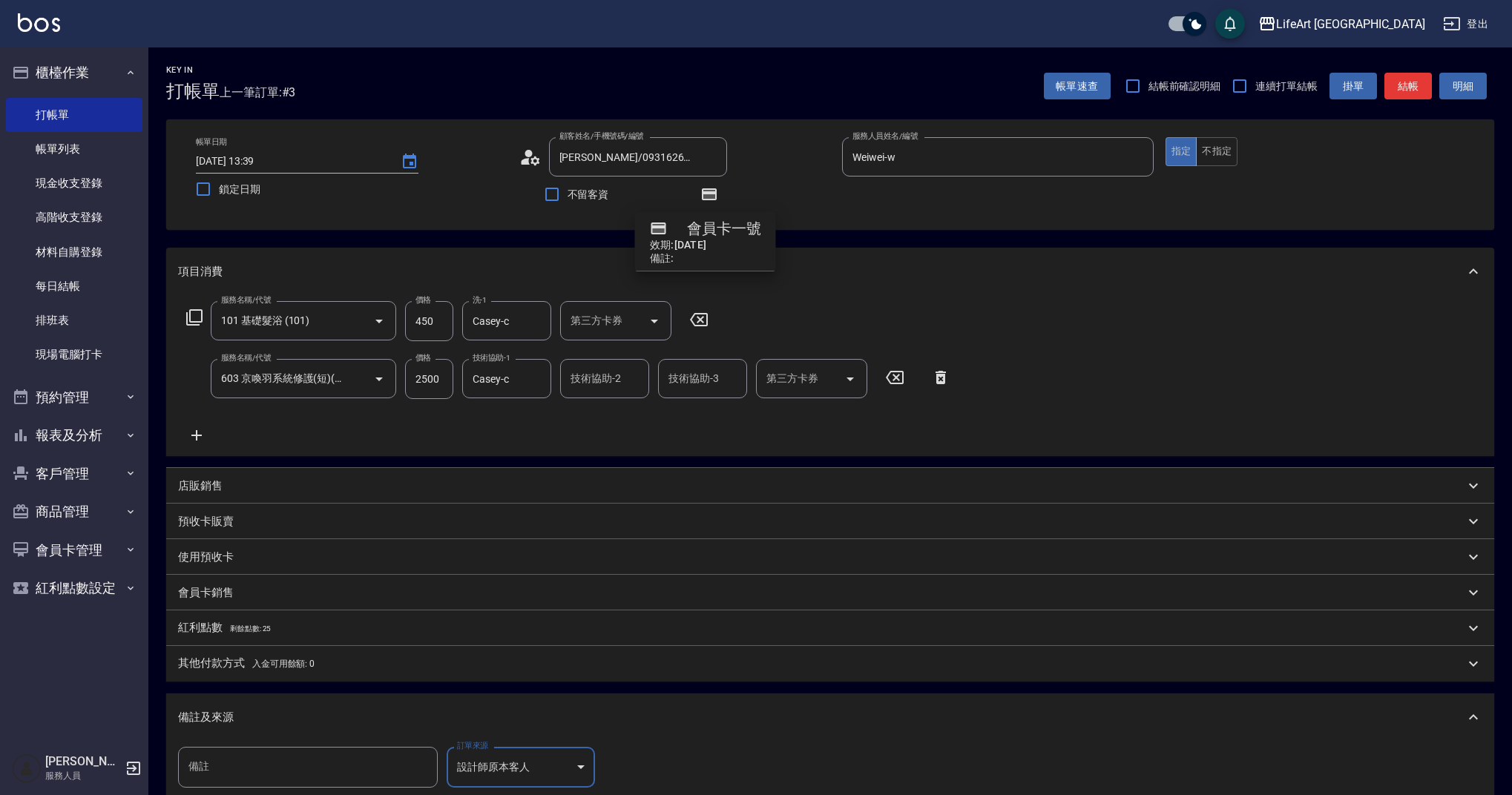
scroll to position [180, 0]
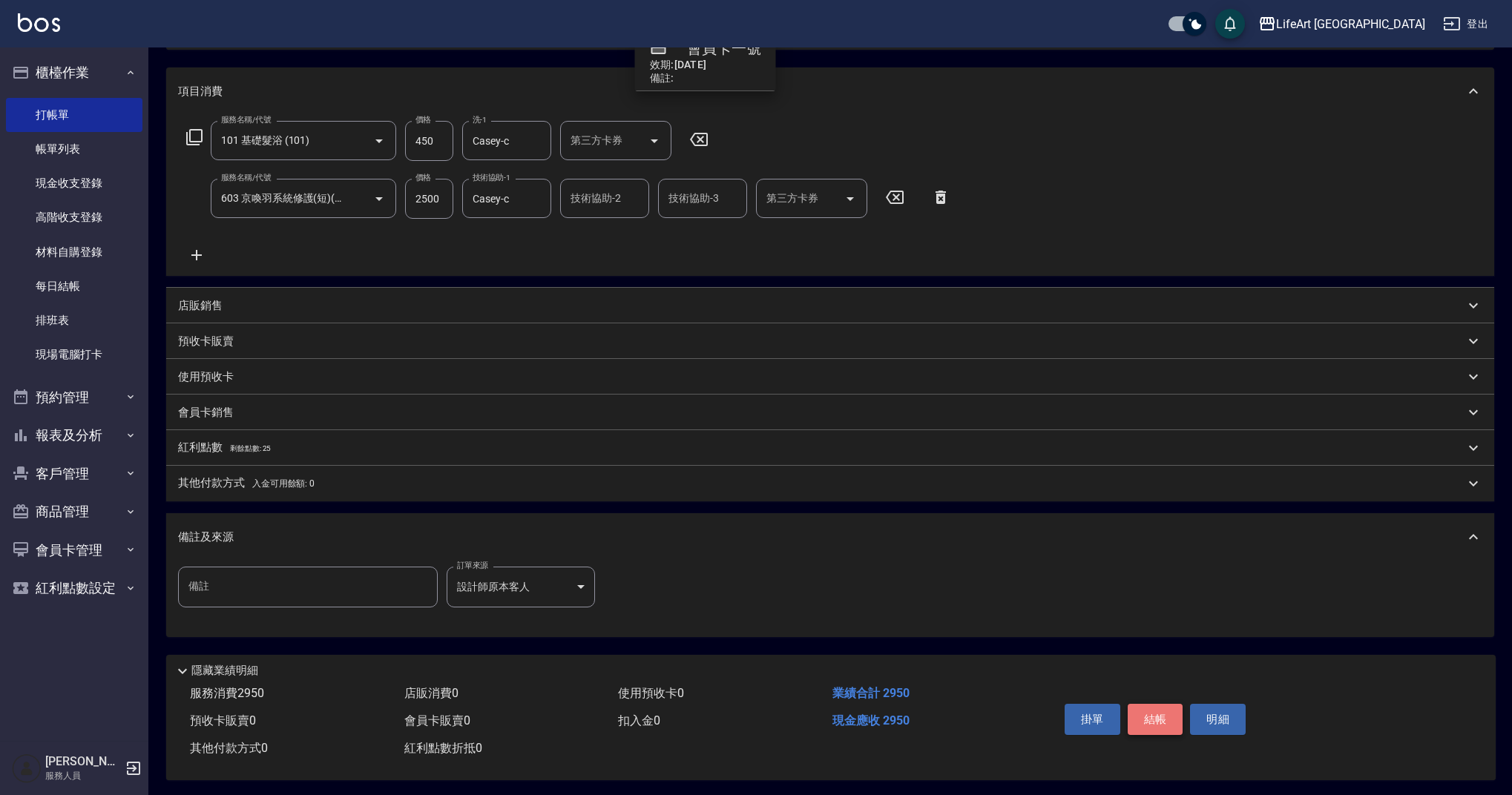
click at [1176, 721] on button "結帳" at bounding box center [1155, 720] width 56 height 31
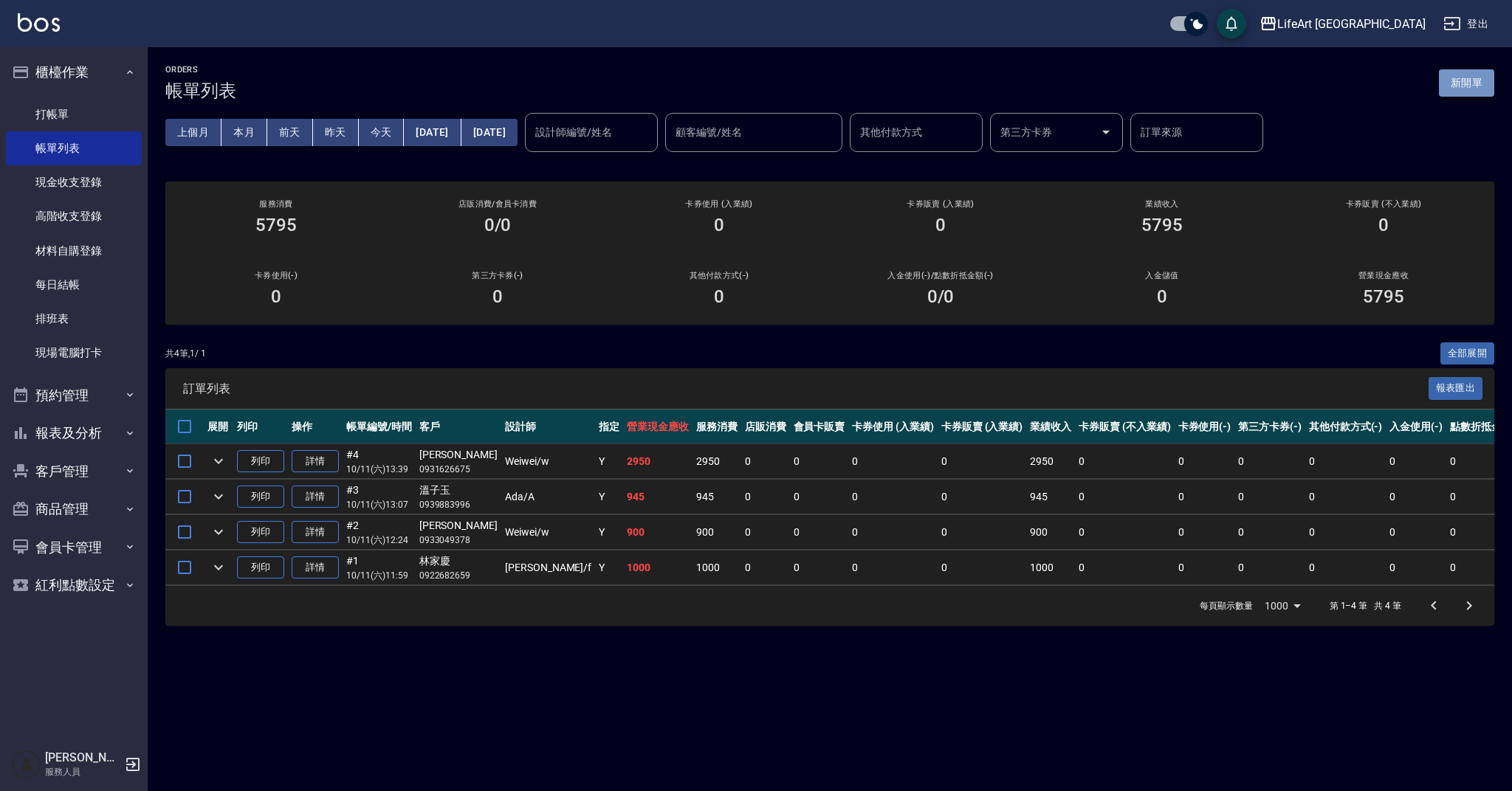
click at [1442, 89] on button "新開單" at bounding box center [1467, 83] width 55 height 27
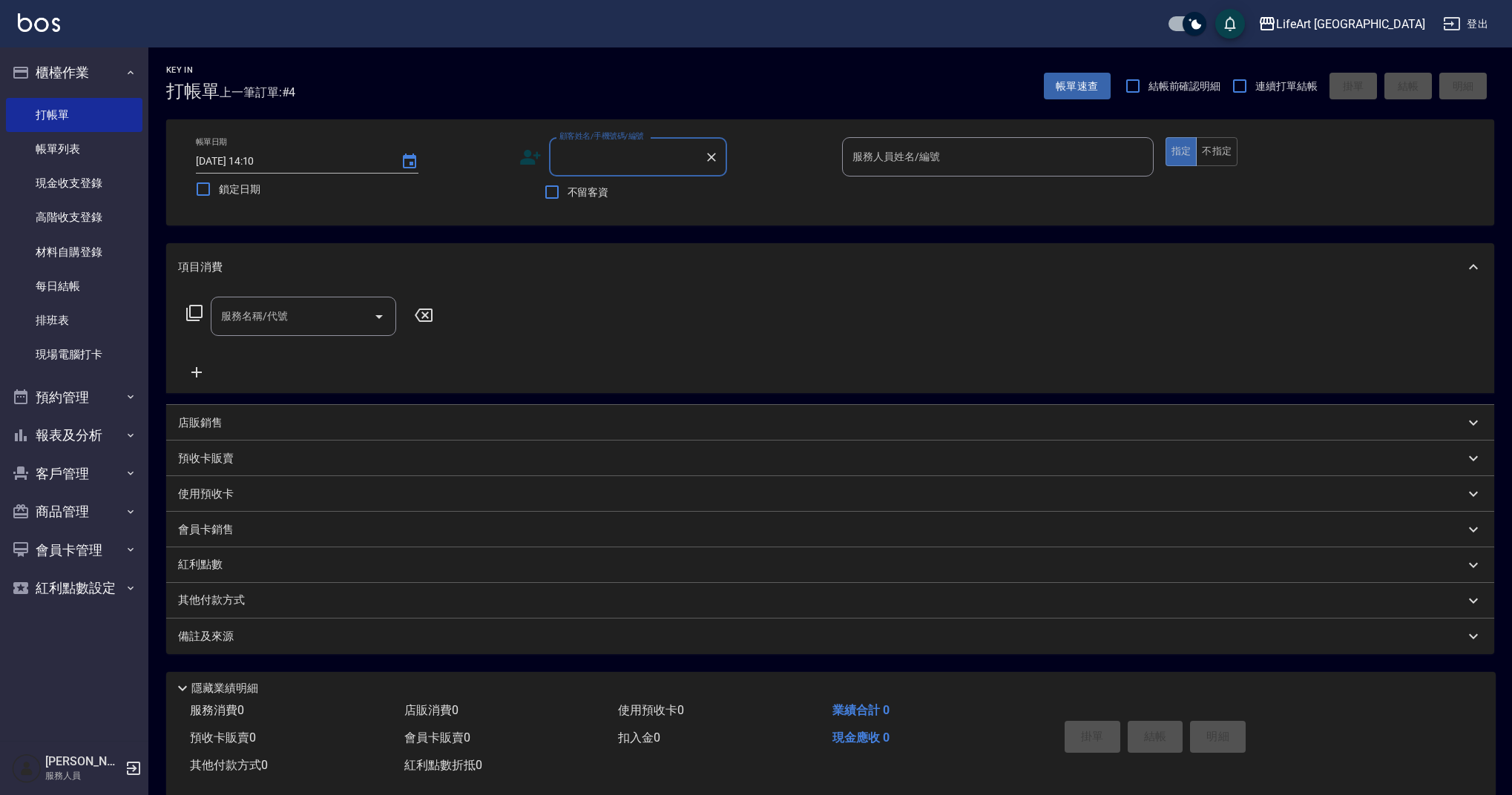
type input "v"
type input "續"
type input "v"
click at [578, 192] on li "[PERSON_NAME]/0912900802/" at bounding box center [639, 194] width 178 height 24
type input "[PERSON_NAME]/0912900802/"
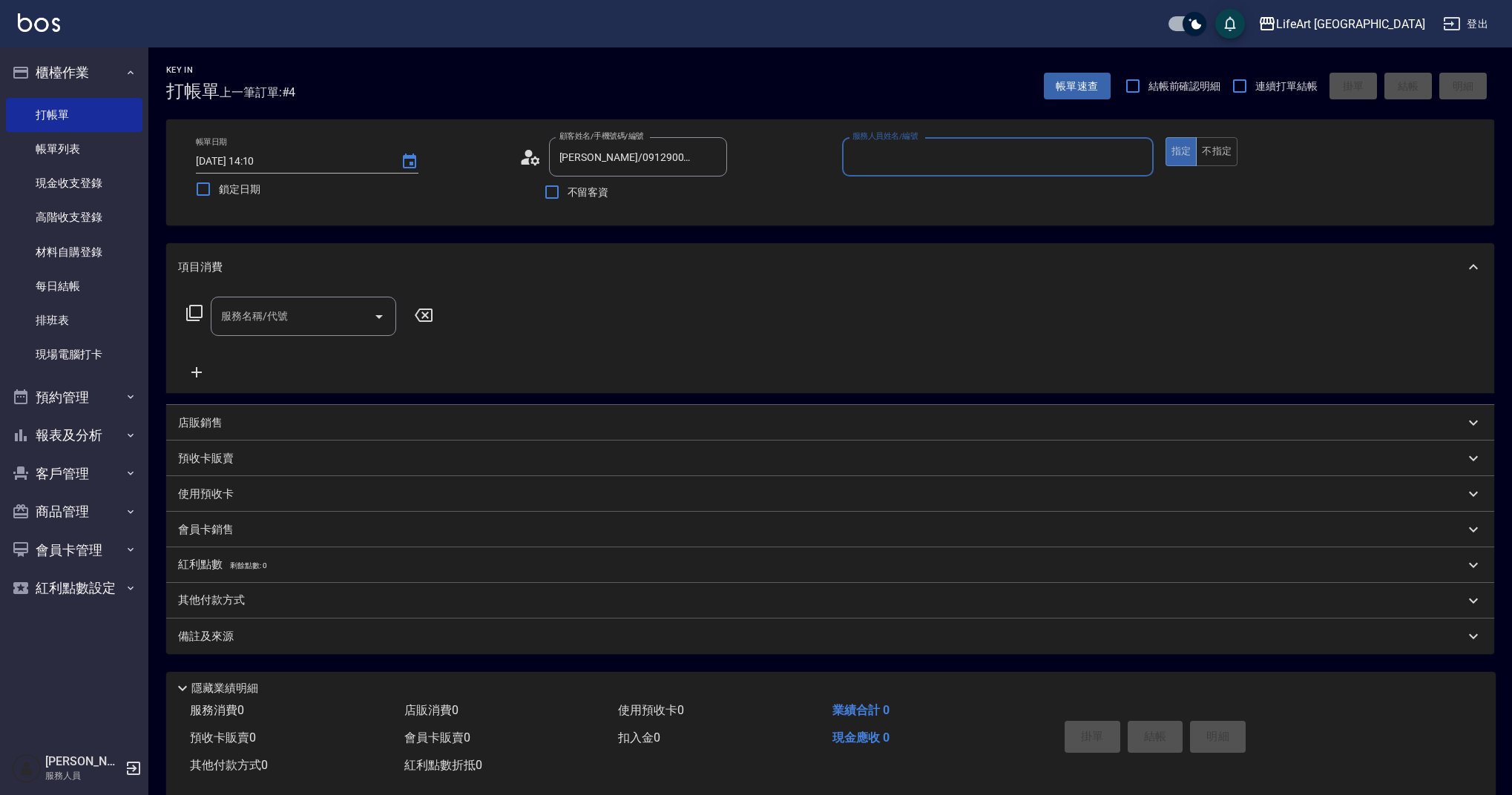
type input "[PERSON_NAME]"
click at [542, 156] on div "顧客姓名/手機號碼/編號 [PERSON_NAME]/0912900802/ 顧客姓名/手機號碼/編號" at bounding box center [675, 156] width 311 height 39
click at [535, 156] on icon at bounding box center [531, 157] width 22 height 22
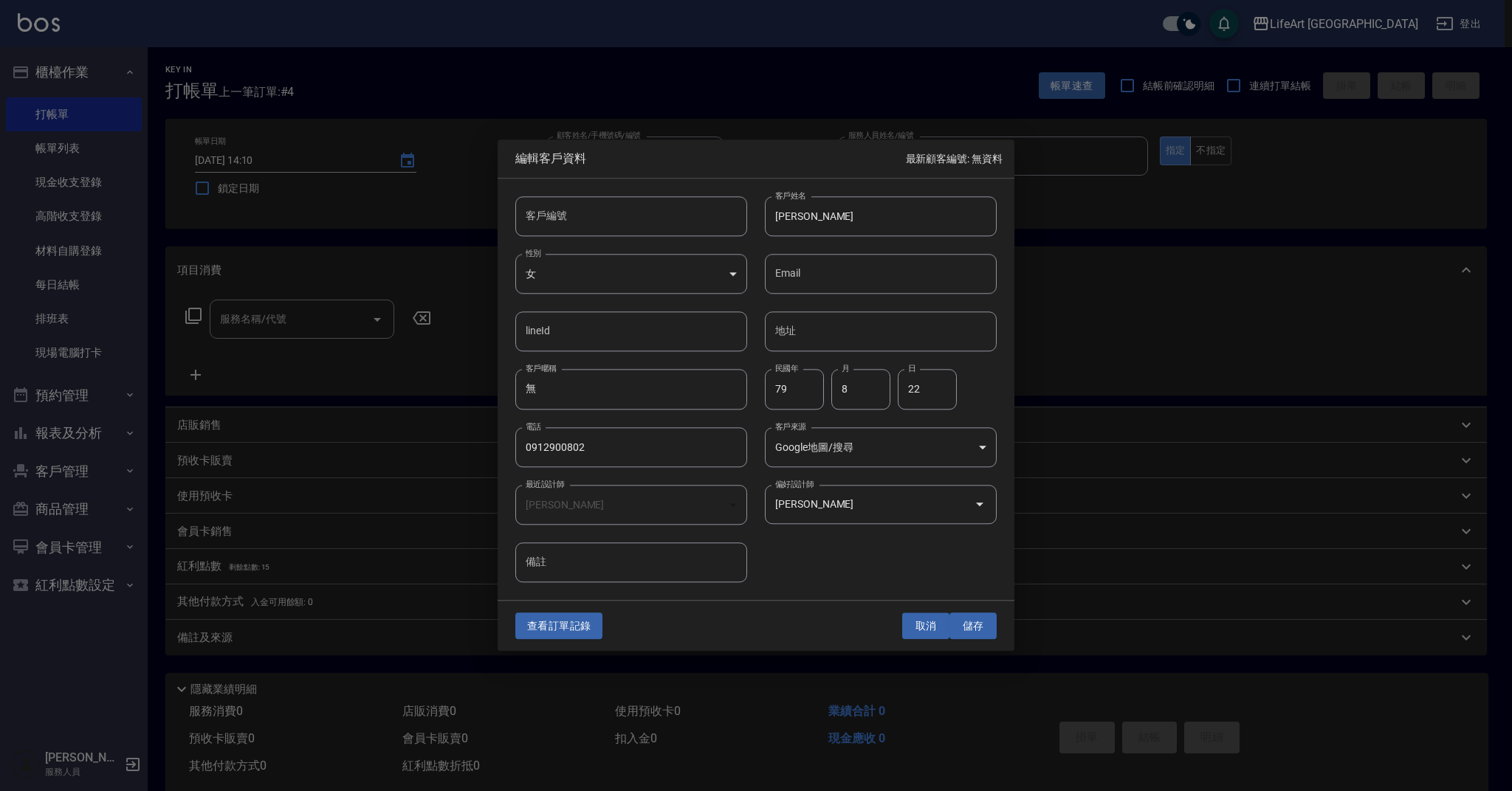
click at [928, 623] on button "取消" at bounding box center [925, 626] width 48 height 27
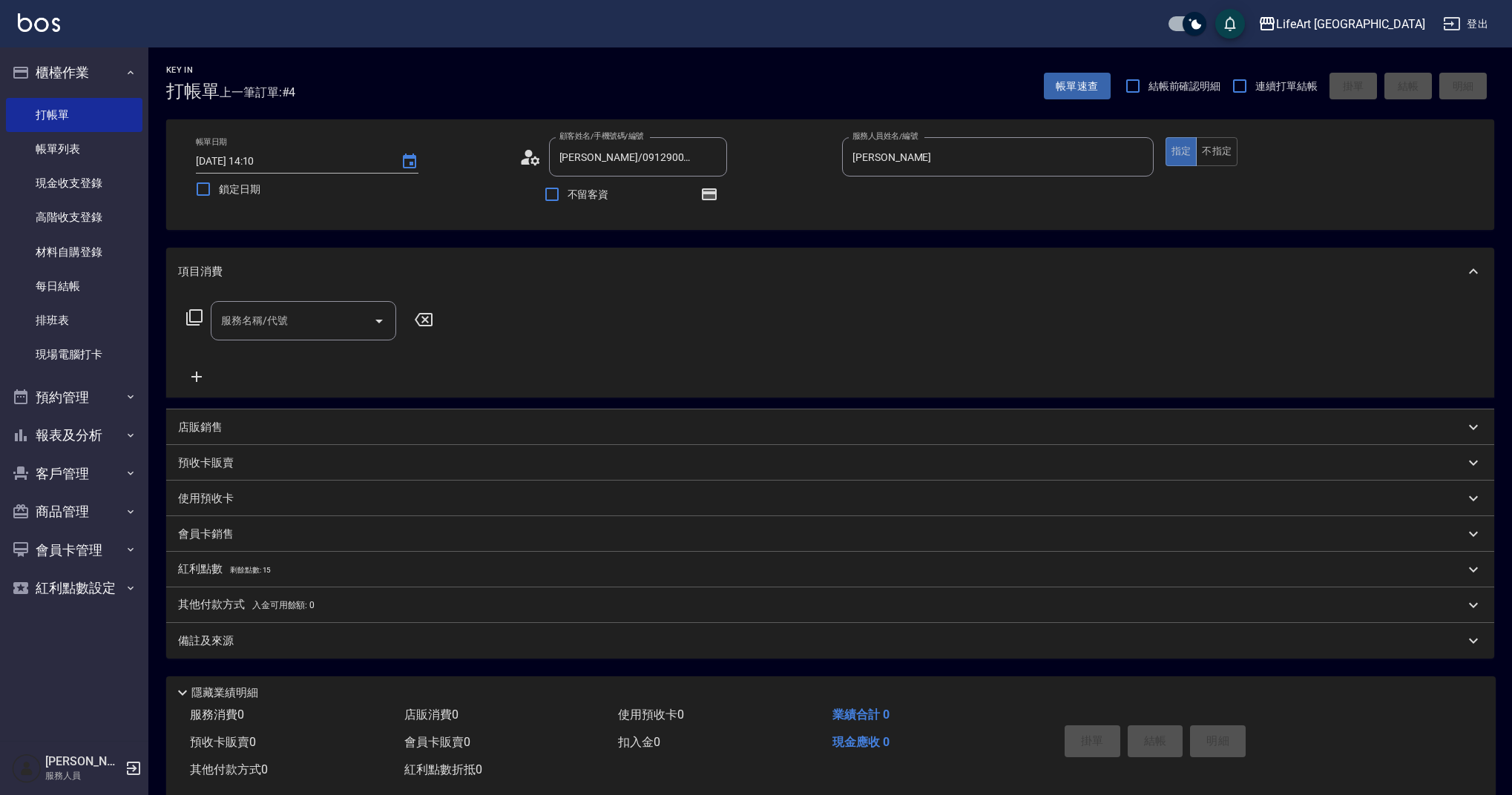
click at [250, 320] on div "服務名稱/代號 服務名稱/代號" at bounding box center [303, 321] width 185 height 39
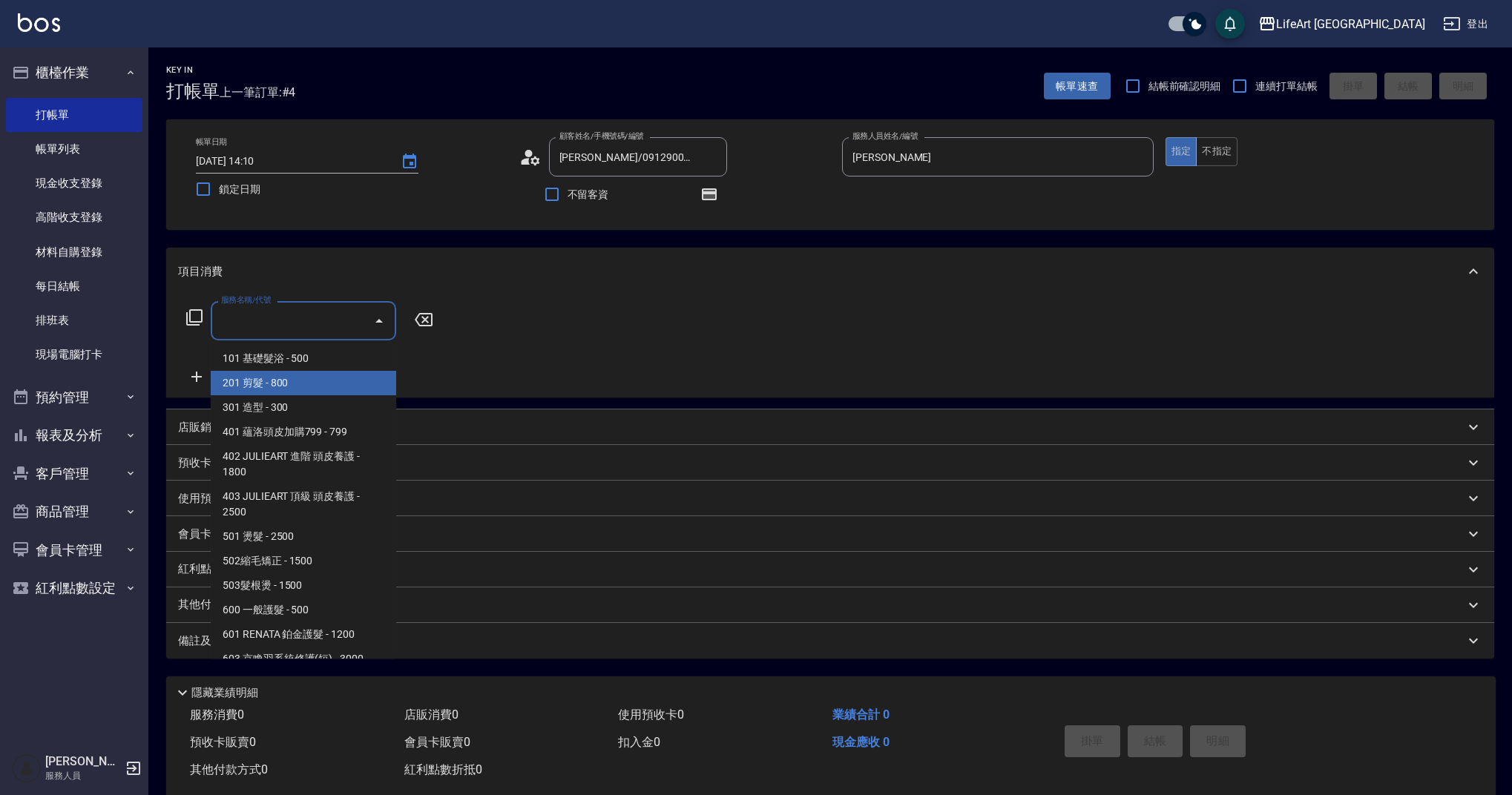
click at [272, 378] on span "201 剪髮 - 800" at bounding box center [303, 383] width 185 height 24
type input "201 剪髮(201)"
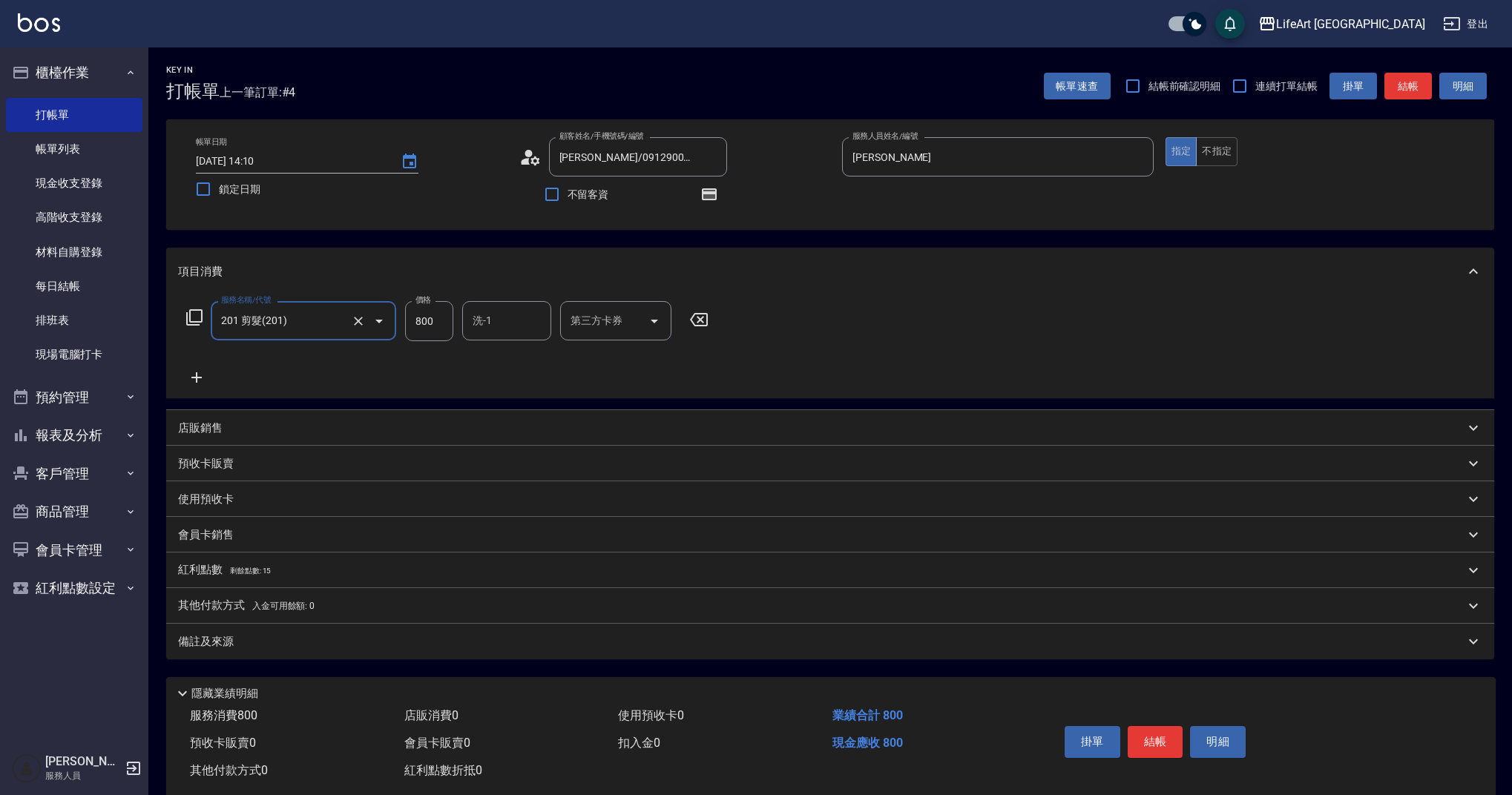
click at [196, 378] on icon at bounding box center [196, 377] width 10 height 10
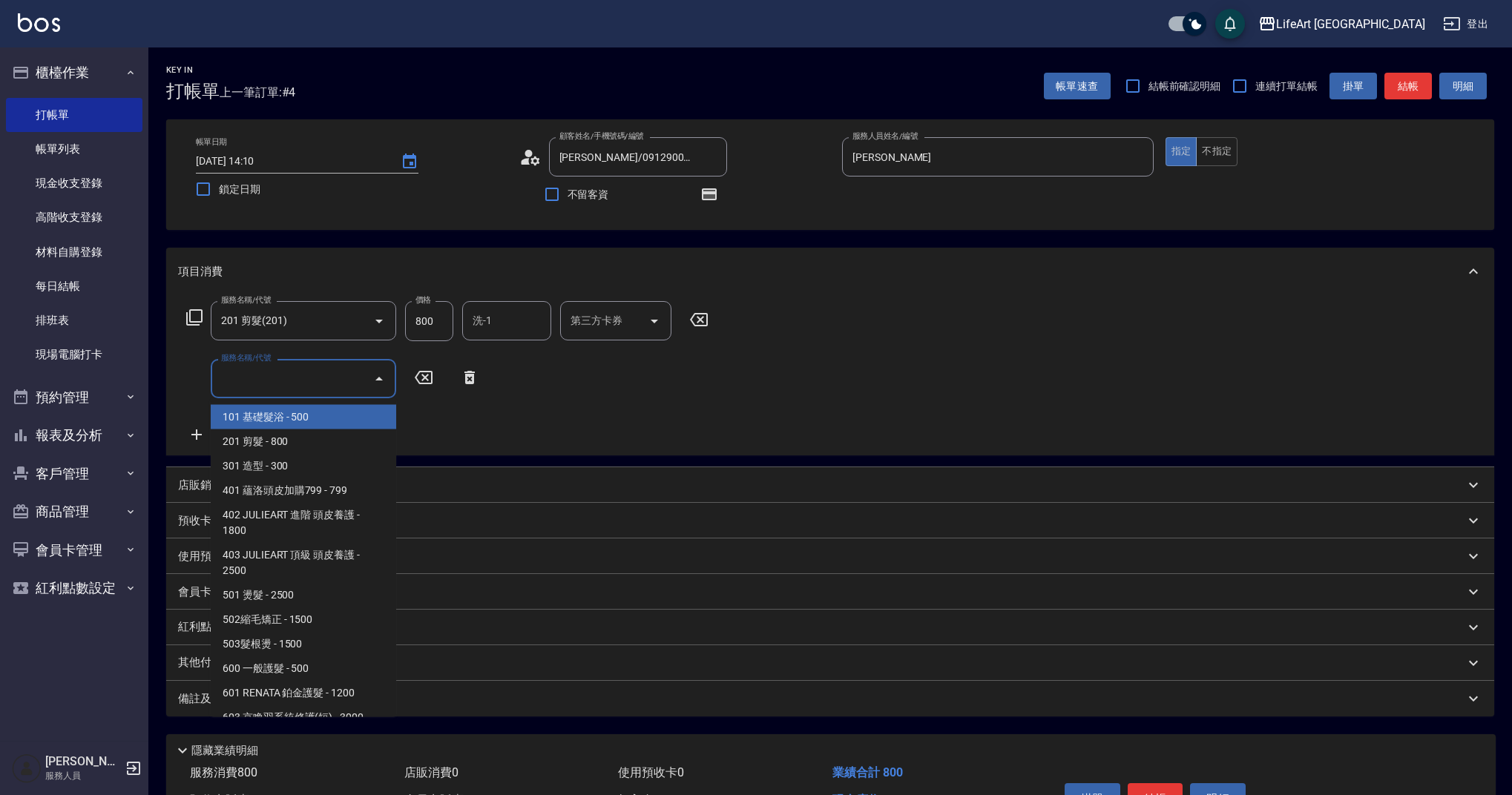
drag, startPoint x: 308, startPoint y: 378, endPoint x: 355, endPoint y: 391, distance: 48.8
click at [308, 378] on input "服務名稱/代號" at bounding box center [292, 378] width 149 height 26
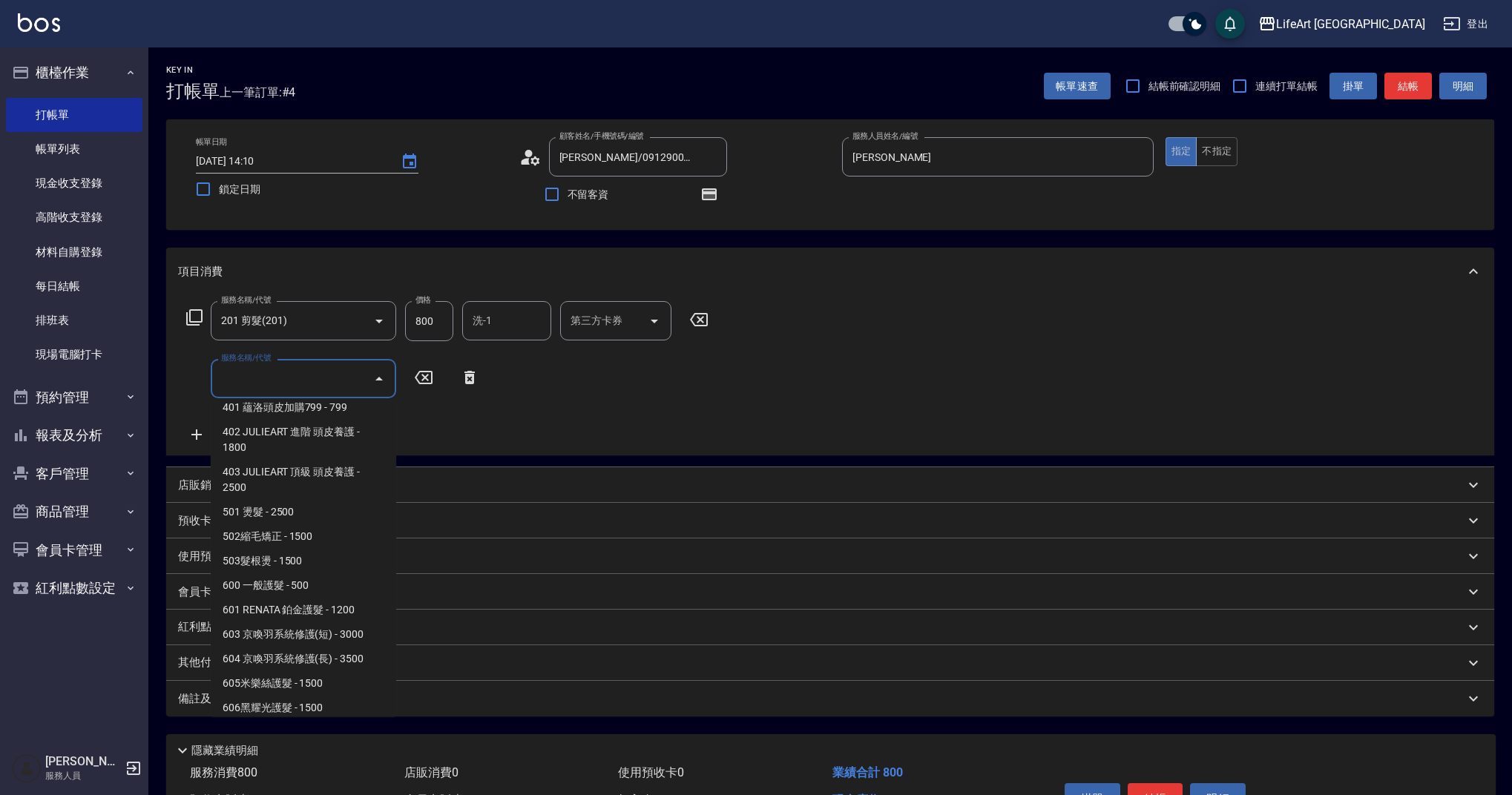
scroll to position [190, 0]
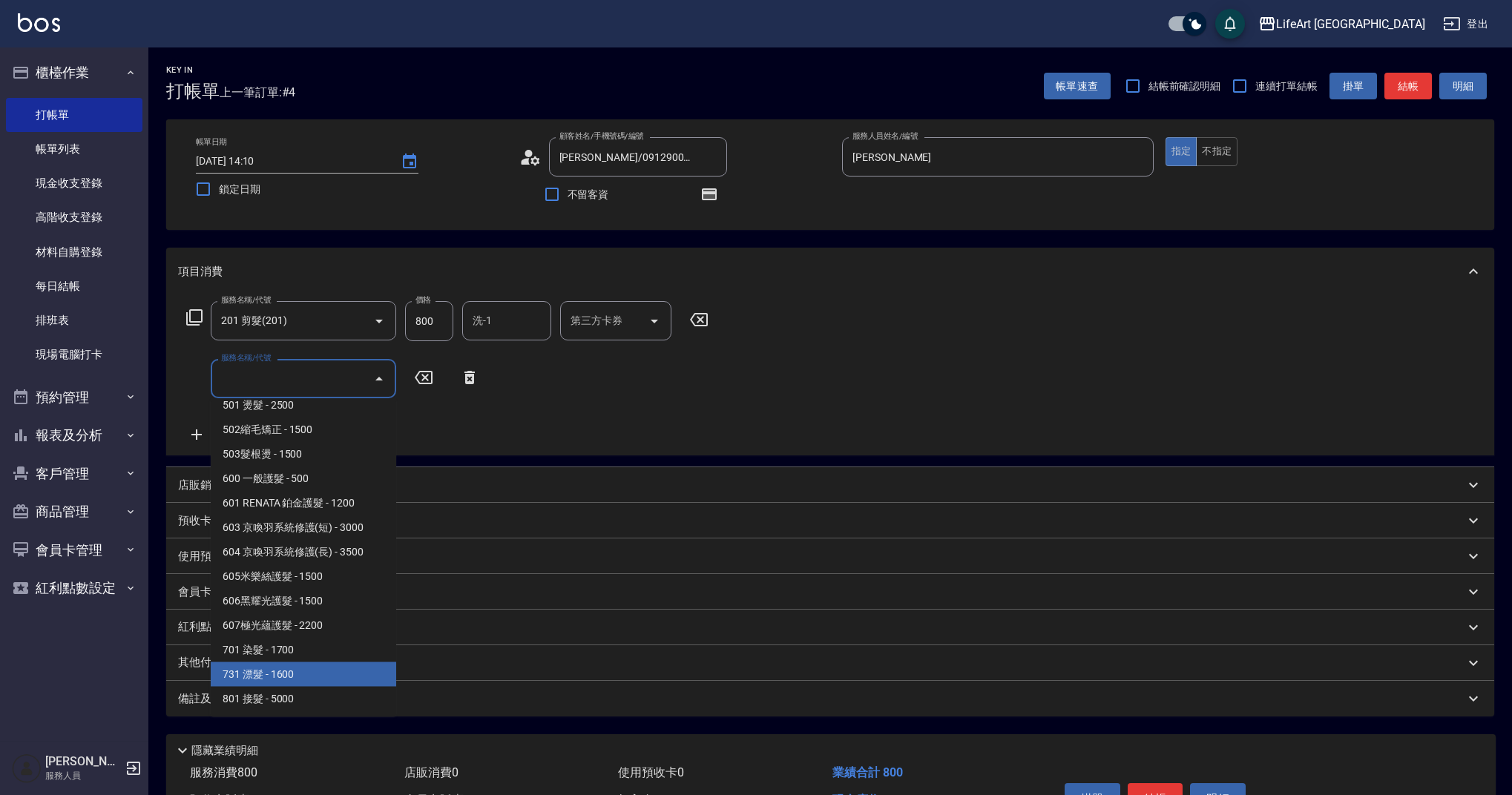
click at [297, 649] on span "701 染髮 - 1700" at bounding box center [303, 649] width 185 height 24
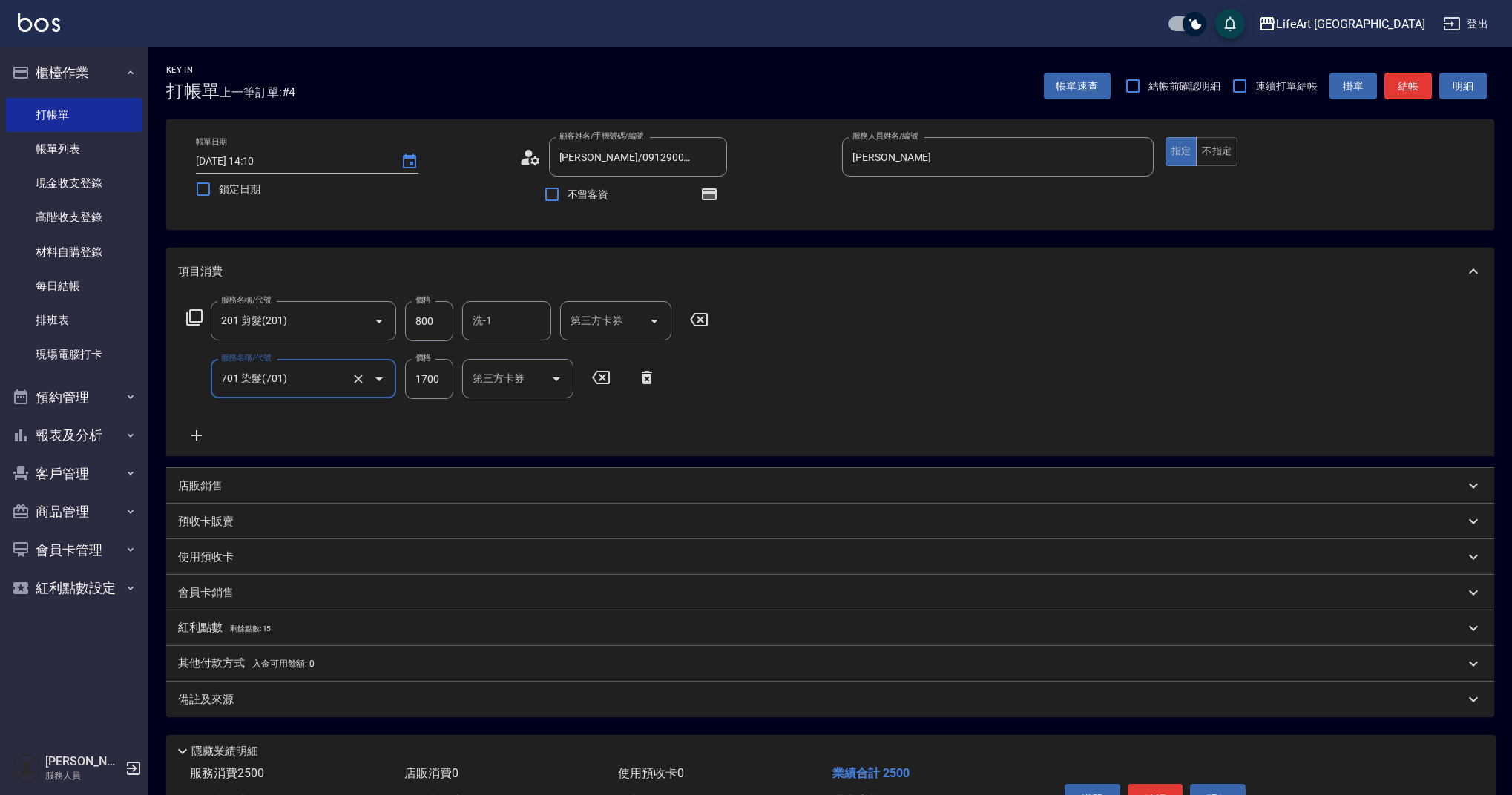
type input "701 染髮(701)"
click at [190, 435] on icon at bounding box center [196, 435] width 37 height 18
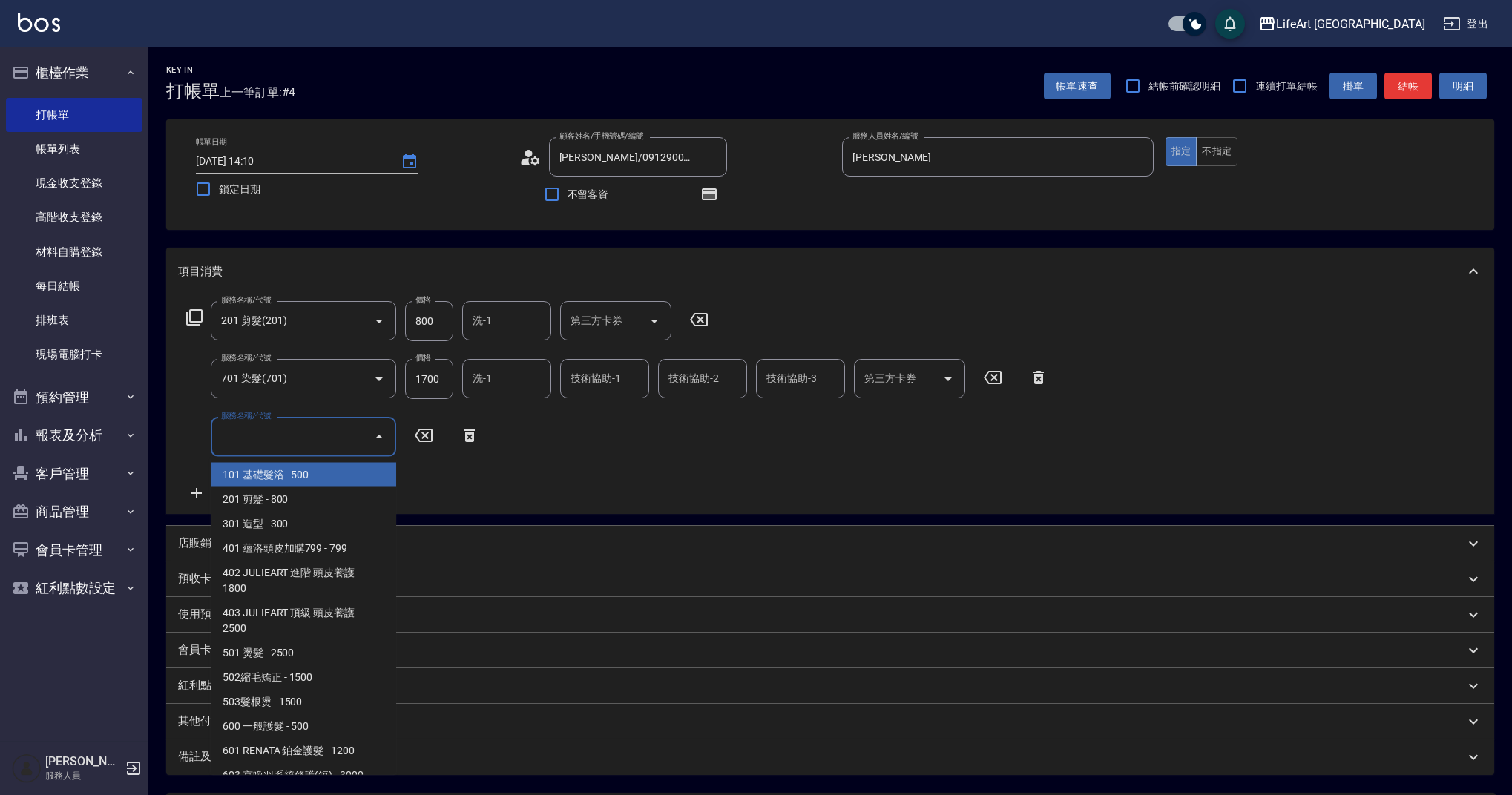
click at [340, 438] on input "服務名稱/代號" at bounding box center [292, 436] width 149 height 26
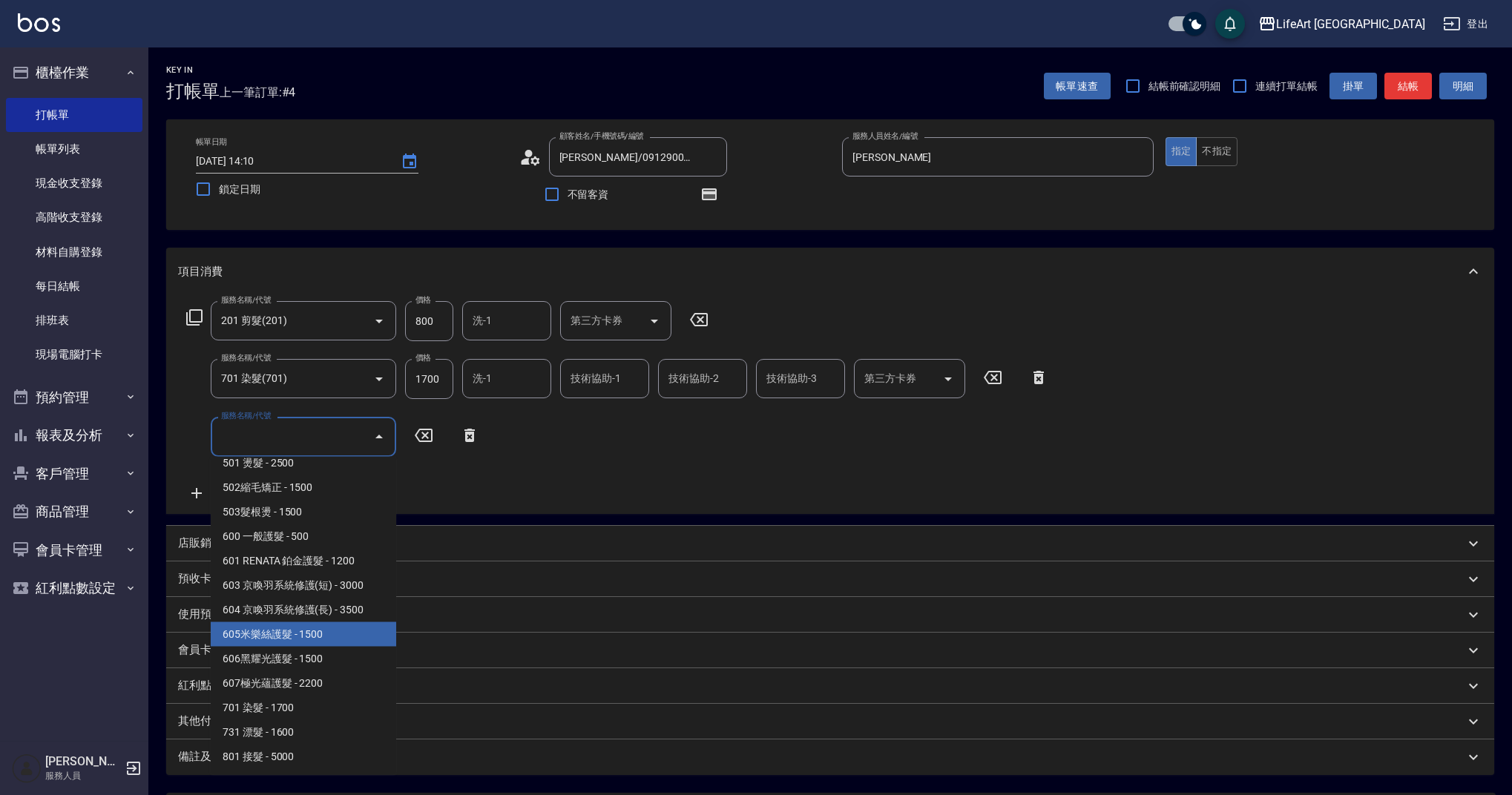
click at [319, 633] on span "605米樂絲護髮 - 1500" at bounding box center [303, 634] width 185 height 24
type input "605米樂絲護髮(605)"
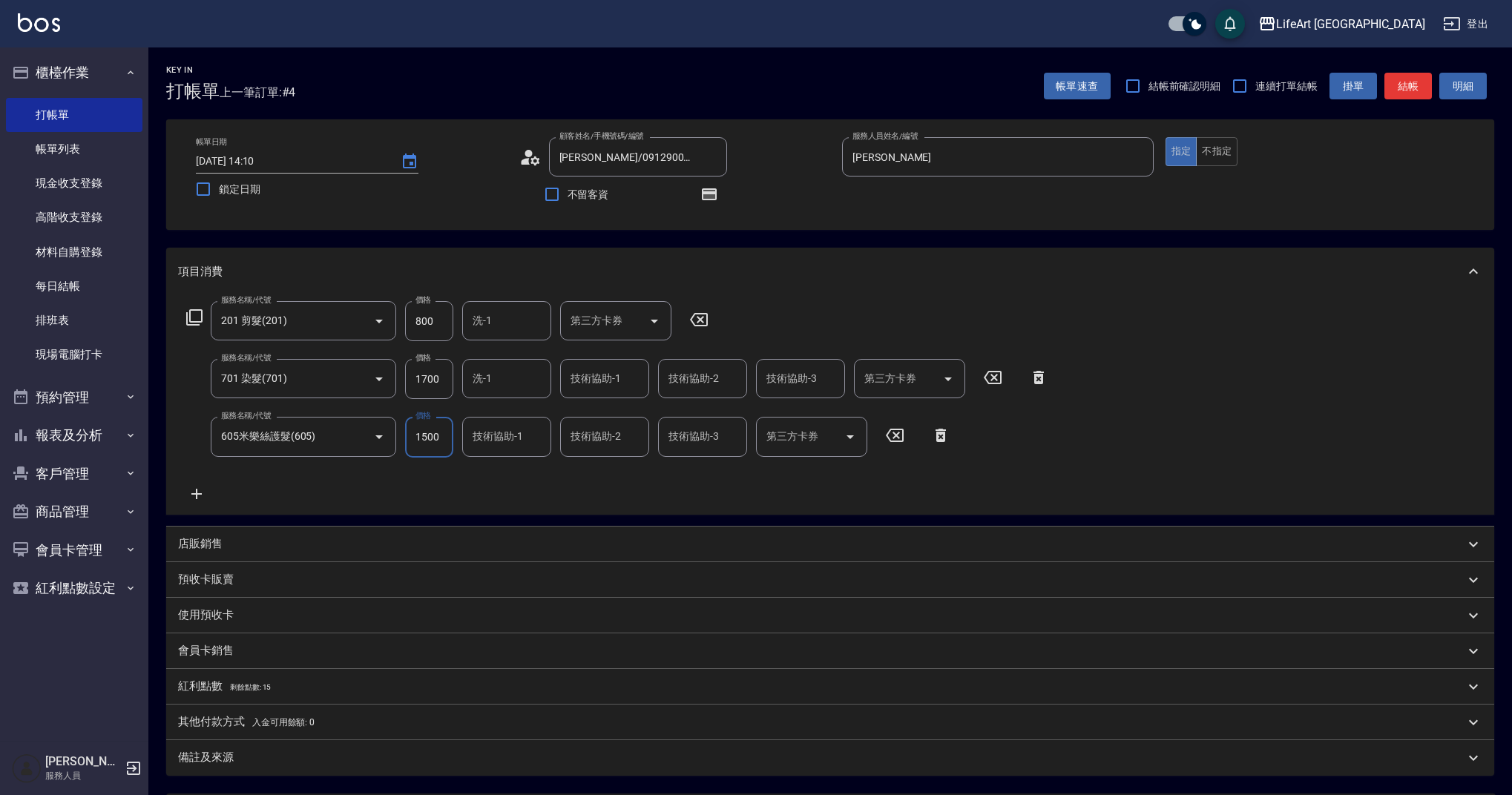
drag, startPoint x: 444, startPoint y: 378, endPoint x: 411, endPoint y: 376, distance: 33.1
click at [411, 376] on input "1700" at bounding box center [430, 379] width 49 height 40
drag, startPoint x: 438, startPoint y: 323, endPoint x: 401, endPoint y: 316, distance: 37.7
click at [401, 316] on div "服務名稱/代號 201 剪髮(201) 服務名稱/代號 價格 800 價格 洗-1 洗-1 第三方卡券 第三方卡券" at bounding box center [448, 321] width 539 height 40
type input "1000"
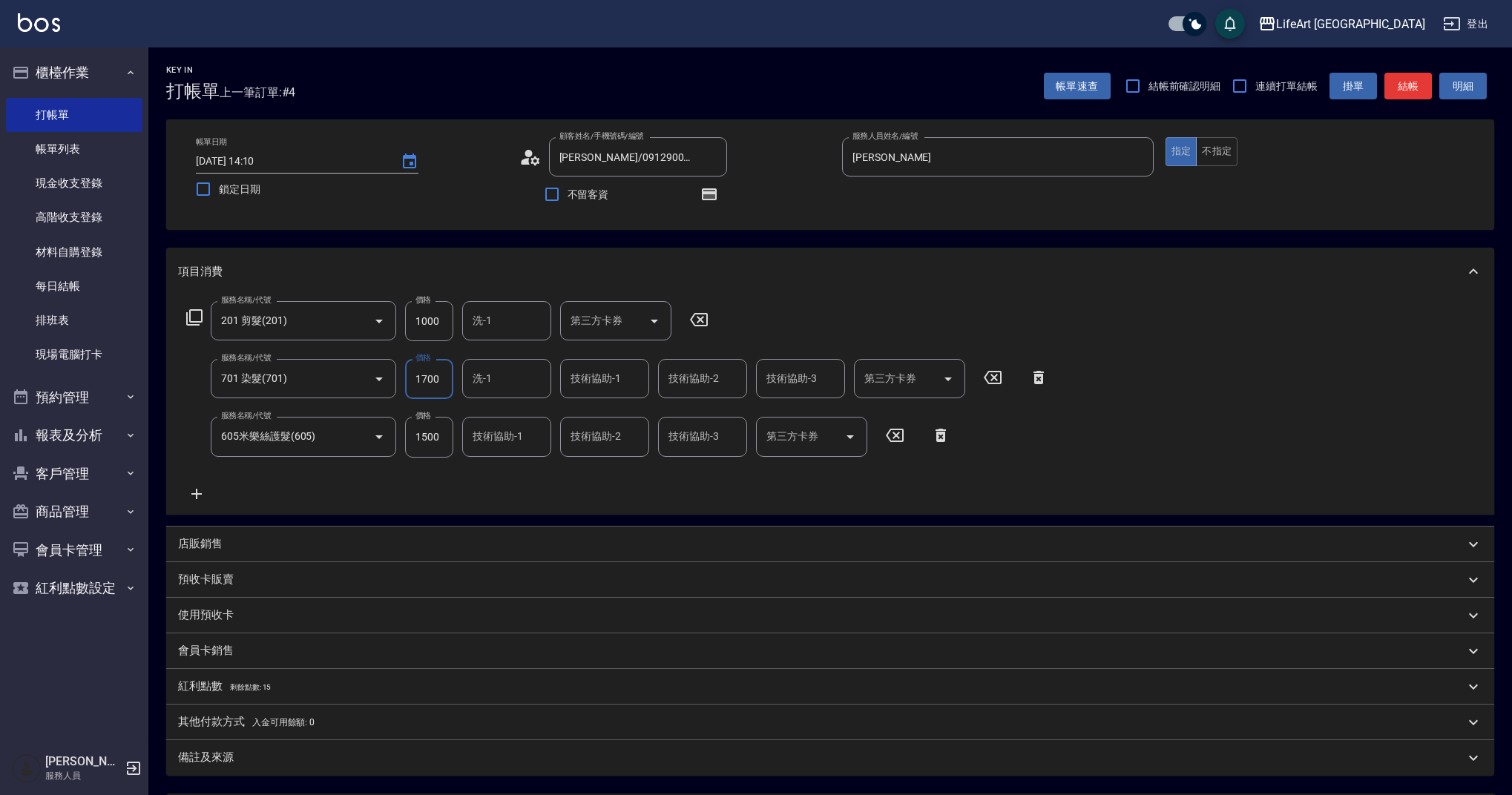
drag, startPoint x: 446, startPoint y: 376, endPoint x: 403, endPoint y: 378, distance: 43.0
click at [403, 378] on div "服務名稱/代號 701 染髮(701) 服務名稱/代號 價格 1700 價格 洗-1 洗-1 技術協助-1 技術協助-1 技術協助-2 技術協助-2 技術協助…" at bounding box center [617, 379] width 879 height 40
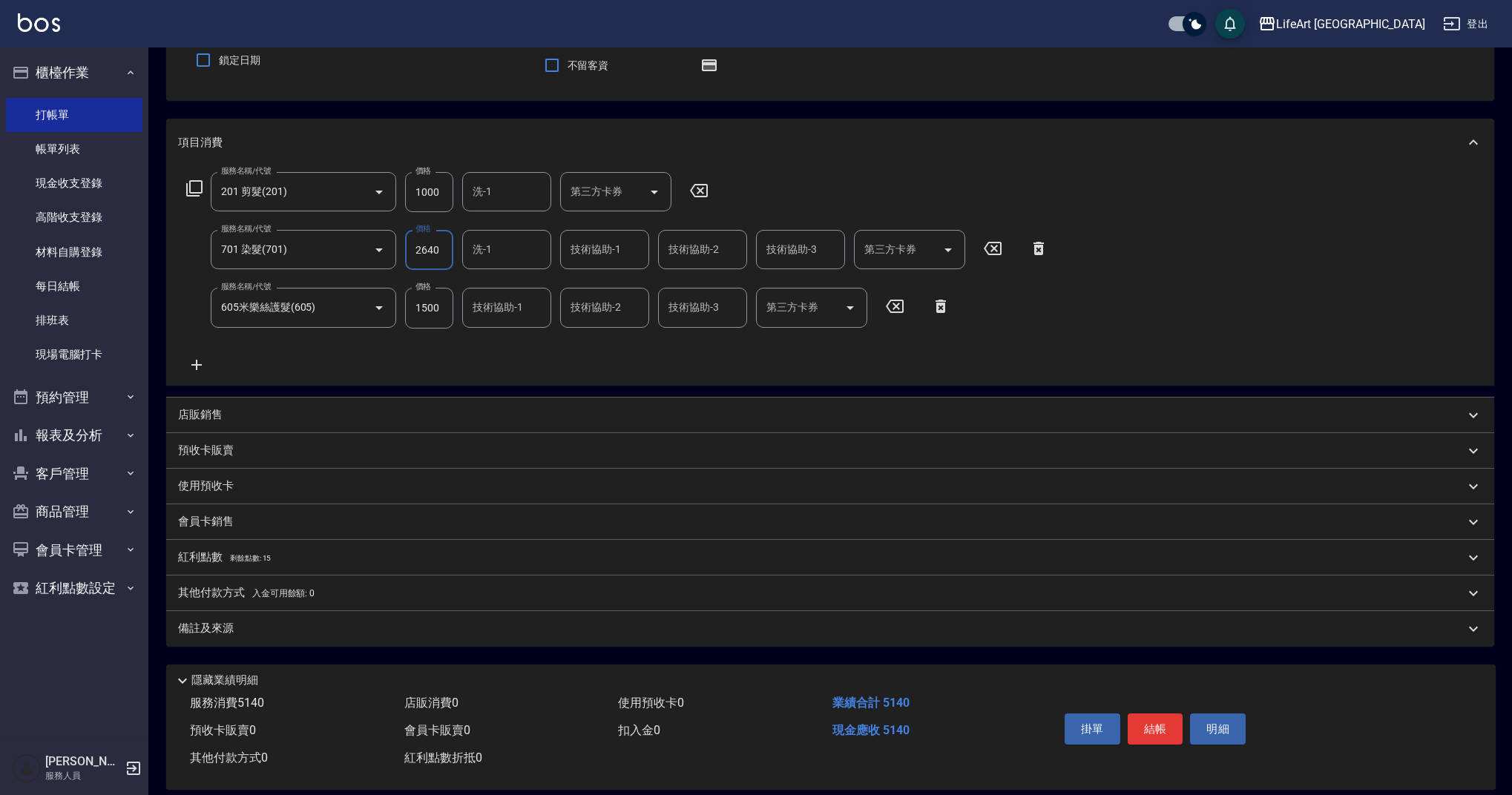
scroll to position [148, 0]
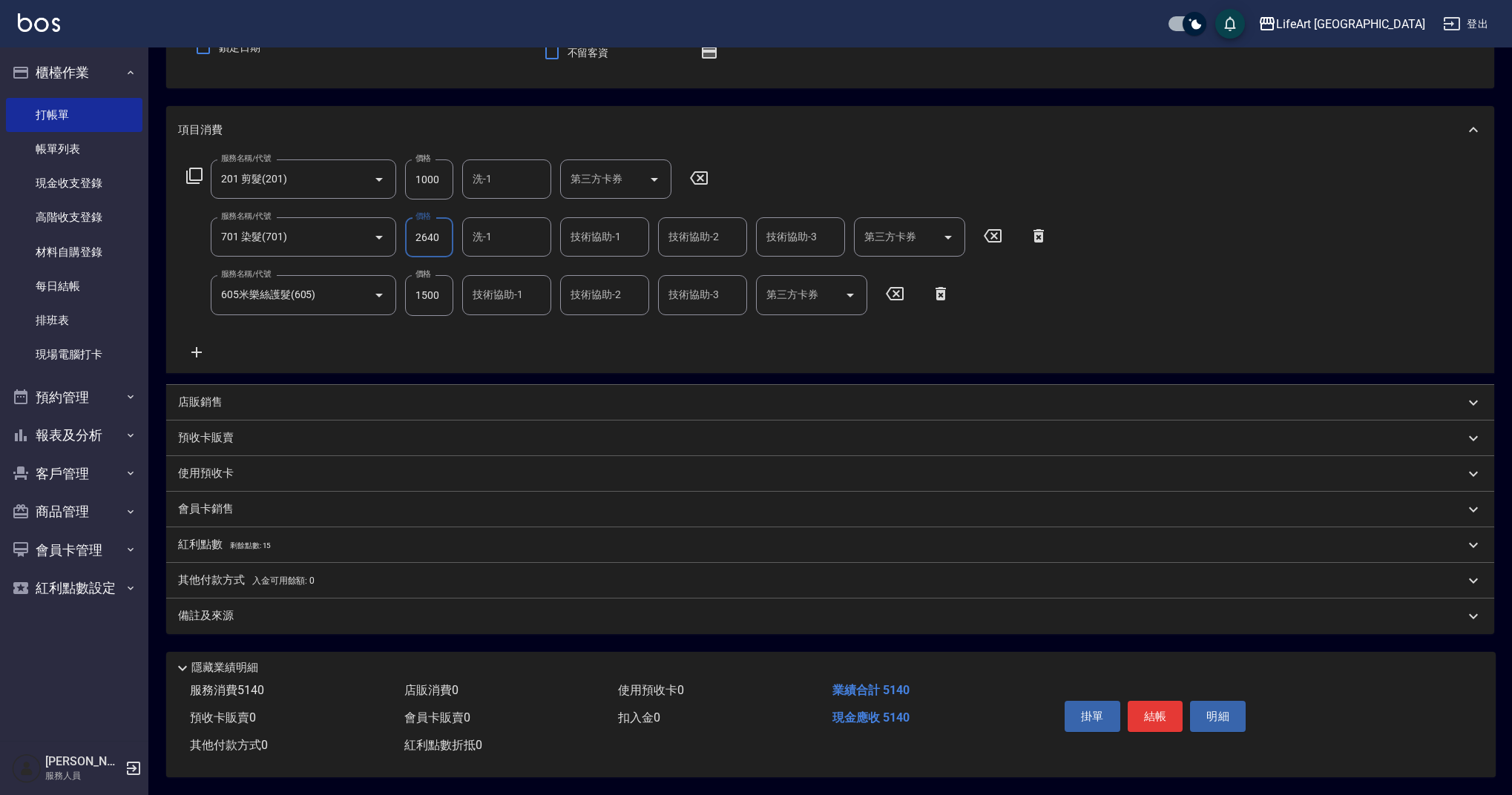
type input "2640"
click at [351, 608] on div "備註及來源" at bounding box center [822, 616] width 1287 height 16
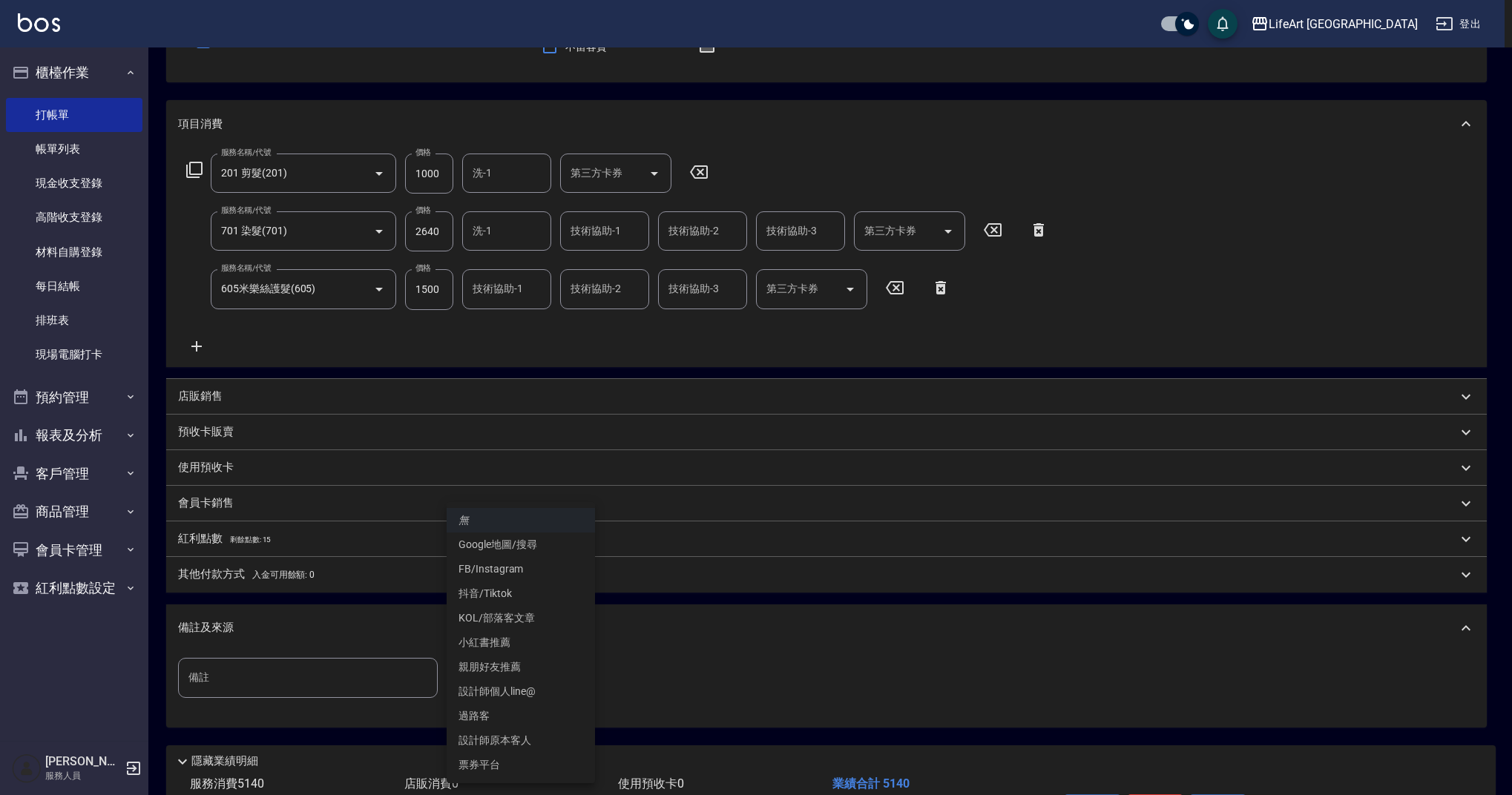
click at [493, 678] on body "LifeArt 蘆洲 登出 櫃檯作業 打帳單 帳單列表 現金收支登錄 高階收支登錄 材料自購登錄 每日結帳 排班表 現場電腦打卡 預約管理 預約管理 單日預約…" at bounding box center [756, 370] width 1512 height 1036
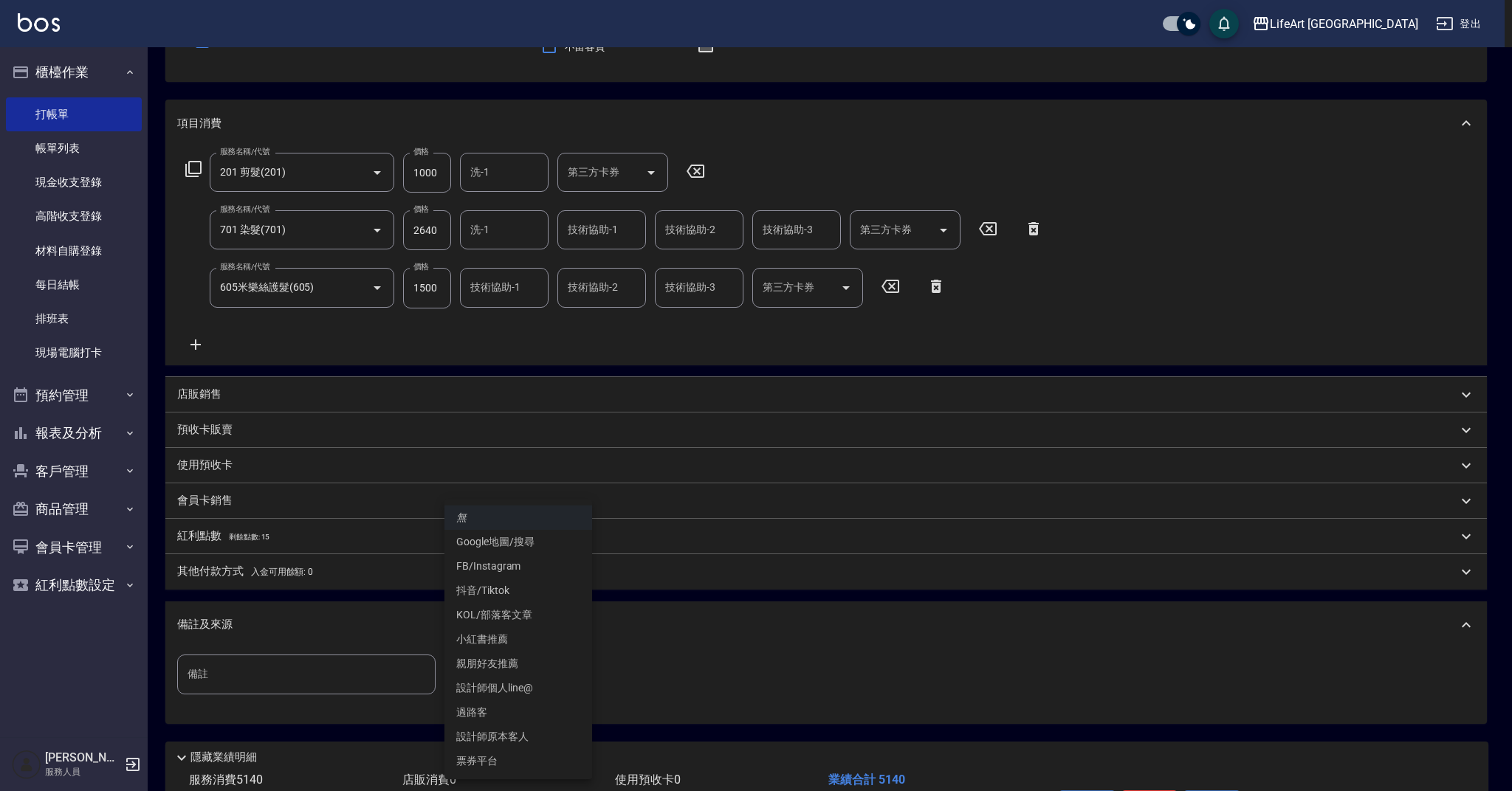
click at [528, 735] on li "設計師原本客人" at bounding box center [519, 737] width 148 height 24
type input "設計師原本客人"
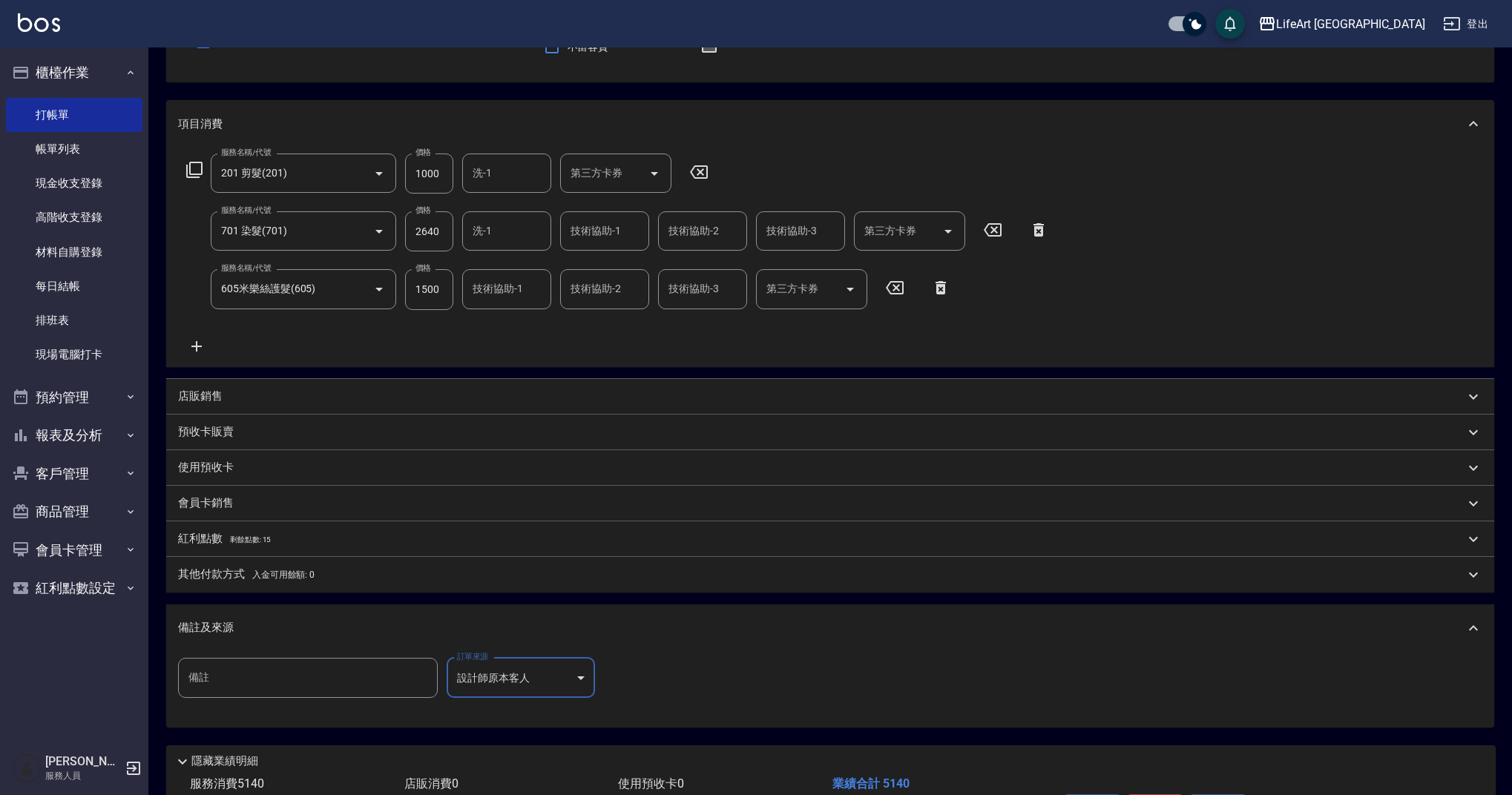
click at [246, 541] on span "剩餘點數: 15" at bounding box center [250, 539] width 41 height 8
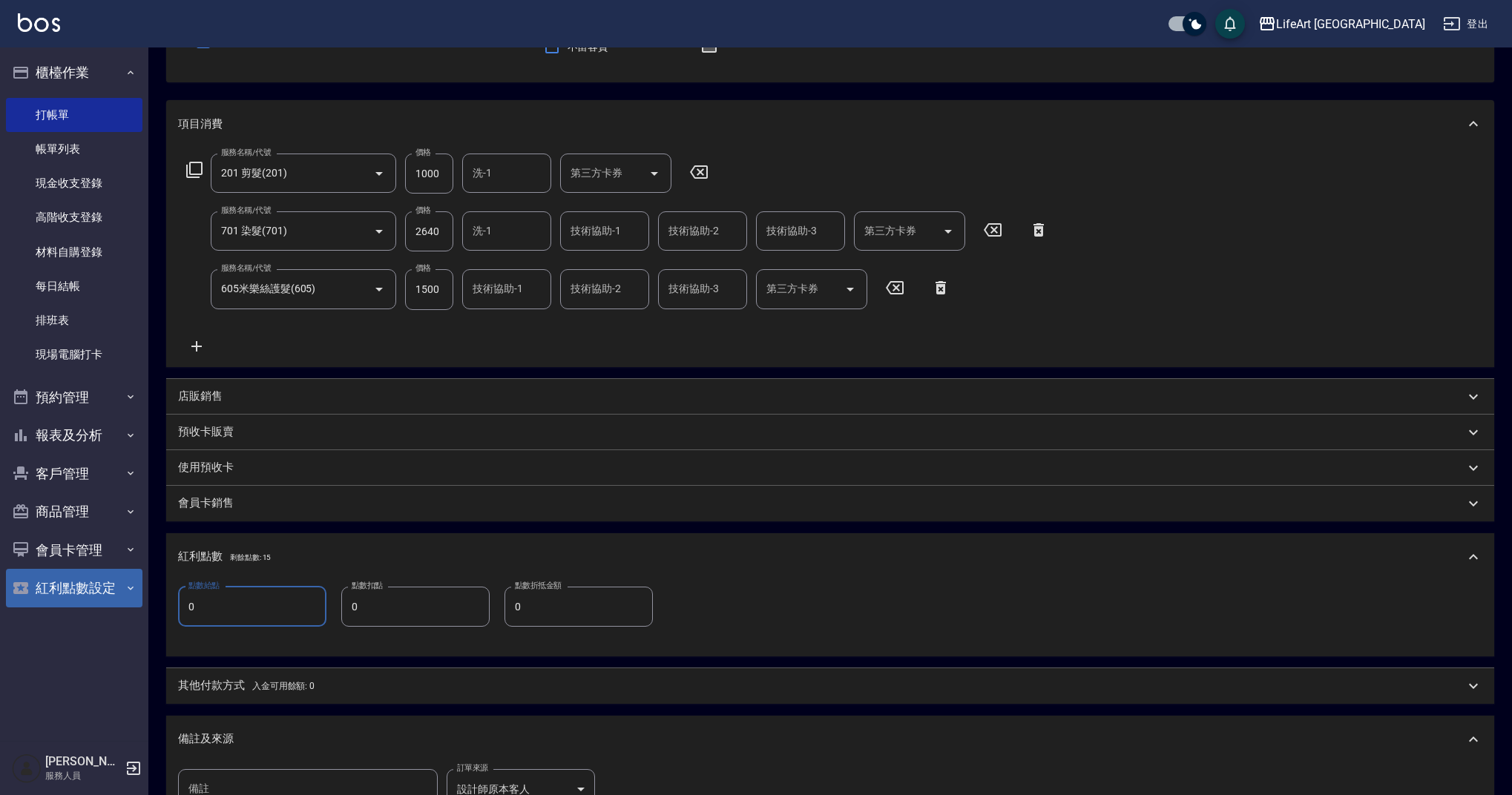
drag, startPoint x: 253, startPoint y: 609, endPoint x: 141, endPoint y: 598, distance: 112.5
click at [141, 598] on div "LifeArt 蘆洲 登出 櫃檯作業 打帳單 帳單列表 現金收支登錄 高階收支登錄 材料自購登錄 每日結帳 排班表 現場電腦打卡 預約管理 預約管理 單日預約…" at bounding box center [756, 426] width 1512 height 1148
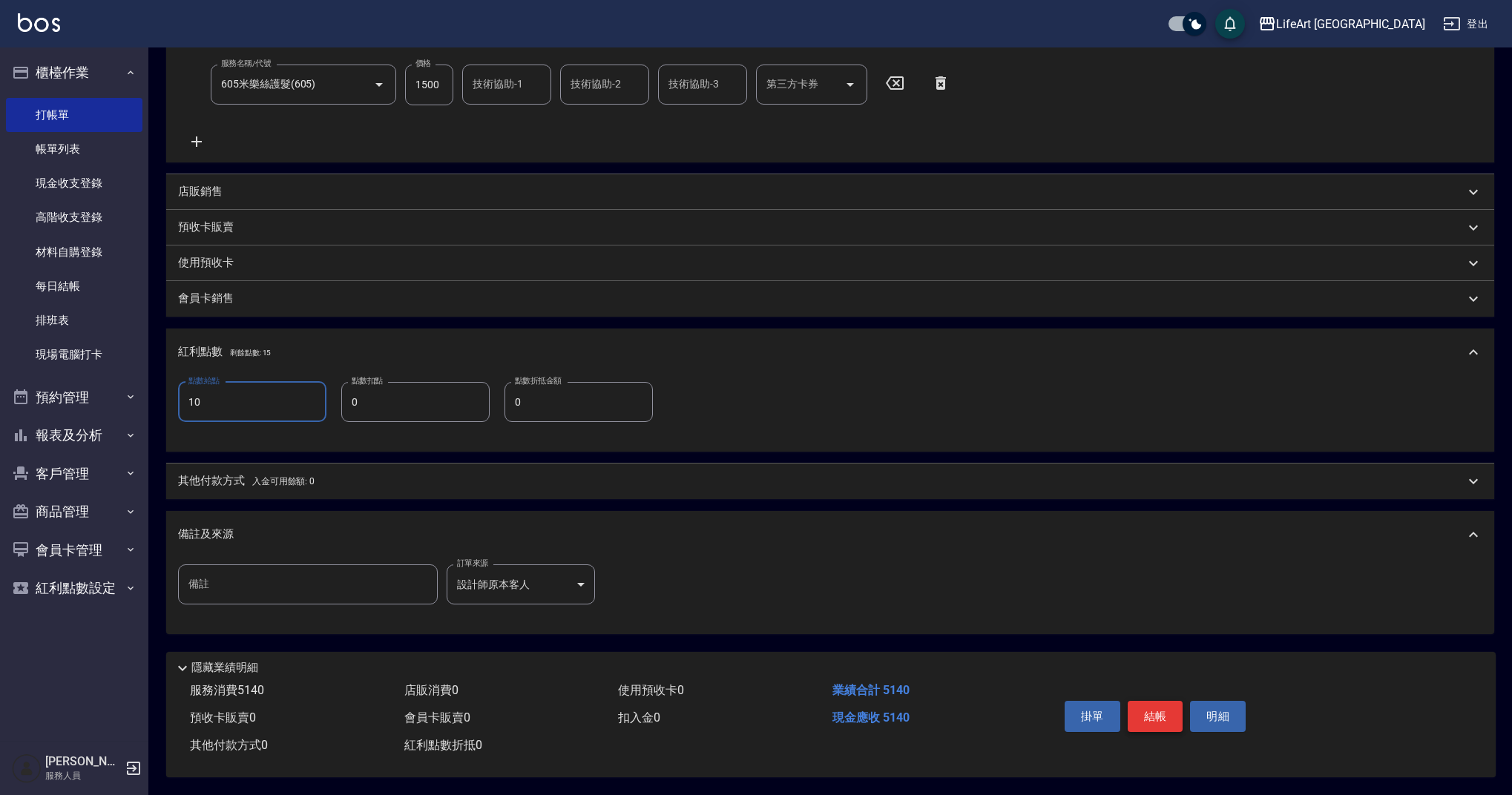
type input "10"
click at [1134, 707] on button "結帳" at bounding box center [1155, 717] width 56 height 31
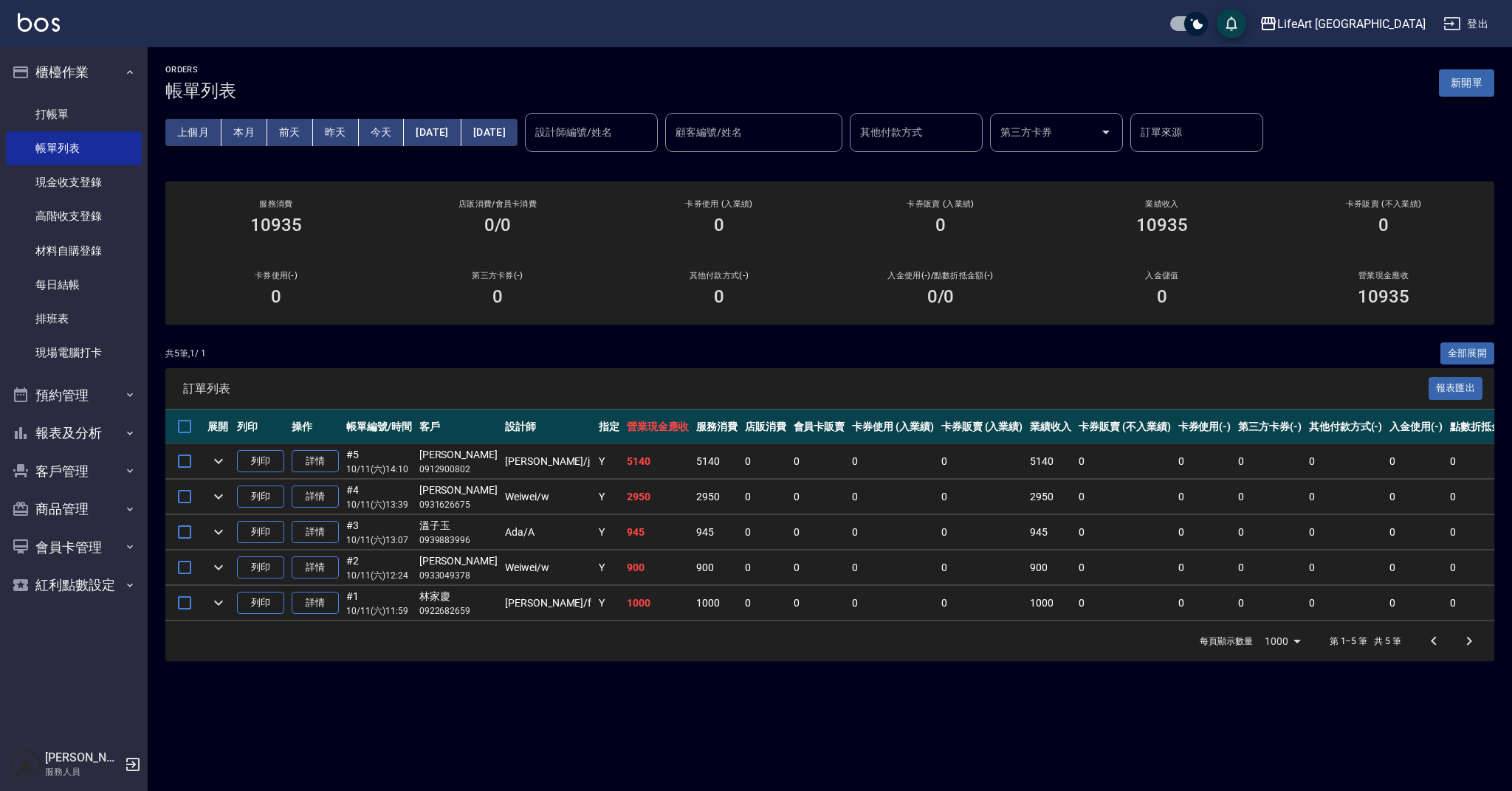
click at [1475, 86] on button "新開單" at bounding box center [1467, 83] width 55 height 27
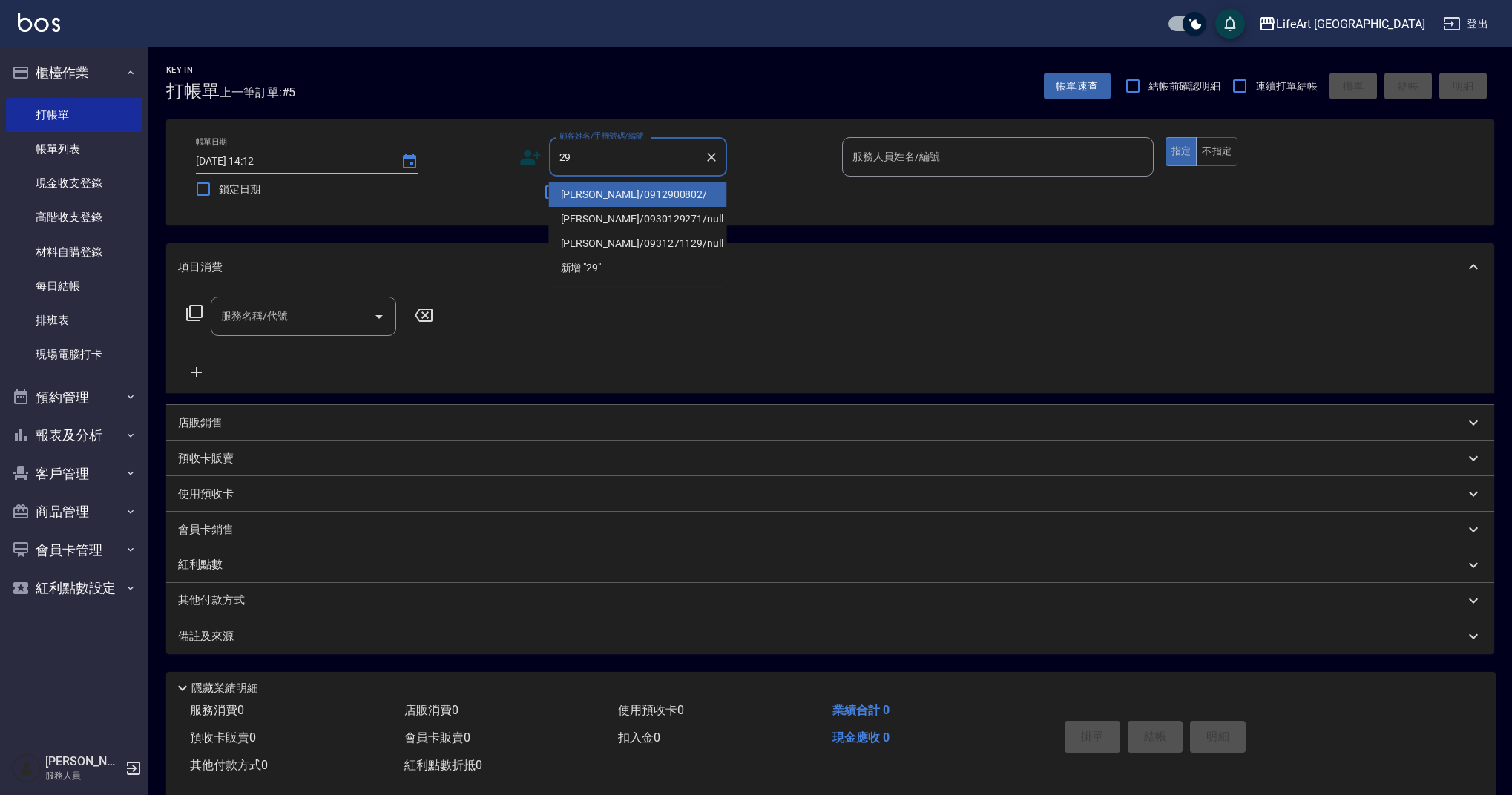
type input "2"
drag, startPoint x: 653, startPoint y: 201, endPoint x: 567, endPoint y: 171, distance: 91.1
click at [653, 201] on li "[PERSON_NAME]/0938522591/null" at bounding box center [639, 194] width 178 height 24
type input "[PERSON_NAME]/0938522591/null"
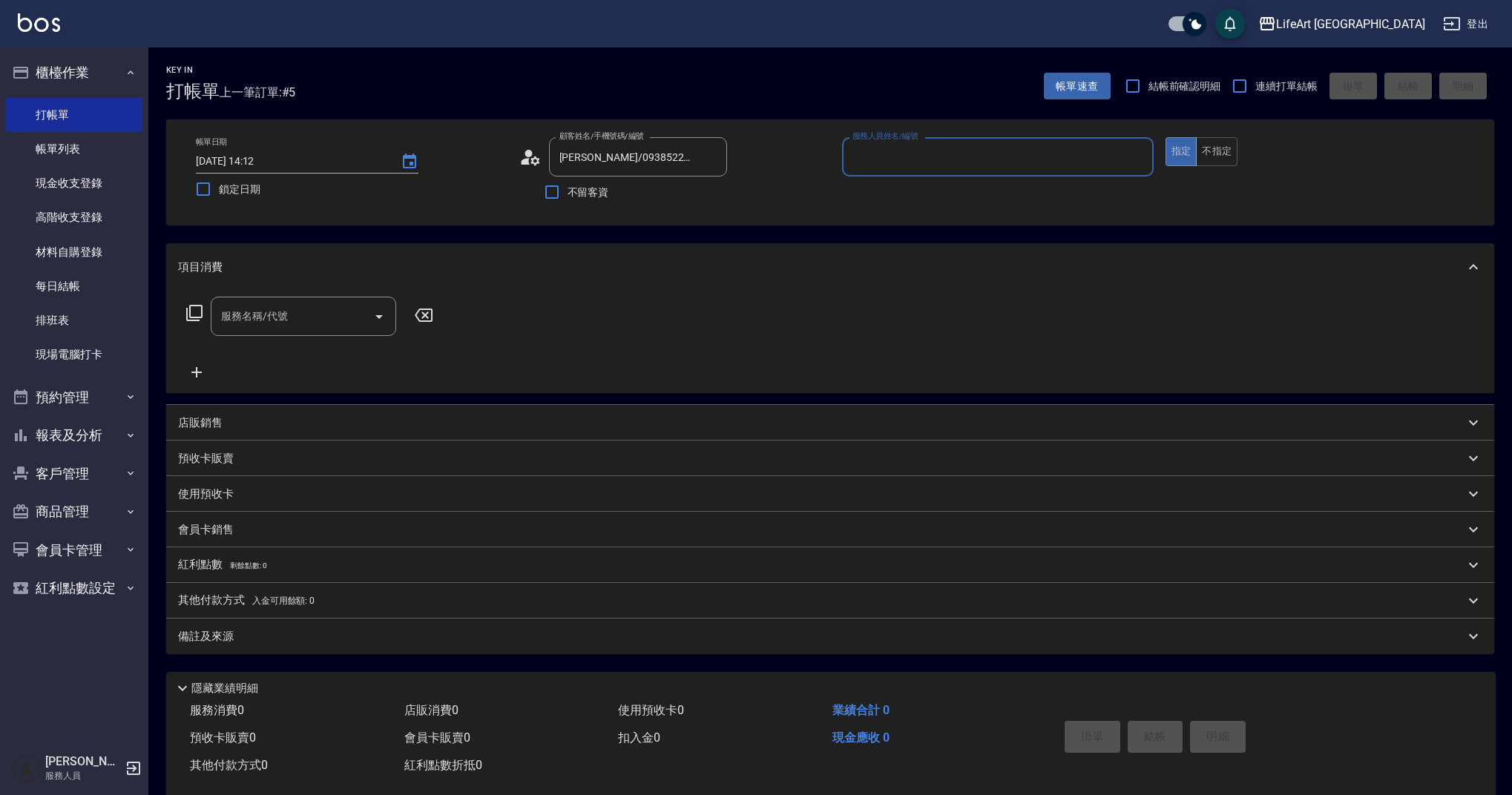
click at [540, 164] on icon at bounding box center [531, 157] width 22 height 22
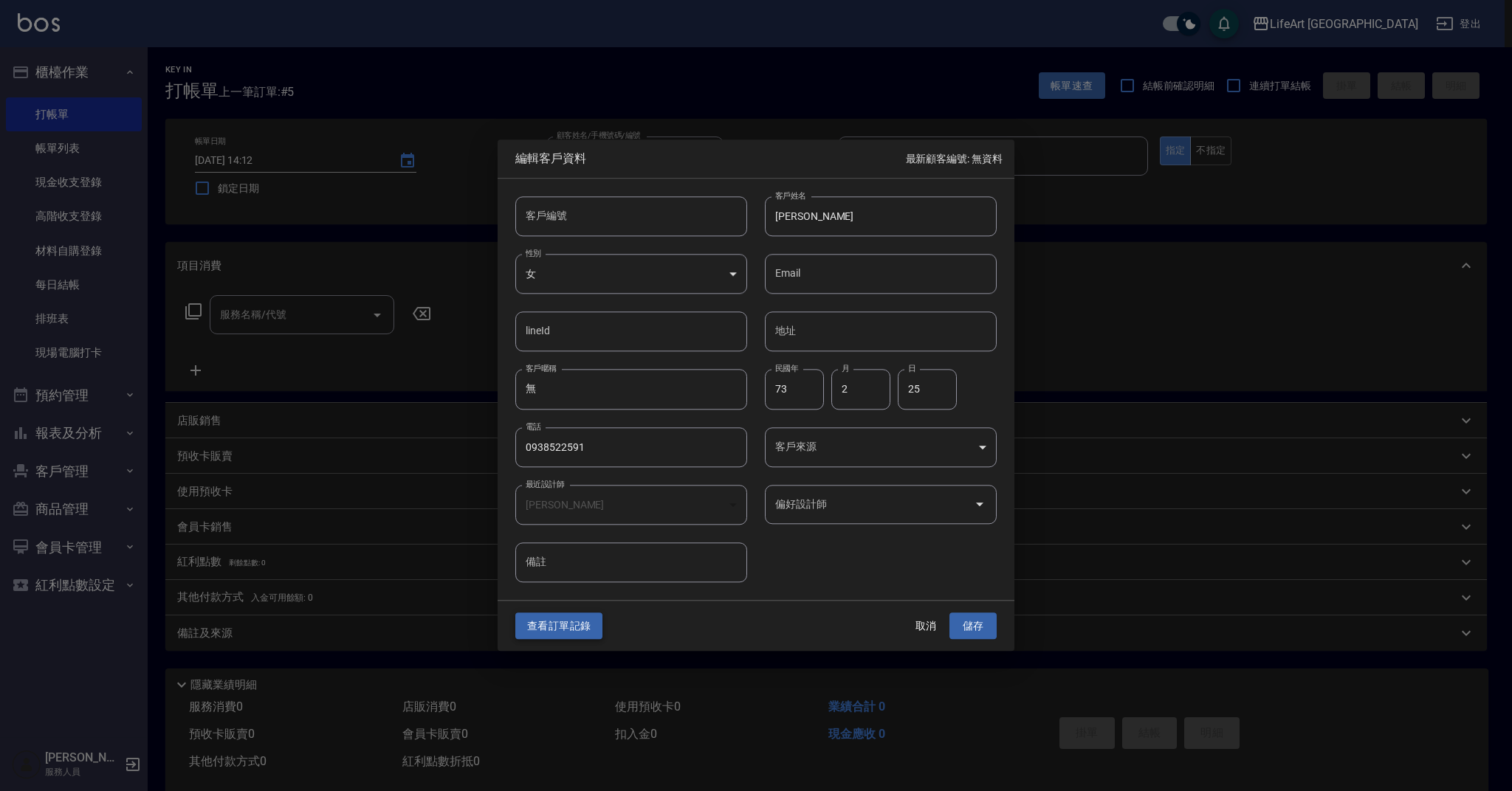
click at [583, 624] on button "查看訂單記錄" at bounding box center [559, 626] width 87 height 27
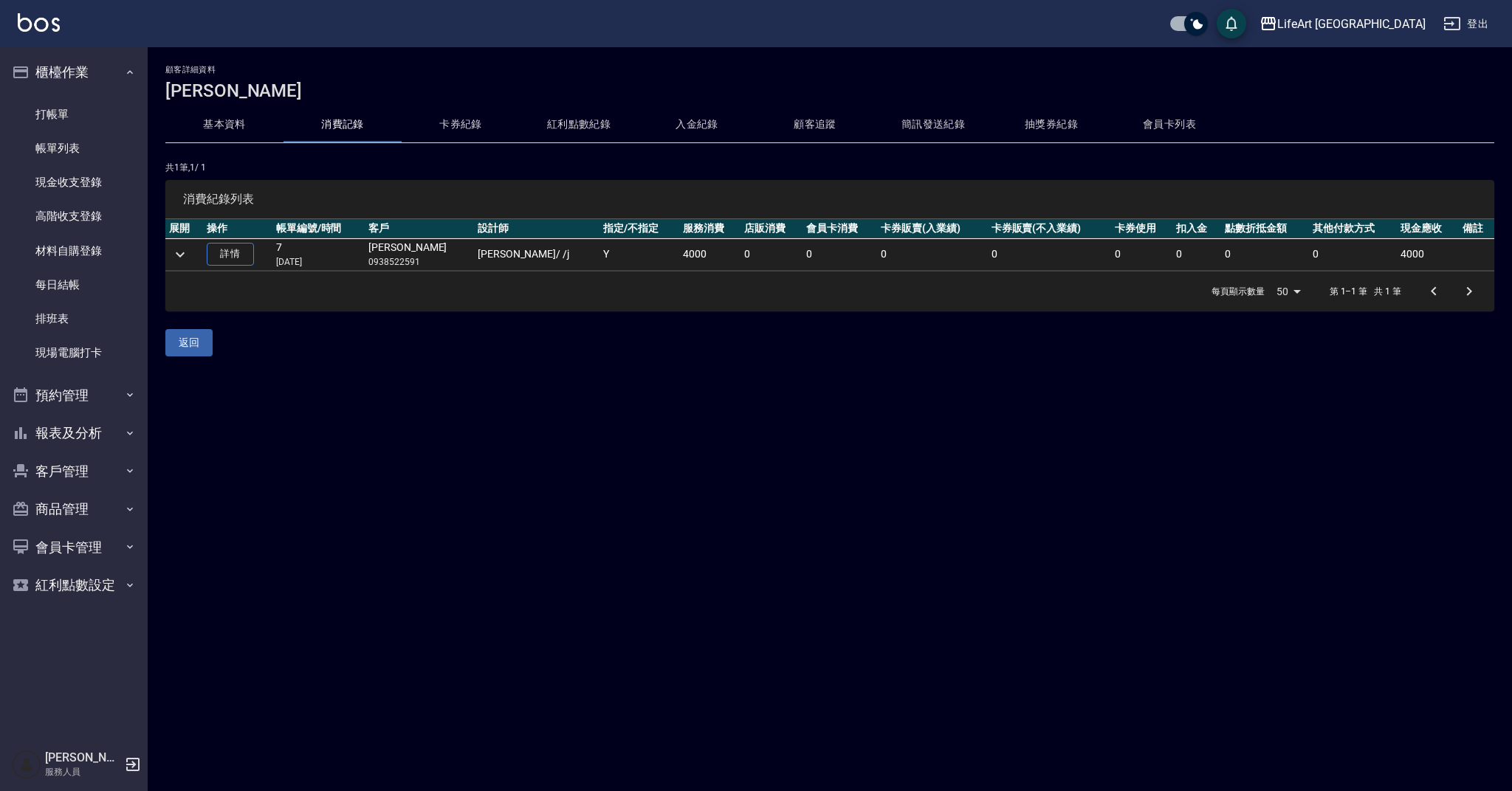
click at [488, 272] on div "每頁顯示數量 50 50 第 1–1 筆 共 1 筆" at bounding box center [830, 291] width 1329 height 40
click at [179, 252] on icon "expand row" at bounding box center [180, 255] width 18 height 18
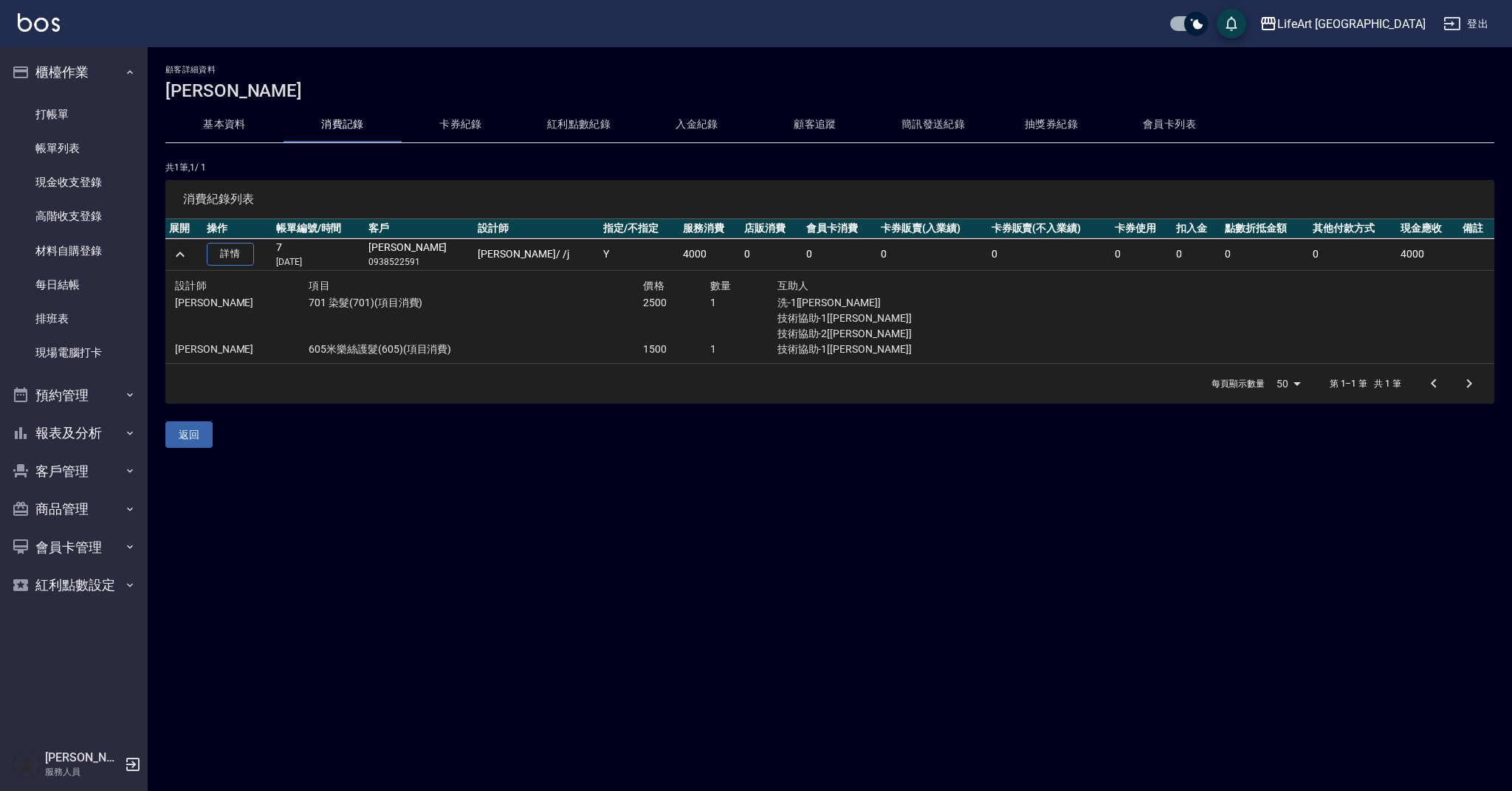
click at [626, 364] on div "每頁顯示數量 50 50 第 1–1 筆 共 1 筆" at bounding box center [830, 383] width 1329 height 40
drag, startPoint x: 649, startPoint y: 302, endPoint x: 593, endPoint y: 301, distance: 56.0
click at [593, 301] on div "[PERSON_NAME] 701 染髮(701)(項目消費) 2500 1 洗-1[Casey] 技術協助-1[[PERSON_NAME]] 技術協助-2[…" at bounding box center [576, 318] width 803 height 47
drag, startPoint x: 676, startPoint y: 344, endPoint x: 598, endPoint y: 347, distance: 78.1
click at [598, 347] on div "[PERSON_NAME] 605米樂絲護髮(605)(項目消費) 1500 1 技術協助-1[[PERSON_NAME]]" at bounding box center [576, 350] width 803 height 16
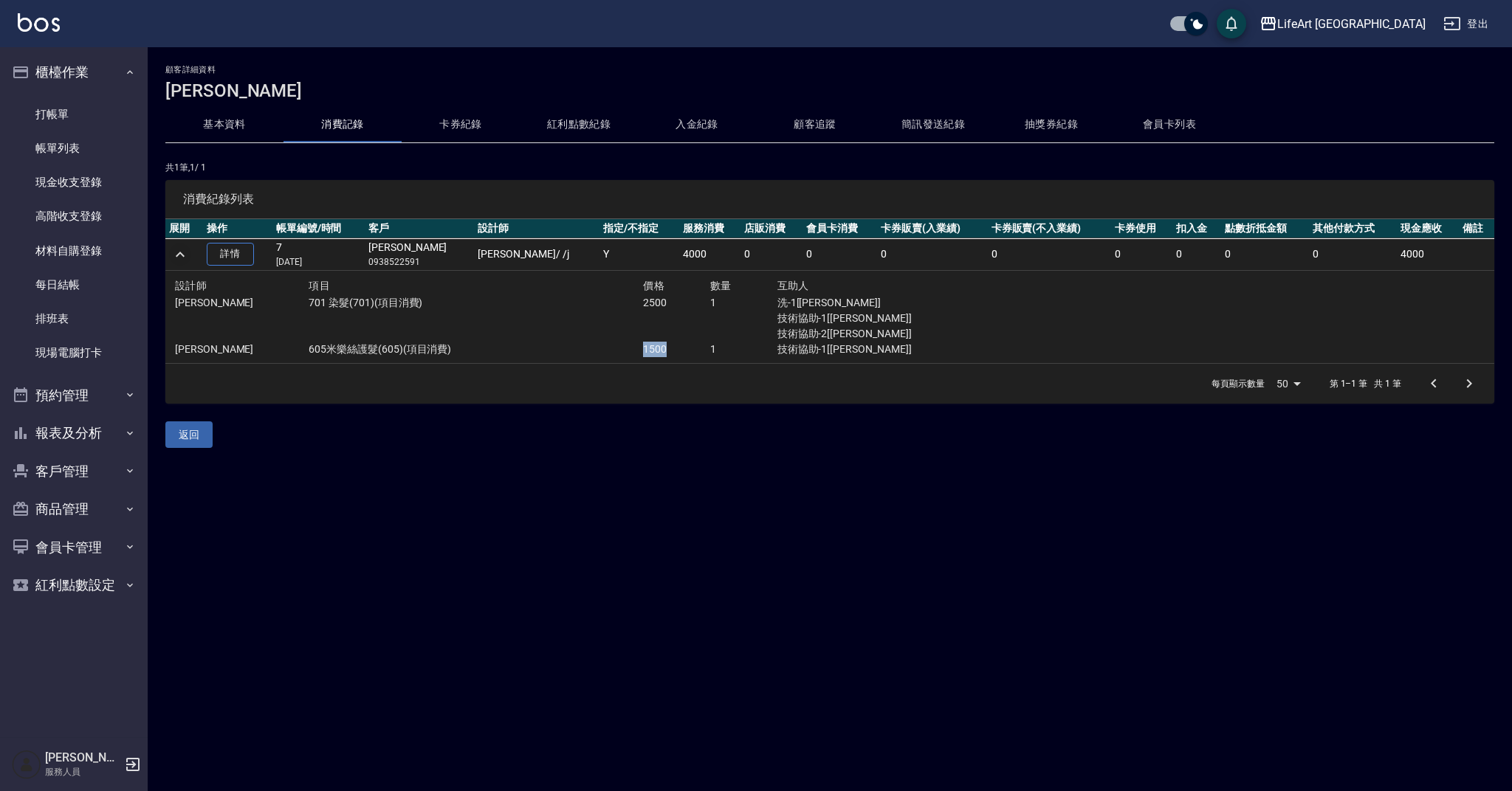
click at [596, 351] on p "605米樂絲護髮(605)(項目消費)" at bounding box center [475, 350] width 334 height 16
click at [219, 121] on button "基本資料" at bounding box center [224, 125] width 118 height 36
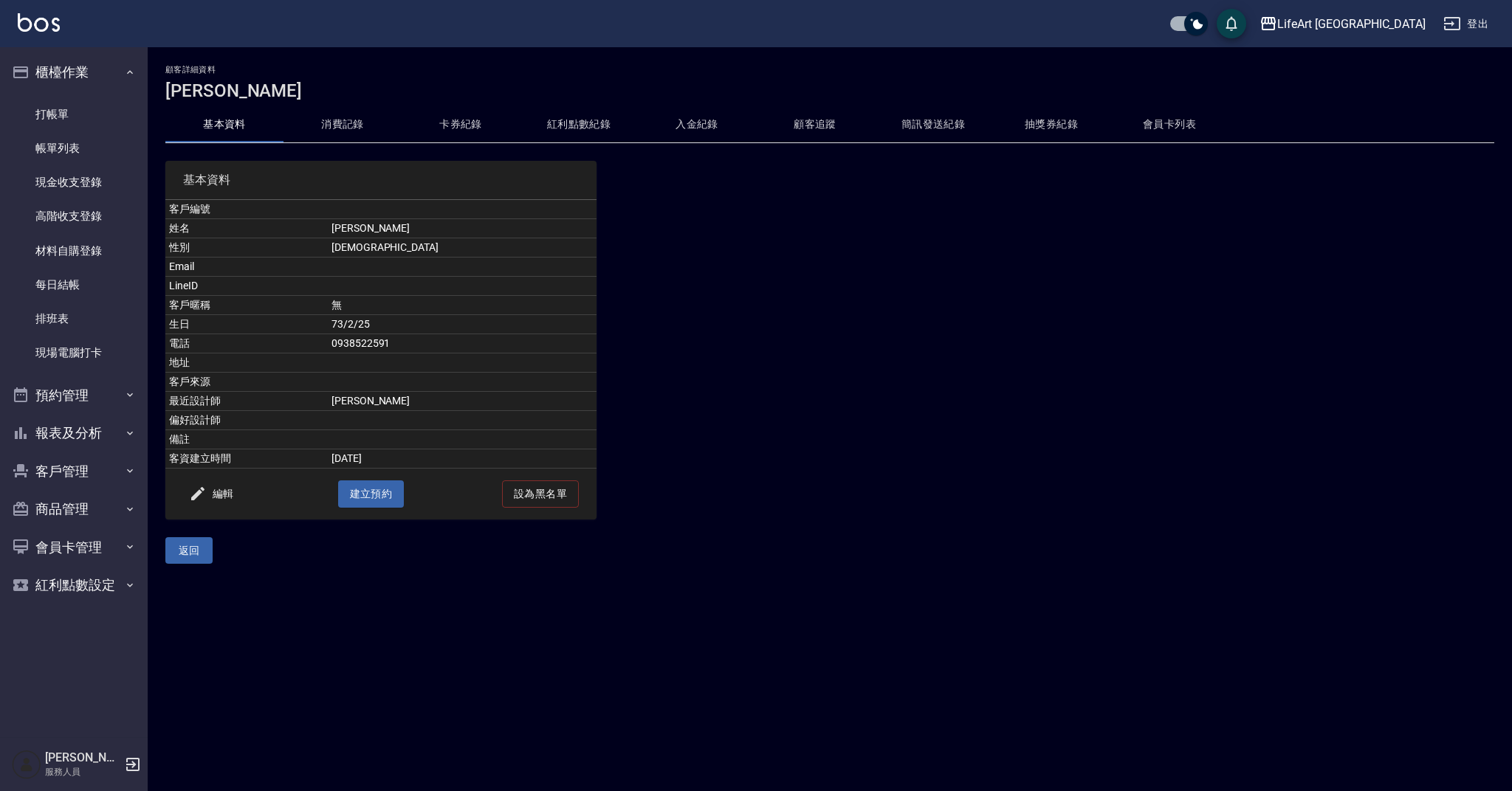
click at [243, 113] on button "基本資料" at bounding box center [224, 125] width 118 height 36
click at [365, 77] on div "顧客詳細資料 [PERSON_NAME]" at bounding box center [830, 83] width 1329 height 36
click at [806, 195] on div at bounding box center [765, 331] width 337 height 376
click at [147, 168] on div "LifeArt 蘆洲 登出 櫃檯作業 打帳單 帳單列表 現金收支登錄 高階收支登錄 材料自購登錄 每日結帳 排班表 現場電腦打卡 預約管理 預約管理 單日預約…" at bounding box center [756, 396] width 1512 height 791
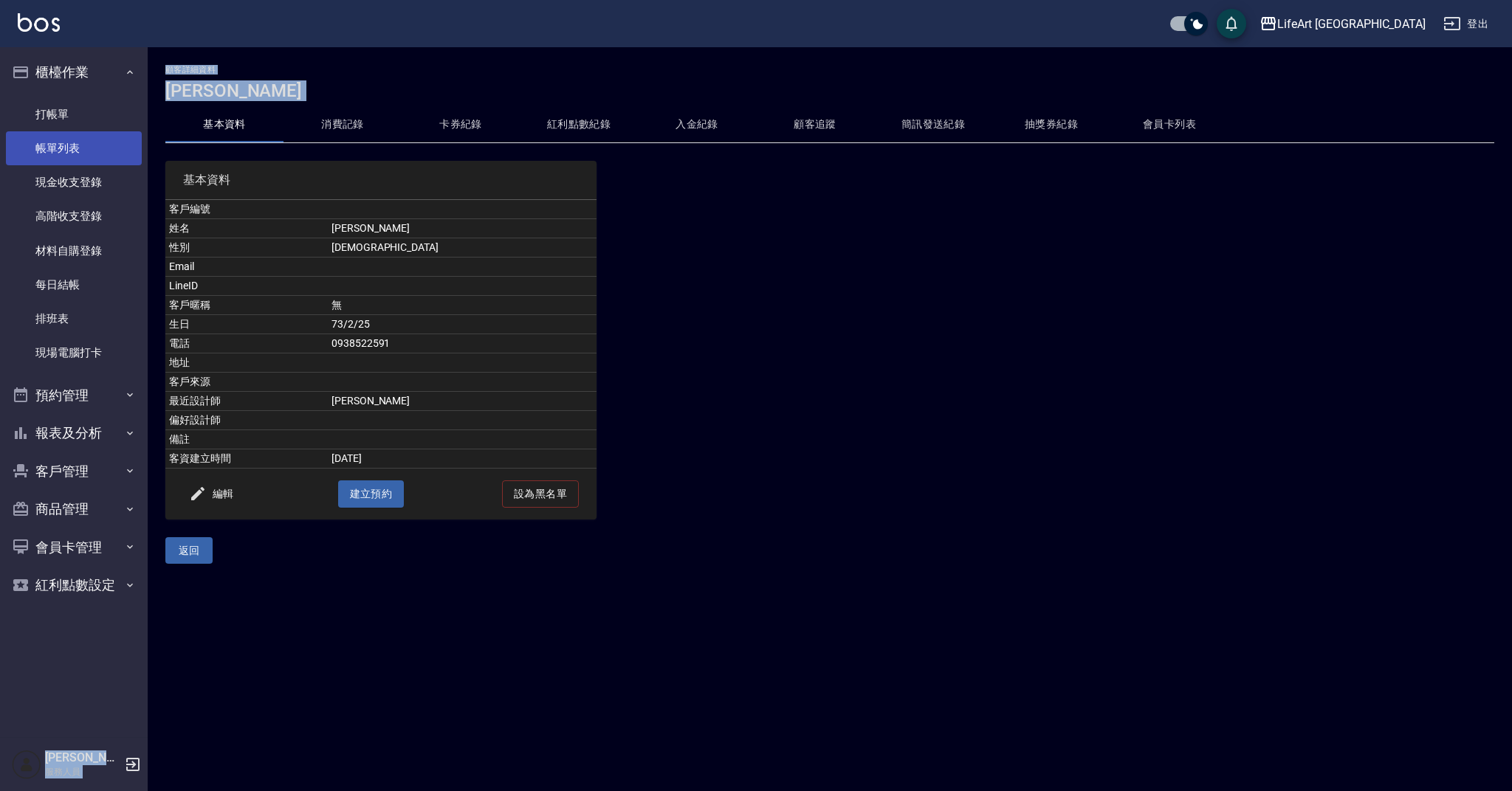
click at [139, 163] on link "帳單列表" at bounding box center [74, 149] width 136 height 34
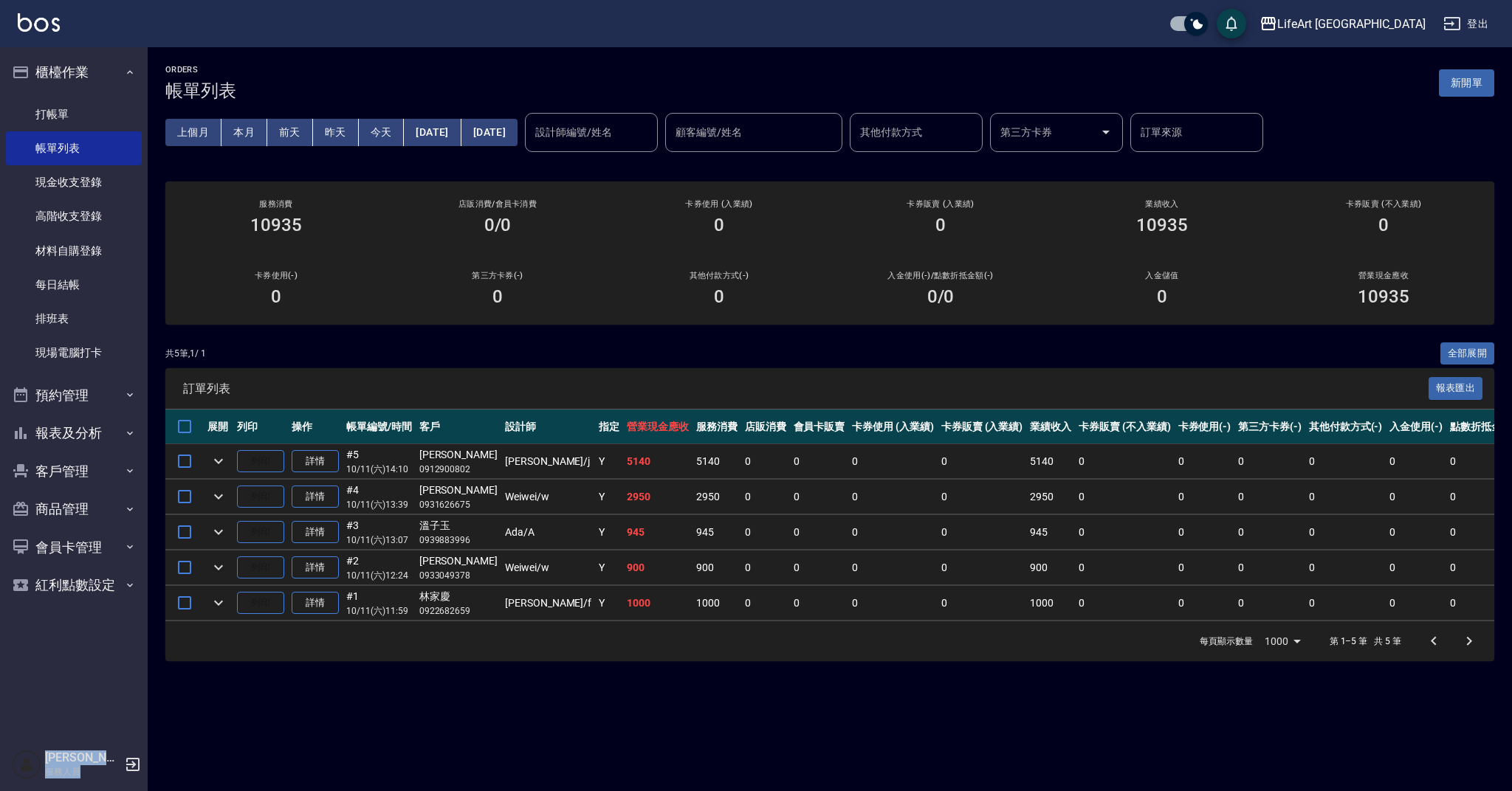
click at [986, 323] on div "ORDERS 帳單列表 新開單 上個月 本月 [DATE] [DATE] [DATE] [DATE] [DATE] 設計師編號/姓名 設計師編號/姓名 顧客編…" at bounding box center [830, 363] width 1365 height 631
click at [394, 43] on div "LifeArt [PERSON_NAME]出" at bounding box center [756, 23] width 1512 height 47
